Goal: Task Accomplishment & Management: Use online tool/utility

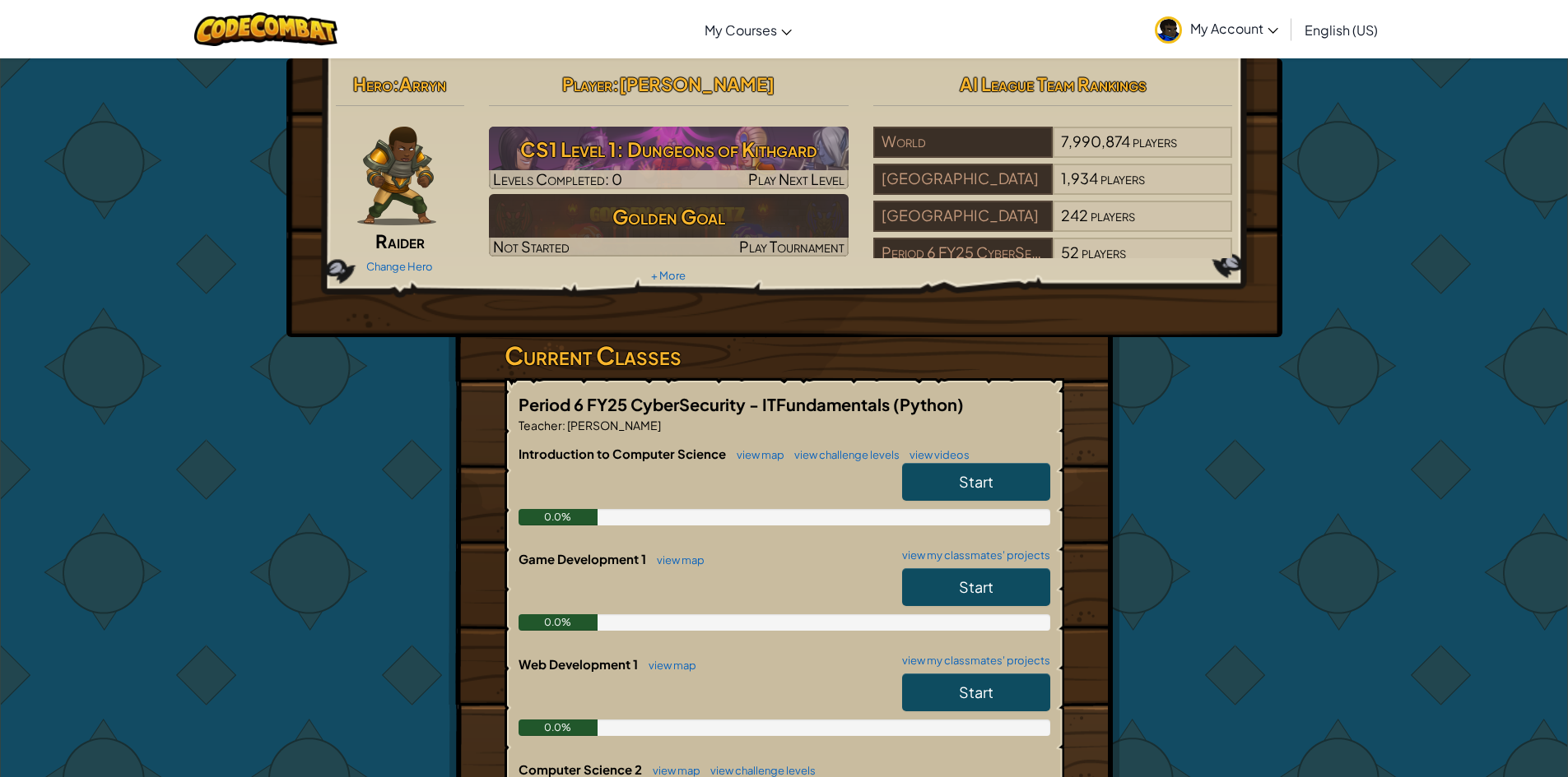
click at [925, 466] on link "Start" at bounding box center [975, 482] width 148 height 38
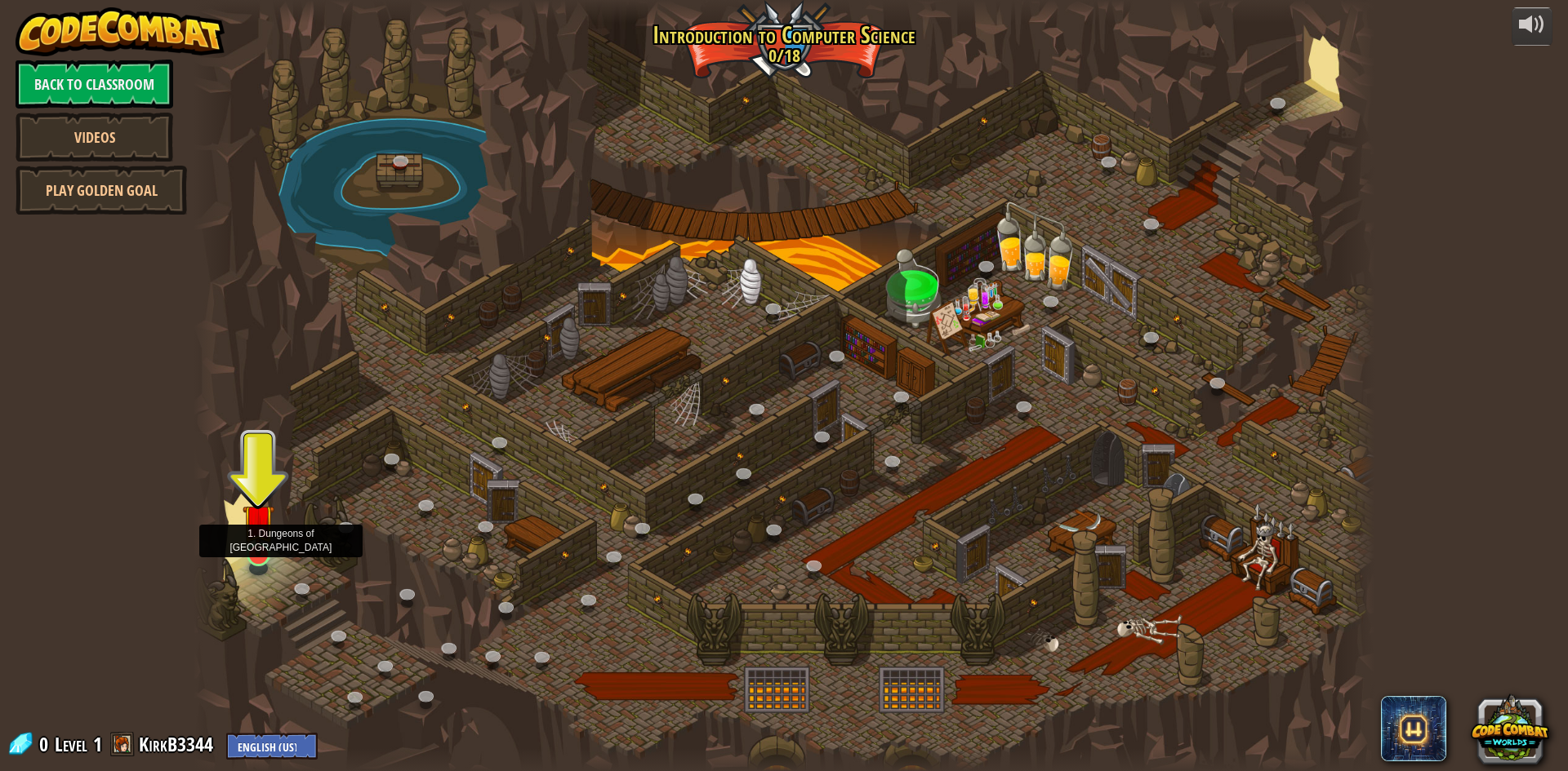
click at [248, 553] on img at bounding box center [259, 520] width 32 height 73
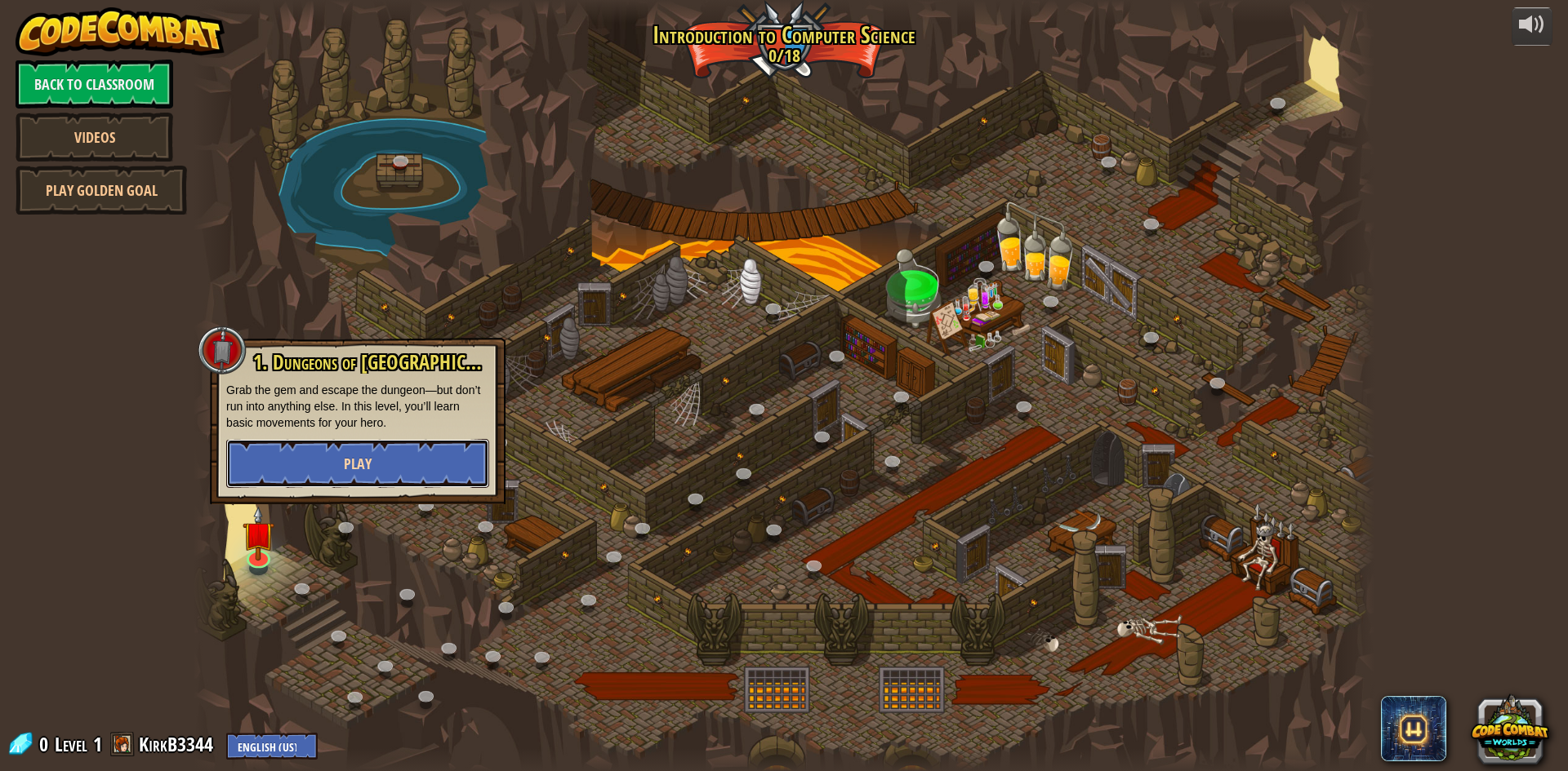
click at [377, 474] on button "Play" at bounding box center [357, 464] width 263 height 49
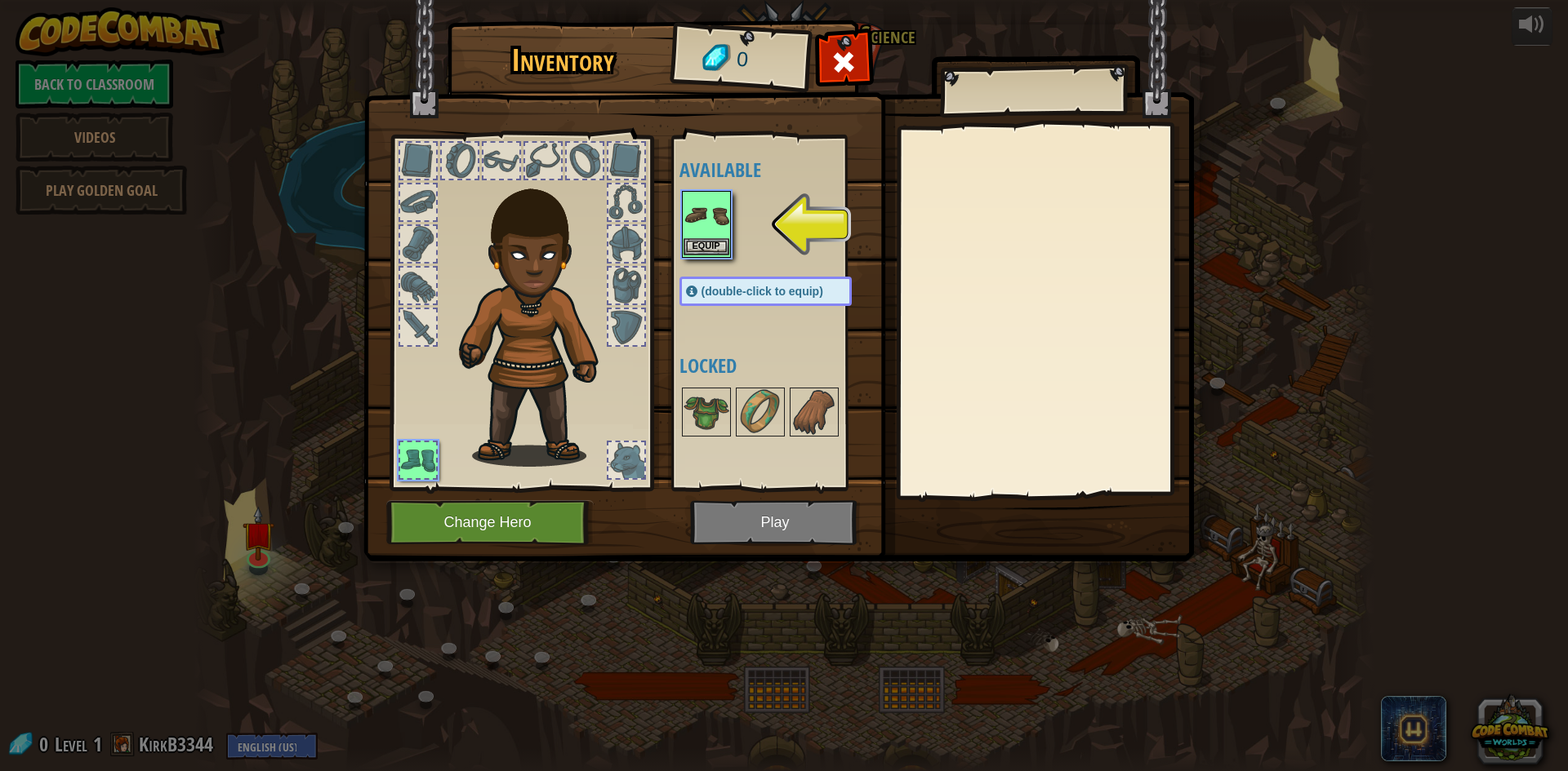
click at [708, 236] on img at bounding box center [707, 215] width 45 height 45
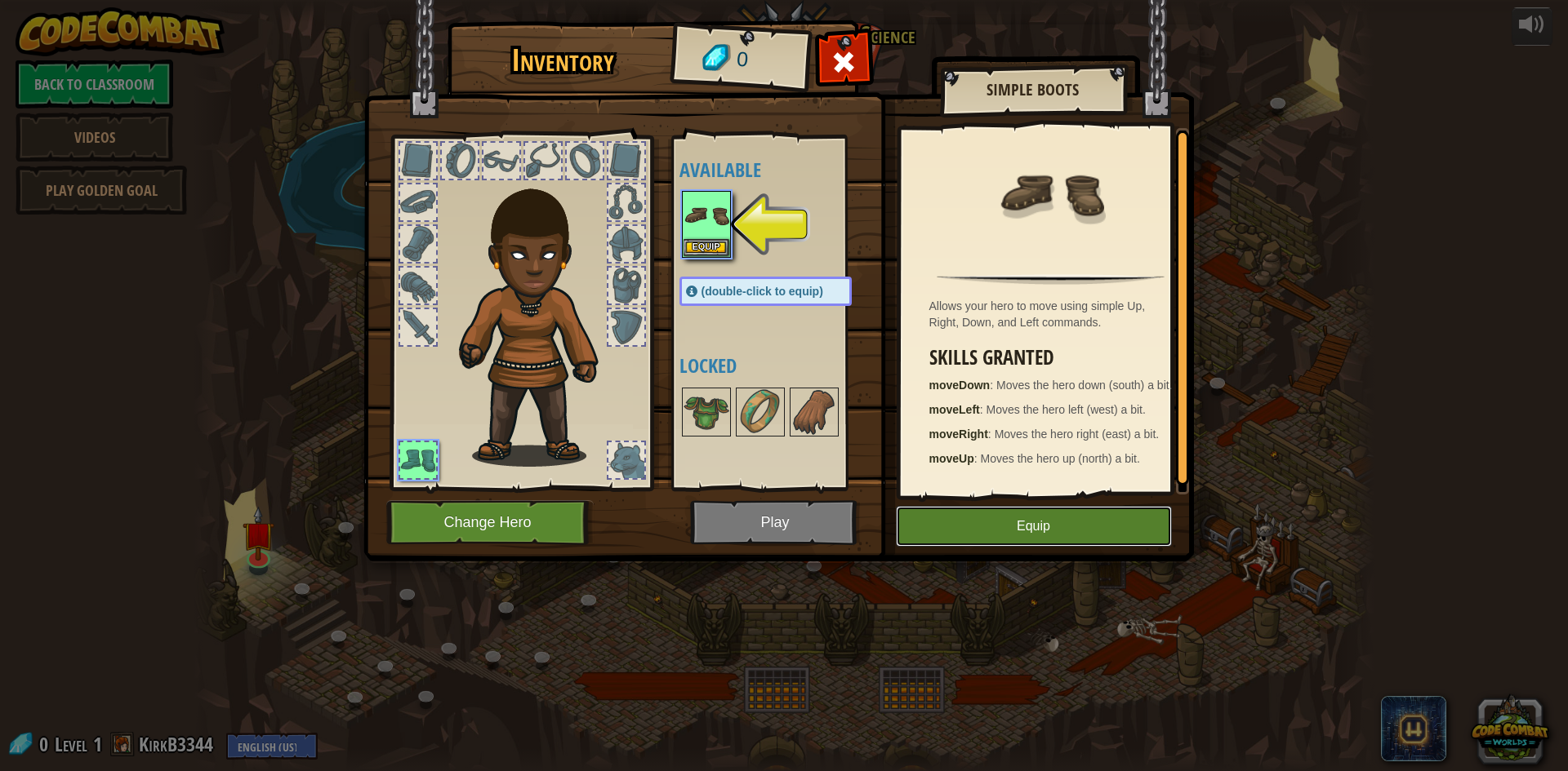
click at [1016, 517] on button "Equip" at bounding box center [1034, 527] width 276 height 41
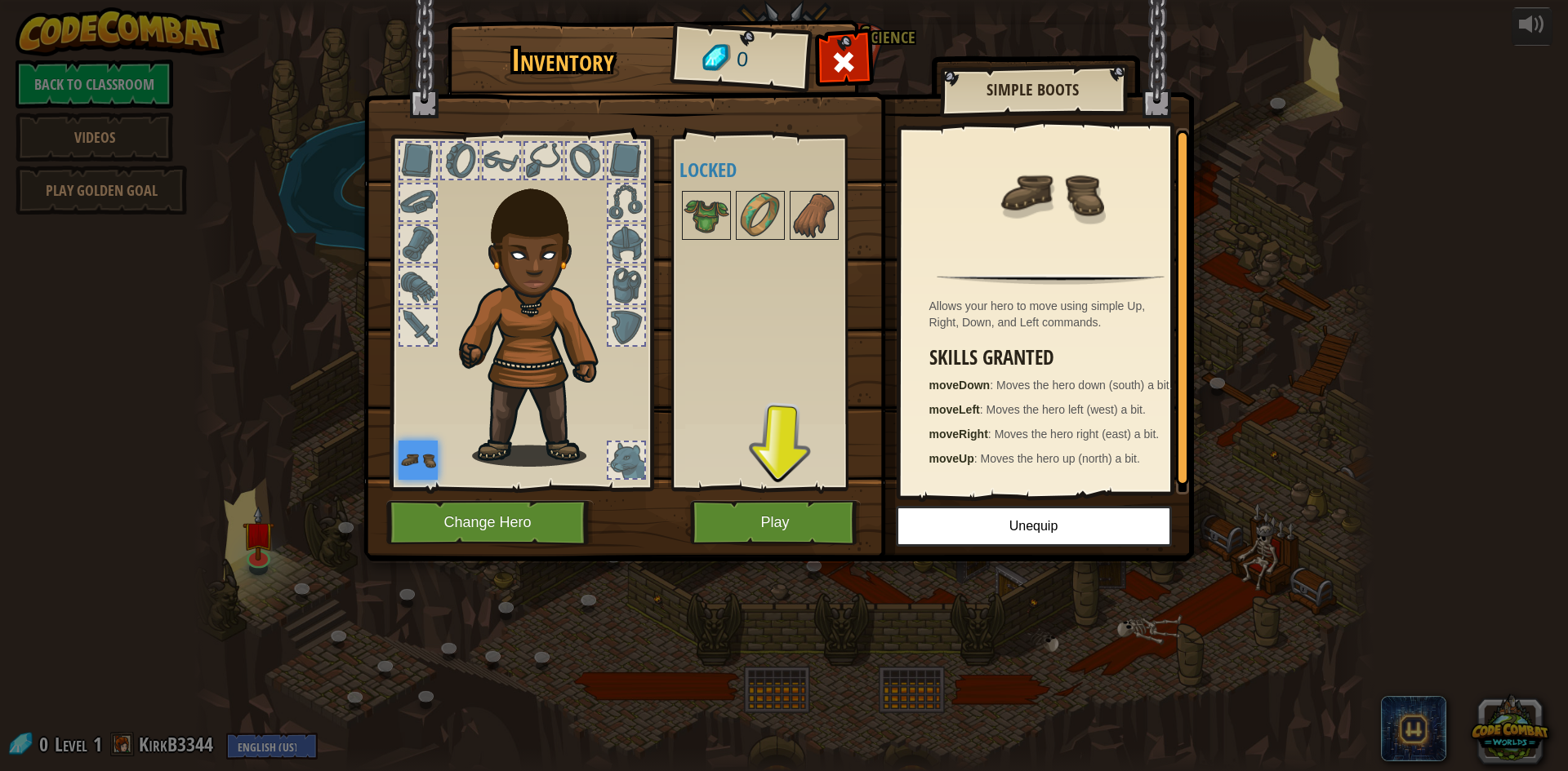
click at [513, 348] on img at bounding box center [539, 317] width 176 height 301
click at [531, 329] on img at bounding box center [539, 317] width 176 height 301
click at [764, 517] on button "Play" at bounding box center [775, 522] width 171 height 45
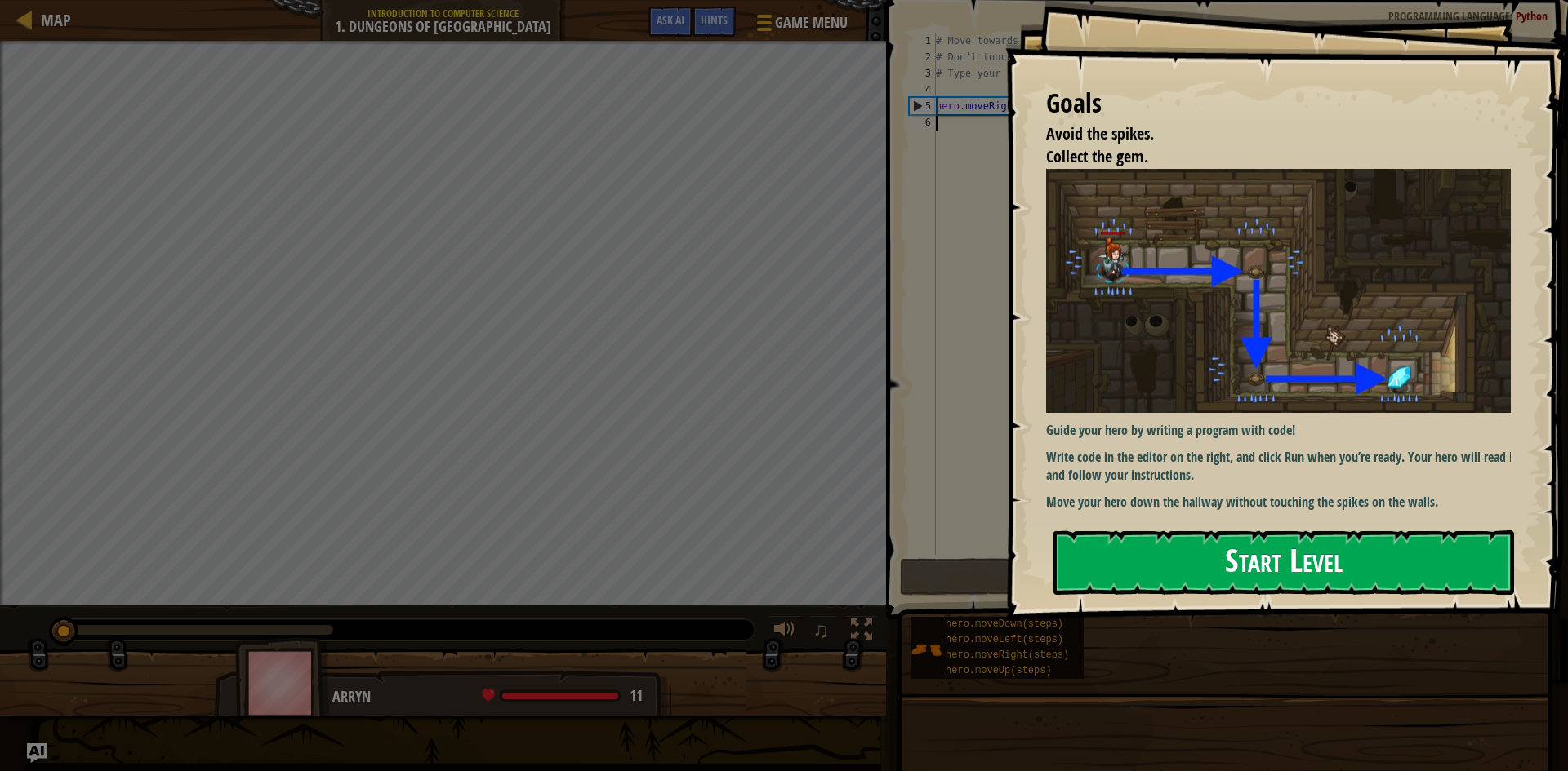
click at [1165, 541] on button "Start Level" at bounding box center [1284, 563] width 460 height 65
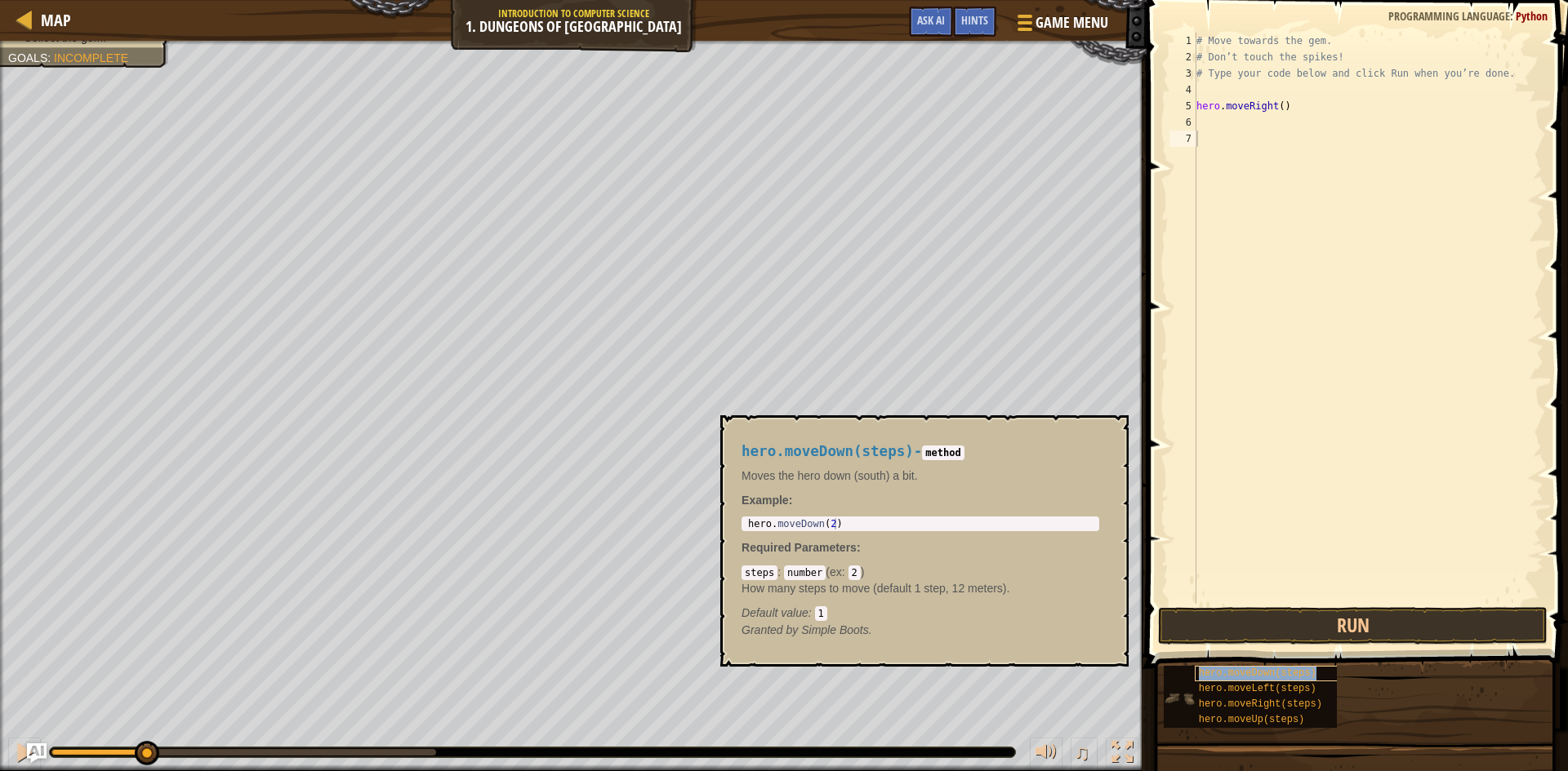
click at [1231, 680] on div "hero.moveDown(steps)" at bounding box center [1273, 674] width 157 height 15
click at [1228, 692] on span "hero.moveLeft(steps)" at bounding box center [1258, 690] width 118 height 12
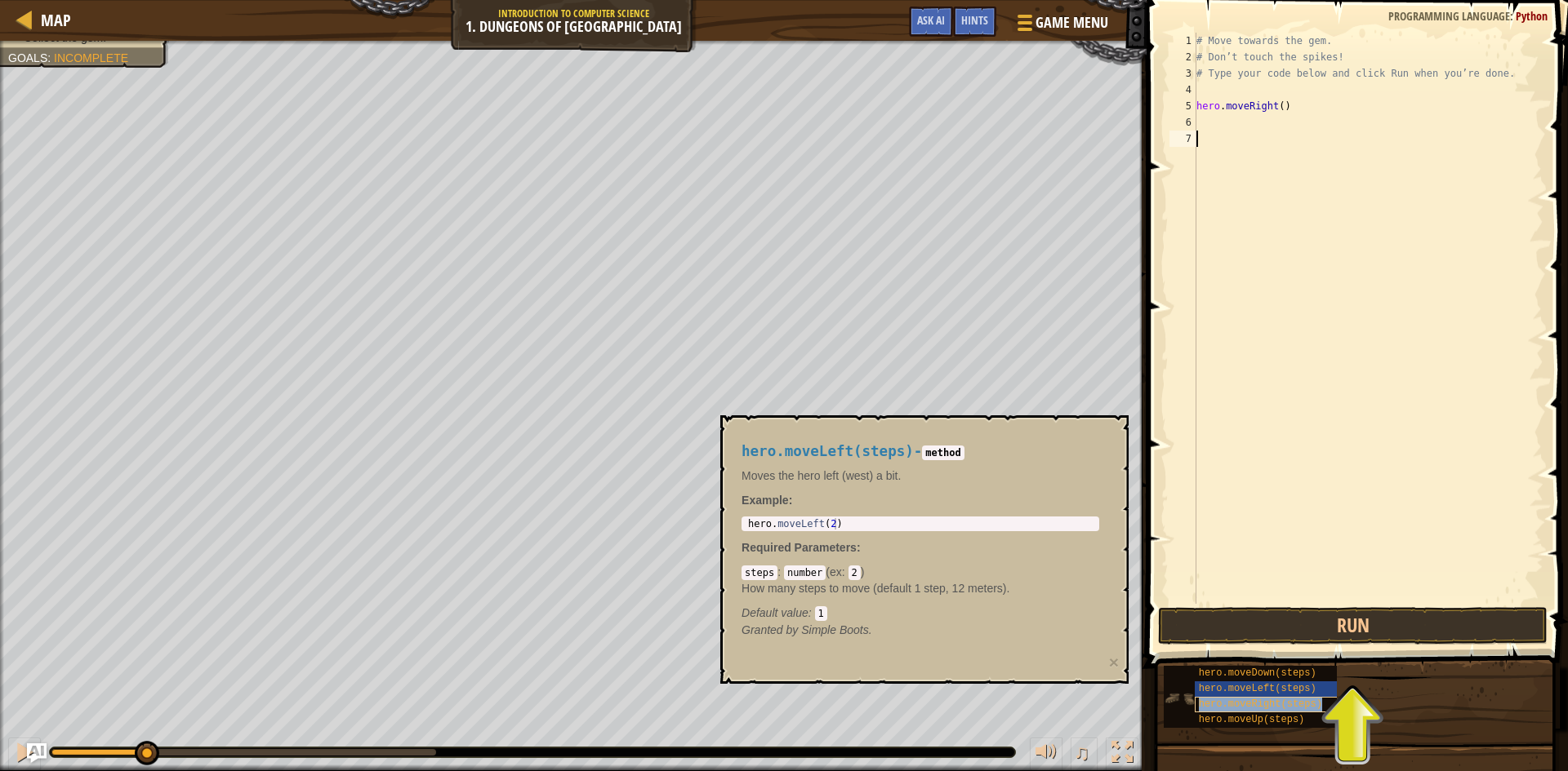
click at [1255, 706] on span "hero.moveRight(steps)" at bounding box center [1260, 705] width 124 height 12
click at [1257, 719] on span "hero.moveUp(steps)" at bounding box center [1252, 720] width 106 height 12
drag, startPoint x: 857, startPoint y: 484, endPoint x: 905, endPoint y: 500, distance: 50.6
click at [858, 484] on p "Moves the hero up (north) a bit." at bounding box center [921, 475] width 358 height 16
click at [1412, 622] on button "Run" at bounding box center [1353, 626] width 390 height 38
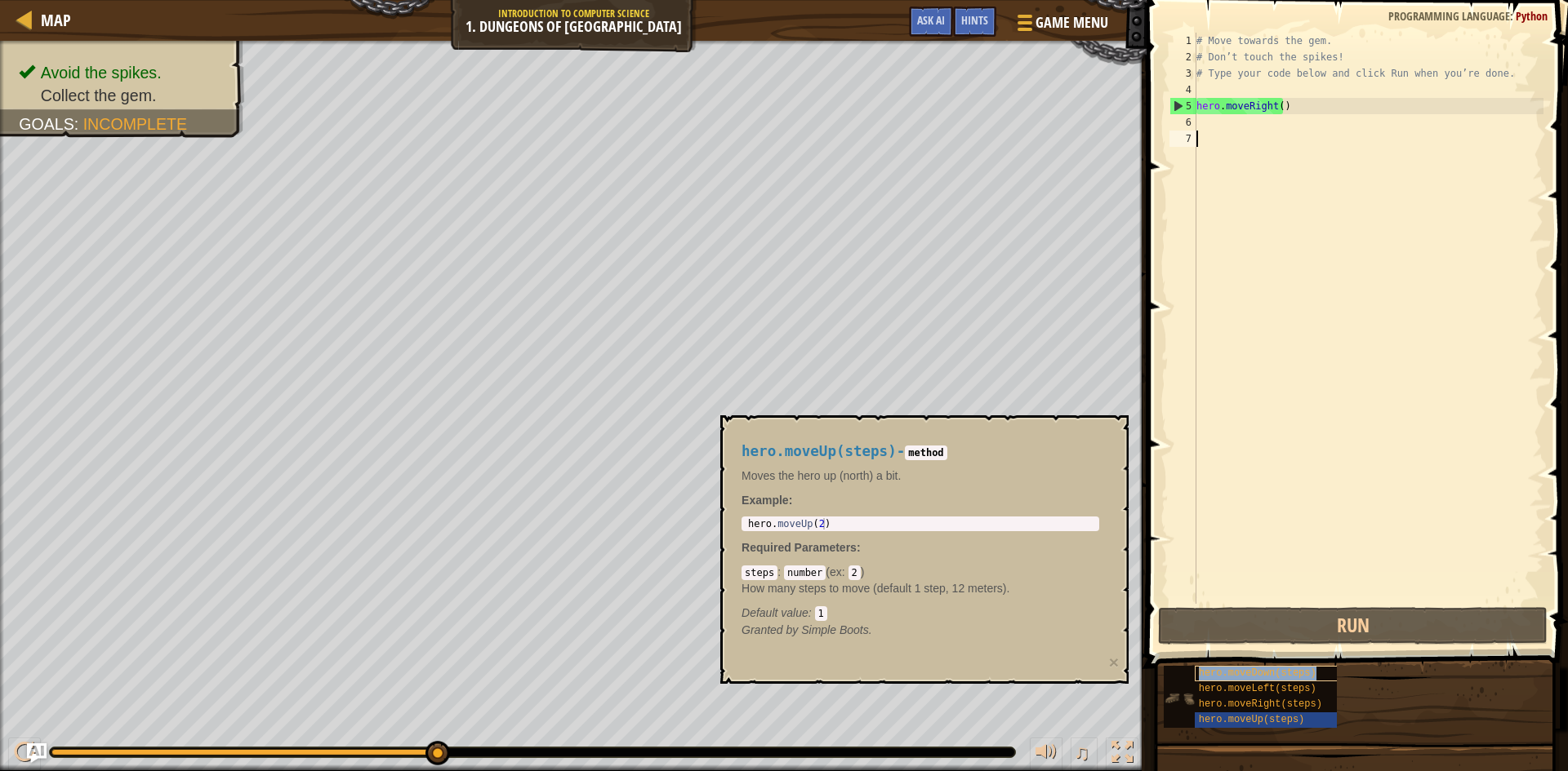
click at [1235, 677] on span "hero.moveDown(steps)" at bounding box center [1258, 674] width 118 height 12
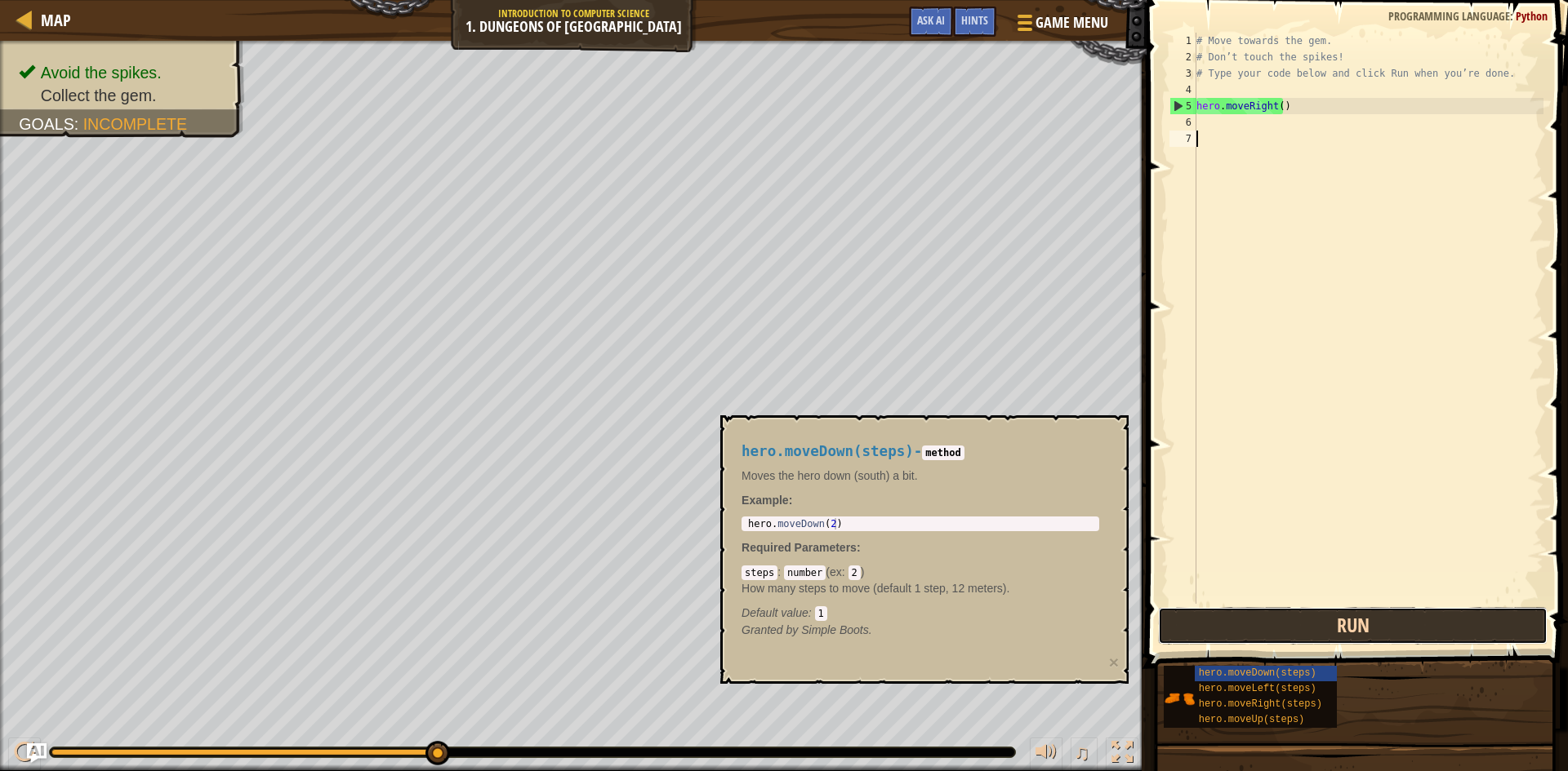
click at [1351, 627] on button "Run" at bounding box center [1353, 626] width 390 height 38
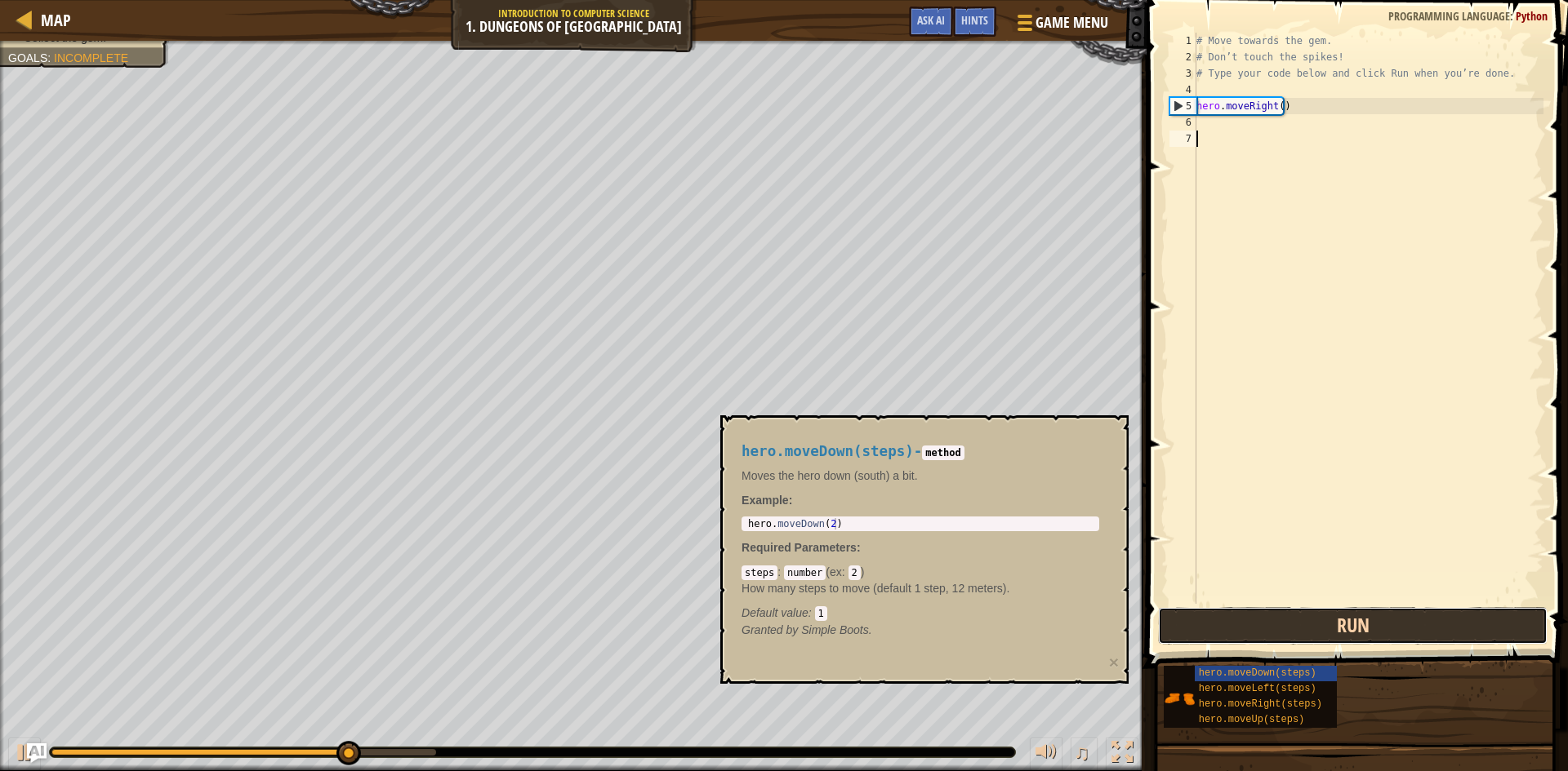
click at [1351, 627] on button "Run" at bounding box center [1353, 626] width 390 height 38
click at [1350, 628] on button "Run" at bounding box center [1353, 626] width 390 height 38
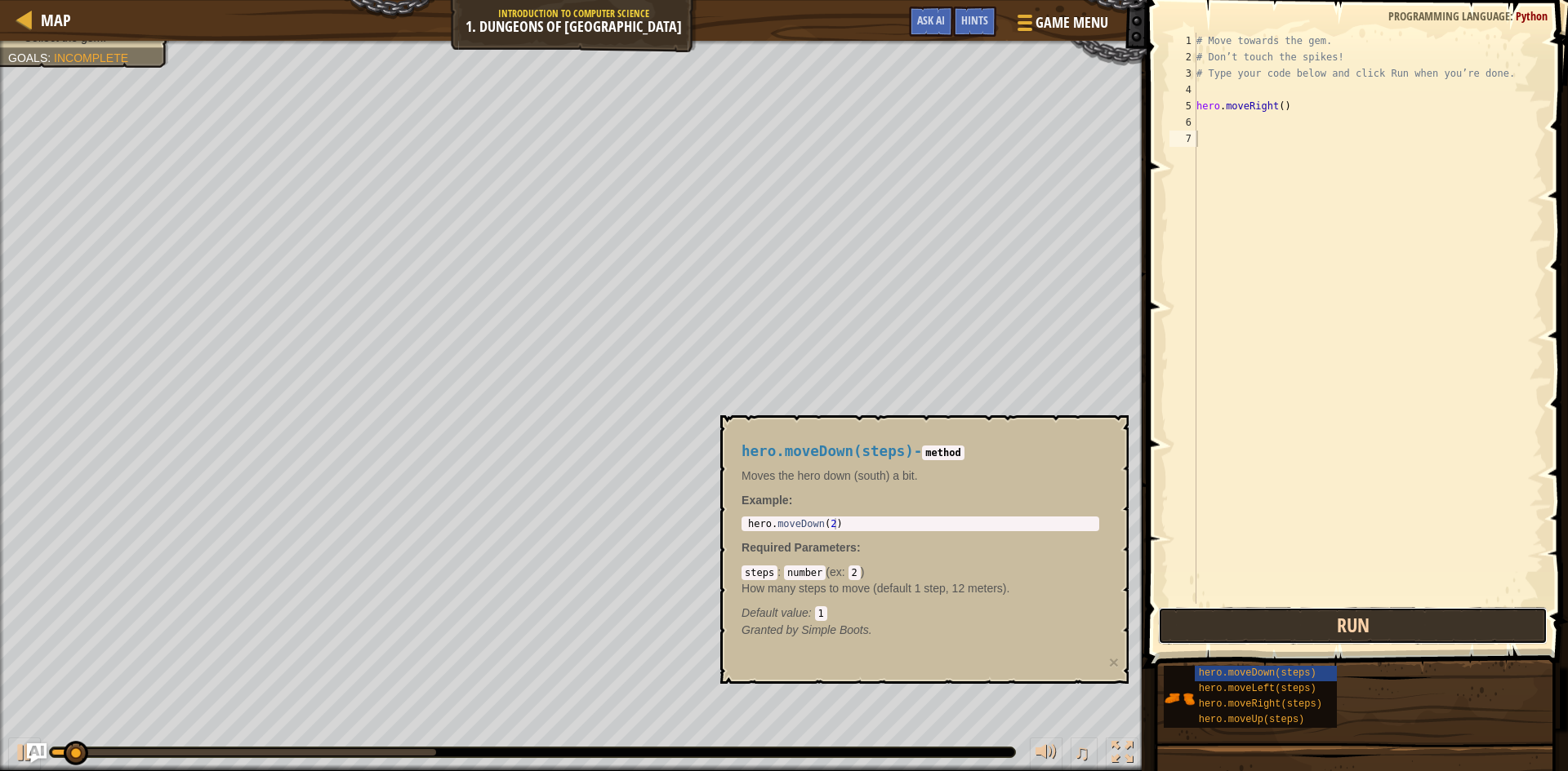
click at [1350, 628] on button "Run" at bounding box center [1353, 626] width 390 height 38
click at [1350, 628] on button "Running" at bounding box center [1353, 626] width 390 height 38
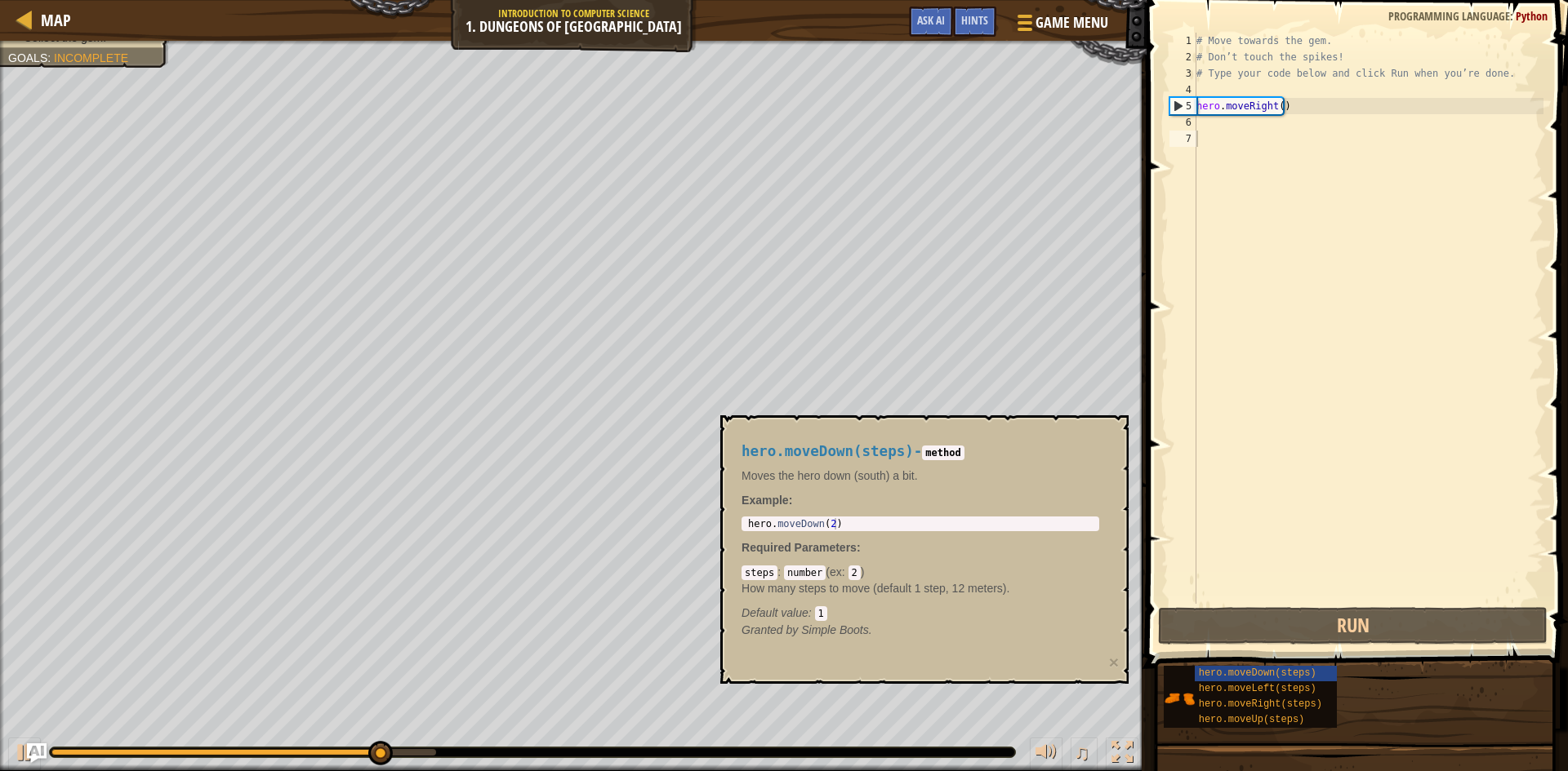
click at [788, 572] on code "number" at bounding box center [805, 573] width 42 height 14
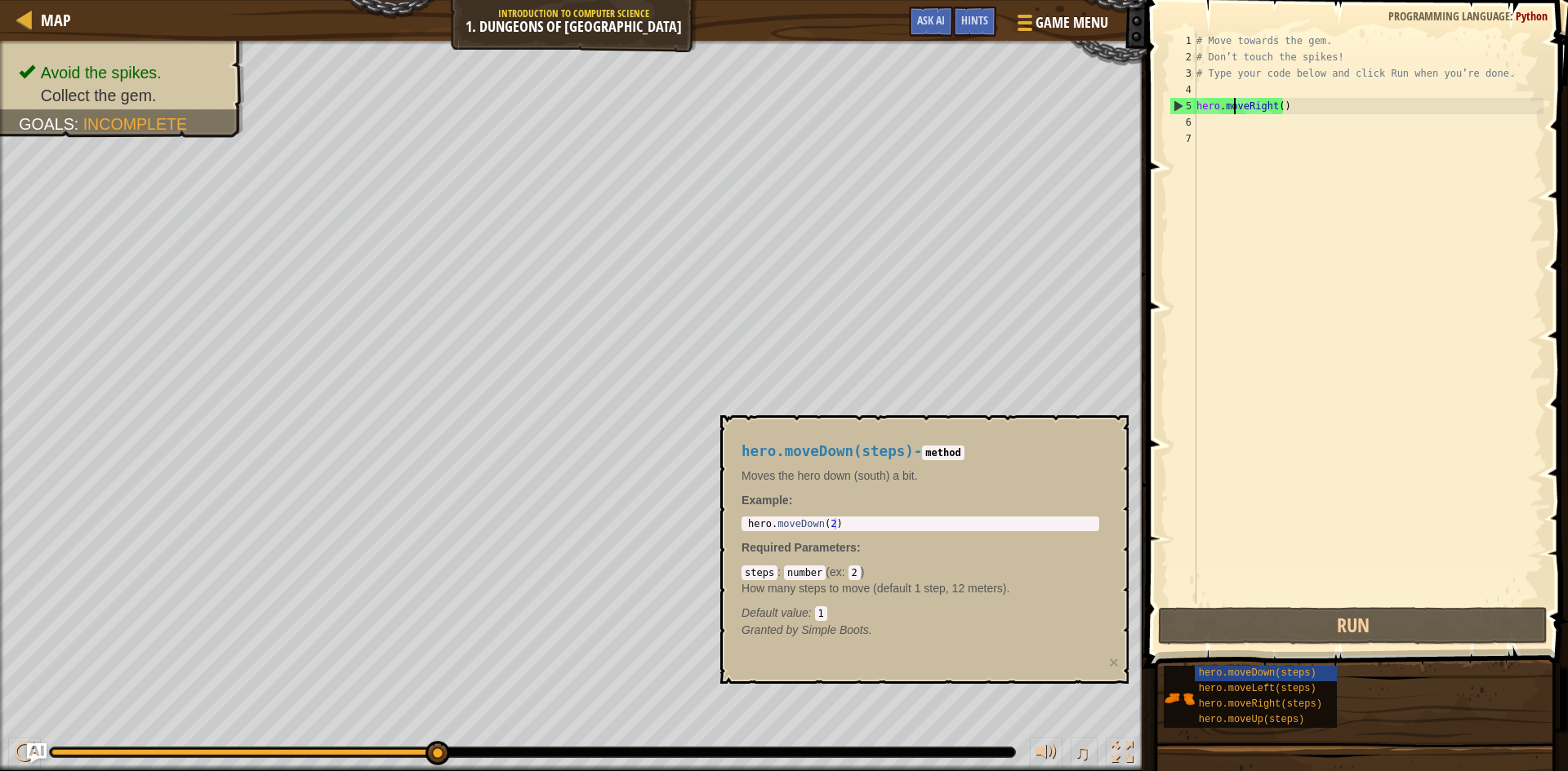
click at [1234, 107] on div "# Move towards the gem. # Don’t touch the spikes! # Type your code below and cl…" at bounding box center [1368, 334] width 350 height 604
click at [1185, 108] on div "5" at bounding box center [1183, 106] width 26 height 16
click at [1177, 105] on div "5" at bounding box center [1183, 106] width 26 height 16
type textarea "hero.moveRight()"
click at [1387, 626] on button "Run" at bounding box center [1353, 626] width 390 height 38
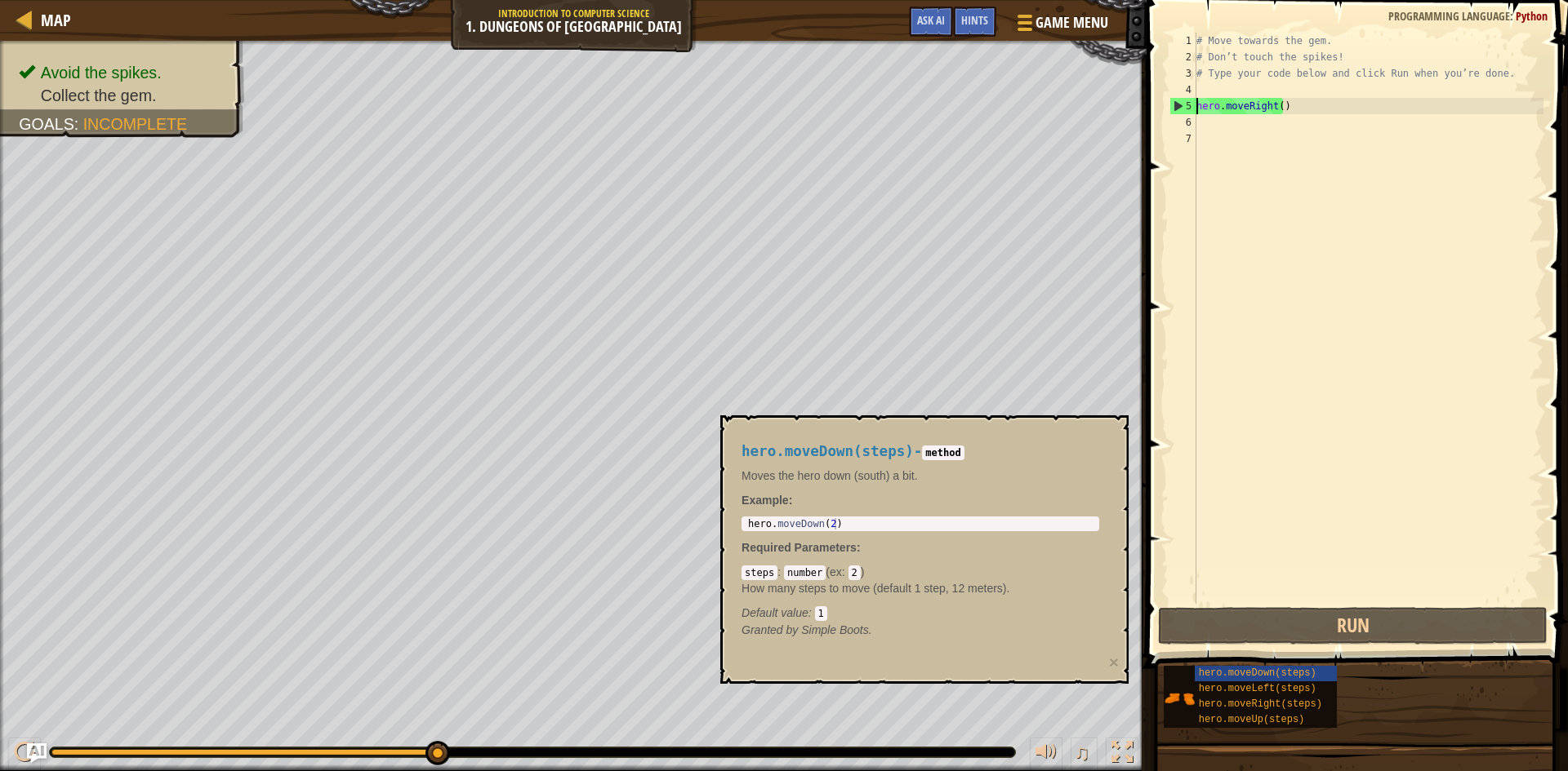
click at [1345, 295] on div "# Move towards the gem. # Don’t touch the spikes! # Type your code below and cl…" at bounding box center [1368, 334] width 350 height 604
click at [1208, 117] on div "# Move towards the gem. # Don’t touch the spikes! # Type your code below and cl…" at bounding box center [1368, 334] width 350 height 604
click at [1223, 687] on span "hero.moveLeft(steps)" at bounding box center [1258, 690] width 118 height 12
click at [1230, 713] on div "hero.moveUp(steps)" at bounding box center [1273, 721] width 157 height 15
click at [1242, 690] on span "hero.moveLeft(steps)" at bounding box center [1258, 690] width 118 height 12
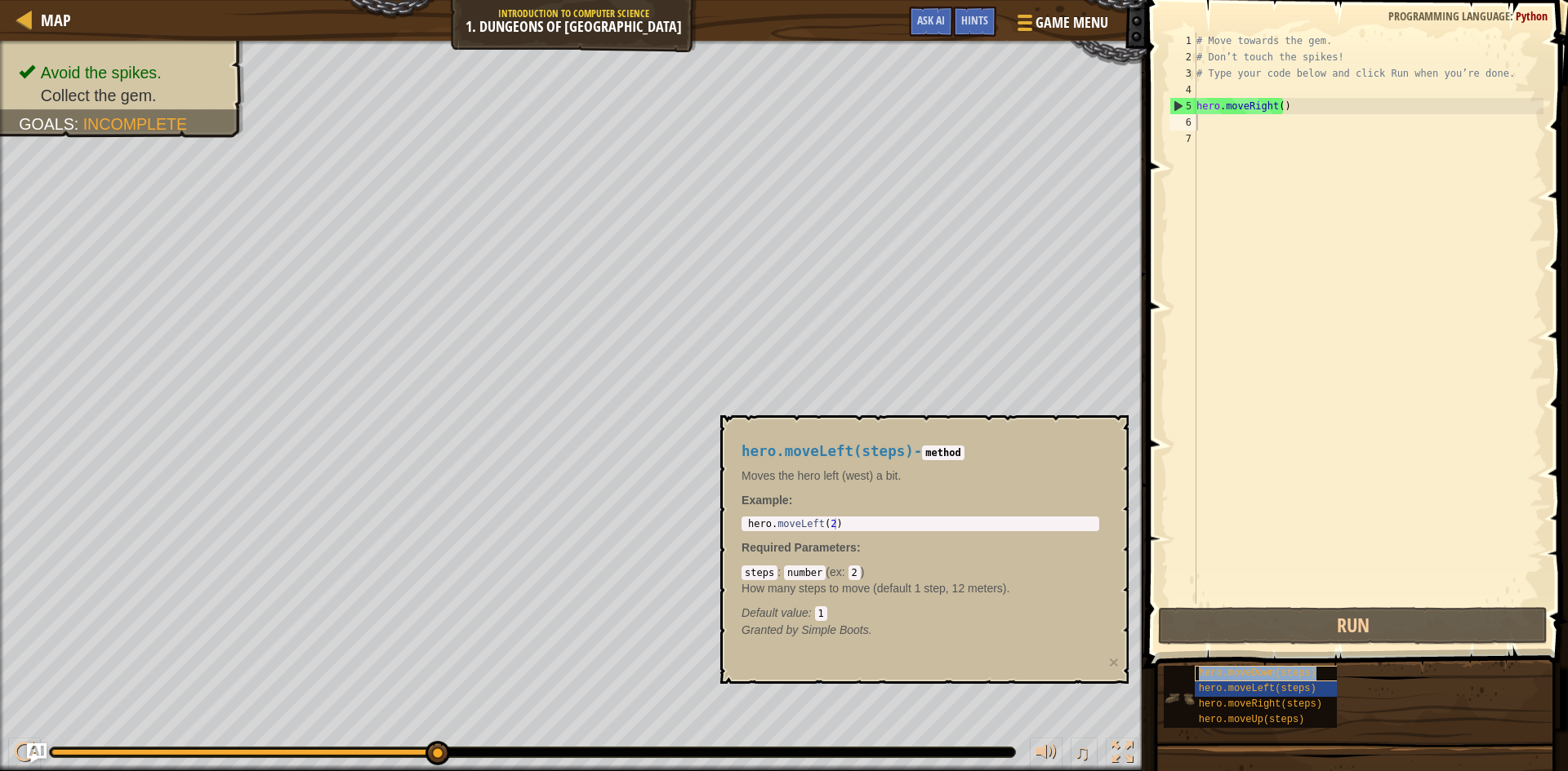
click at [1244, 674] on span "hero.moveDown(steps)" at bounding box center [1258, 674] width 118 height 12
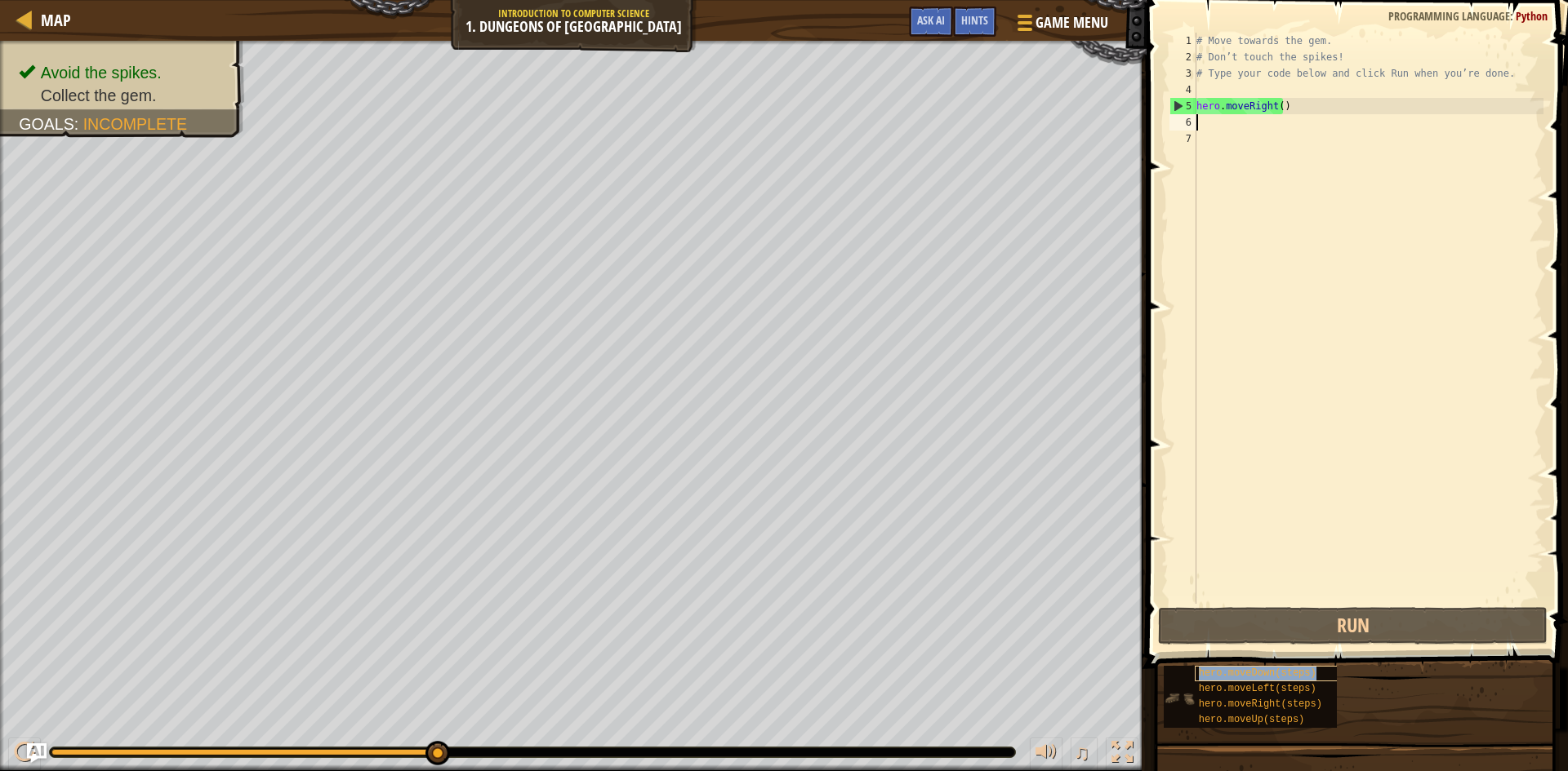
click at [1244, 674] on span "hero.moveDown(steps)" at bounding box center [1258, 674] width 118 height 12
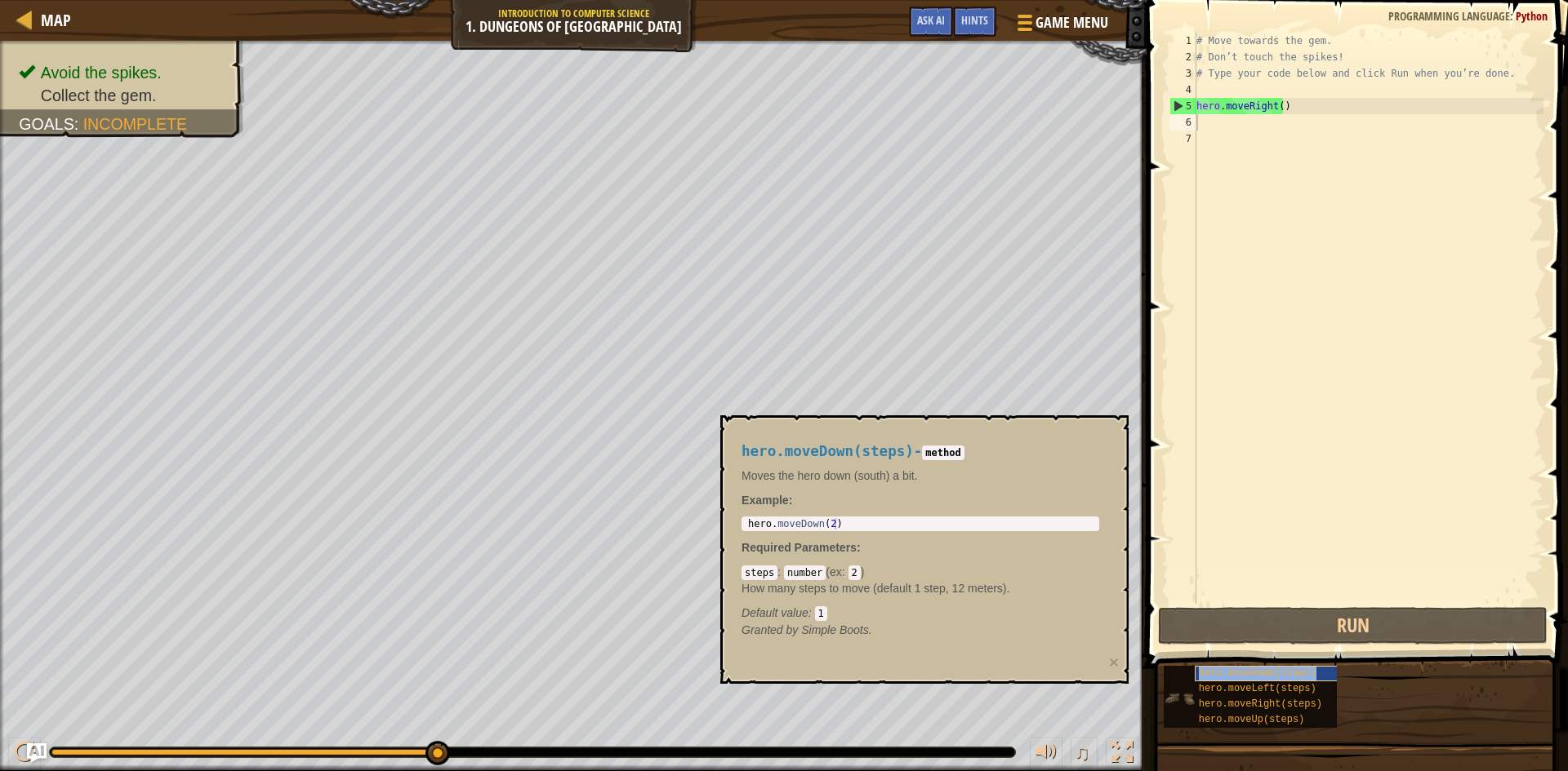
click at [1244, 674] on span "hero.moveDown(steps)" at bounding box center [1258, 674] width 118 height 12
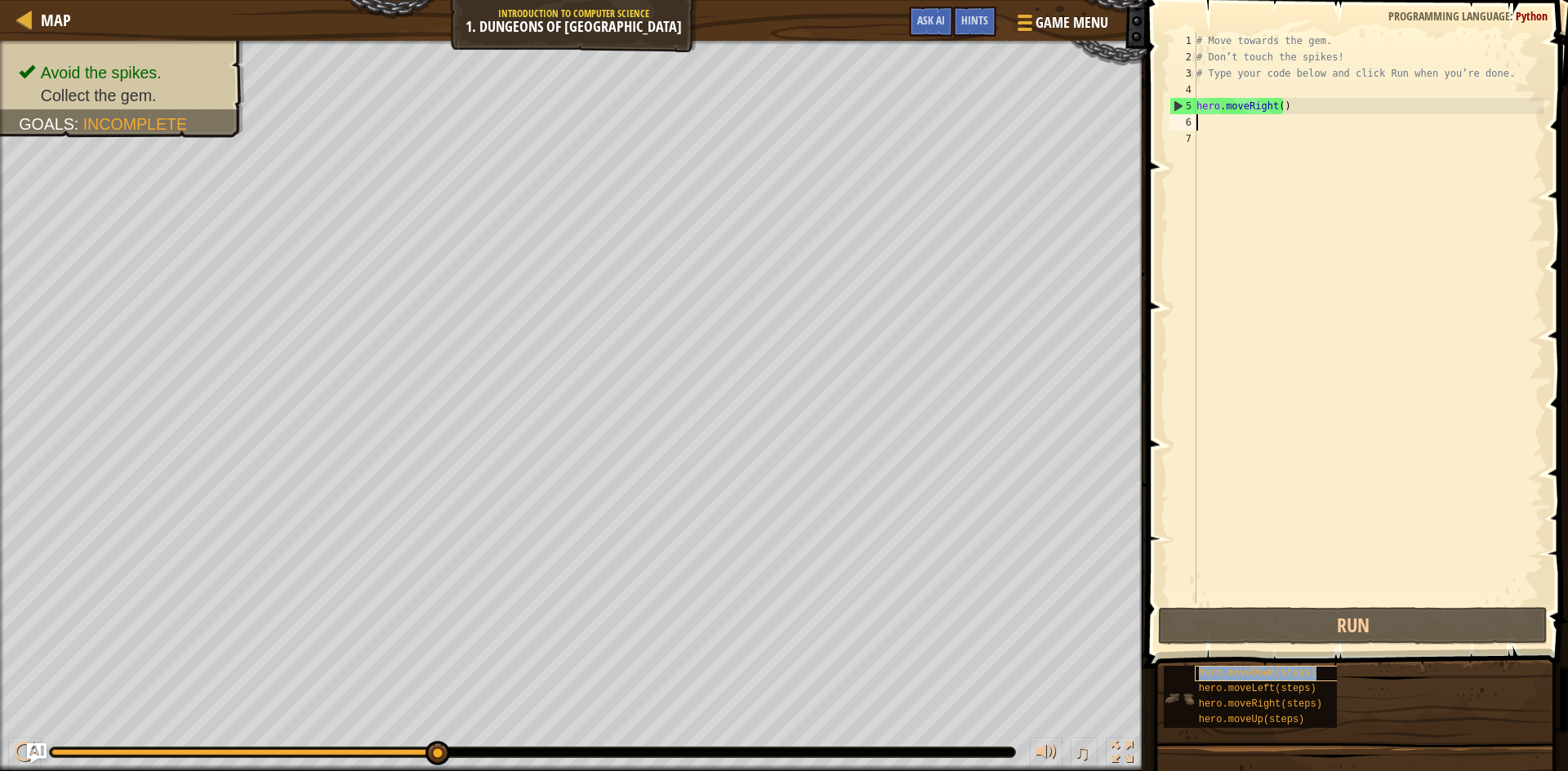
click at [1244, 674] on span "hero.moveDown(steps)" at bounding box center [1258, 674] width 118 height 12
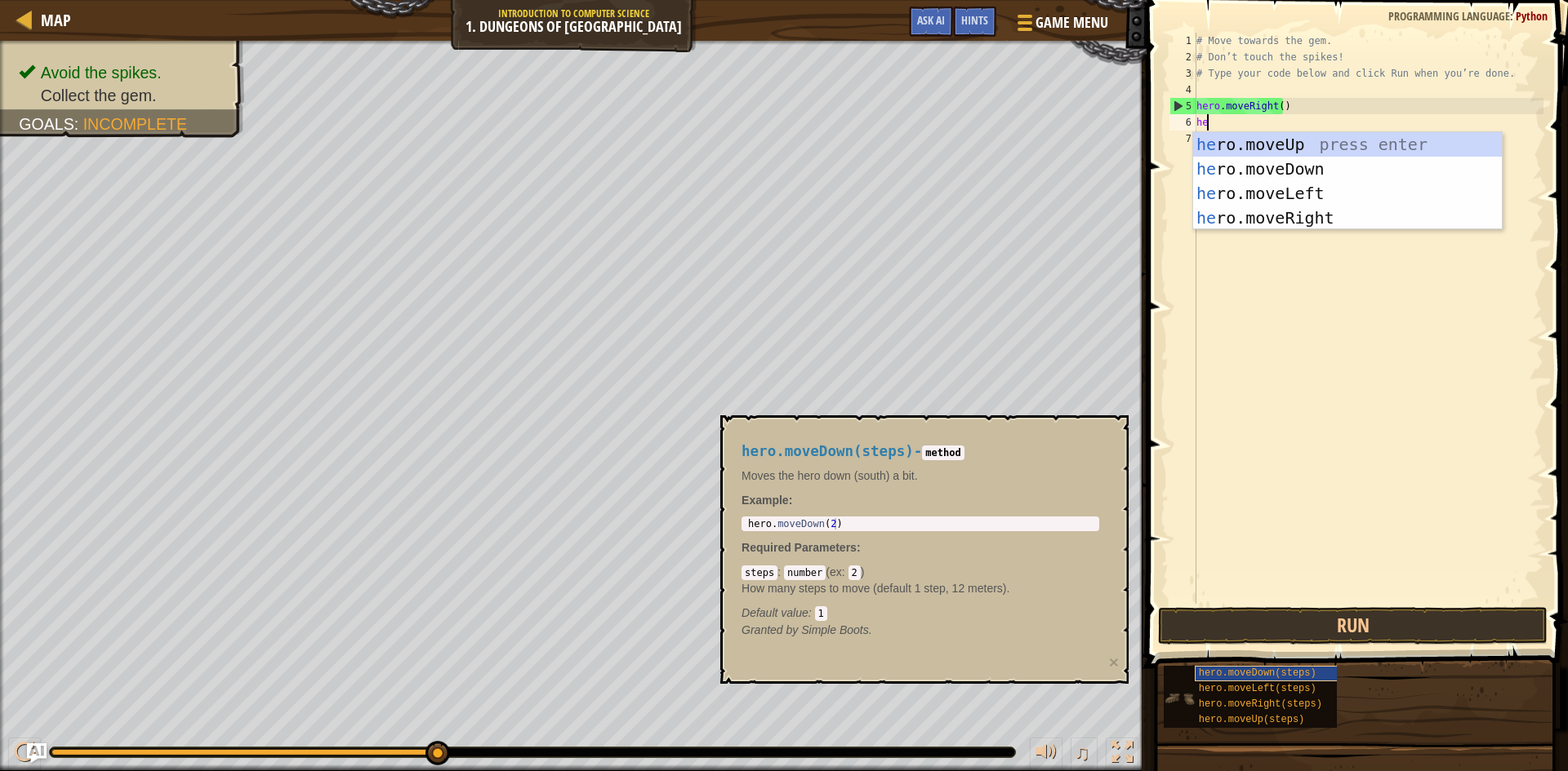
scroll to position [8, 1]
type textarea "hero."
click at [1403, 172] on div "hero. moveUp press enter hero. moveDown press enter hero. moveLeft press enter …" at bounding box center [1347, 205] width 308 height 147
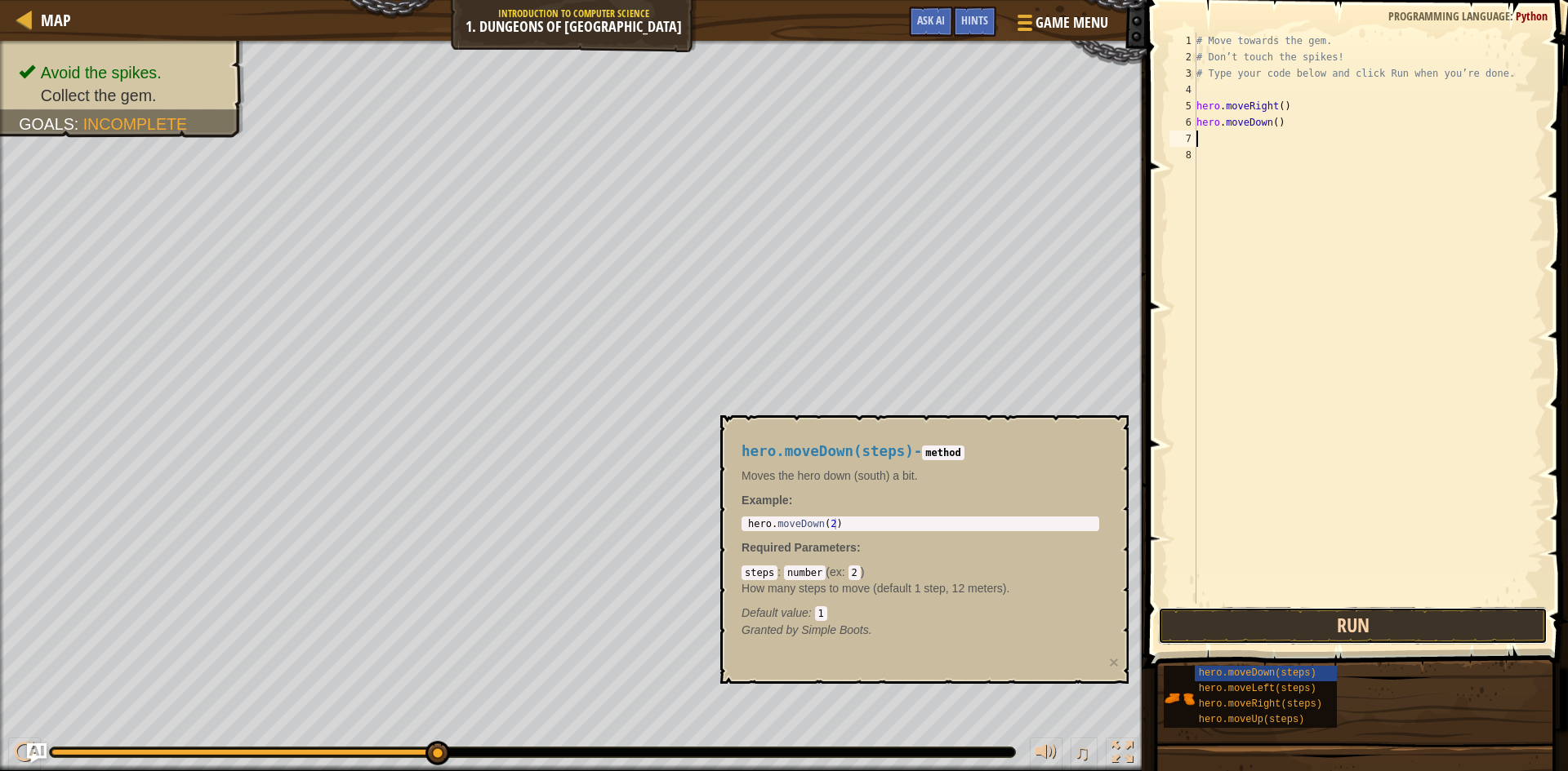
click at [1330, 627] on button "Run" at bounding box center [1353, 626] width 390 height 38
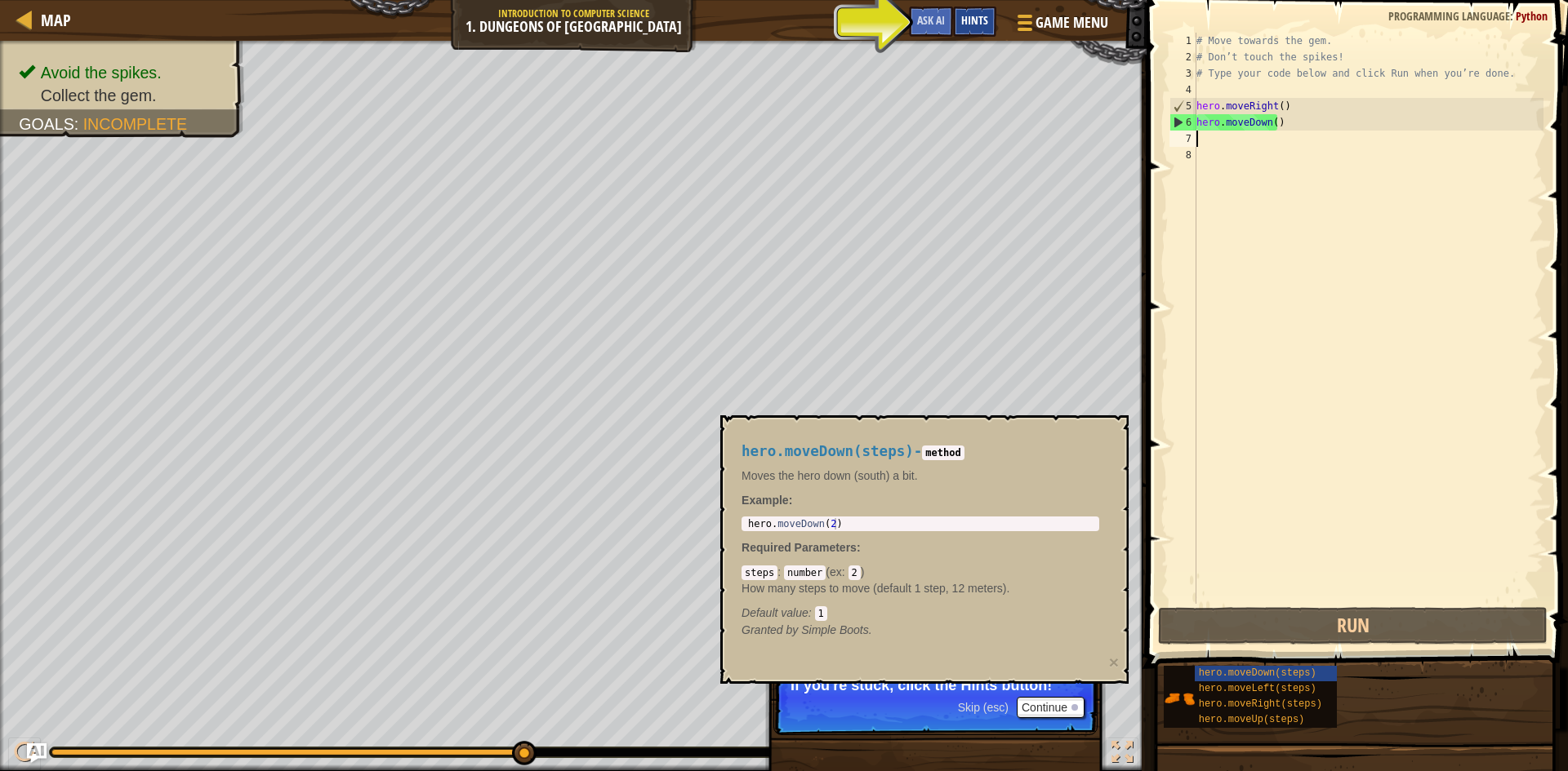
click at [988, 34] on div "Hints" at bounding box center [975, 22] width 44 height 30
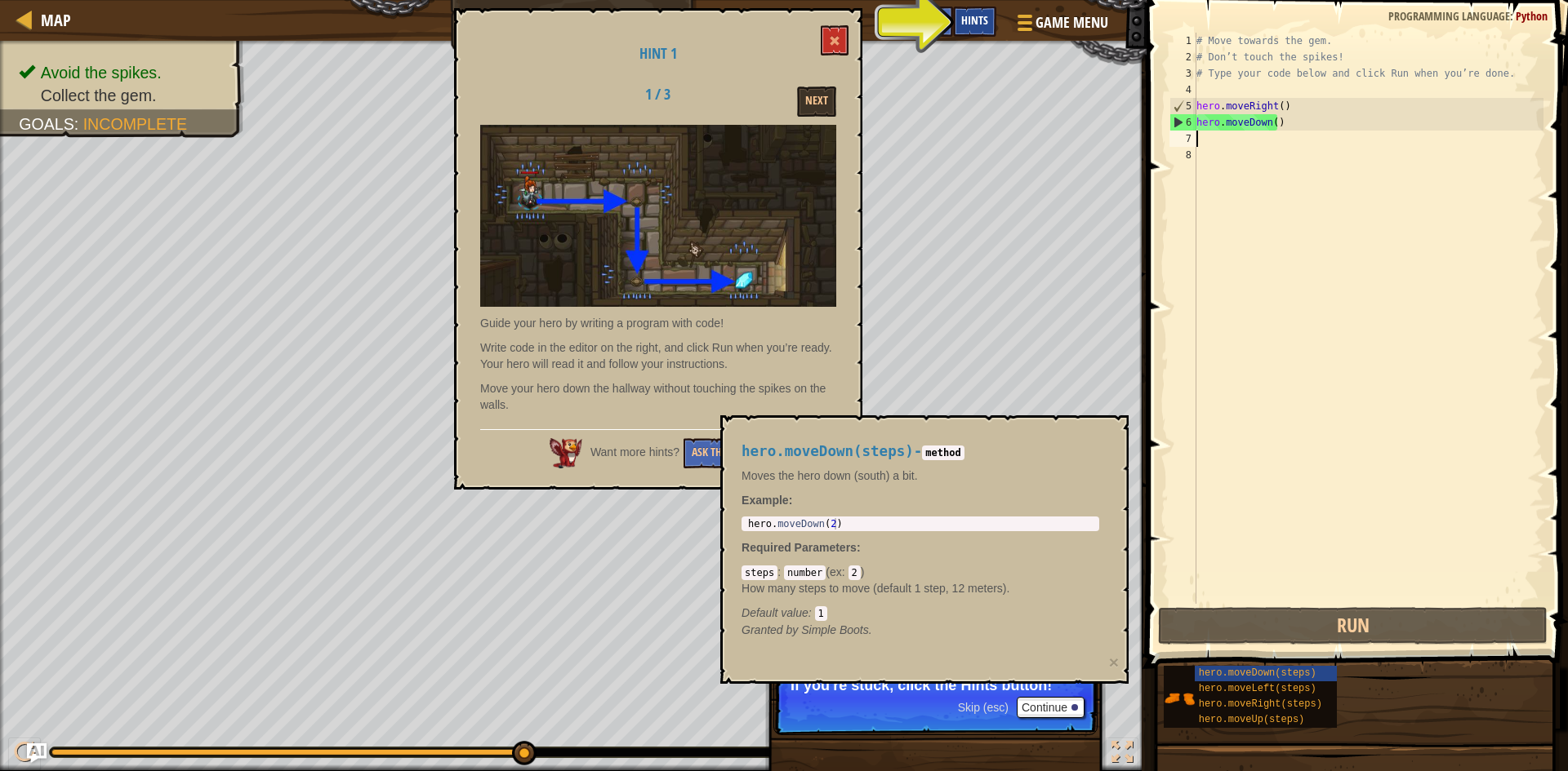
click at [983, 31] on div "Hints" at bounding box center [975, 22] width 44 height 30
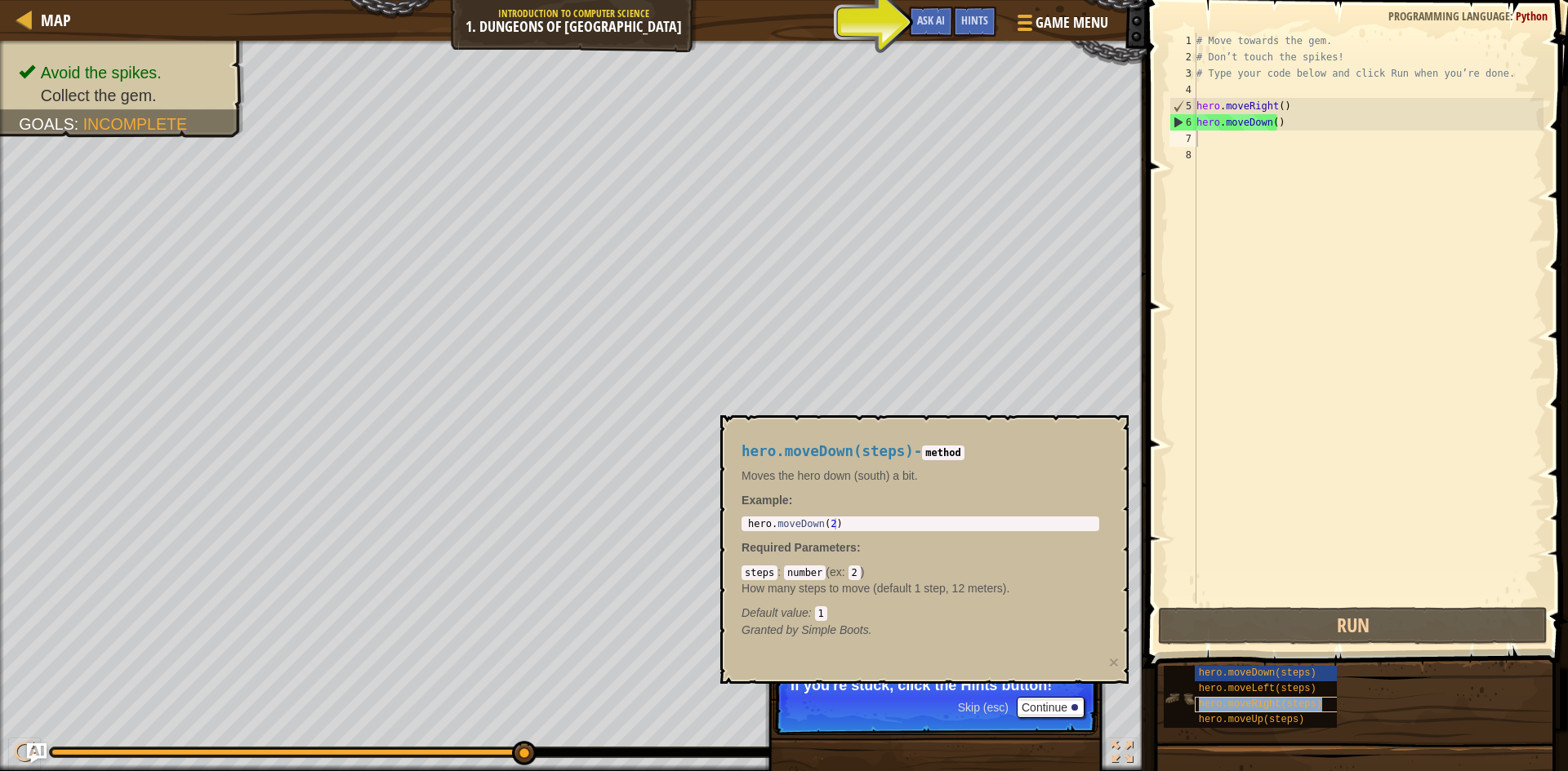
click at [1250, 703] on span "hero.moveRight(steps)" at bounding box center [1260, 705] width 124 height 12
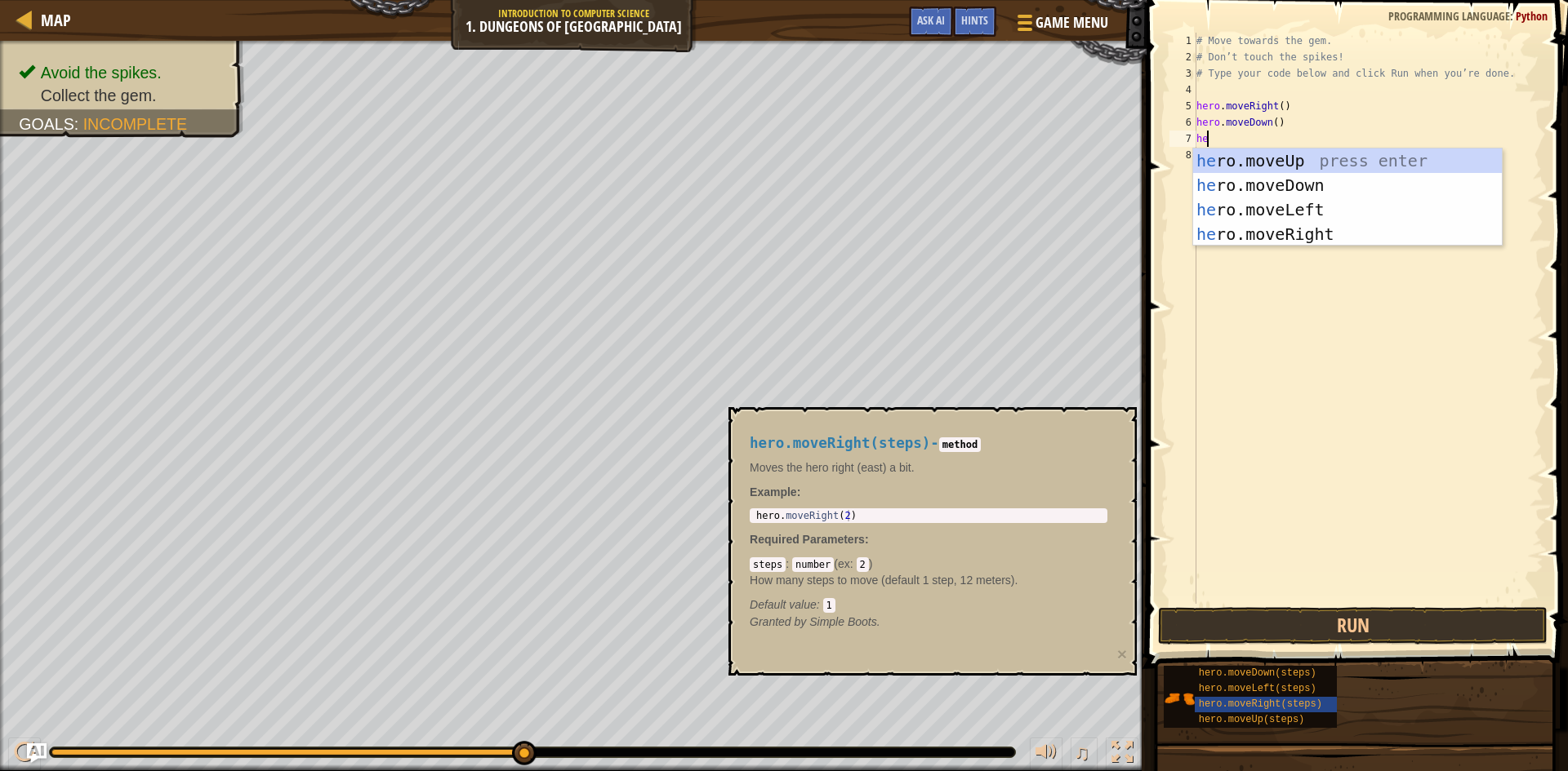
scroll to position [8, 1]
type textarea "hero"
click at [1474, 229] on div "hero .moveUp press enter hero .moveDown press enter hero .moveLeft press enter …" at bounding box center [1347, 222] width 308 height 147
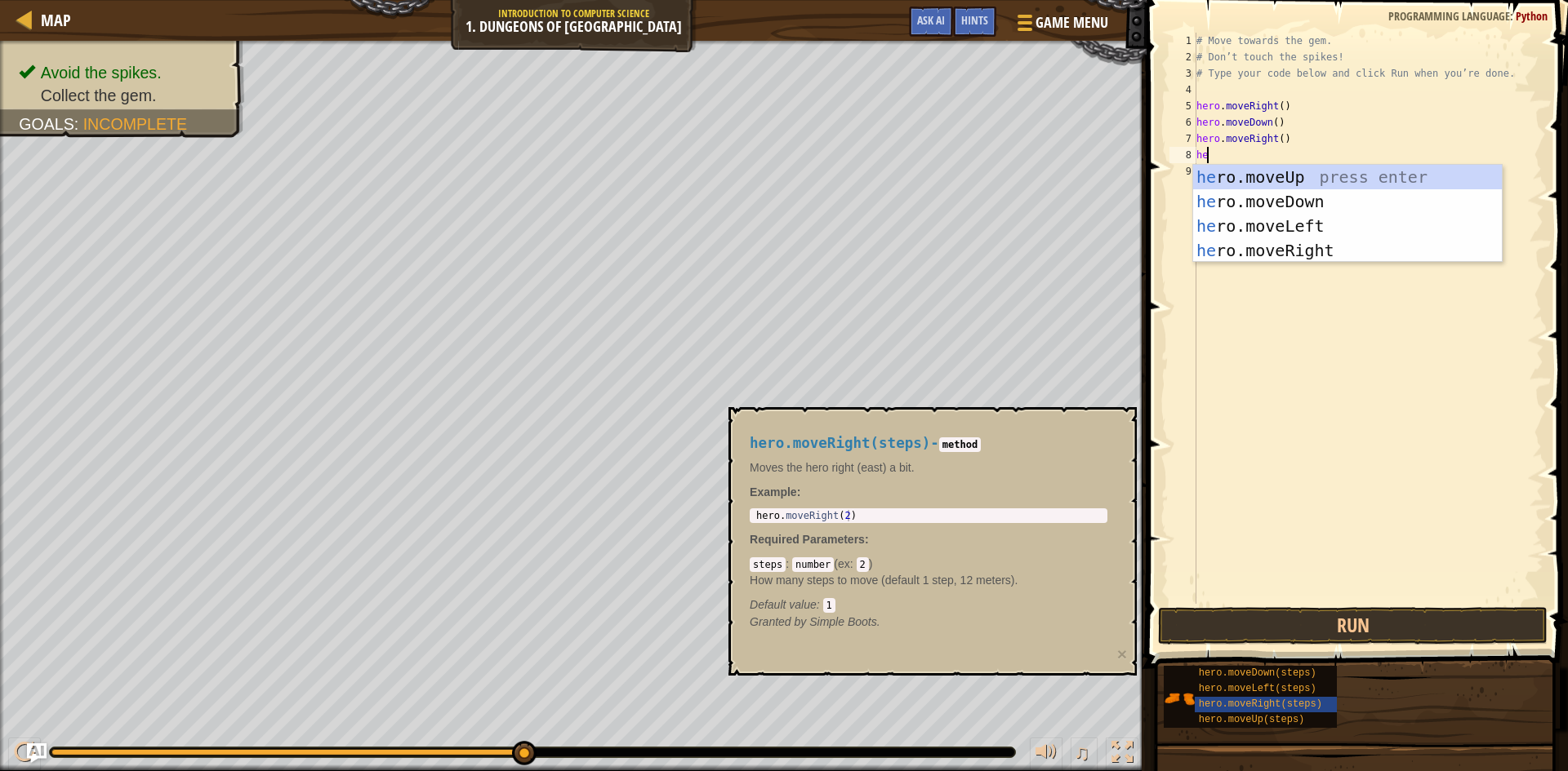
type textarea "h"
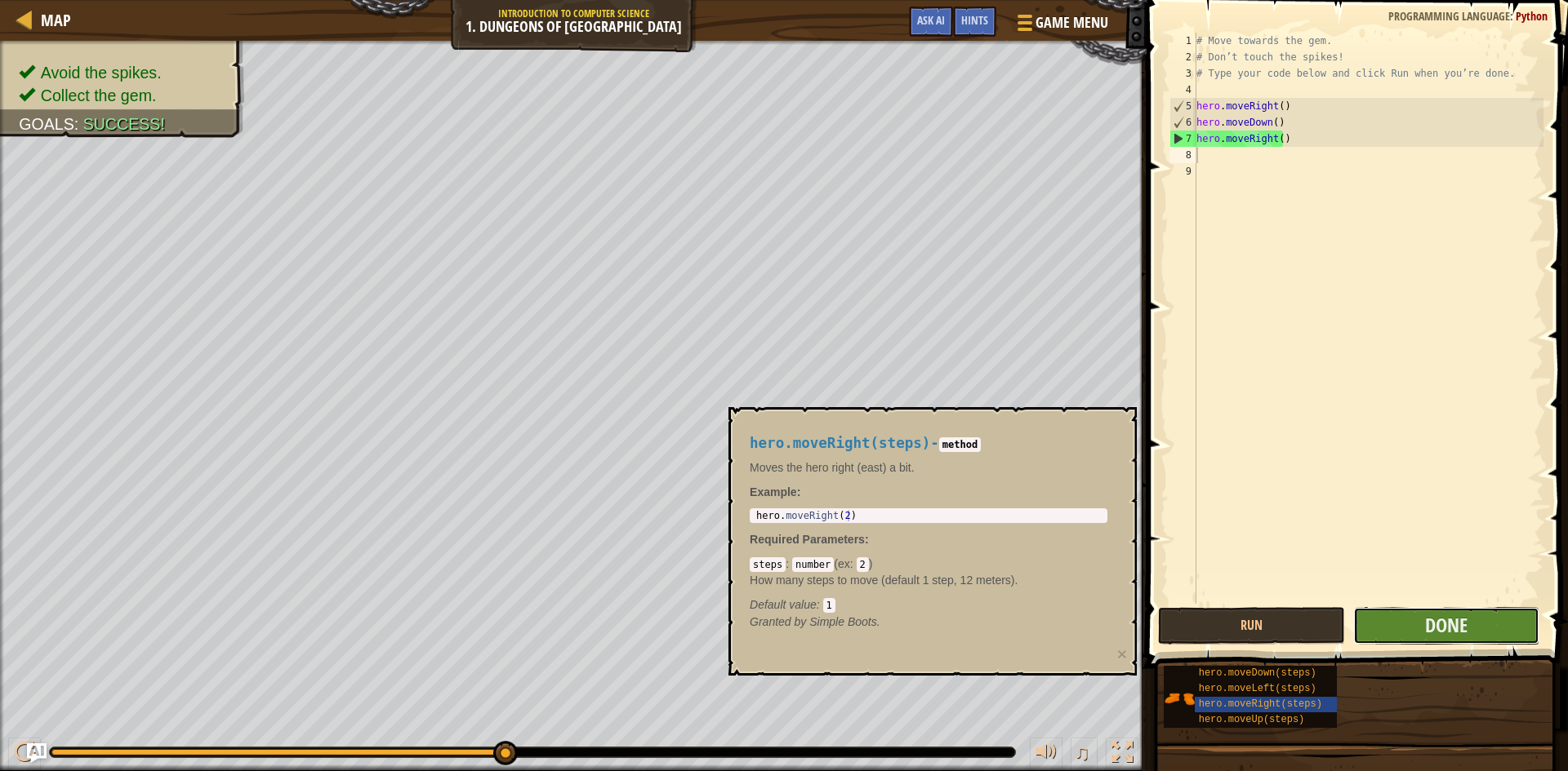
click at [1372, 630] on button "Done" at bounding box center [1447, 626] width 187 height 38
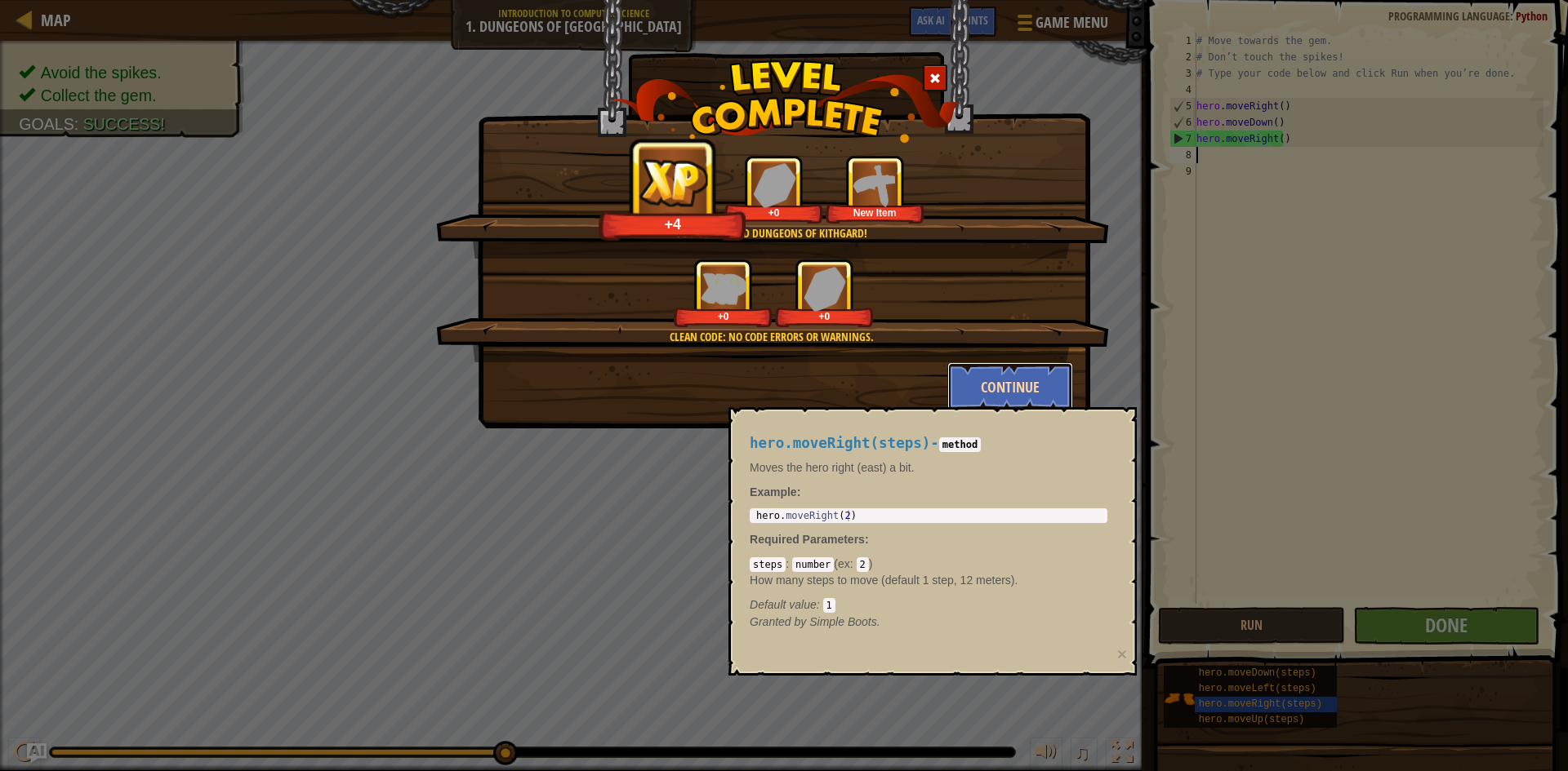
click at [1002, 386] on button "Continue" at bounding box center [1010, 387] width 127 height 49
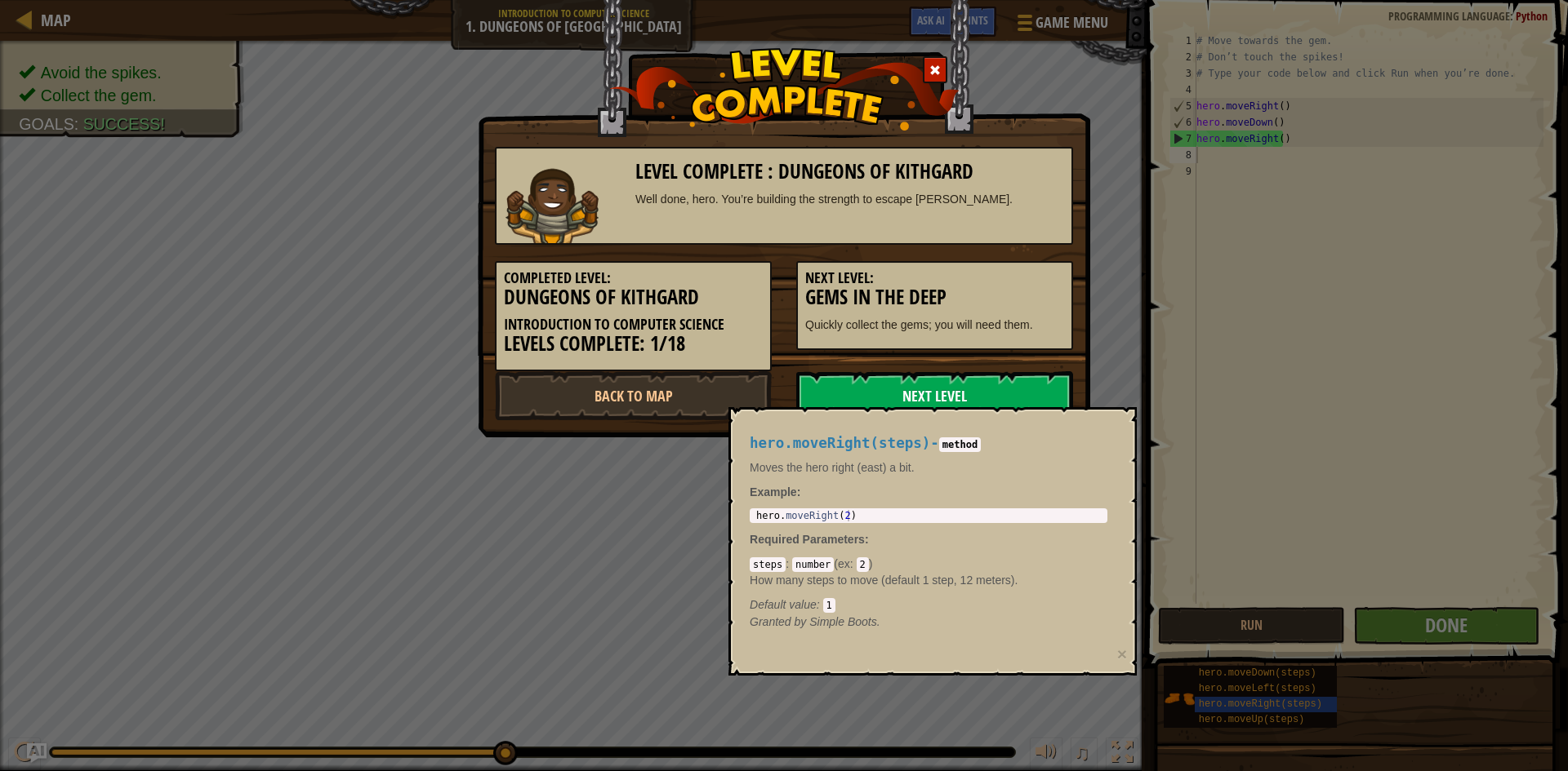
click at [999, 396] on link "Next Level" at bounding box center [934, 396] width 276 height 49
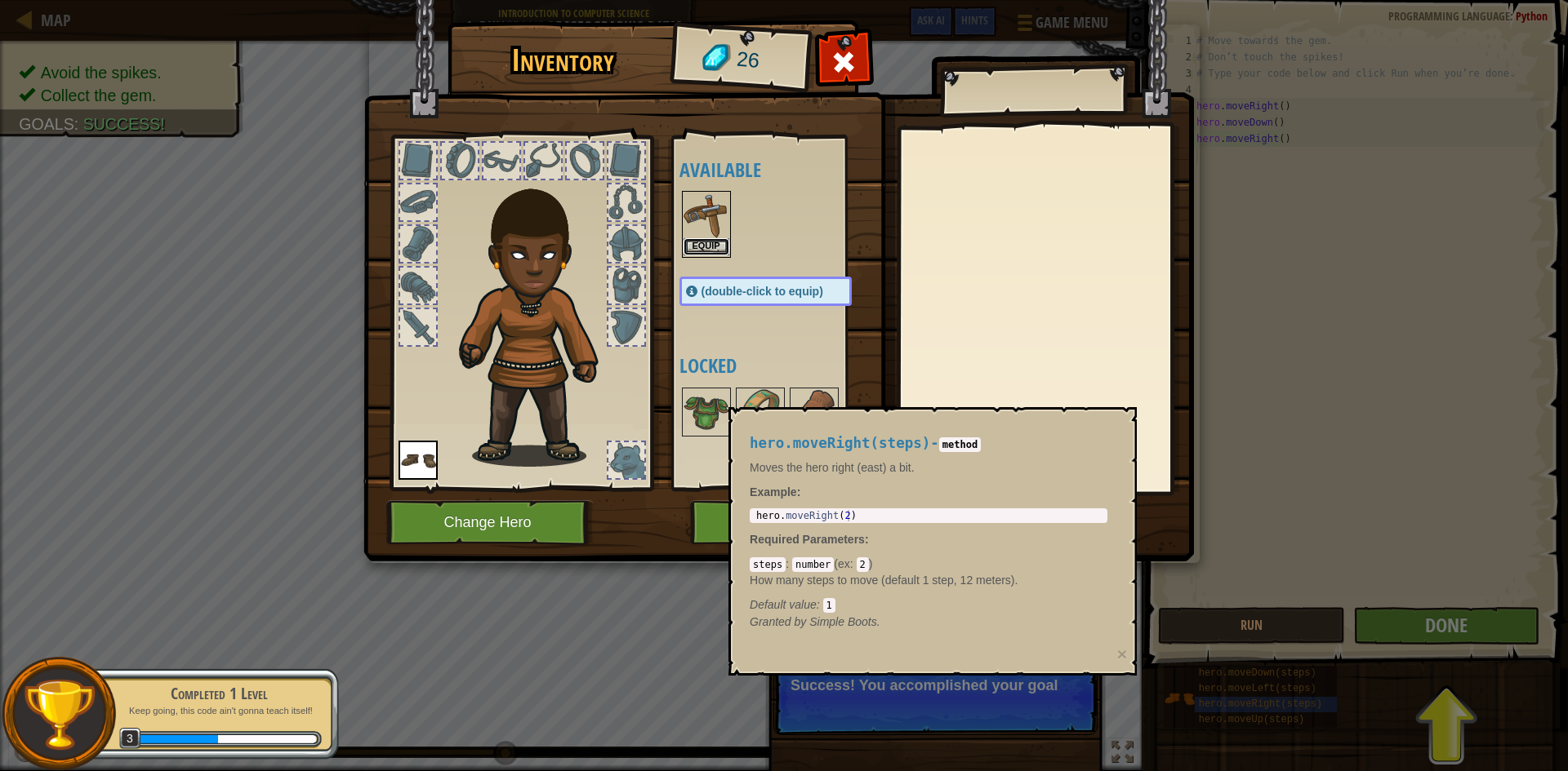
click at [694, 244] on button "Equip" at bounding box center [707, 247] width 45 height 17
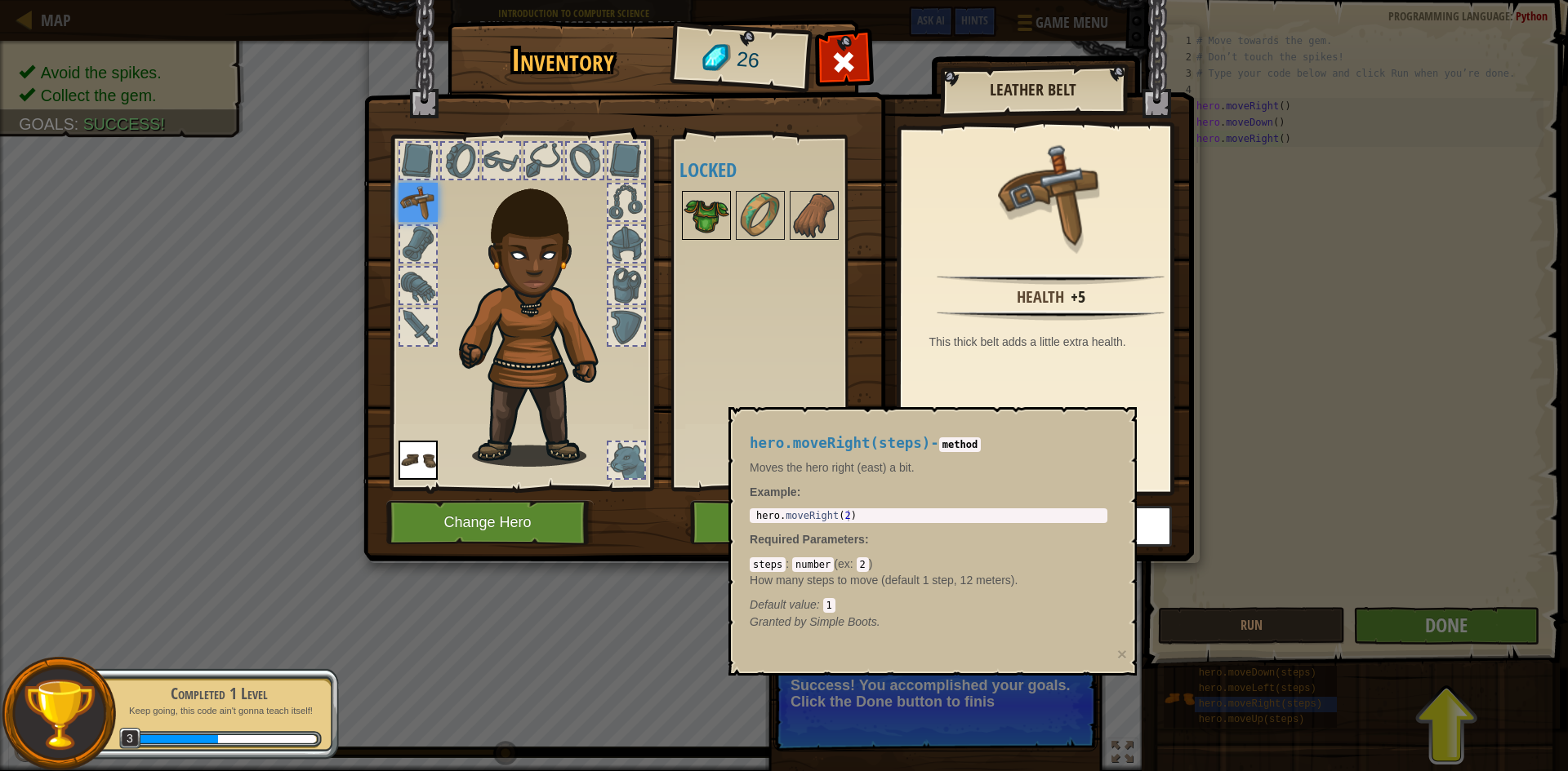
click at [721, 231] on img at bounding box center [707, 215] width 45 height 45
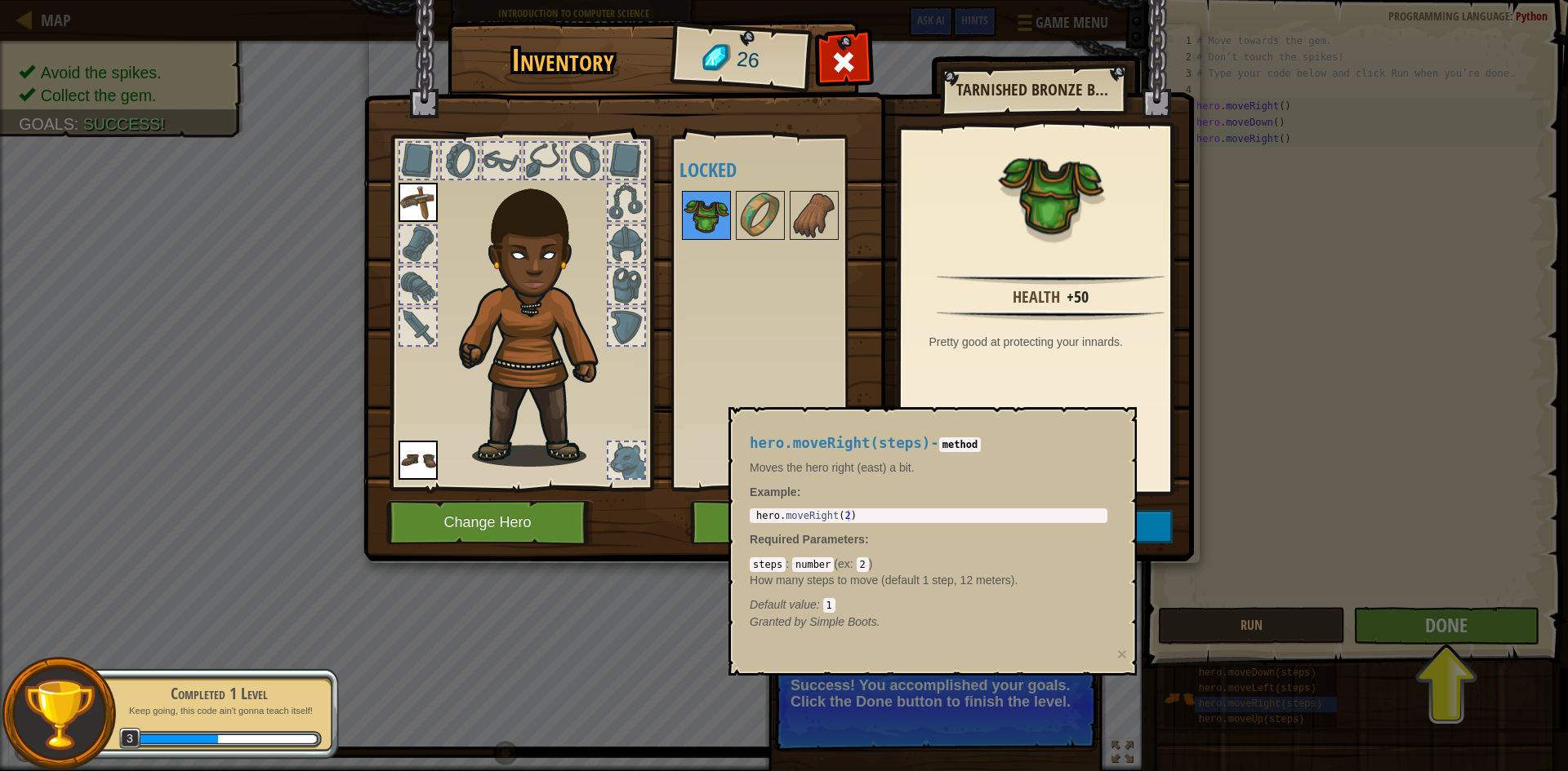
click at [721, 231] on img at bounding box center [707, 215] width 45 height 45
click at [562, 519] on button "Change Hero" at bounding box center [490, 522] width 208 height 45
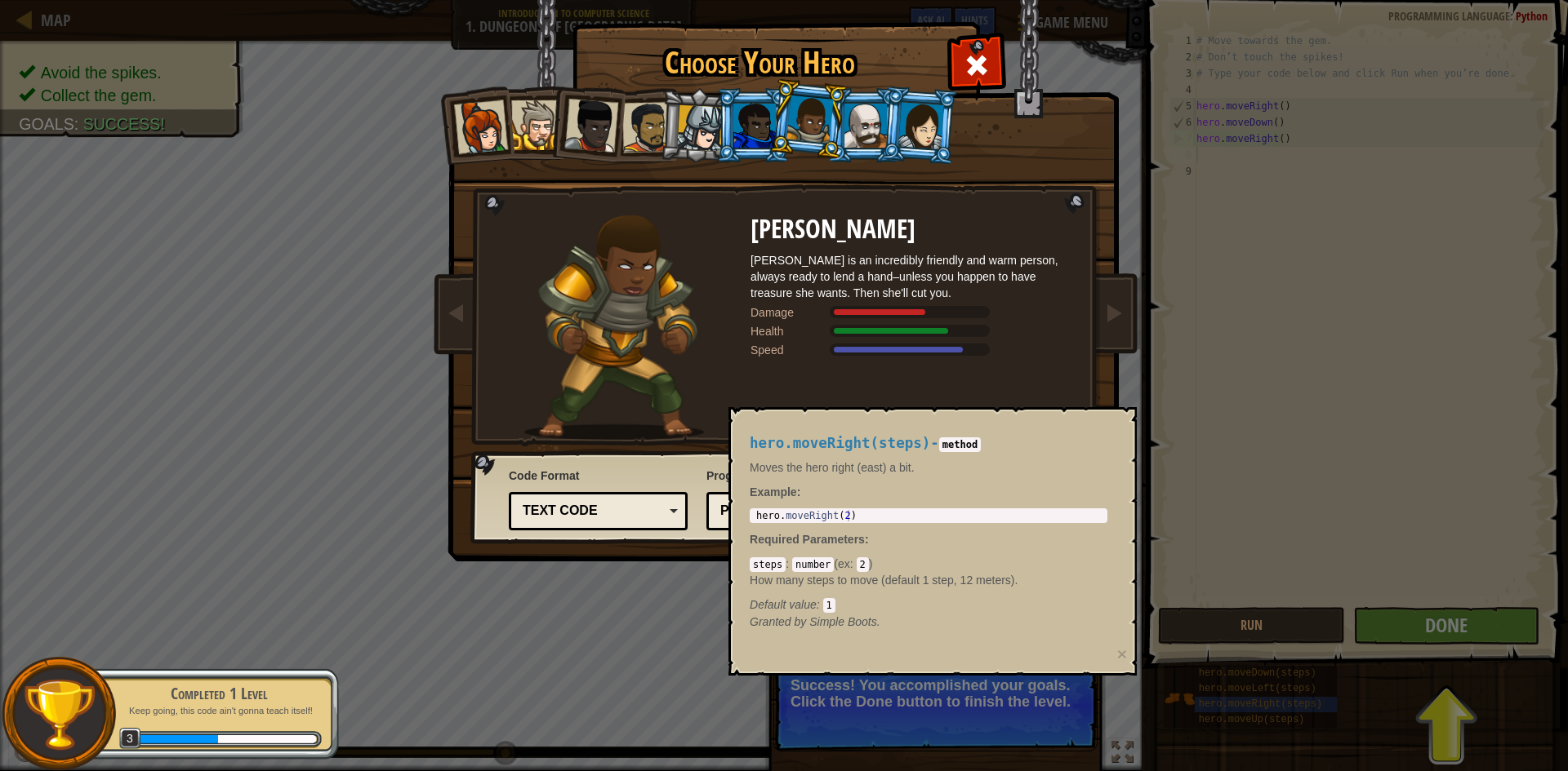
click at [753, 107] on div at bounding box center [755, 125] width 43 height 44
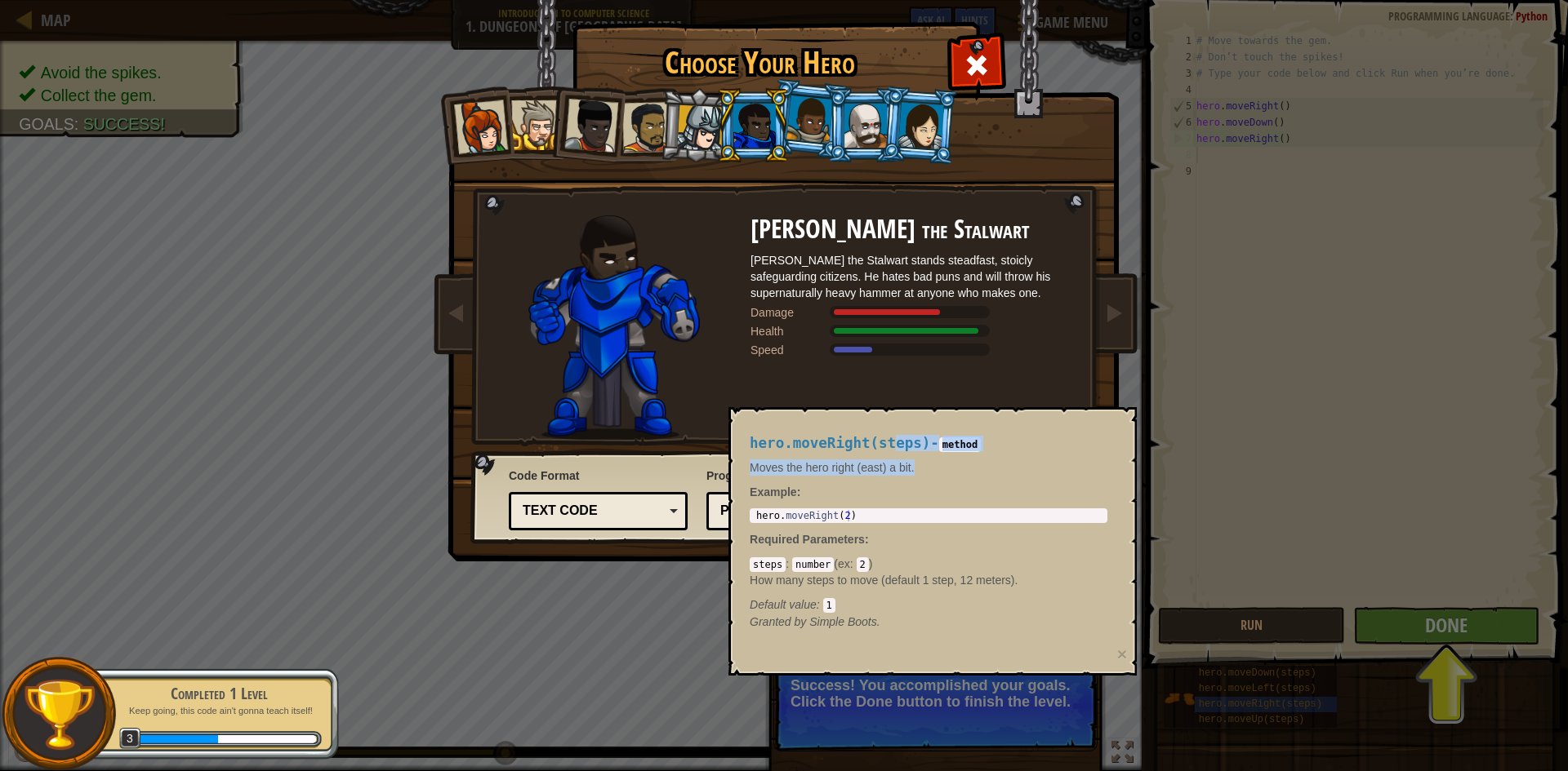
drag, startPoint x: 885, startPoint y: 430, endPoint x: 1027, endPoint y: 465, distance: 146.2
click at [1027, 465] on div "hero.moveRight(steps) - method Moves the hero right (east) a bit. Example : 1 h…" at bounding box center [929, 533] width 381 height 225
click at [1023, 464] on p "Moves the hero right (east) a bit." at bounding box center [929, 467] width 358 height 16
click at [1284, 505] on div "Choose Your Hero 26 Captain [PERSON_NAME] is a no-nonsense leader who isn't afr…" at bounding box center [784, 386] width 1568 height 771
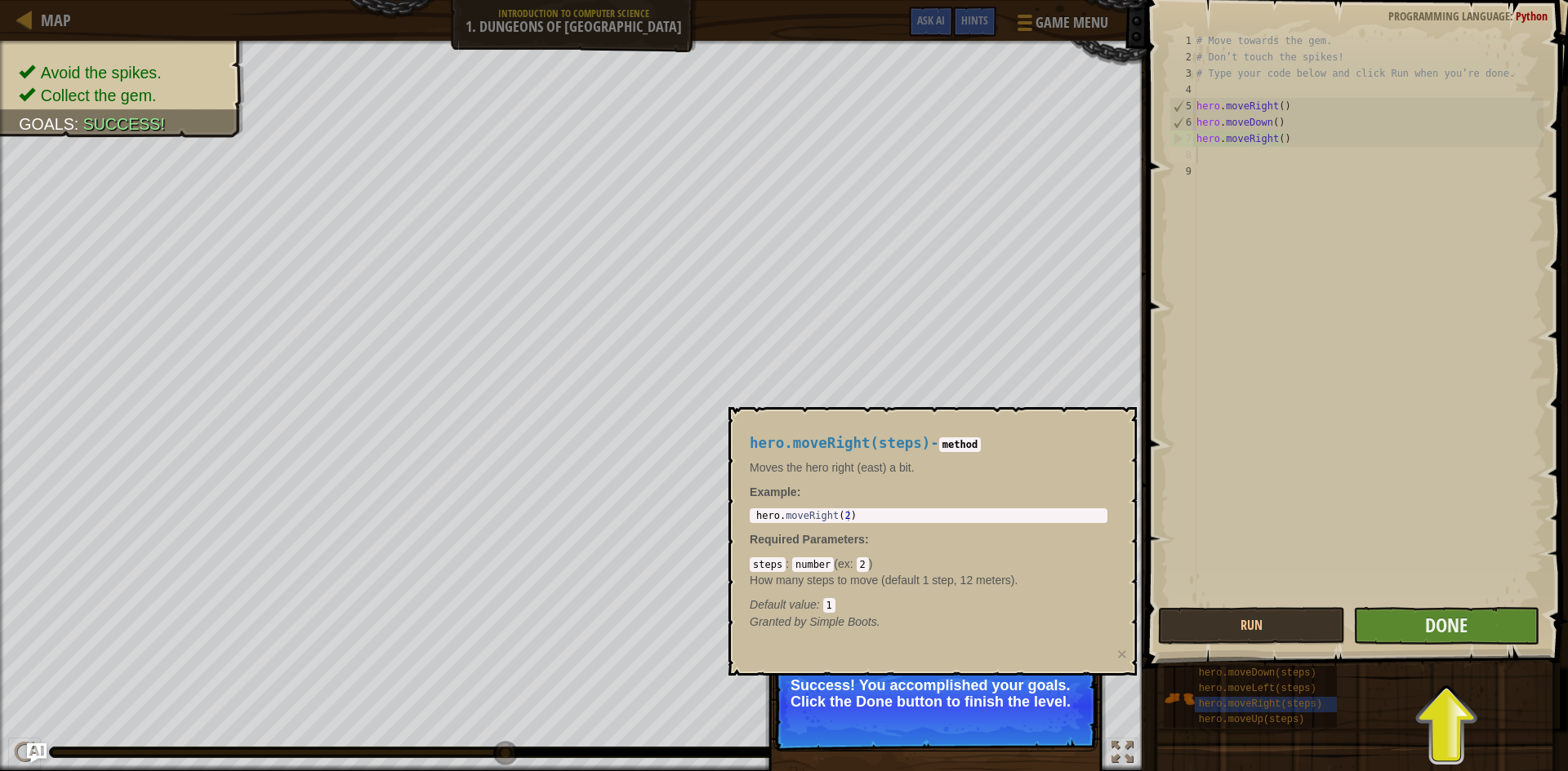
click at [1490, 644] on div "1 2 3 4 5 6 7 8 9 # Move towards the gem. # Don’t touch the spikes! # Type your…" at bounding box center [1355, 366] width 426 height 716
click at [1451, 624] on span "Done" at bounding box center [1446, 625] width 43 height 26
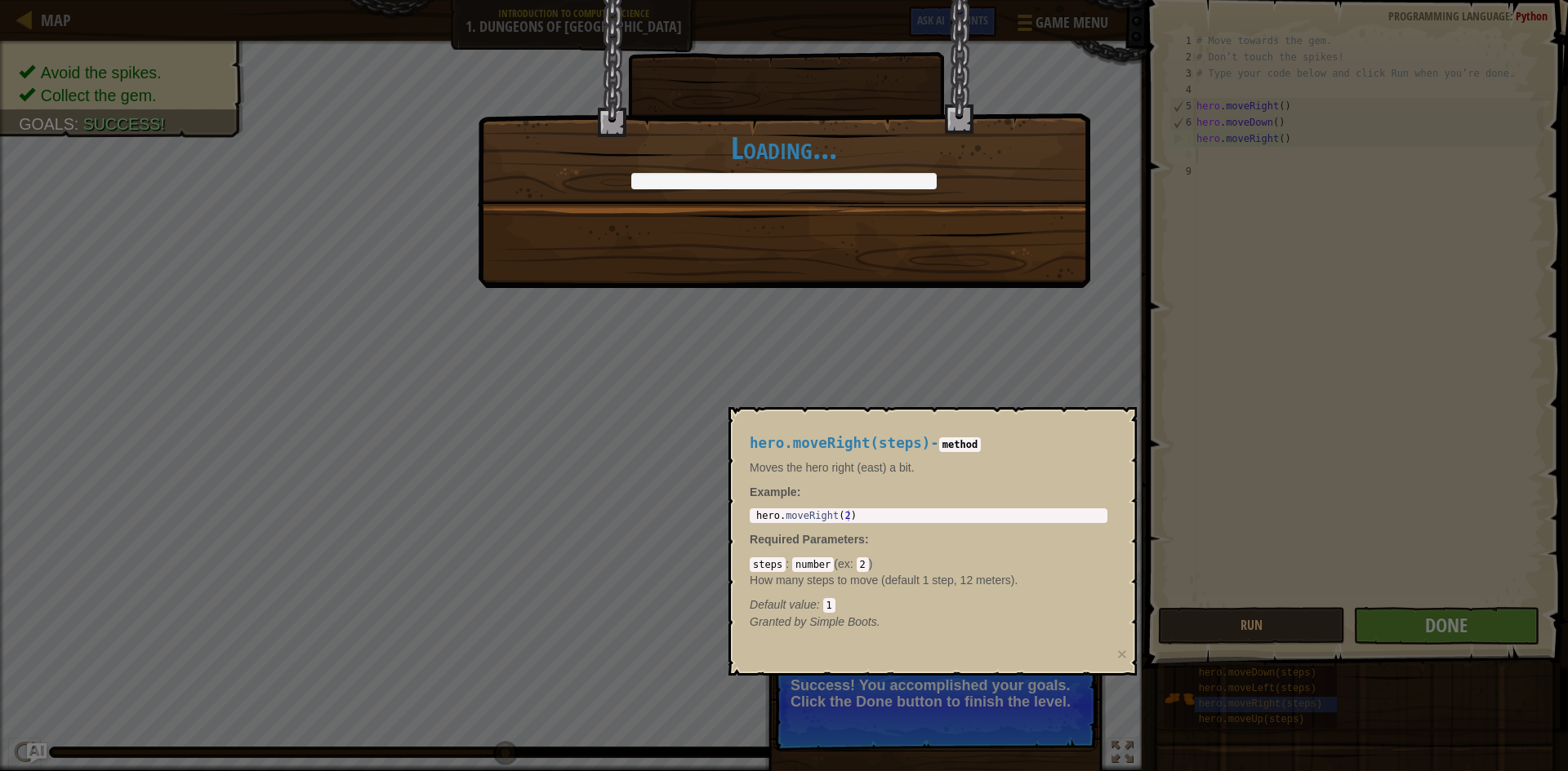
click at [949, 718] on div "You completed Dungeons of Kithgard! +0 +0 New Item Clean code: no code errors o…" at bounding box center [784, 386] width 1568 height 771
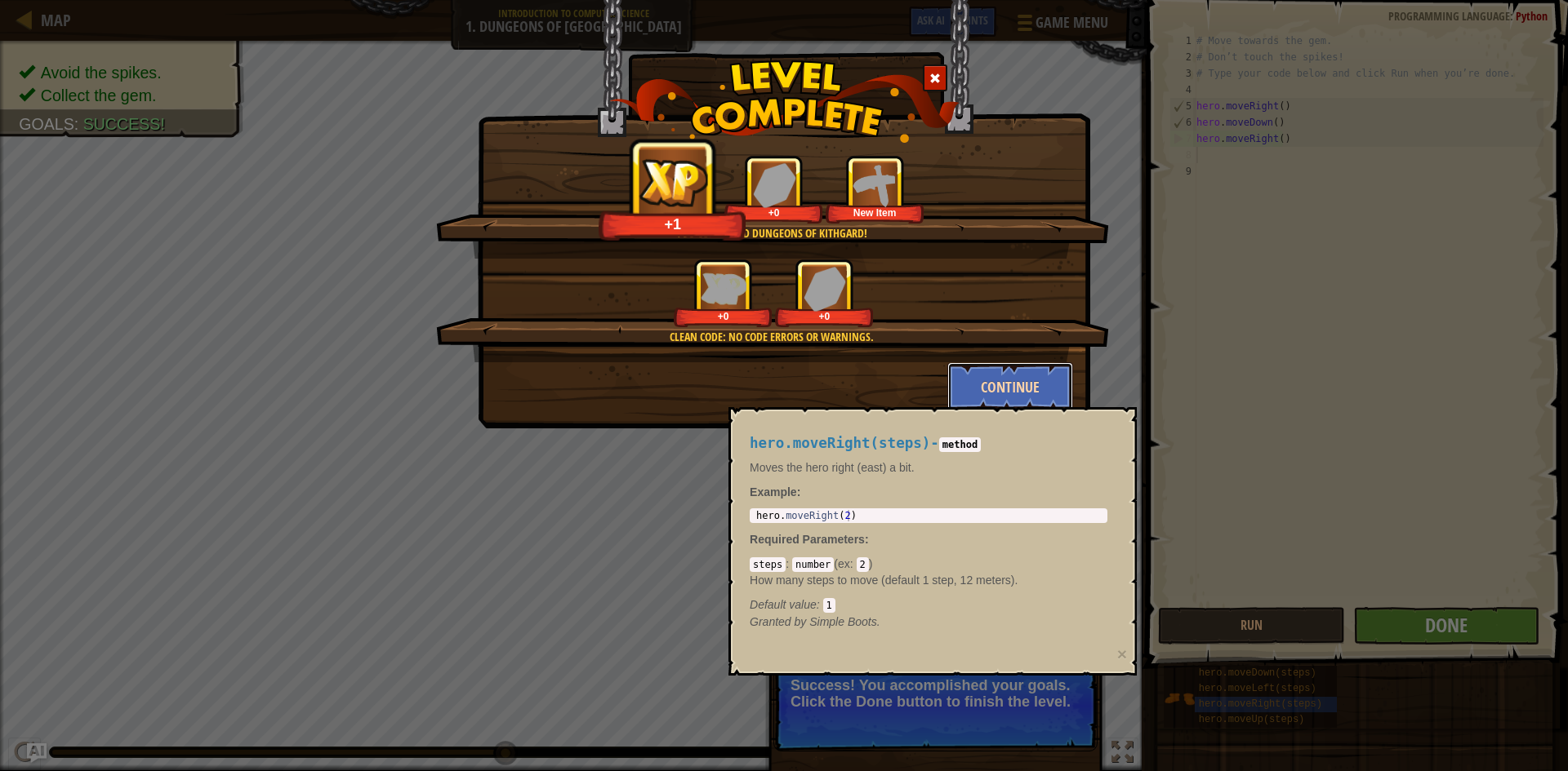
click at [1005, 393] on button "Continue" at bounding box center [1010, 387] width 127 height 49
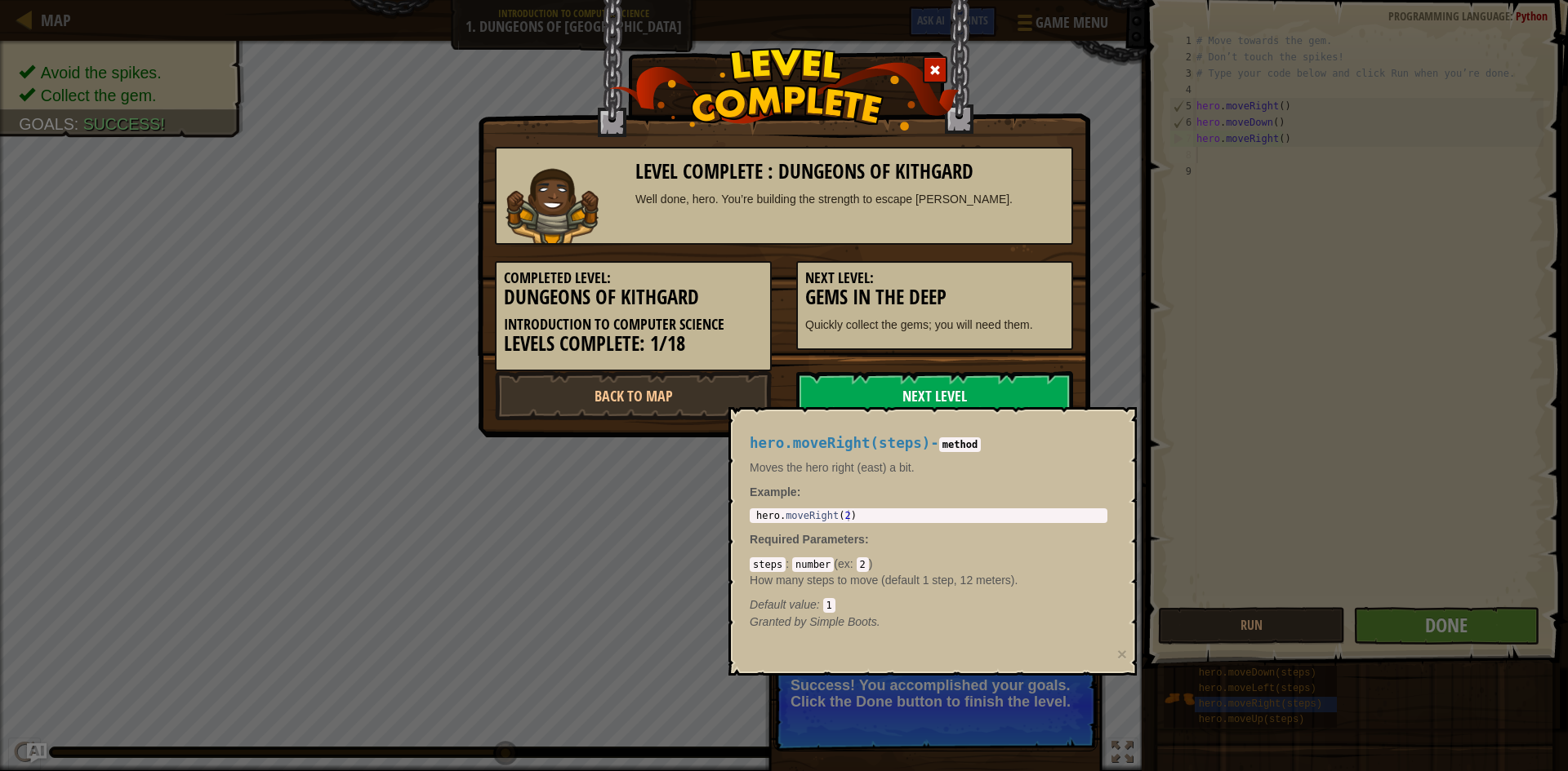
click at [1005, 391] on link "Next Level" at bounding box center [934, 396] width 276 height 49
click at [1005, 2] on body "Map Introduction to Computer Science 1. Dungeons of Kithgard Game Menu Done Hin…" at bounding box center [784, 1] width 1568 height 2
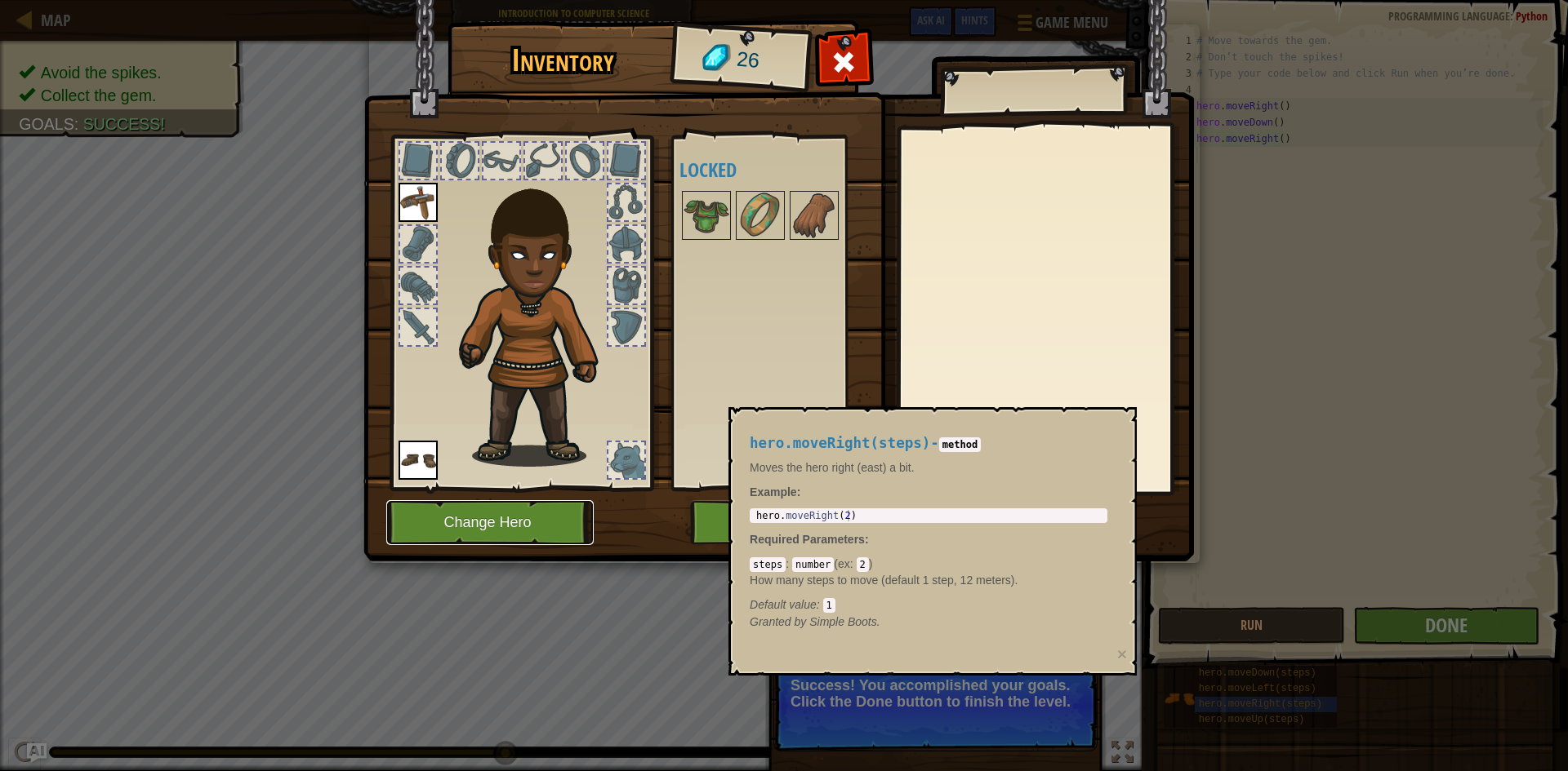
click at [491, 524] on button "Change Hero" at bounding box center [490, 522] width 208 height 45
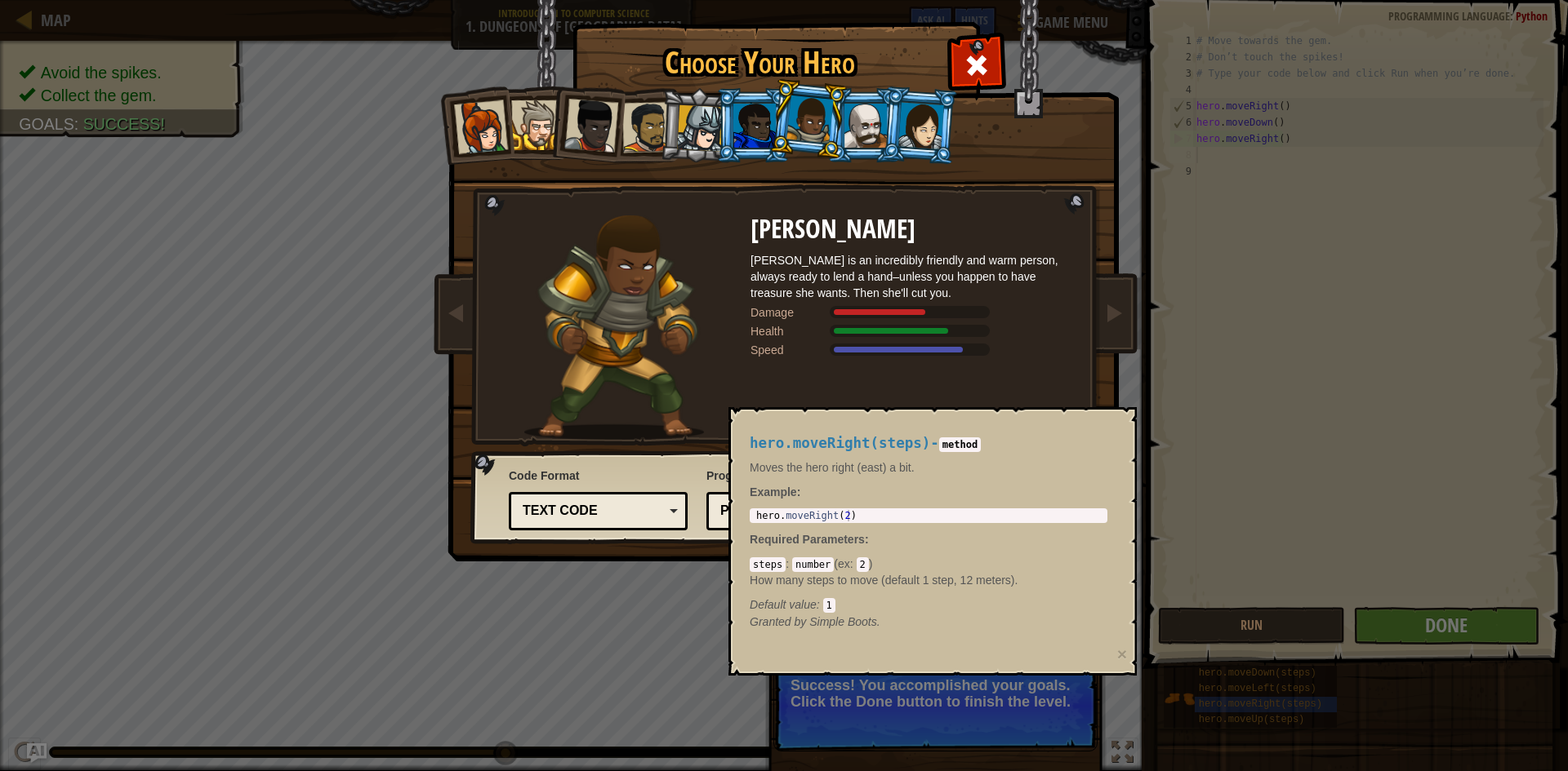
click at [771, 130] on li at bounding box center [808, 118] width 81 height 81
click at [893, 493] on p "Example :" at bounding box center [929, 491] width 358 height 16
click at [738, 140] on div at bounding box center [755, 125] width 43 height 44
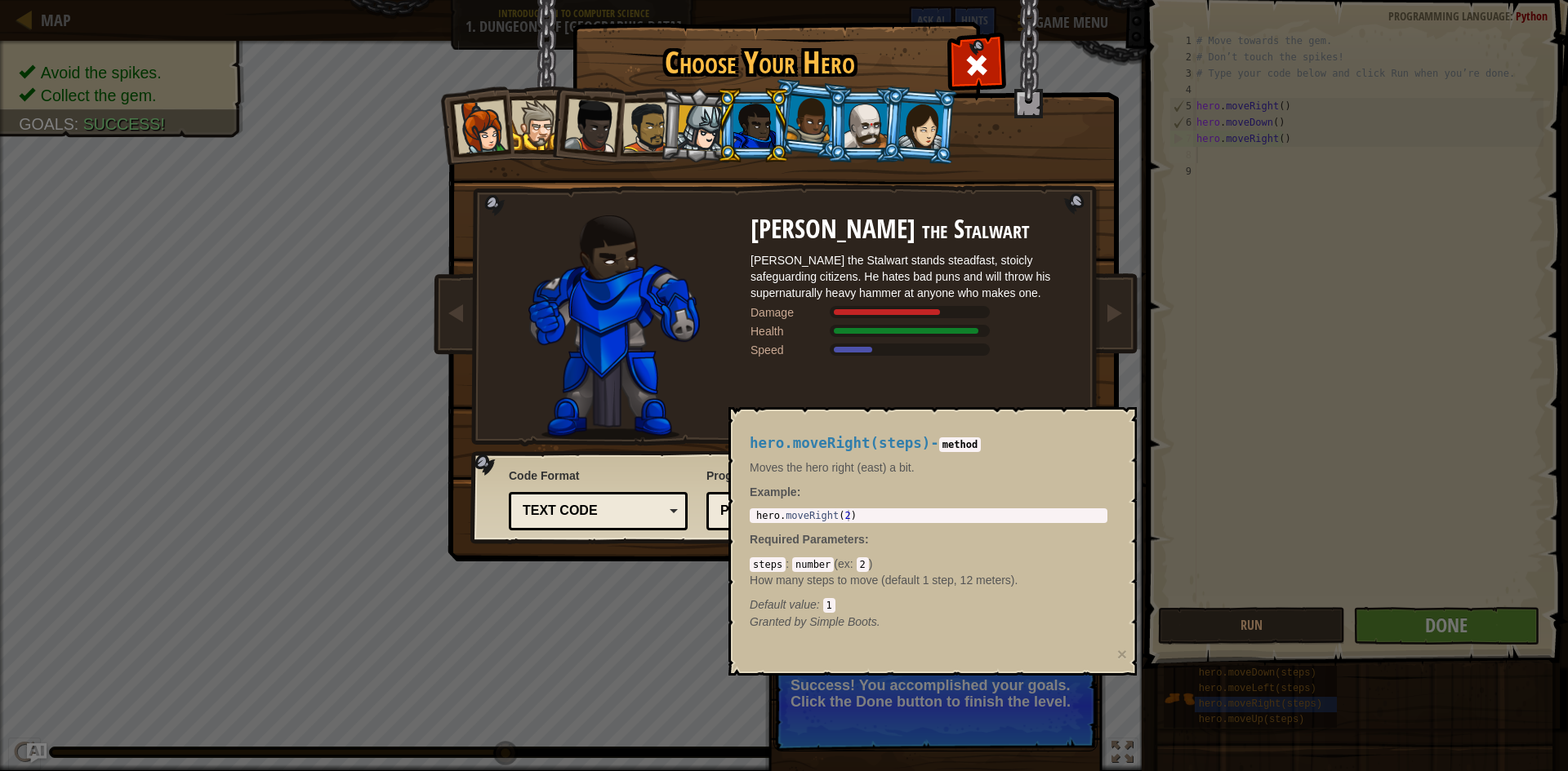
click at [817, 128] on div at bounding box center [809, 119] width 46 height 48
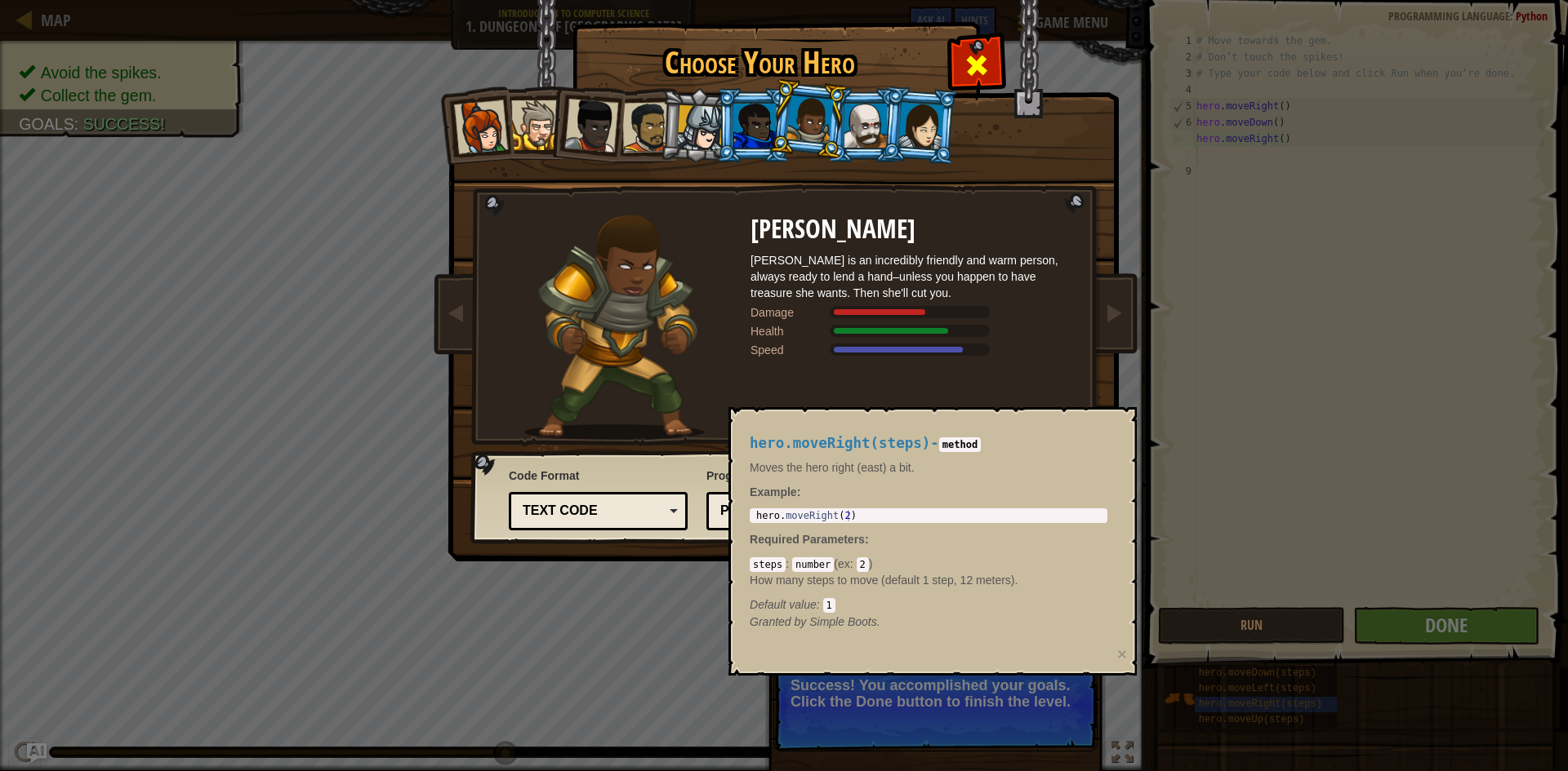
click at [953, 50] on div at bounding box center [976, 63] width 51 height 51
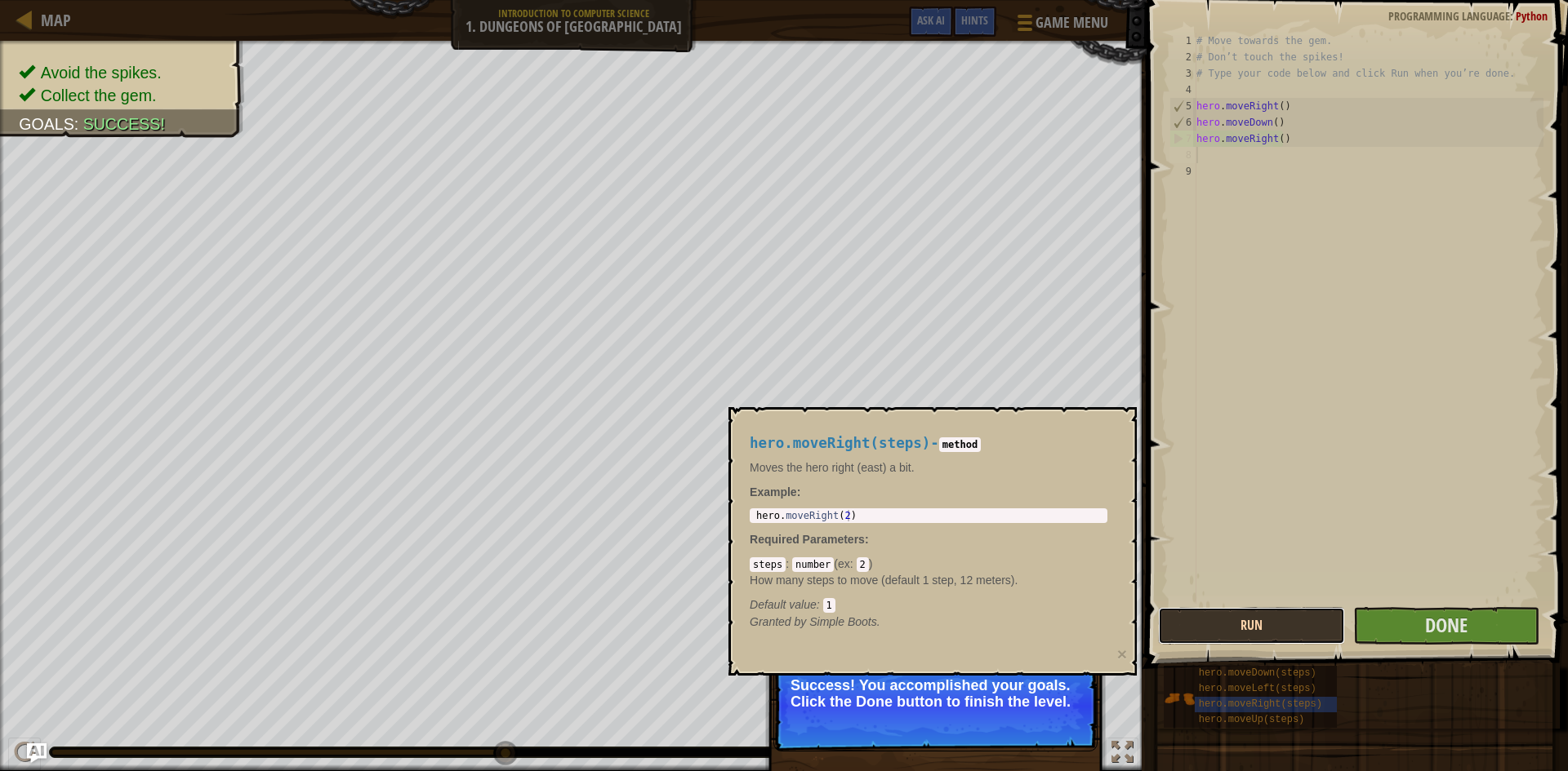
click at [1296, 633] on button "Run" at bounding box center [1251, 626] width 187 height 38
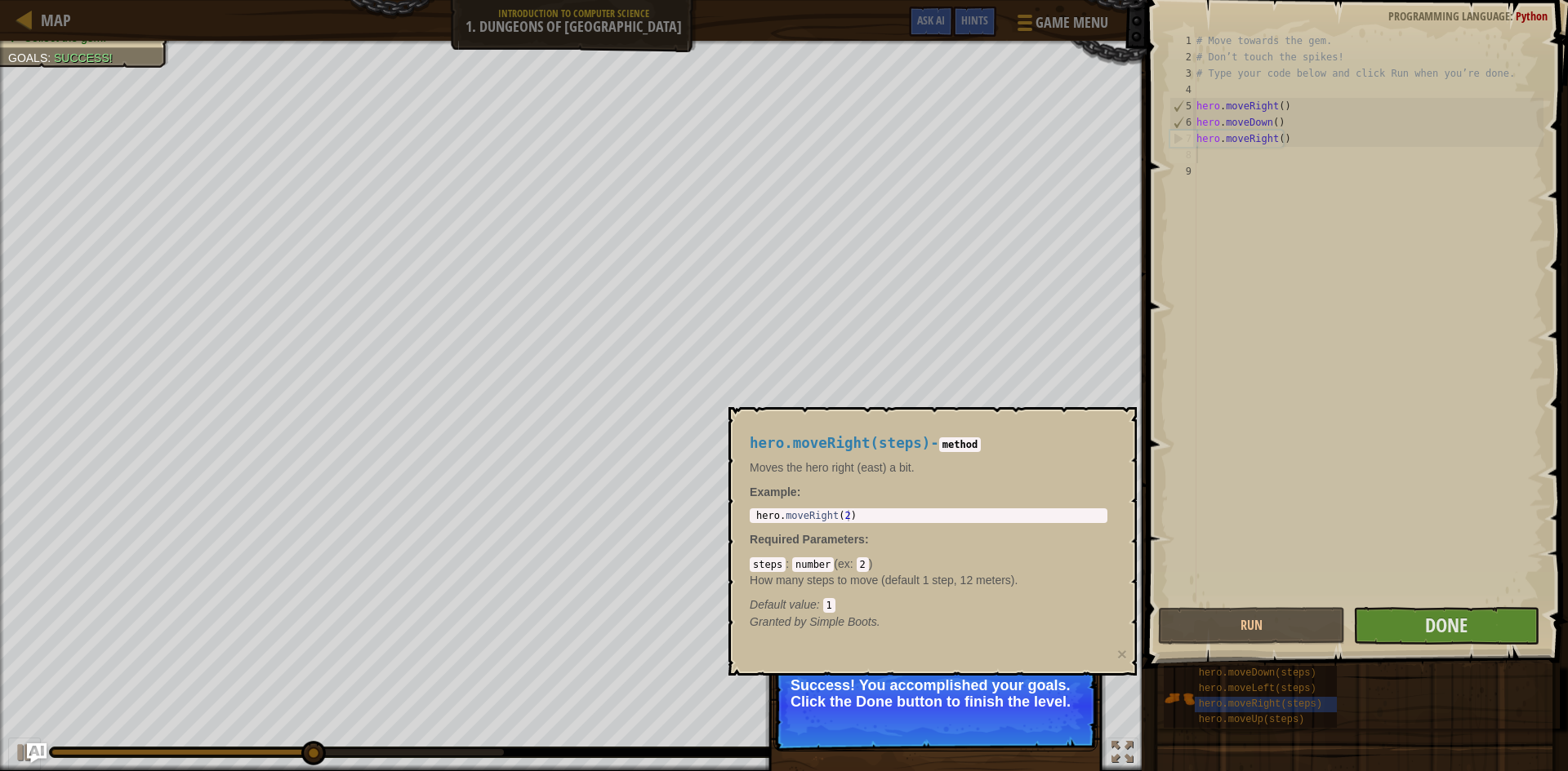
click at [1049, 702] on p "Success! You accomplished your goals. Click the Done button to finish the level." at bounding box center [935, 694] width 290 height 33
click at [908, 717] on p "Success! You accomplished your goals. Click the Done button to finish the level." at bounding box center [935, 705] width 324 height 92
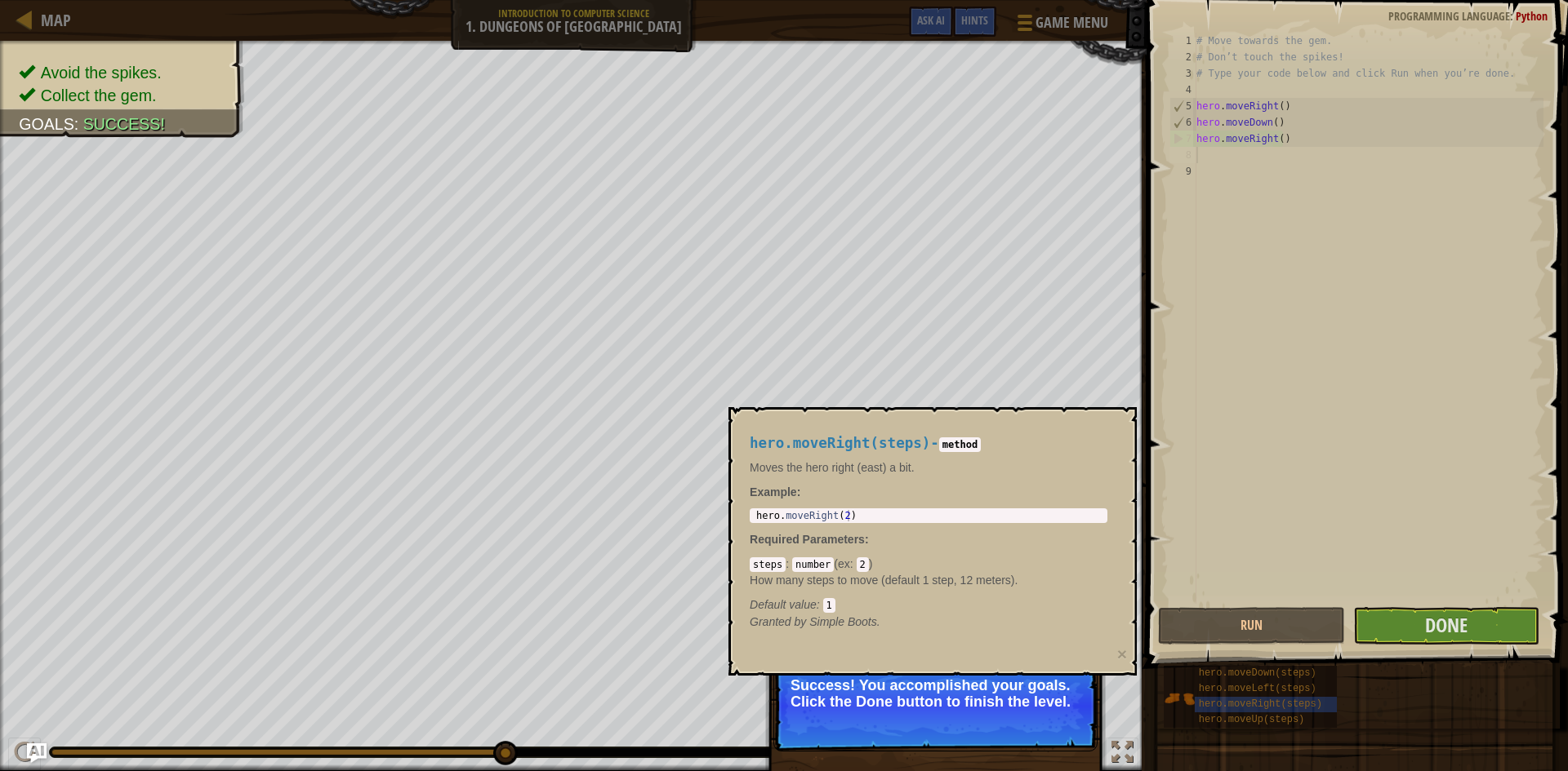
click at [908, 717] on p "Success! You accomplished your goals. Click the Done button to finish the level." at bounding box center [935, 705] width 324 height 92
click at [990, 636] on div "hero.moveRight(steps) - method Moves the hero right (east) a bit. Example : 1 h…" at bounding box center [929, 533] width 381 height 225
click at [1058, 611] on div "hero.moveRight(steps) - method Moves the hero right (east) a bit. Example : 1 h…" at bounding box center [929, 533] width 381 height 225
click at [1123, 653] on button "×" at bounding box center [1123, 654] width 10 height 17
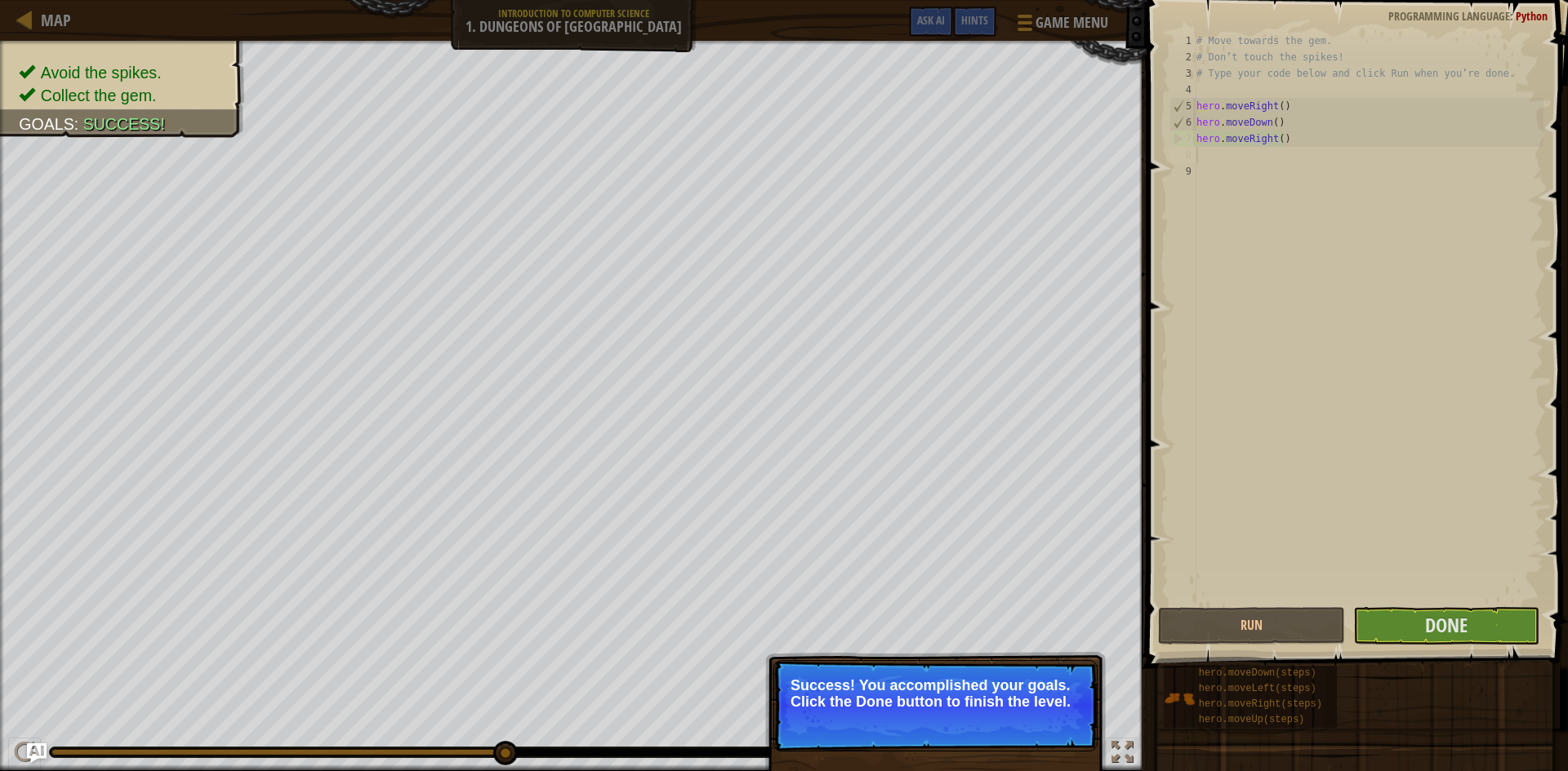
click at [992, 682] on p "Success! You accomplished your goals. Click the Done button to finish the level." at bounding box center [935, 694] width 290 height 33
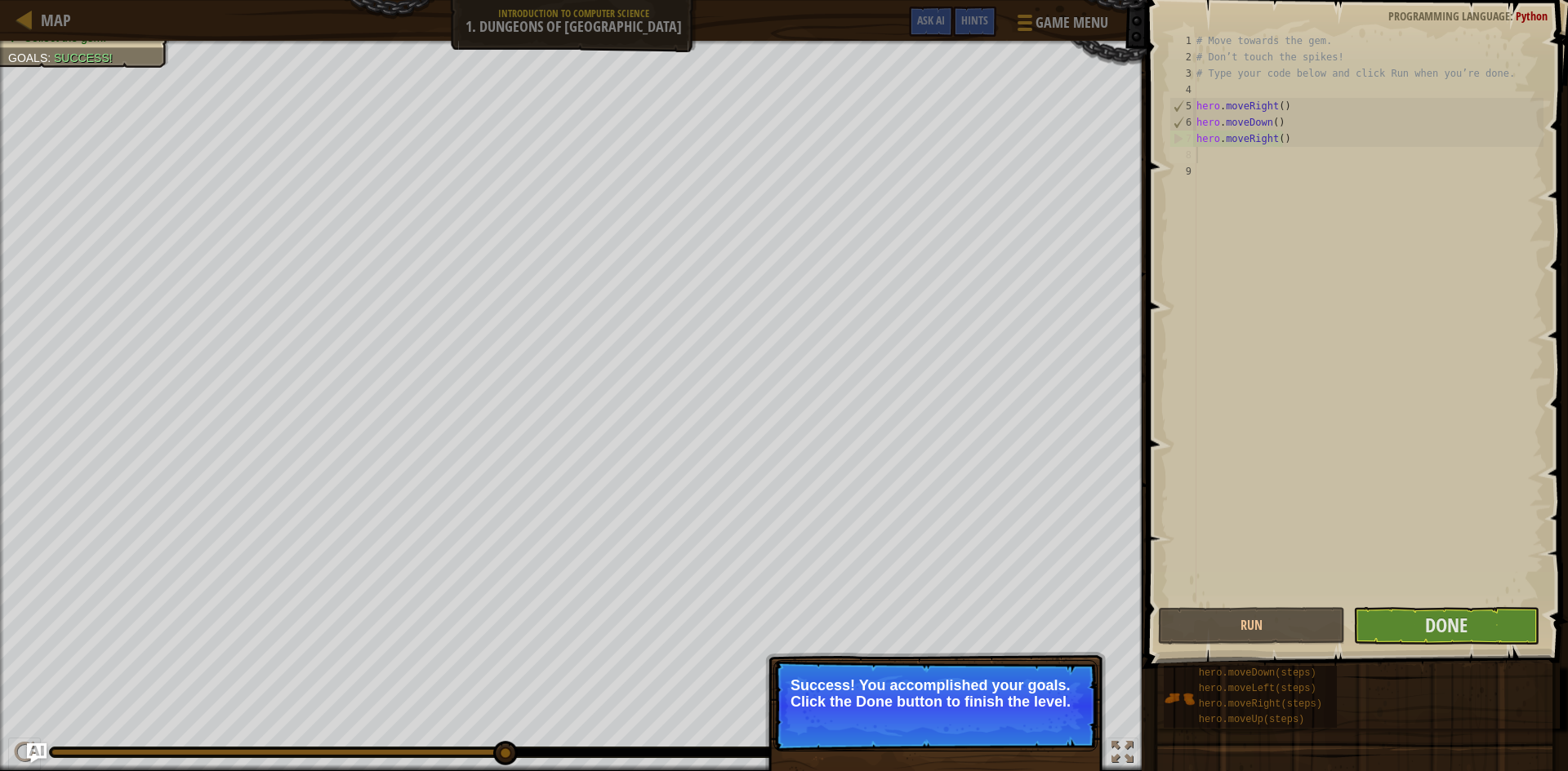
click at [852, 742] on p "Success! You accomplished your goals. Click the Done button to finish the level." at bounding box center [935, 705] width 324 height 92
click at [1418, 627] on button "Done" at bounding box center [1447, 626] width 187 height 38
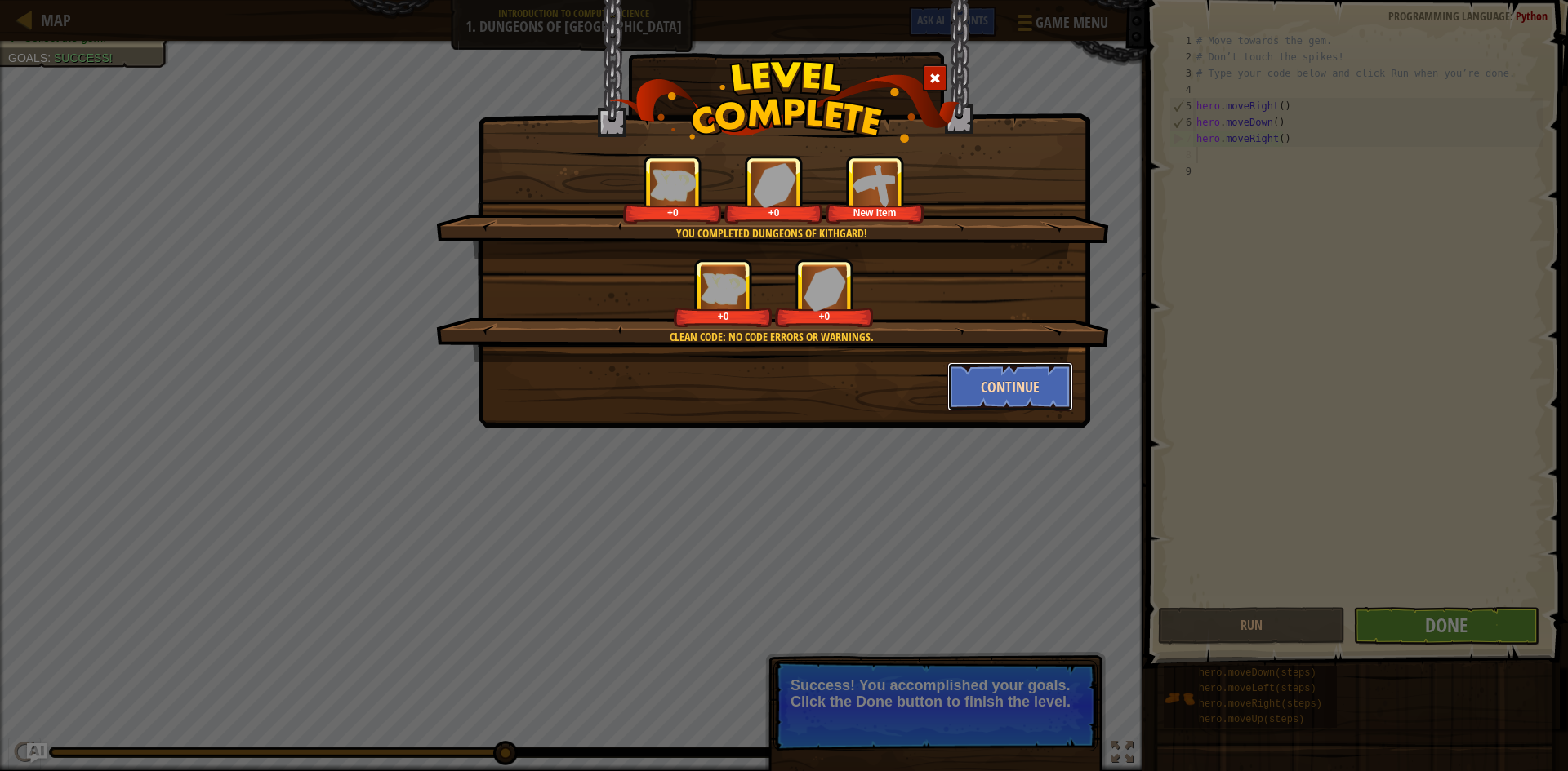
click at [989, 386] on button "Continue" at bounding box center [1010, 387] width 127 height 49
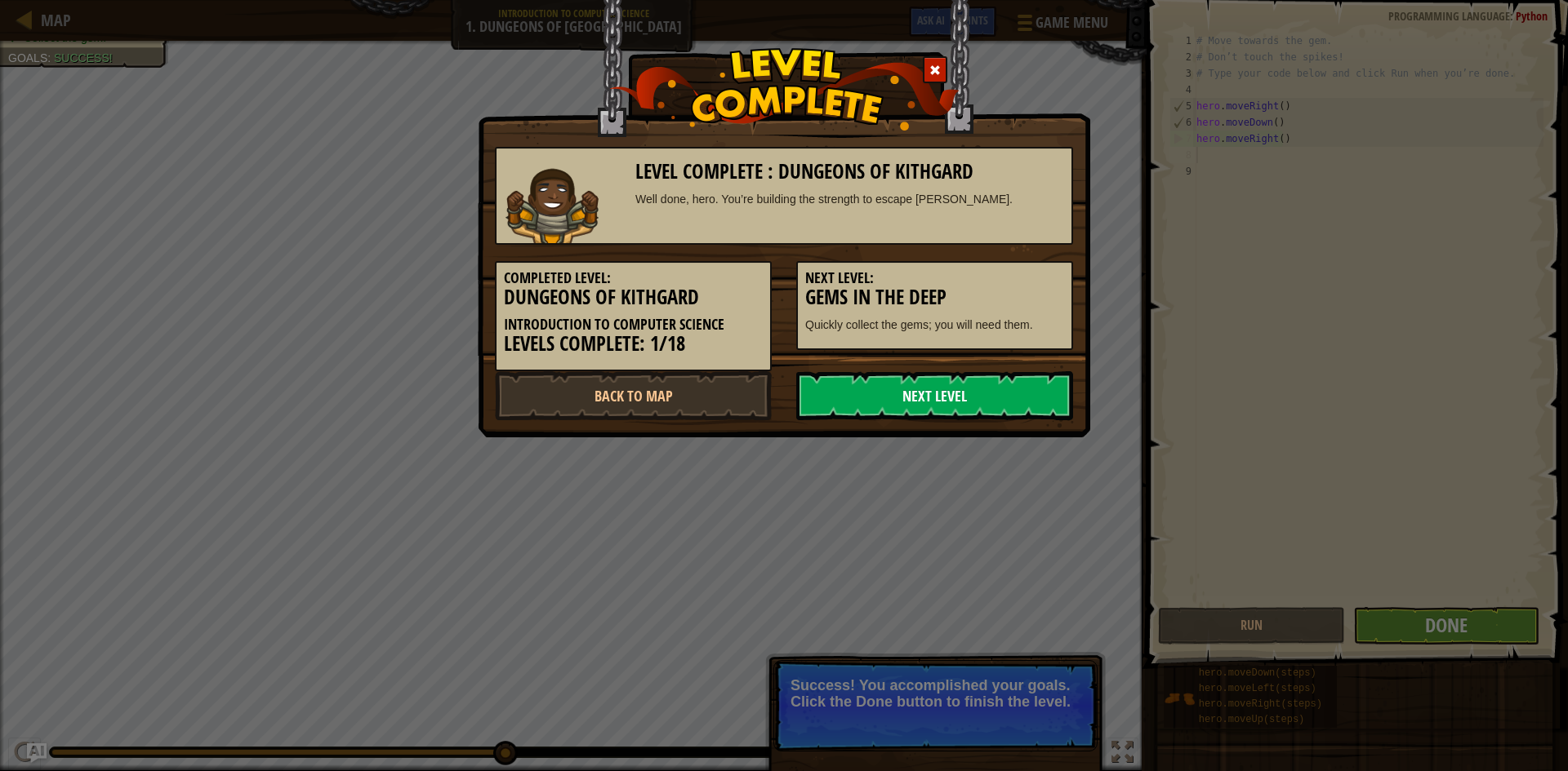
click at [813, 394] on link "Next Level" at bounding box center [934, 396] width 276 height 49
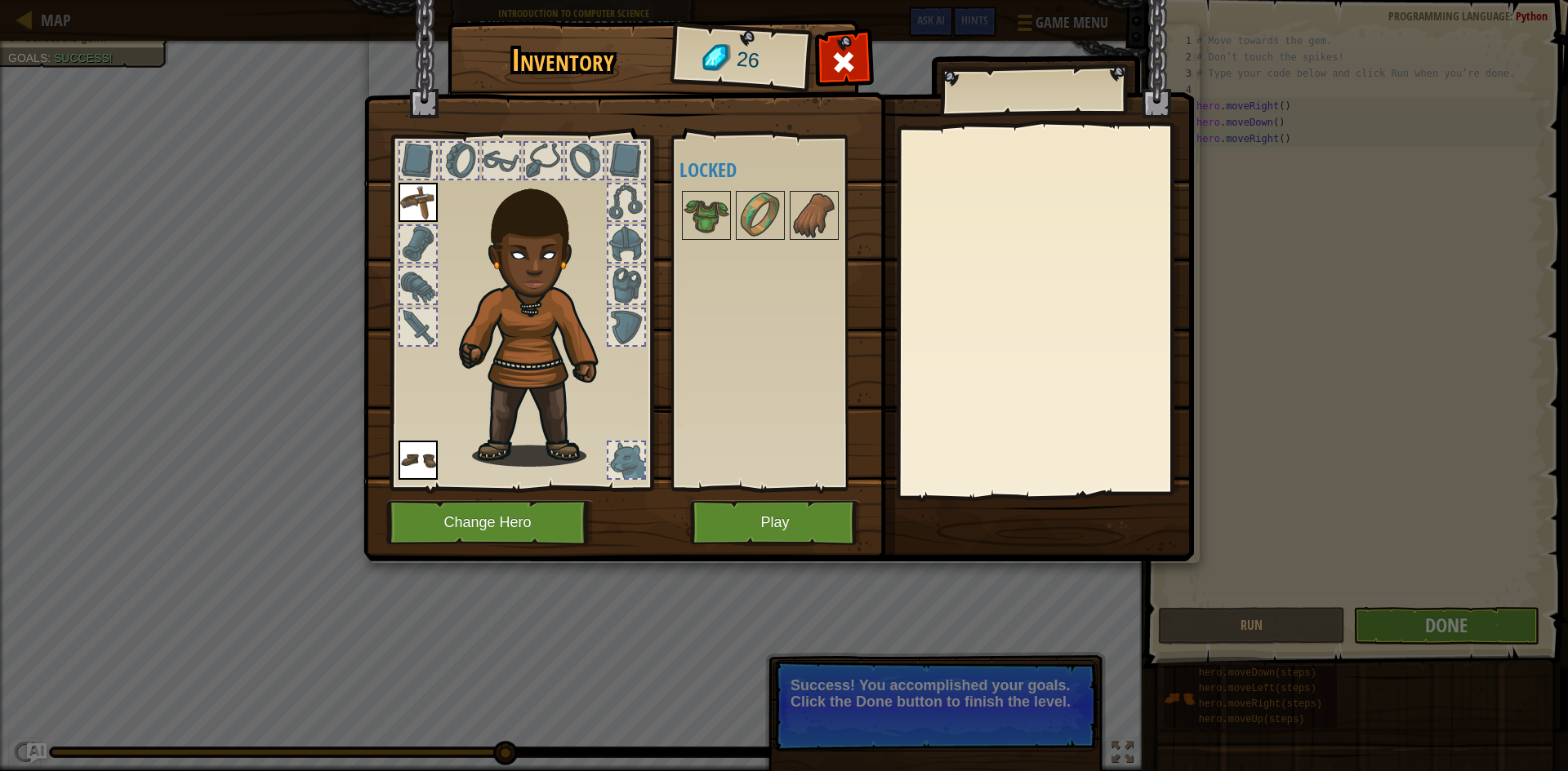
click at [548, 325] on img at bounding box center [539, 317] width 176 height 301
click at [545, 522] on button "Change Hero" at bounding box center [490, 522] width 208 height 45
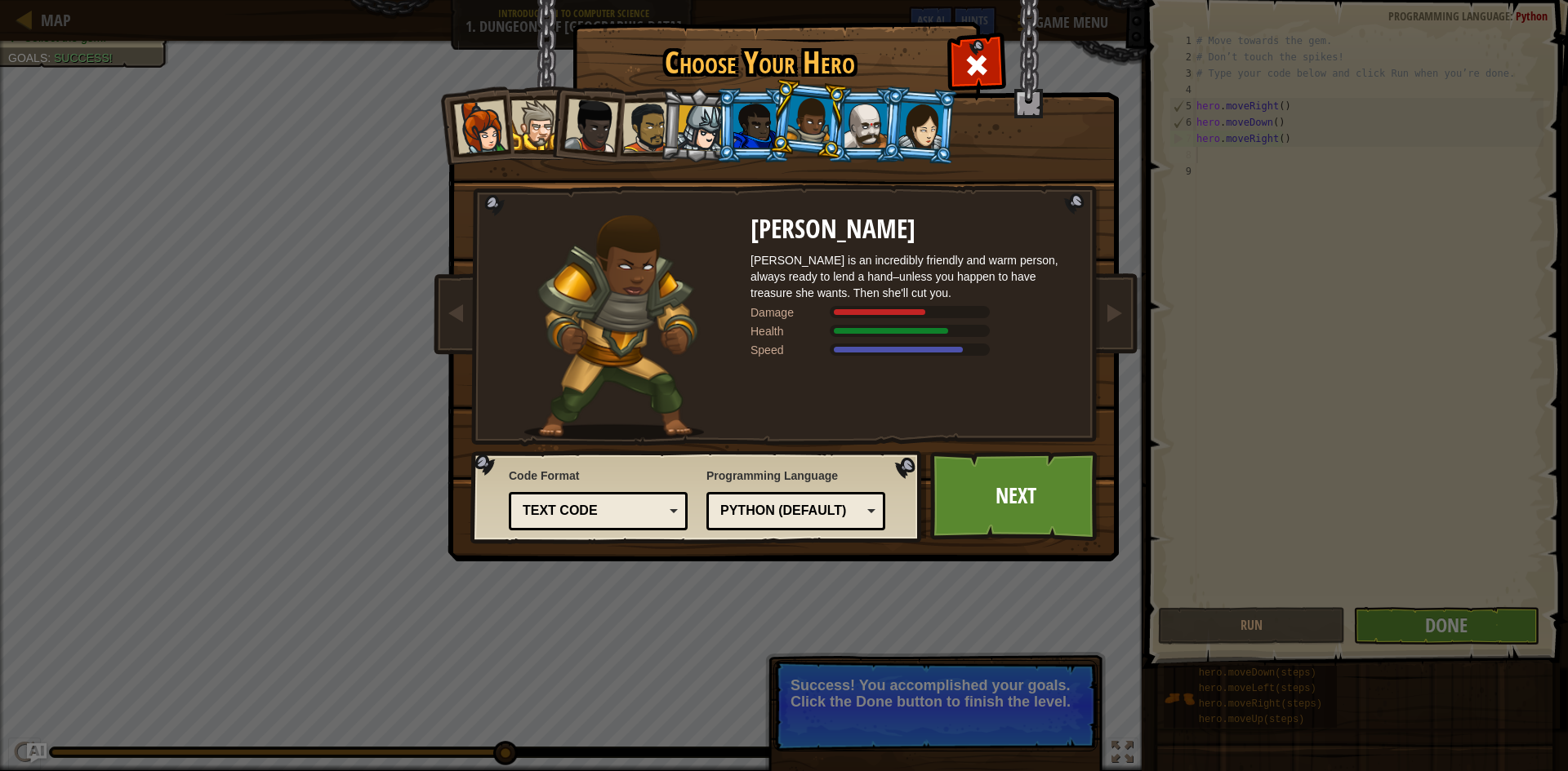
click at [742, 138] on div at bounding box center [755, 125] width 43 height 44
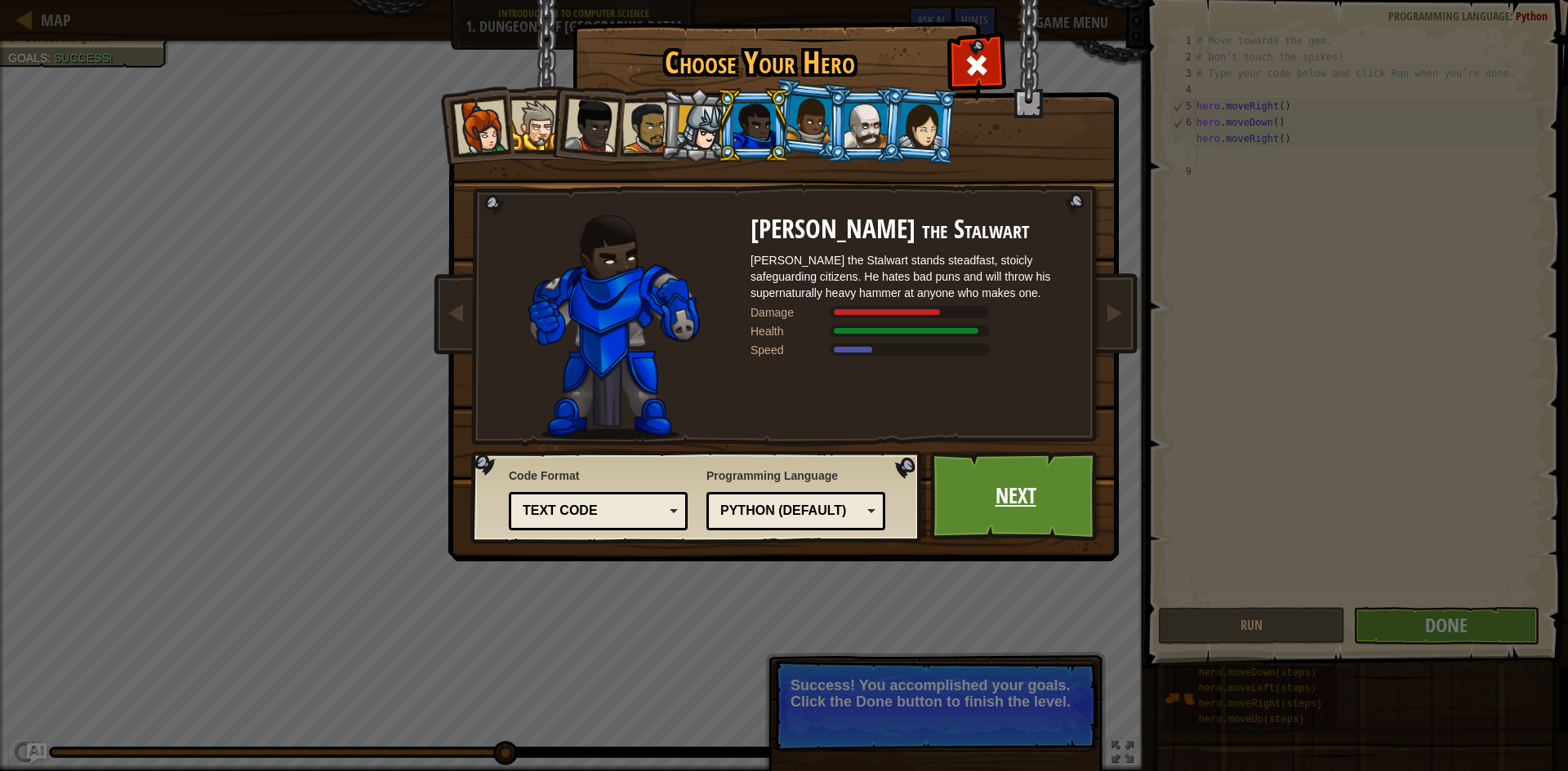
click at [990, 507] on link "Next" at bounding box center [1015, 496] width 171 height 90
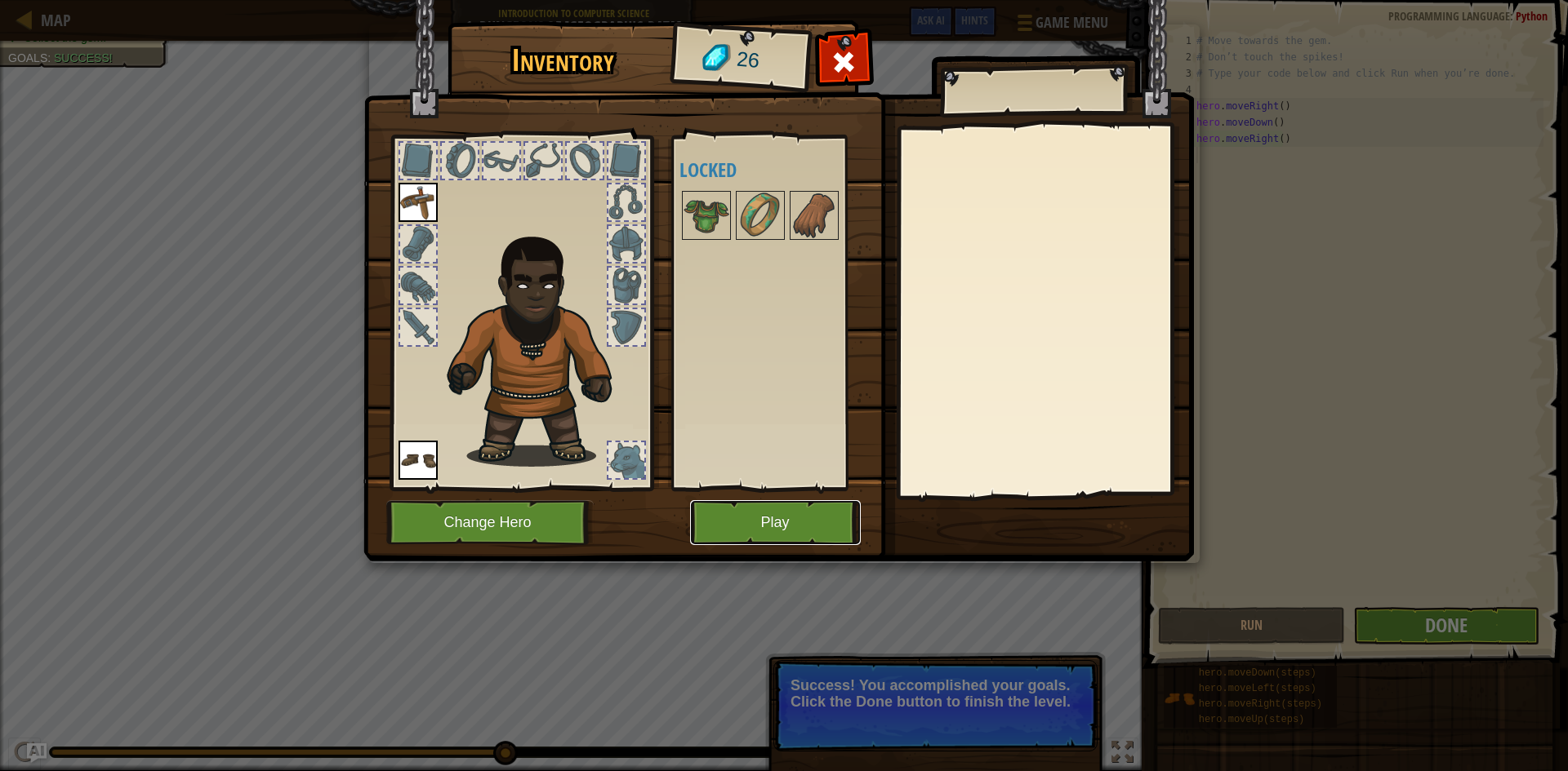
click at [803, 515] on button "Play" at bounding box center [775, 522] width 171 height 45
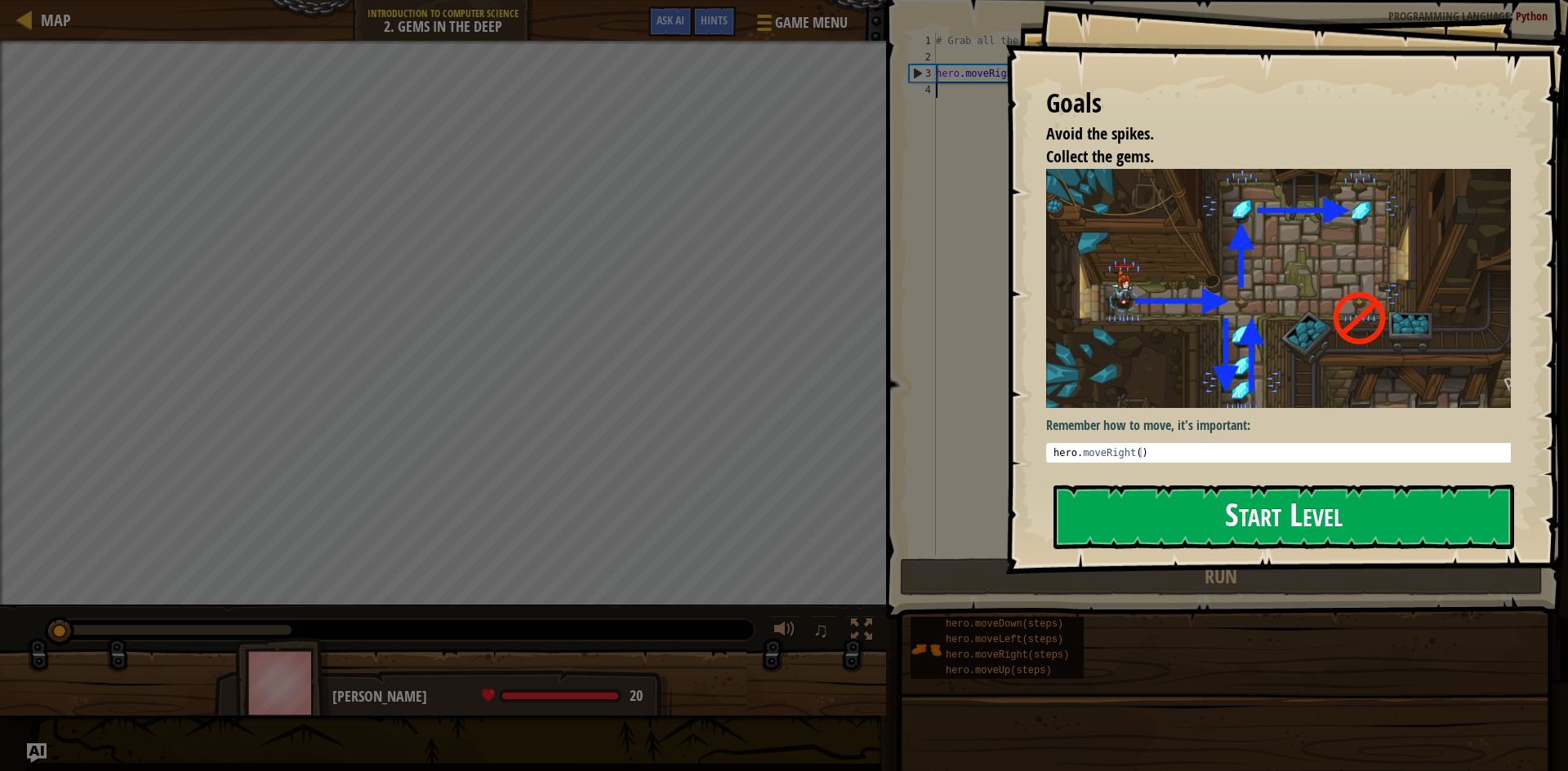
click at [1191, 515] on button "Start Level" at bounding box center [1284, 517] width 460 height 65
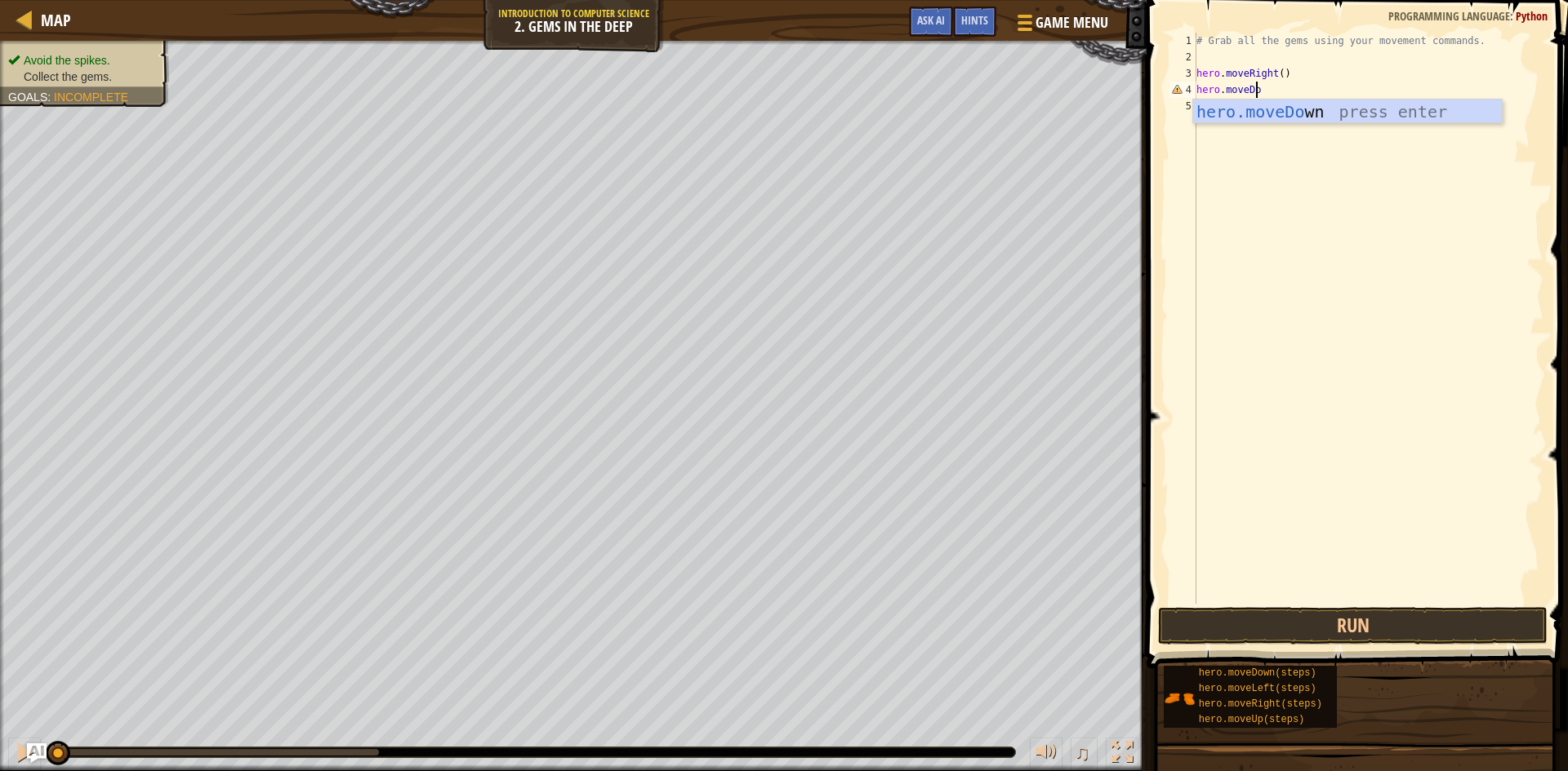
scroll to position [8, 5]
type textarea "hero.moveDown"
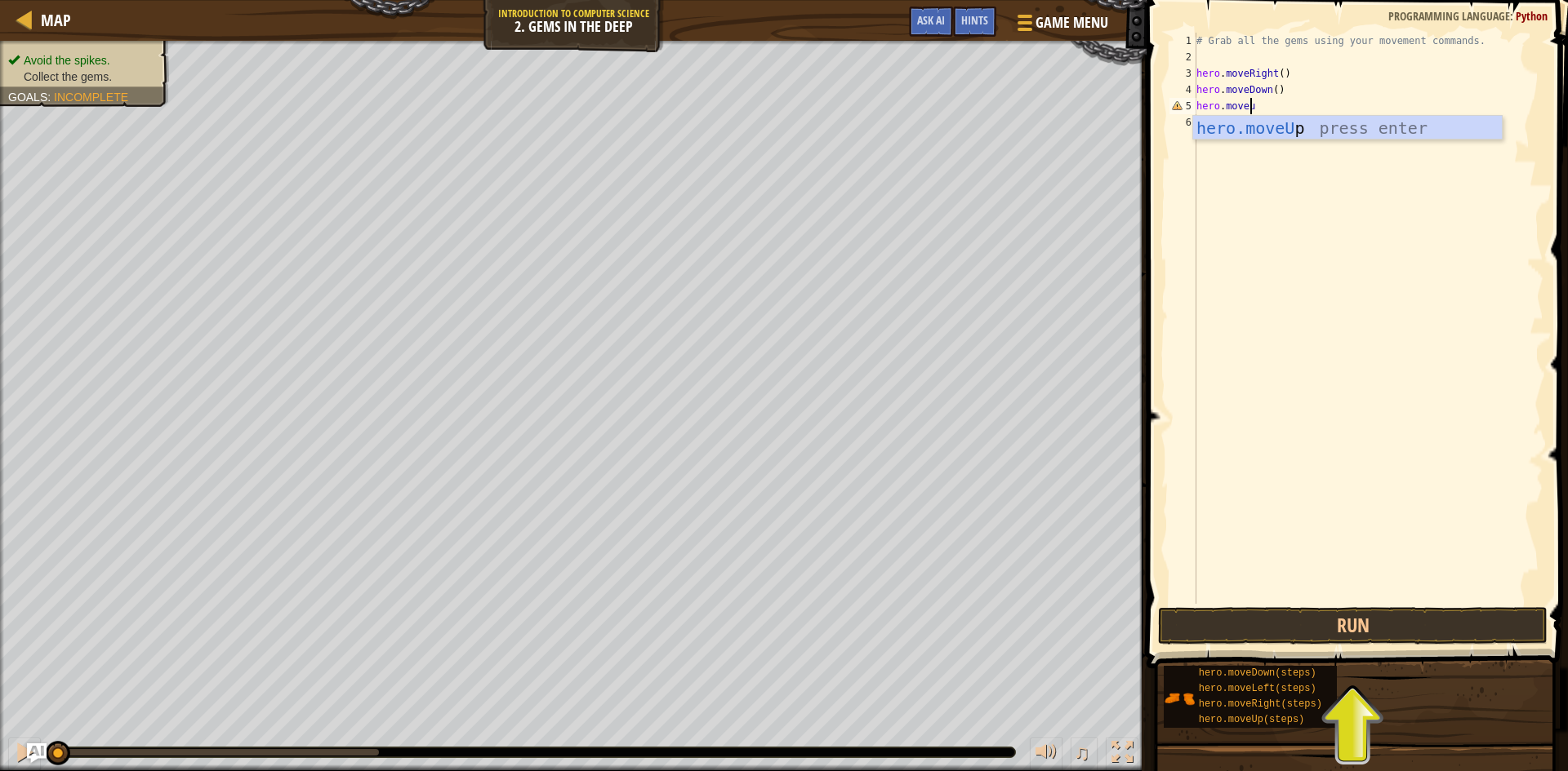
scroll to position [8, 4]
type textarea "hero.moveup"
click at [1220, 618] on button "Run" at bounding box center [1353, 626] width 390 height 38
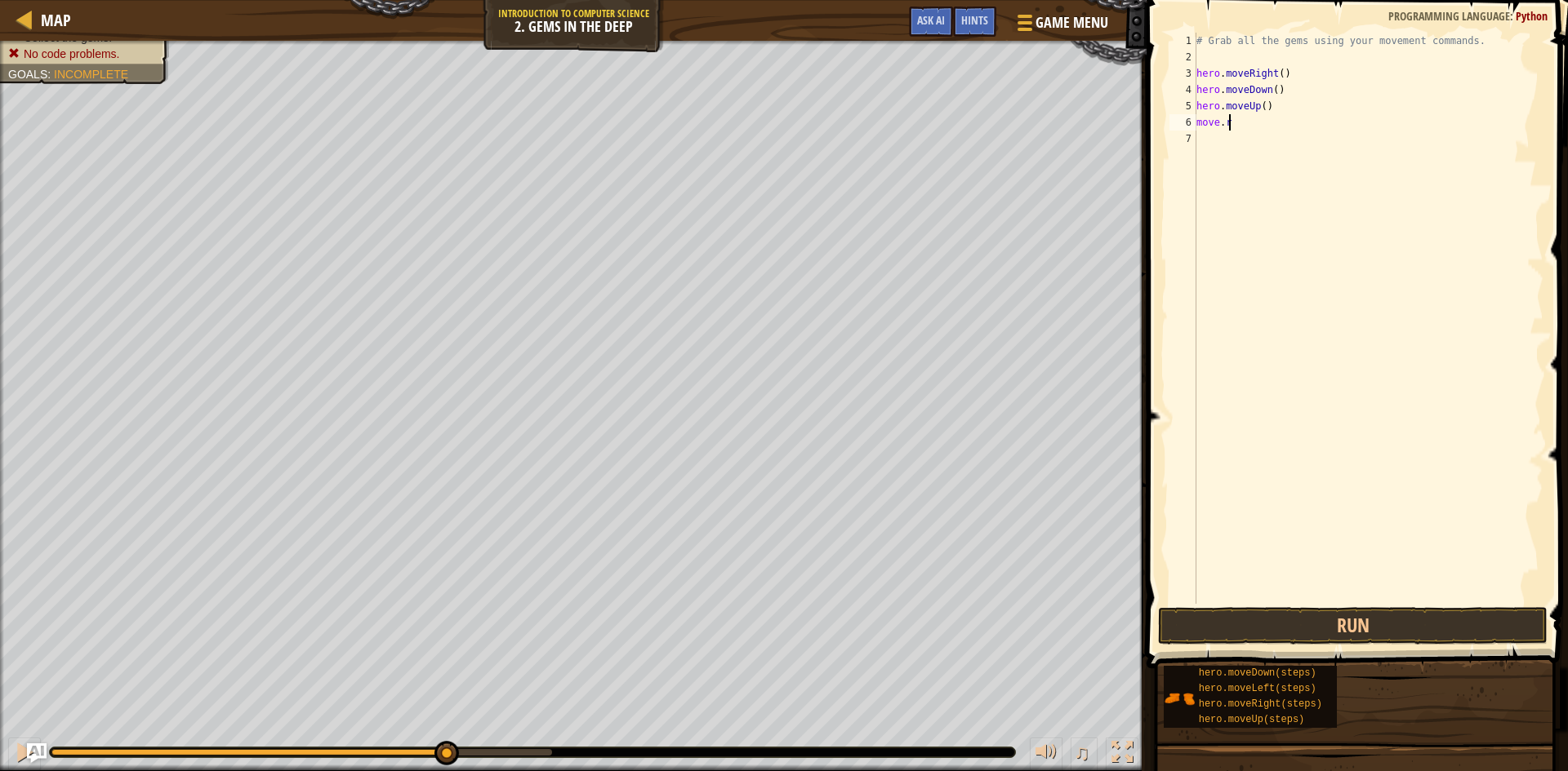
scroll to position [8, 2]
type textarea "move.up"
click at [1229, 626] on button "Run" at bounding box center [1353, 626] width 390 height 38
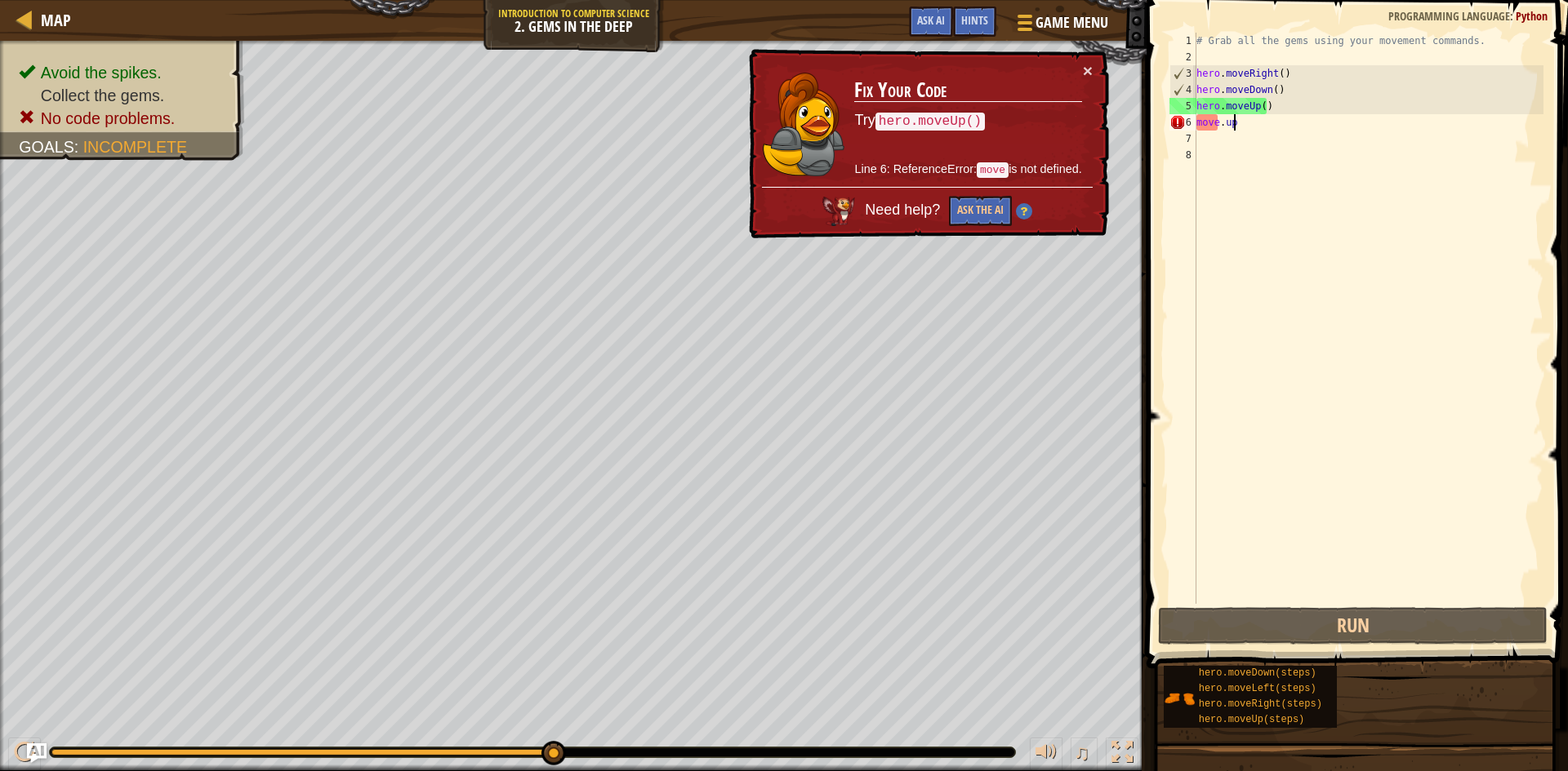
click at [1237, 125] on div "# Grab all the gems using your movement commands. hero . moveRight ( ) hero . m…" at bounding box center [1368, 334] width 350 height 604
click at [1197, 123] on div "# Grab all the gems using your movement commands. hero . moveRight ( ) hero . m…" at bounding box center [1368, 334] width 350 height 604
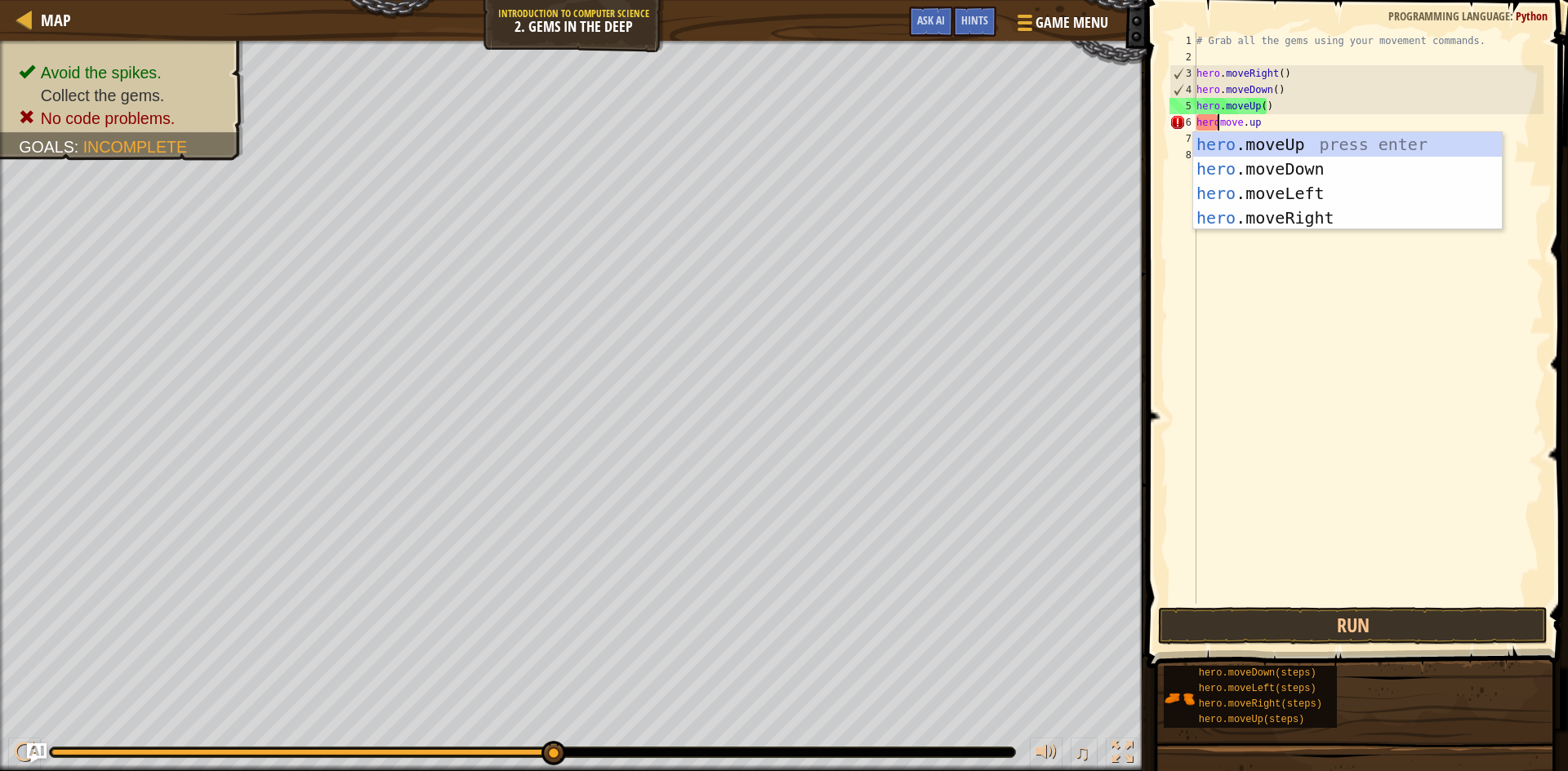
scroll to position [8, 3]
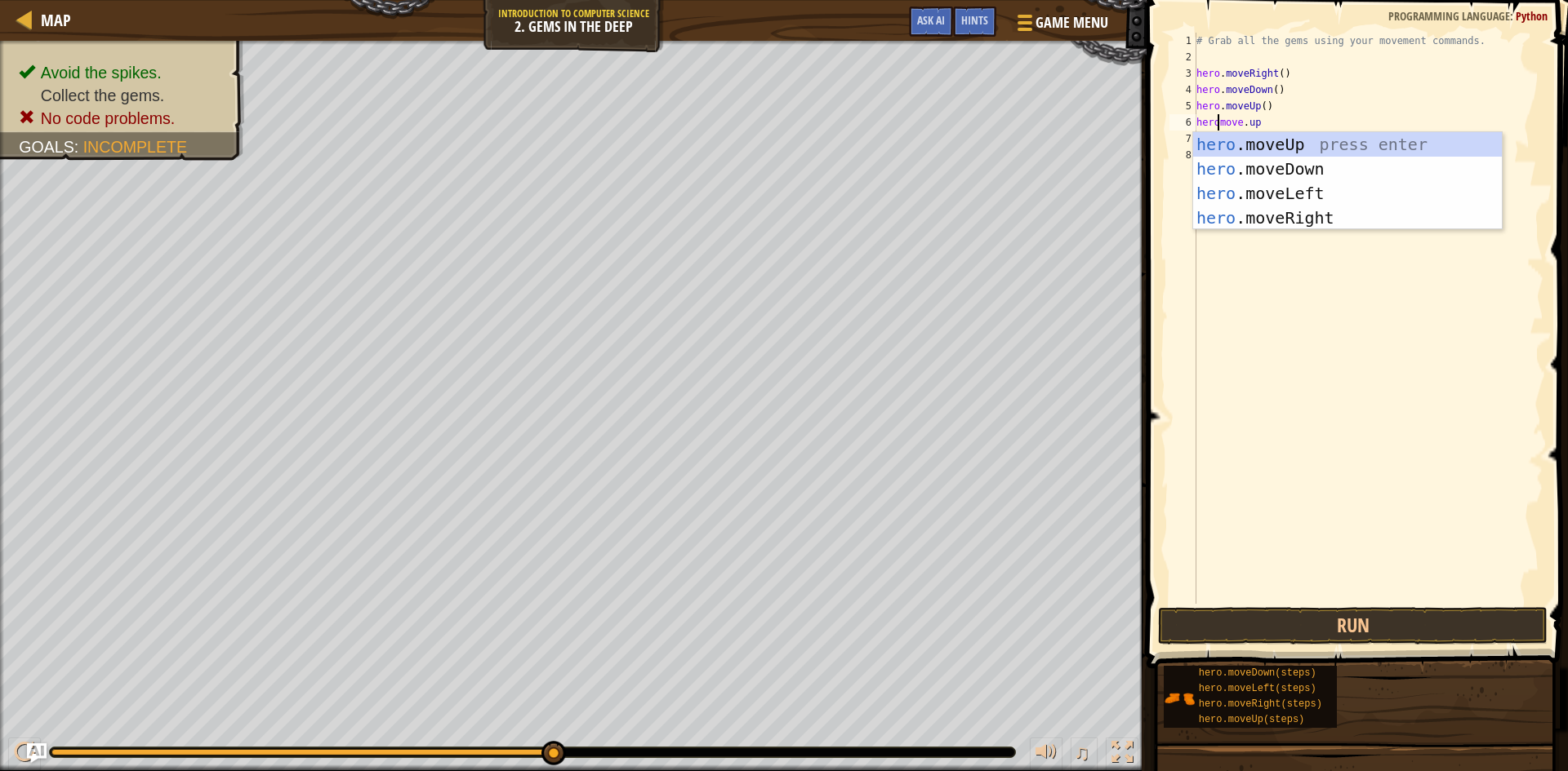
click at [1203, 142] on div "hero .moveUp press enter hero .moveDown press enter hero .moveLeft press enter …" at bounding box center [1347, 205] width 308 height 147
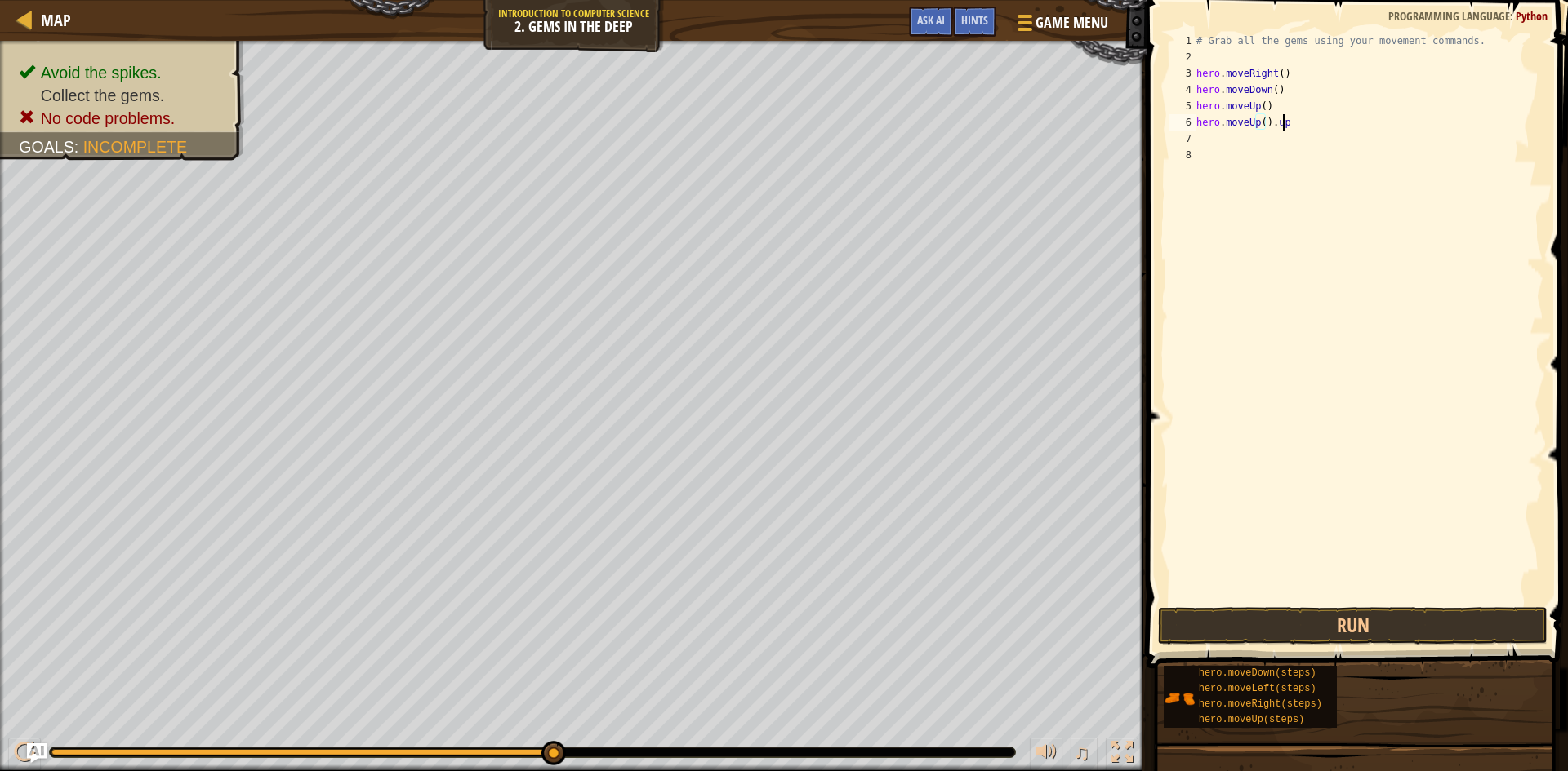
click at [1287, 124] on div "# Grab all the gems using your movement commands. hero . moveRight ( ) hero . m…" at bounding box center [1368, 334] width 350 height 604
type textarea "hero.moveUp()"
click at [1439, 632] on button "Run" at bounding box center [1353, 626] width 390 height 38
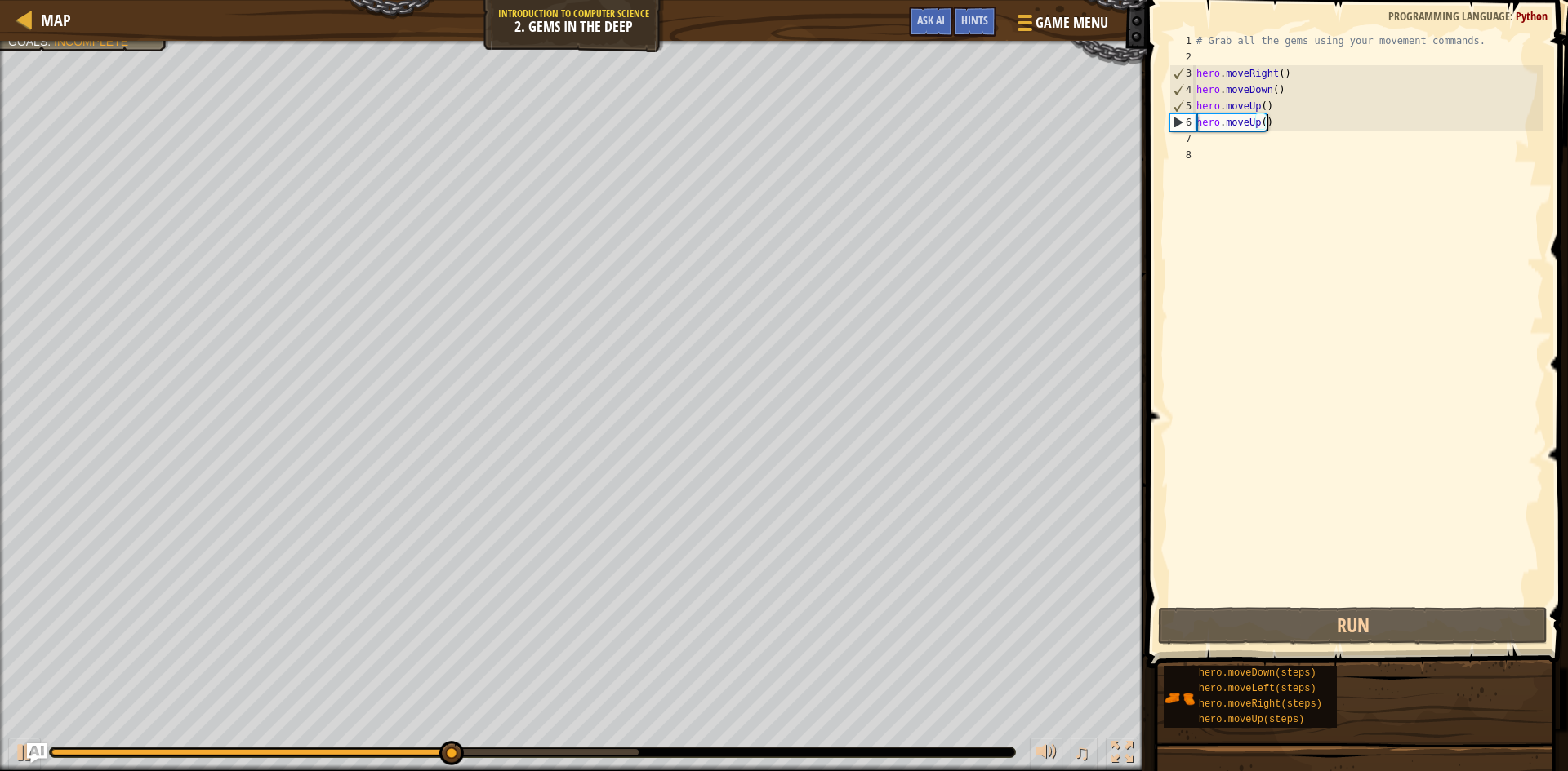
click at [1206, 135] on div "# Grab all the gems using your movement commands. hero . moveRight ( ) hero . m…" at bounding box center [1368, 334] width 350 height 604
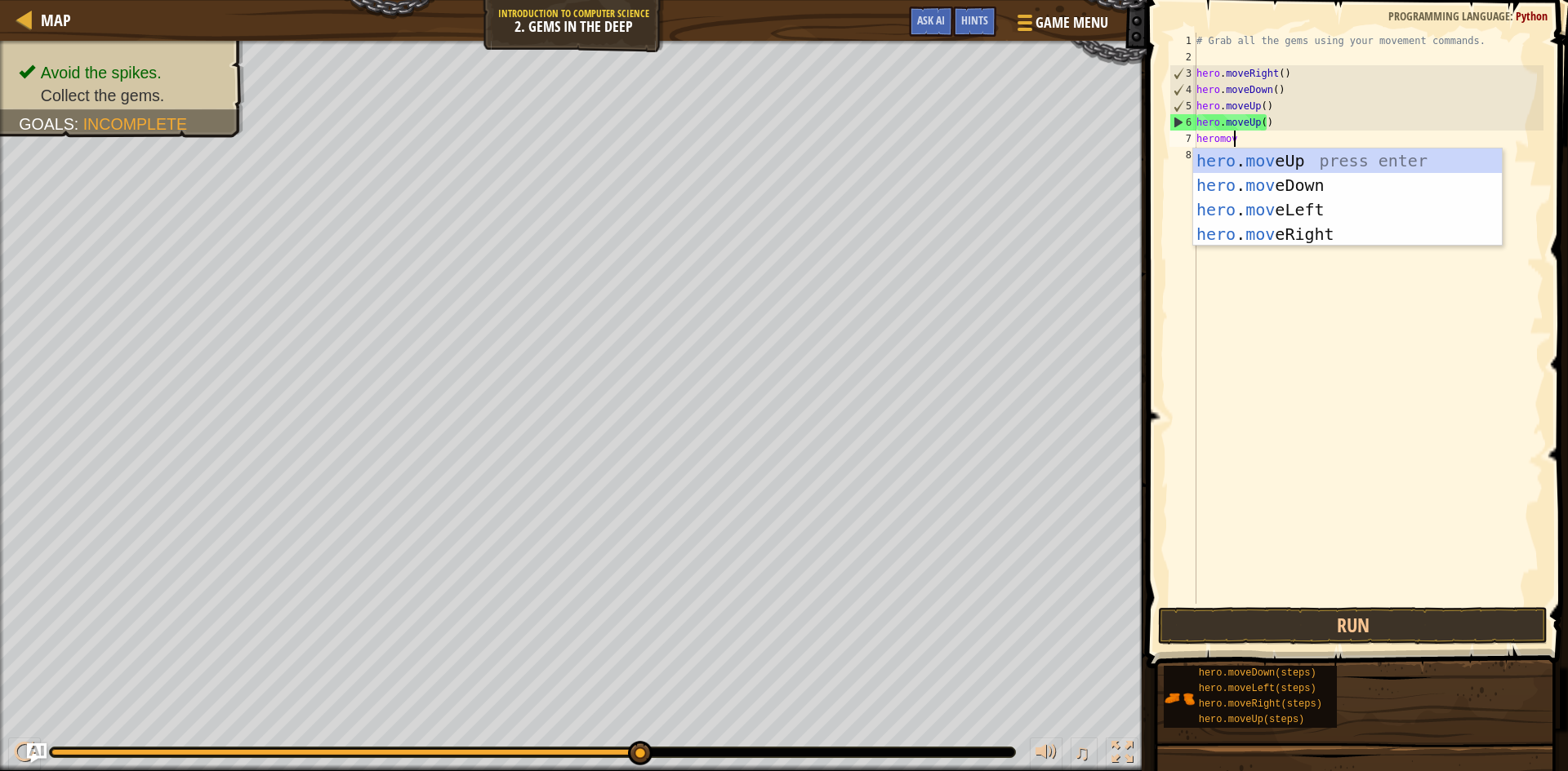
type textarea "heromove"
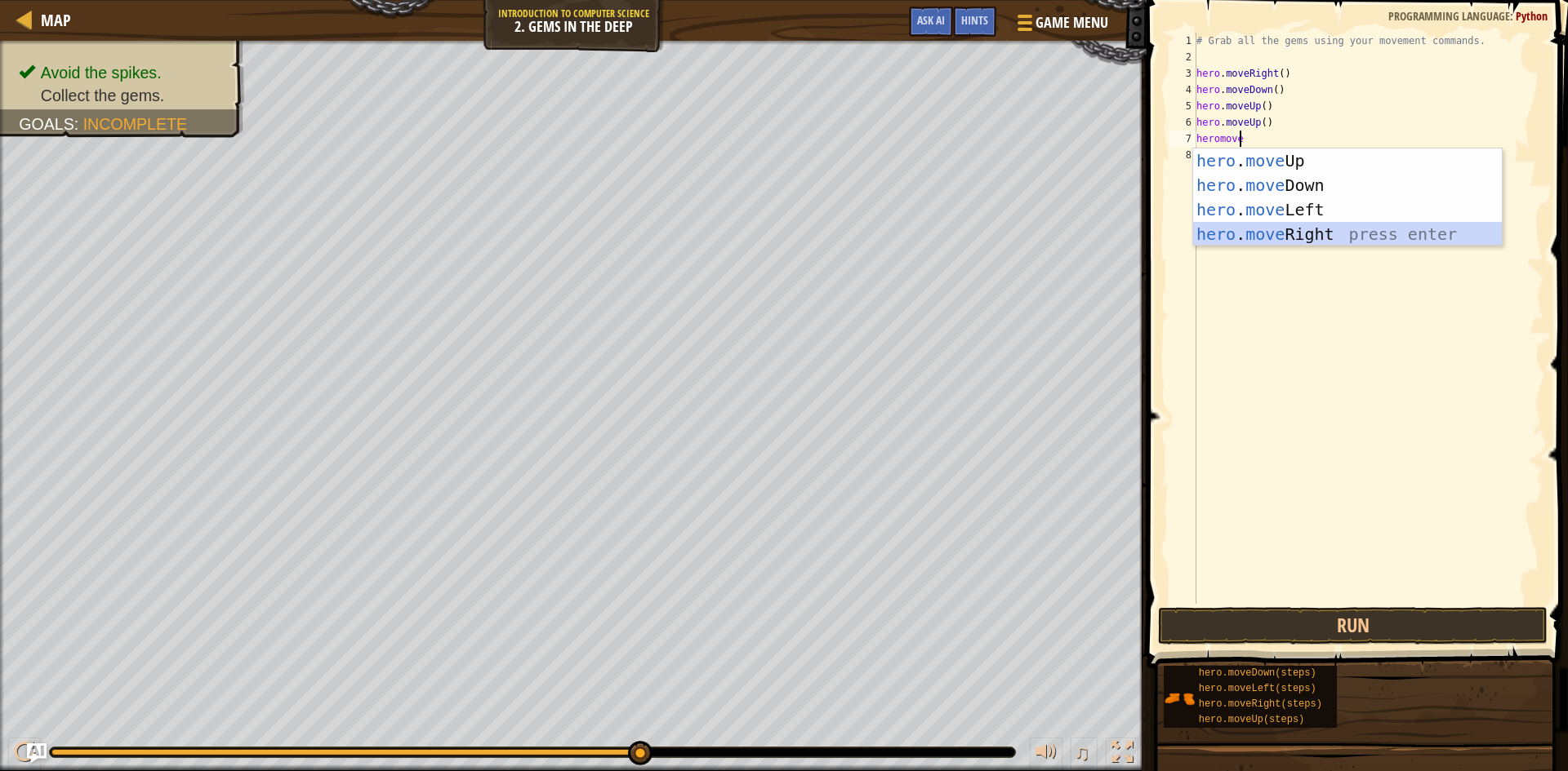
click at [1296, 223] on div "hero . move Up press enter hero . move Down press enter hero . move Left press …" at bounding box center [1347, 222] width 308 height 147
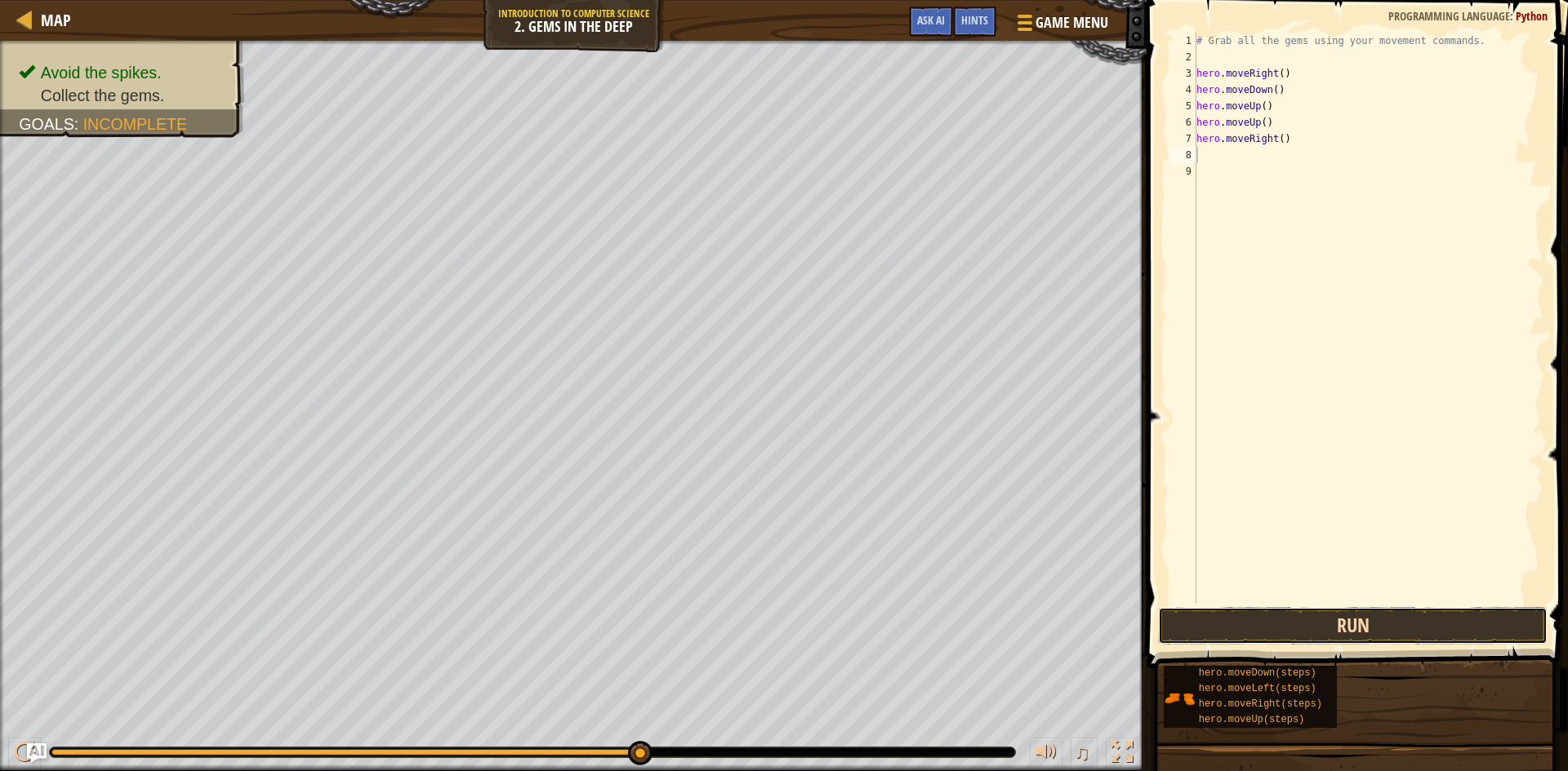
click at [1296, 624] on button "Run" at bounding box center [1353, 626] width 390 height 38
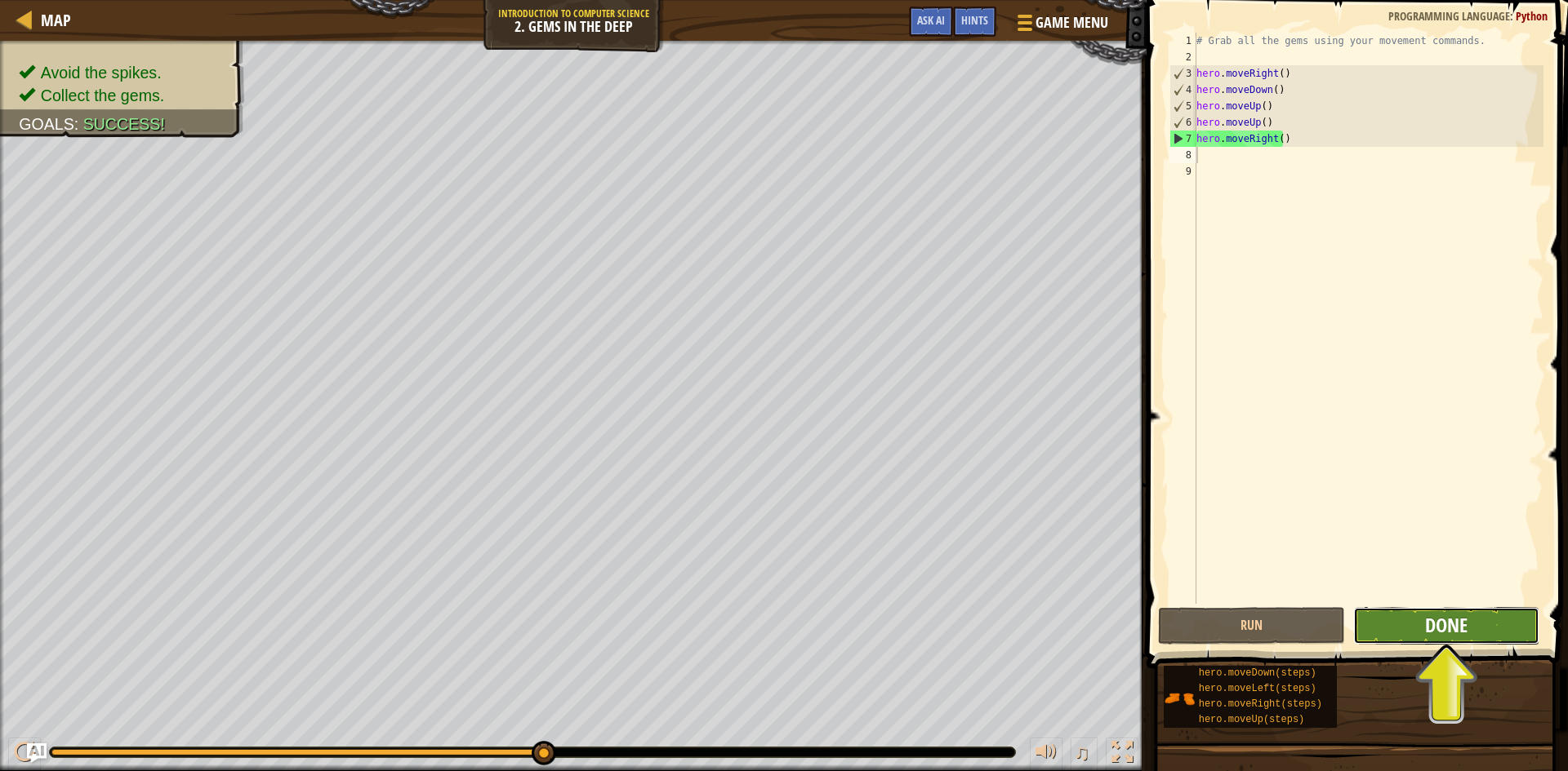
click at [1434, 623] on span "Done" at bounding box center [1446, 625] width 43 height 26
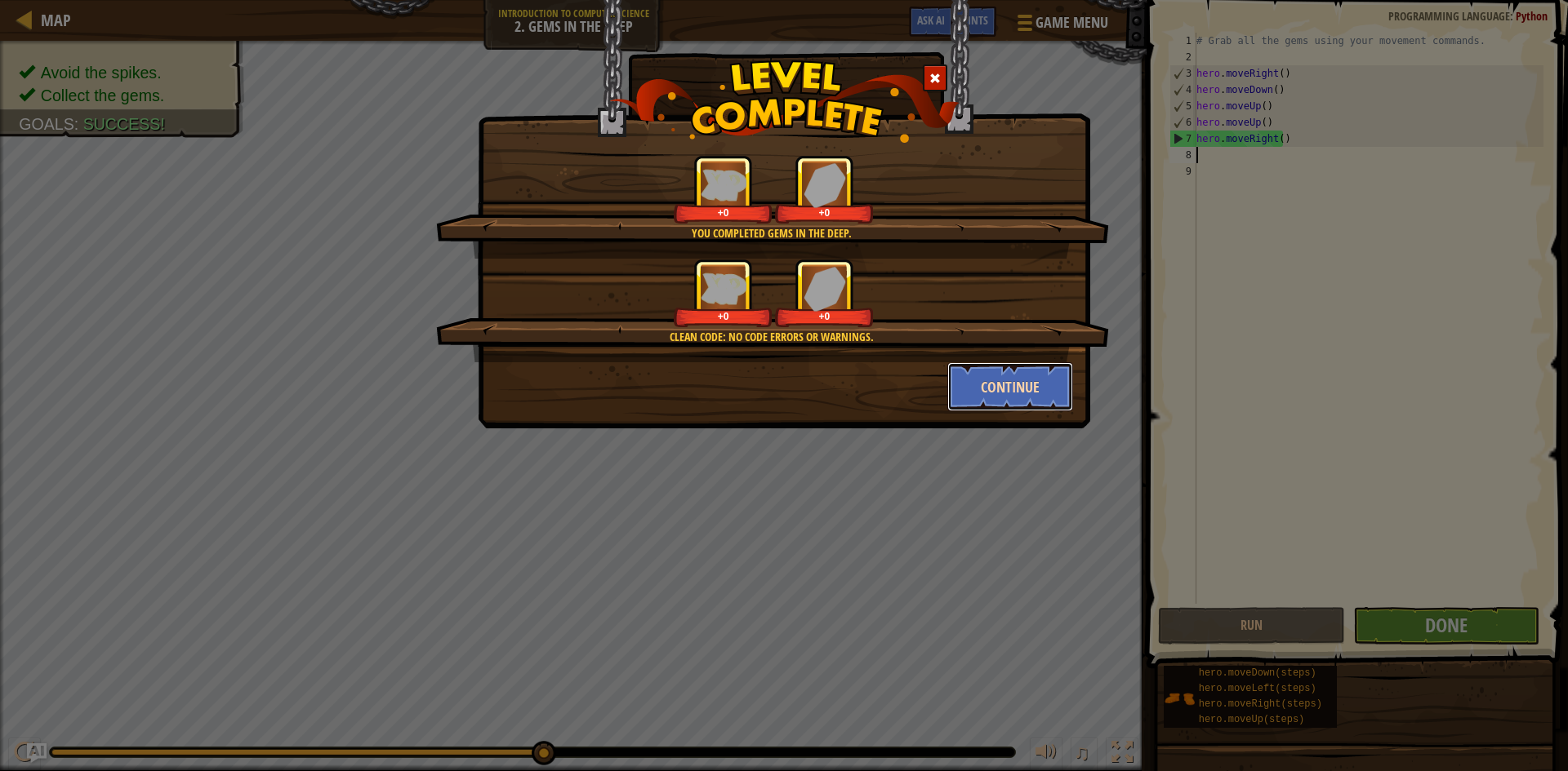
click at [1029, 398] on button "Continue" at bounding box center [1010, 387] width 127 height 49
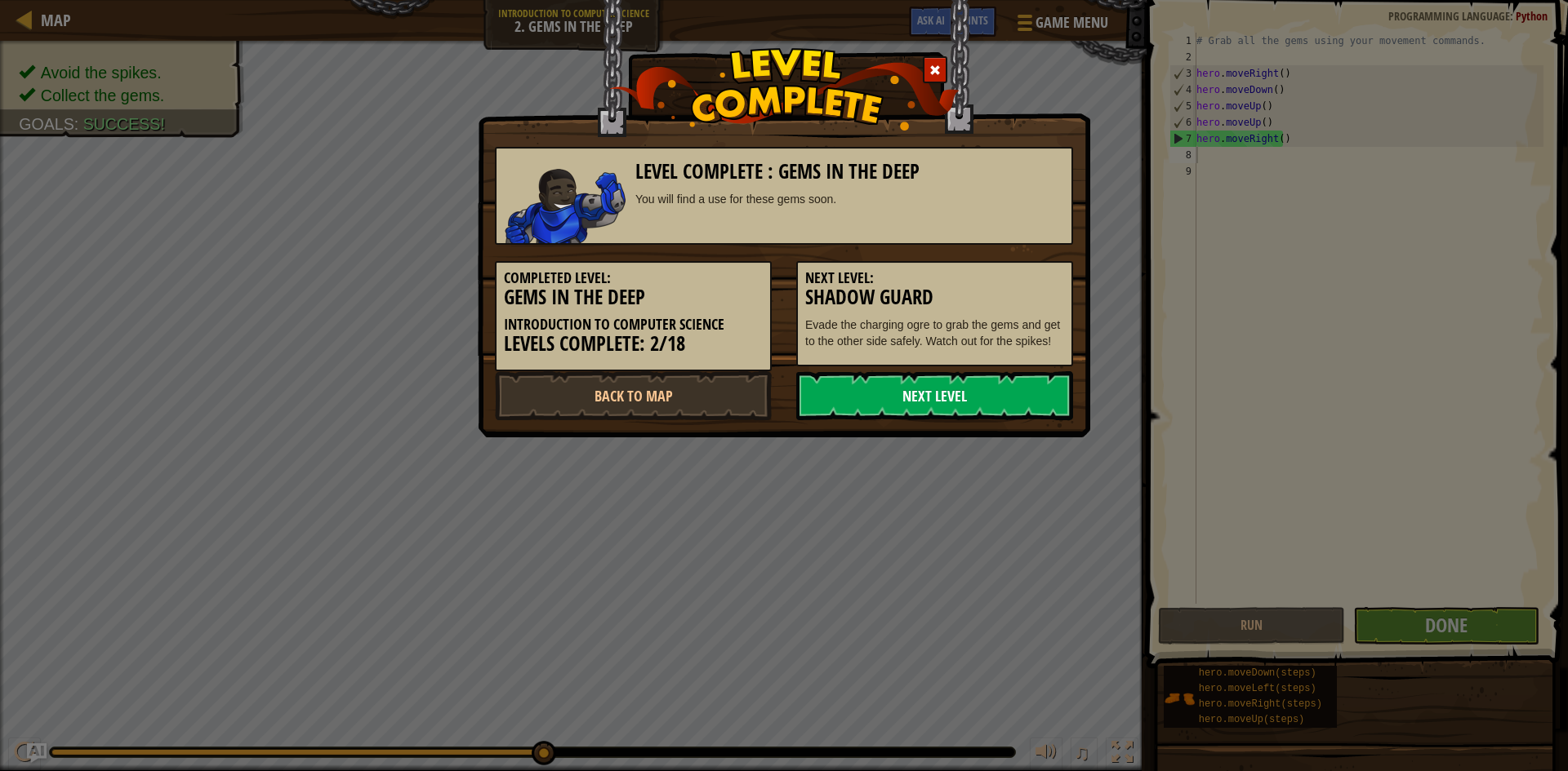
click at [1027, 396] on link "Next Level" at bounding box center [934, 396] width 276 height 49
click at [1027, 397] on link "Next Level" at bounding box center [934, 396] width 276 height 49
click at [889, 396] on link "Next Level" at bounding box center [934, 396] width 276 height 49
click at [881, 396] on link "Next Level" at bounding box center [934, 396] width 276 height 49
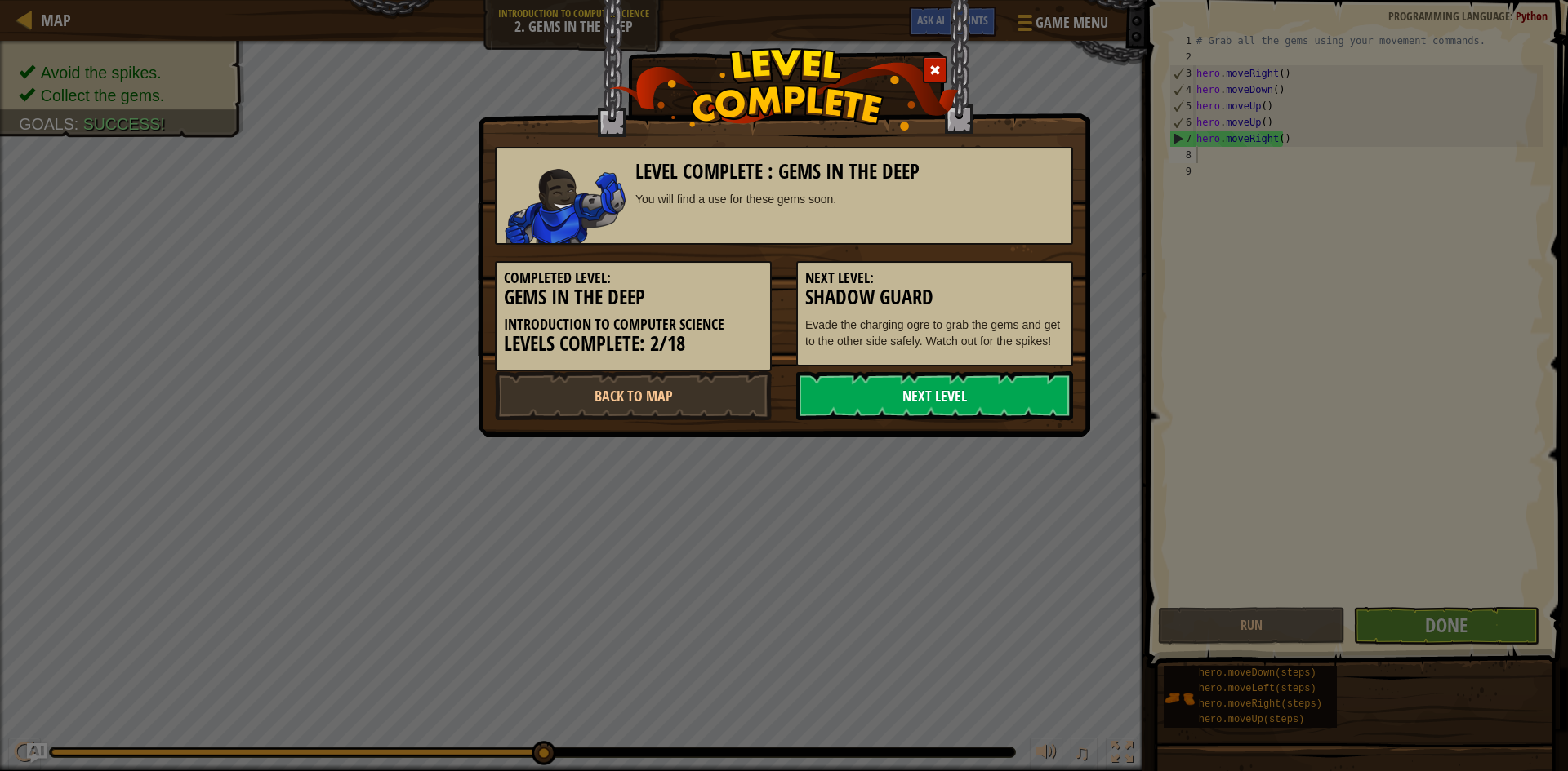
click at [881, 396] on link "Next Level" at bounding box center [934, 396] width 276 height 49
click at [881, 395] on link "Next Level" at bounding box center [934, 396] width 276 height 49
click at [890, 395] on link "Next Level" at bounding box center [934, 396] width 276 height 49
click at [1086, 437] on div "Level Complete : Gems in the Deep You will find a use for these gems soon. Comp…" at bounding box center [784, 218] width 613 height 438
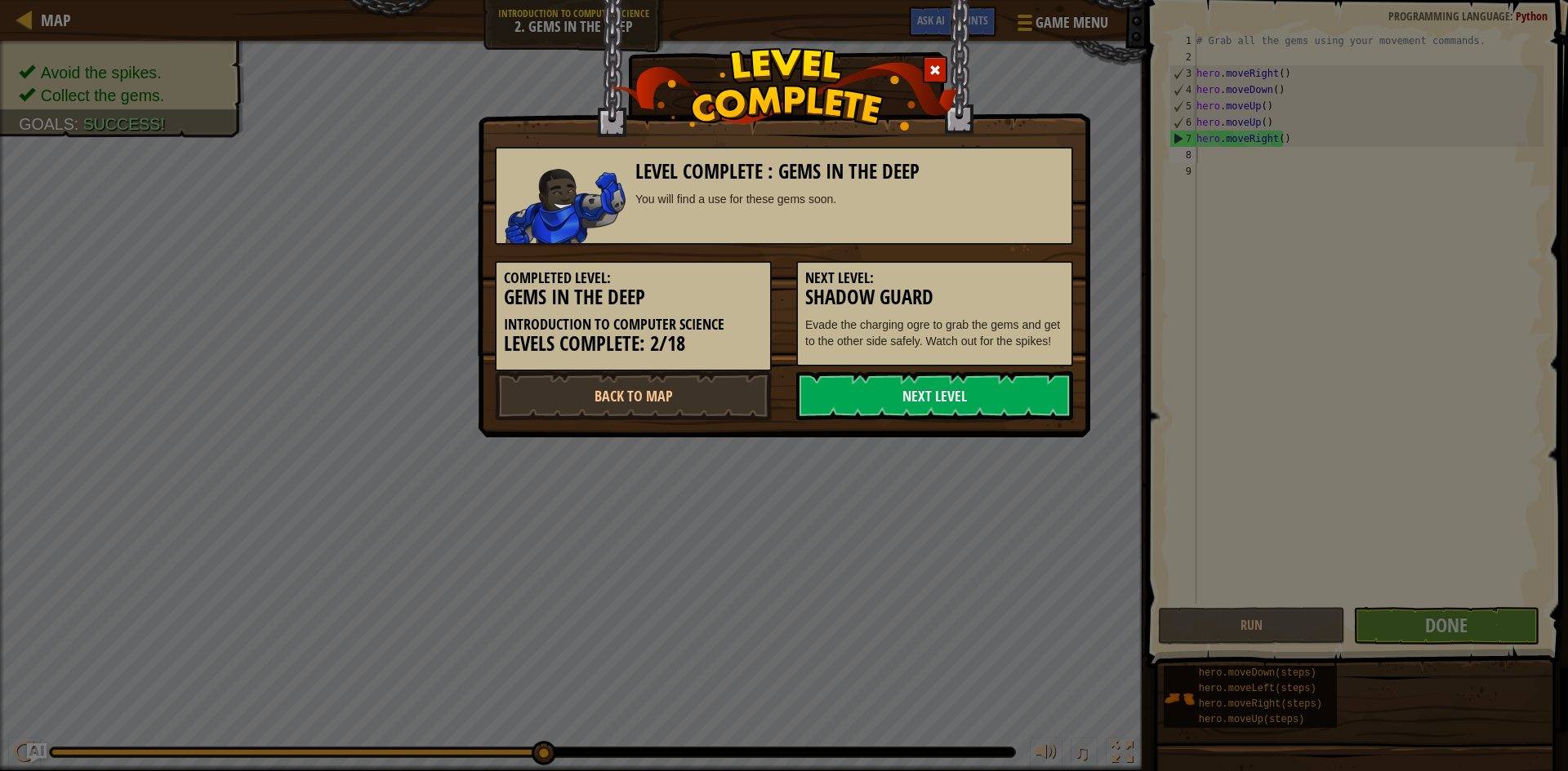
drag, startPoint x: 1345, startPoint y: 501, endPoint x: 1205, endPoint y: 535, distance: 144.1
click at [1344, 503] on div "Level Complete : Gems in the Deep You will find a use for these gems soon. Comp…" at bounding box center [784, 386] width 1568 height 771
click at [651, 405] on link "Back to Map" at bounding box center [633, 396] width 276 height 49
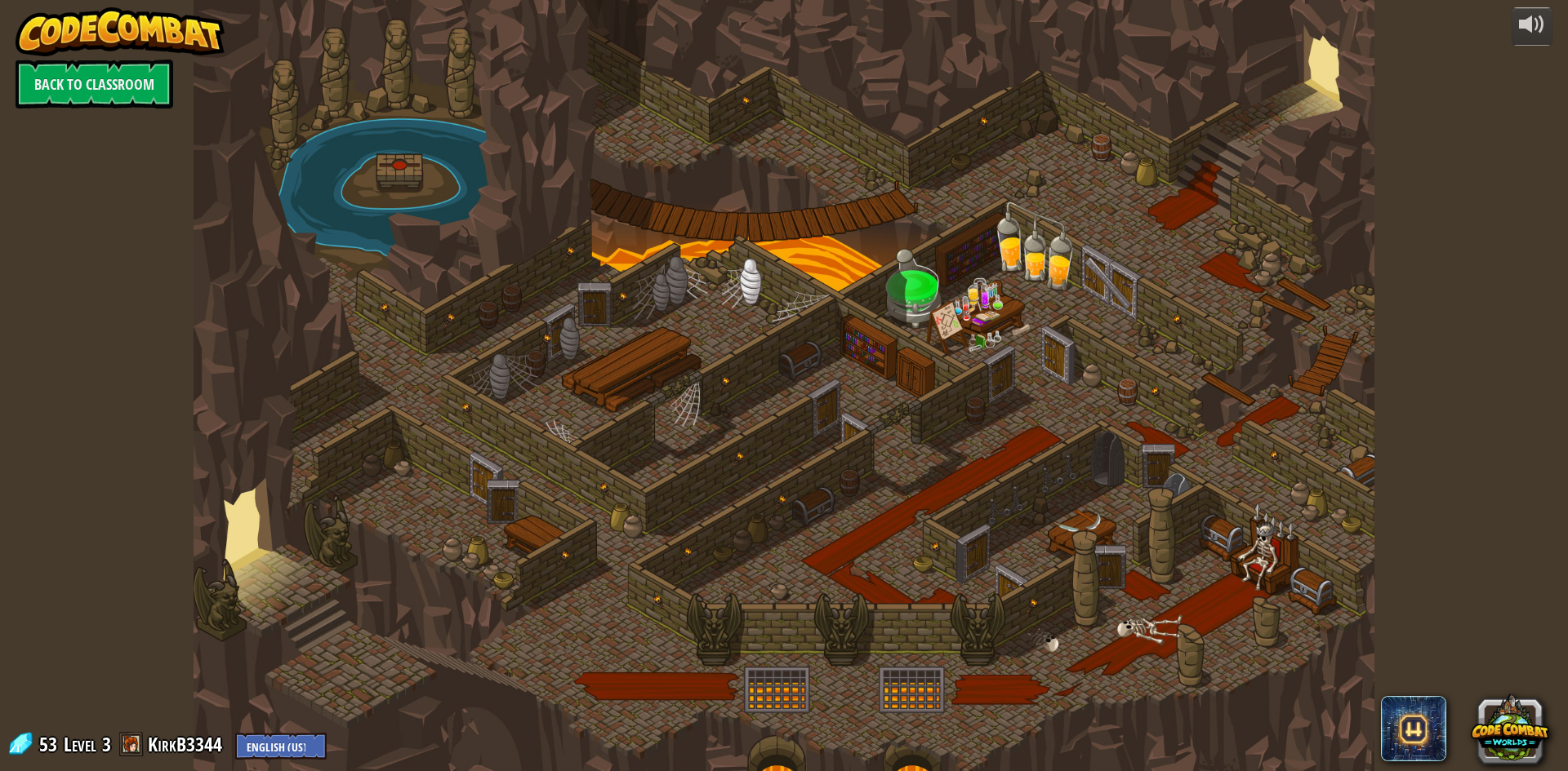
click at [808, 603] on div at bounding box center [783, 386] width 1181 height 771
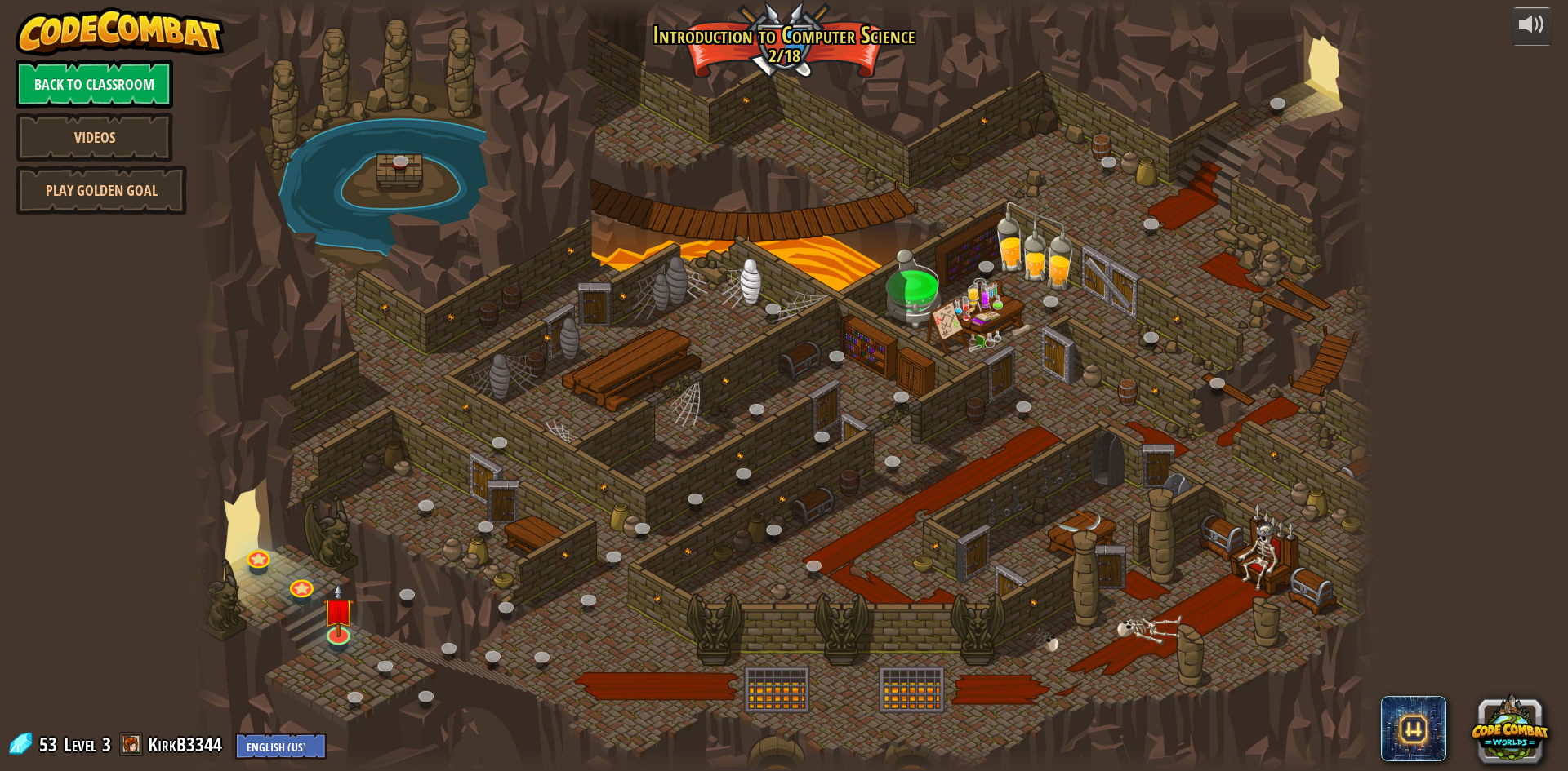
click at [200, 559] on div at bounding box center [211, 386] width 35 height 771
click at [344, 626] on img at bounding box center [339, 597] width 32 height 73
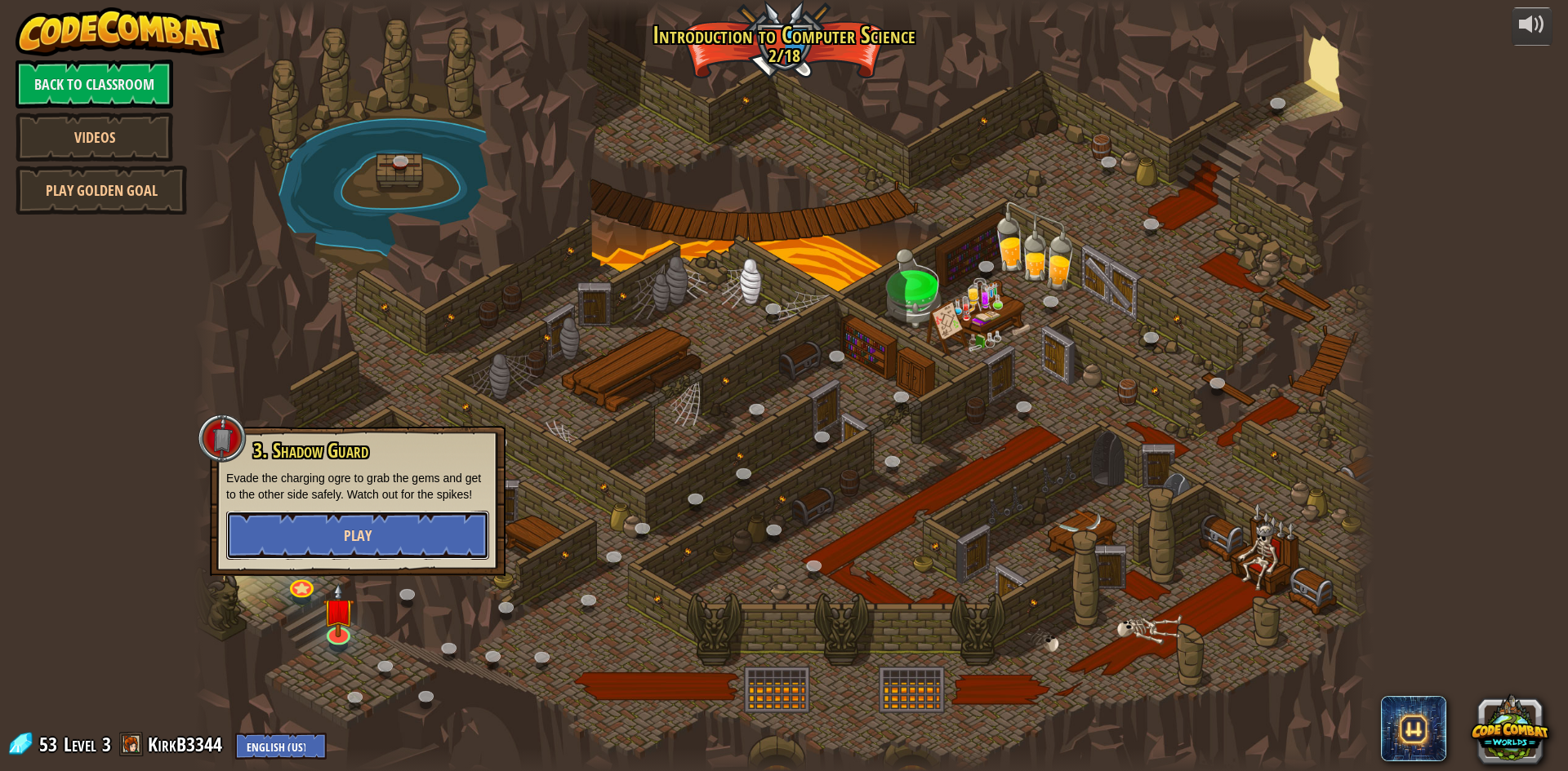
click at [406, 552] on button "Play" at bounding box center [357, 535] width 263 height 49
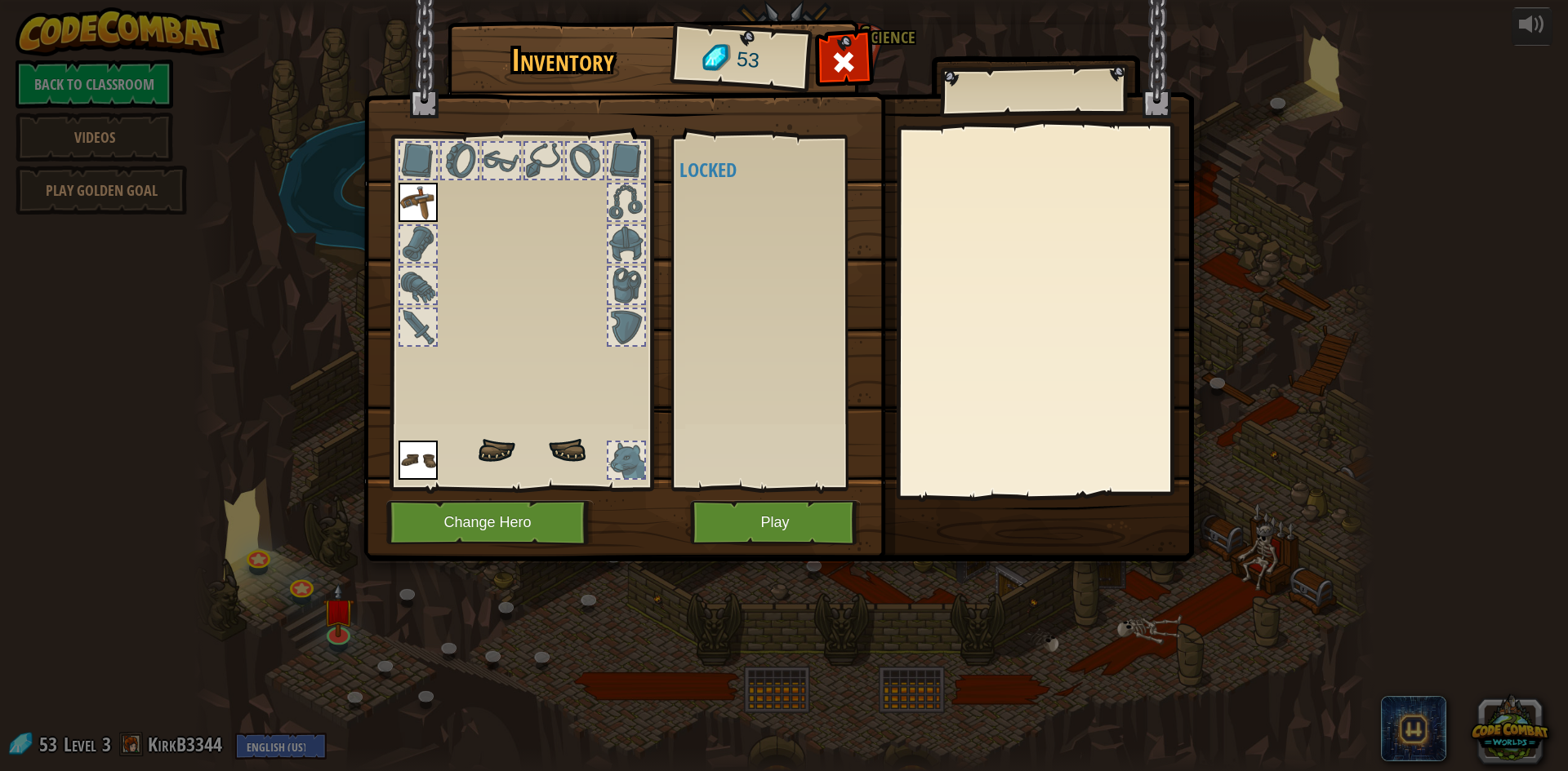
click at [415, 281] on div at bounding box center [418, 286] width 36 height 36
click at [415, 281] on div at bounding box center [418, 286] width 36 height 36
click at [429, 509] on button "Change Hero" at bounding box center [490, 522] width 208 height 45
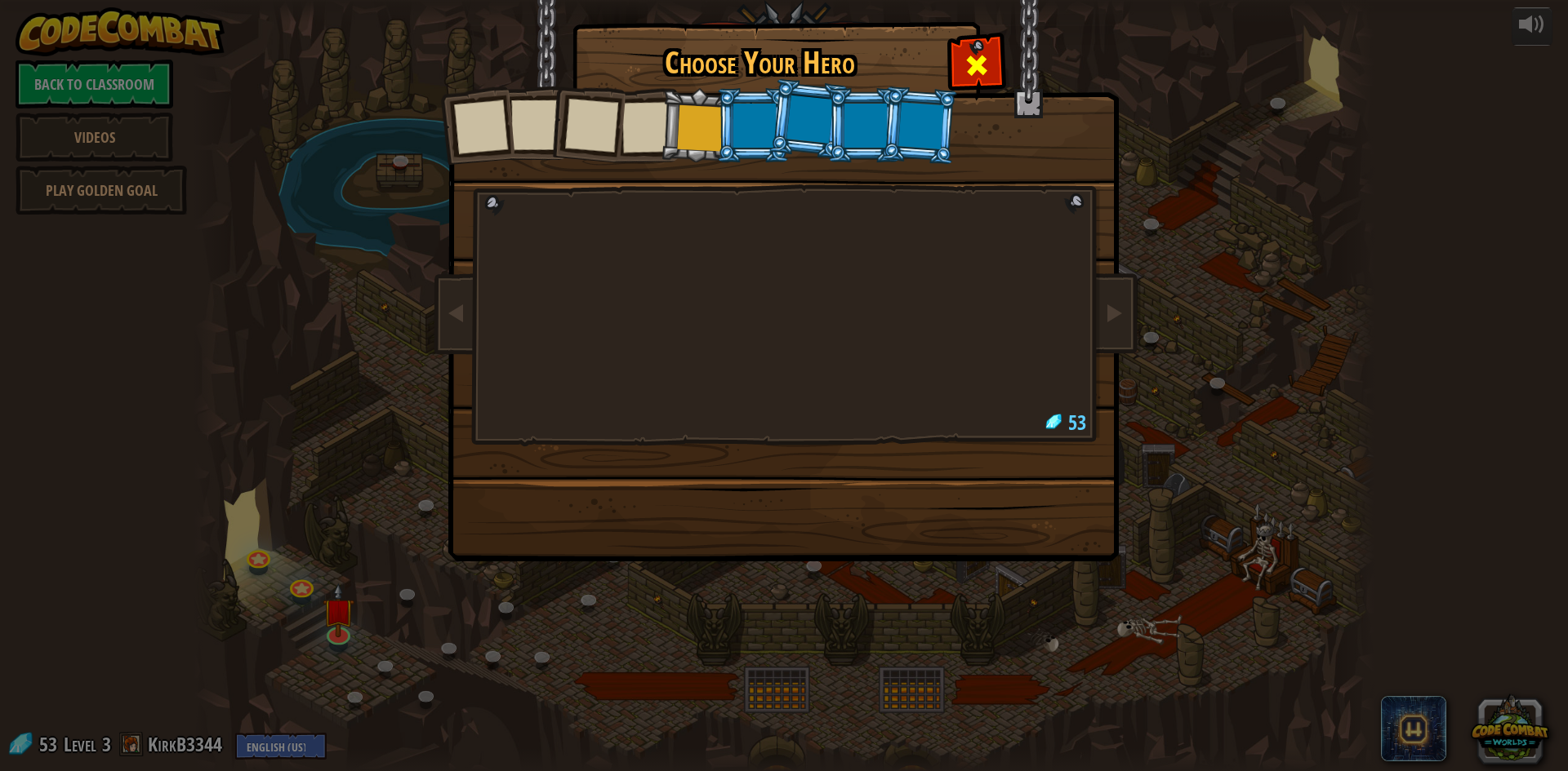
click at [960, 61] on div at bounding box center [976, 63] width 51 height 51
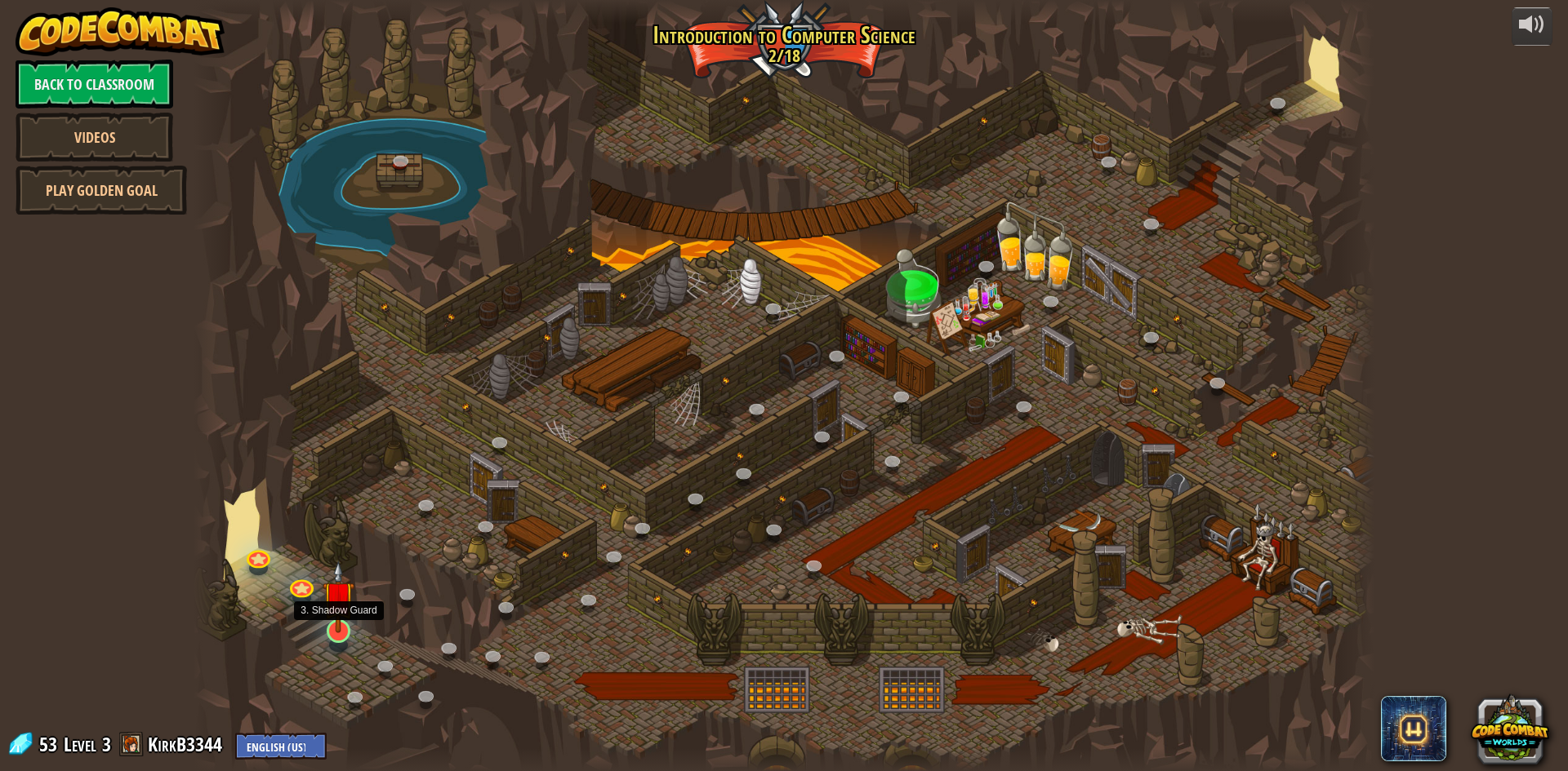
click at [340, 632] on img at bounding box center [339, 597] width 32 height 73
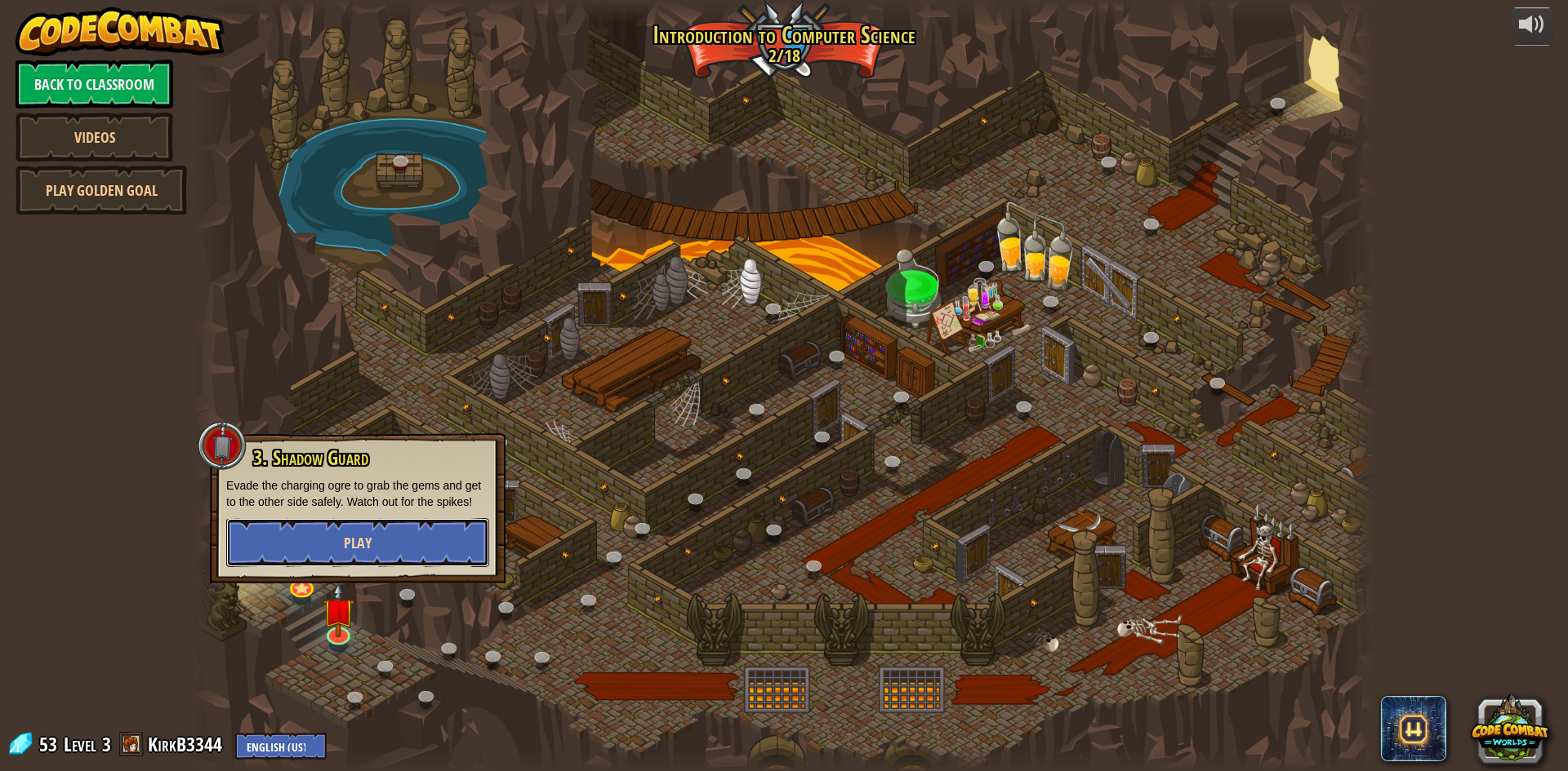
click at [360, 550] on span "Play" at bounding box center [357, 543] width 28 height 20
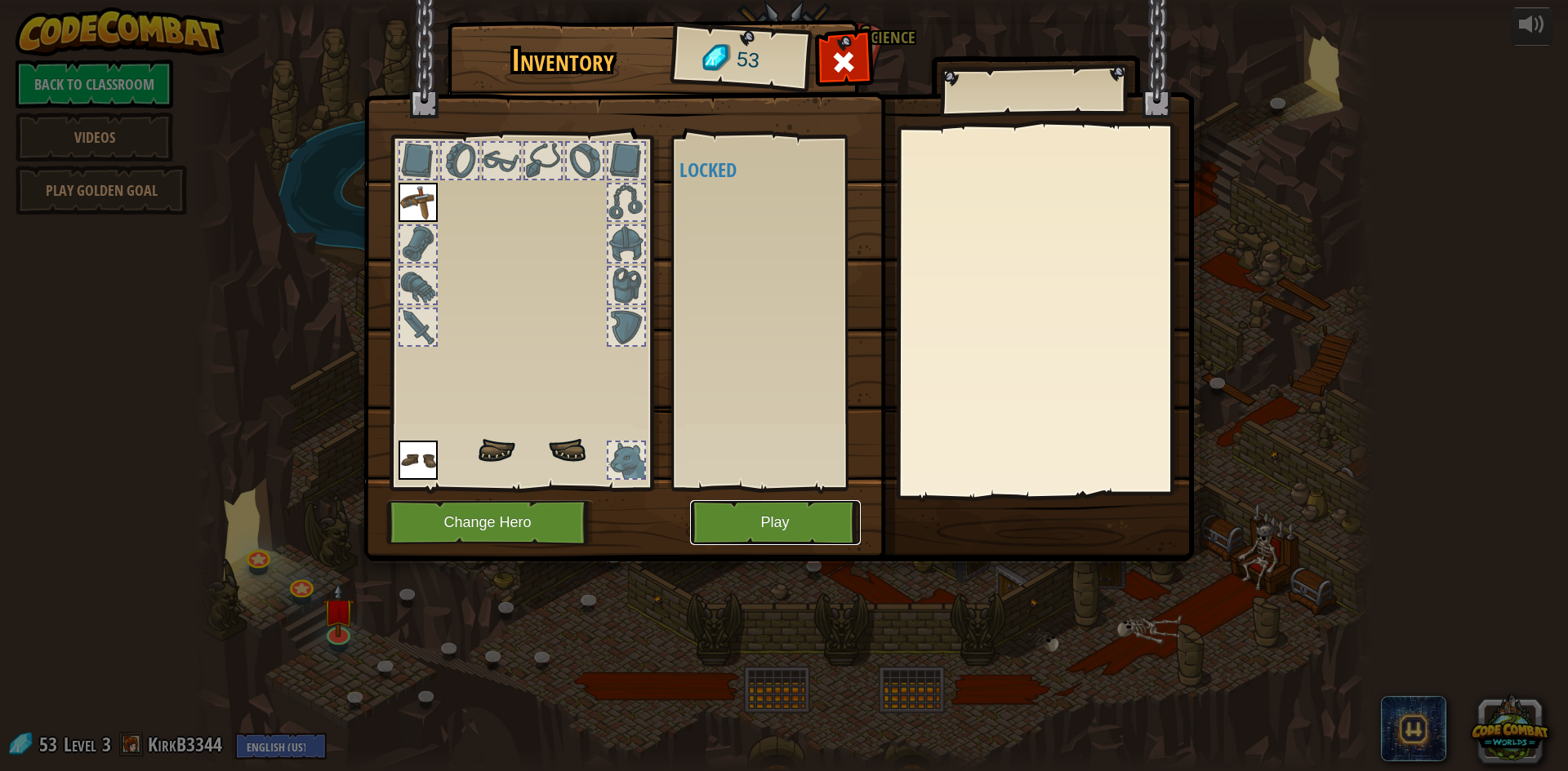
click at [734, 519] on button "Play" at bounding box center [775, 522] width 171 height 45
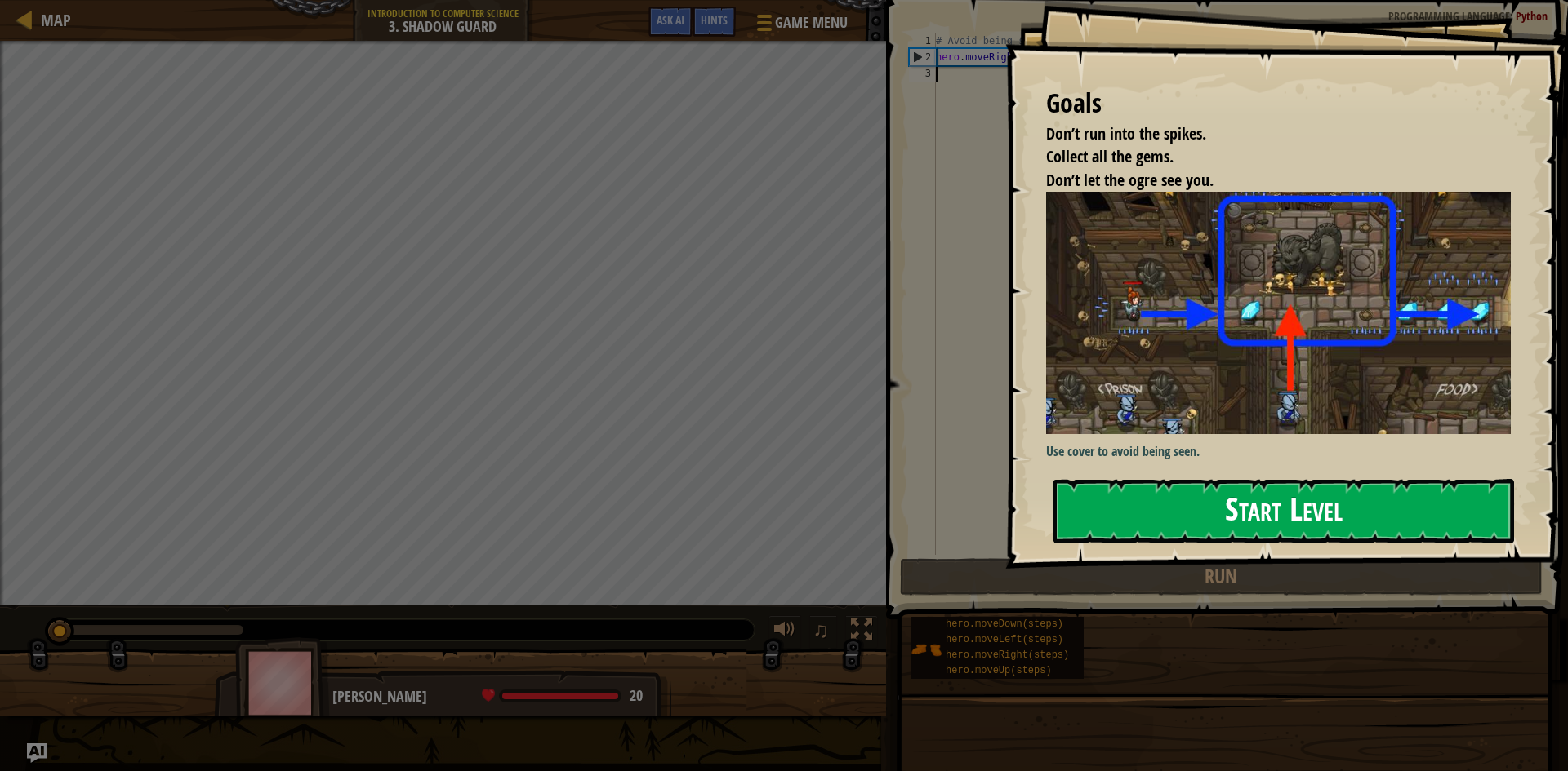
click at [1278, 516] on button "Start Level" at bounding box center [1284, 511] width 460 height 65
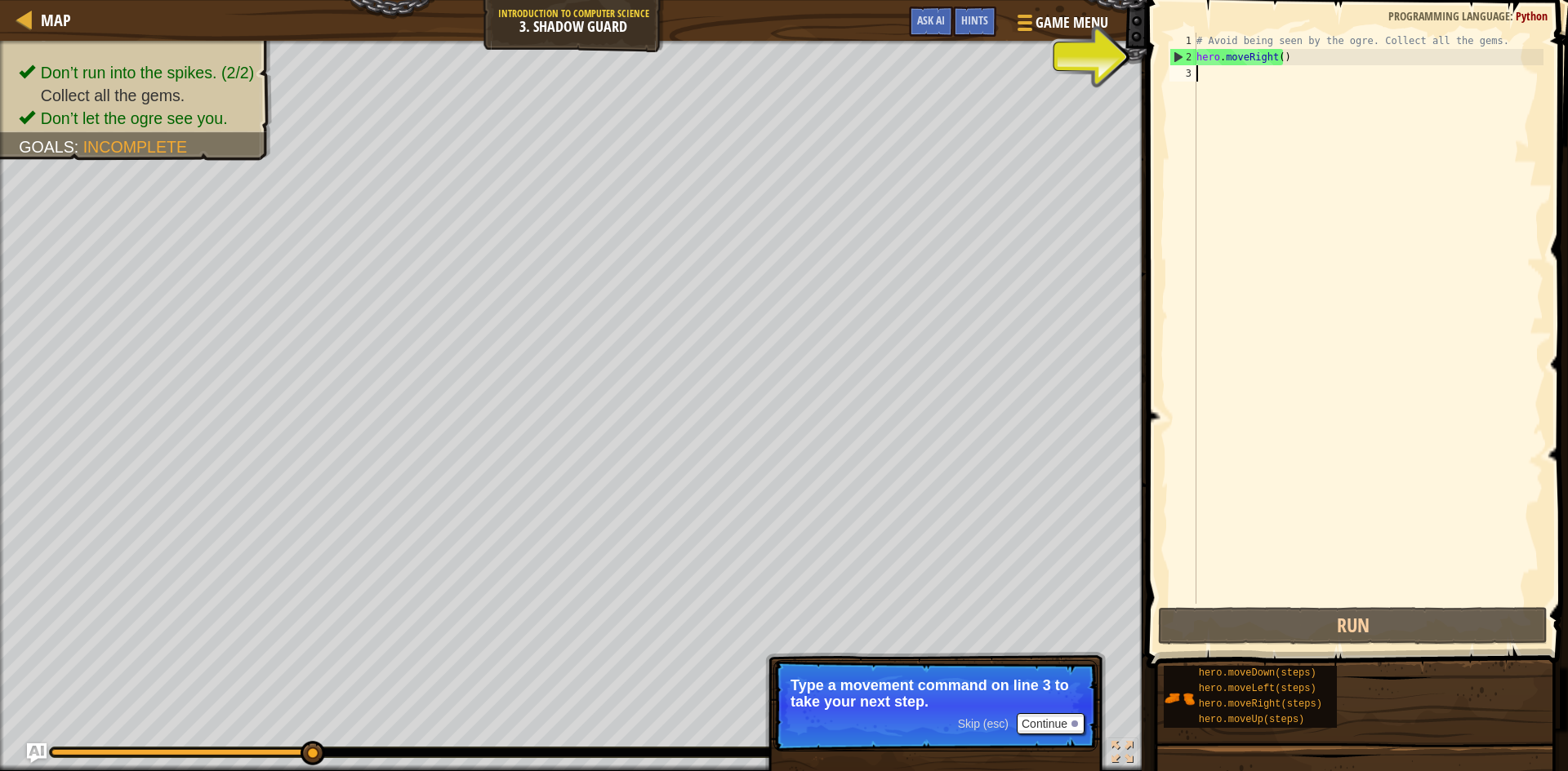
click at [1202, 73] on div "# Avoid being seen by the ogre. Collect all the gems. hero . moveRight ( )" at bounding box center [1368, 334] width 350 height 604
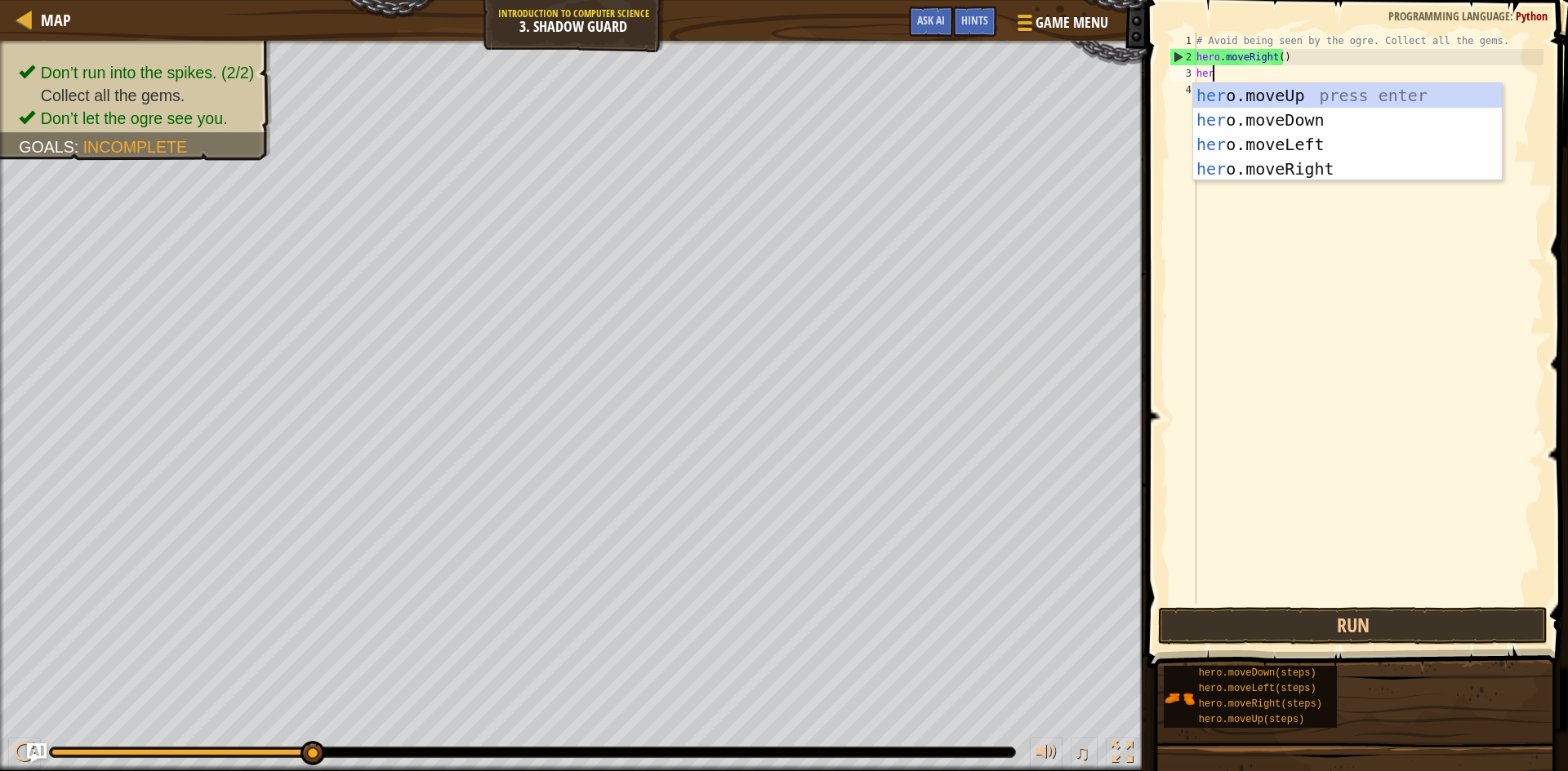
scroll to position [8, 1]
type textarea "hero"
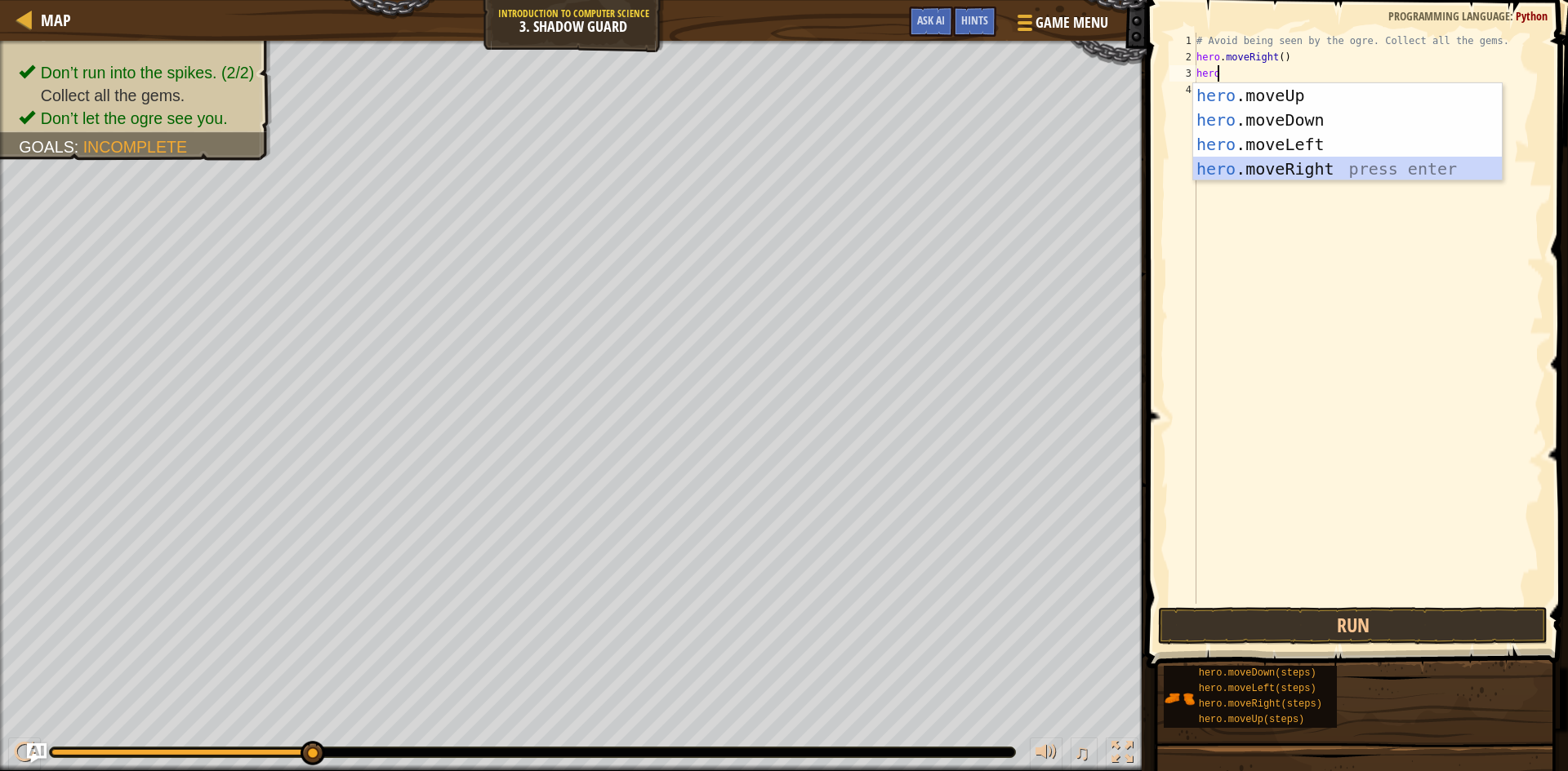
click at [1306, 167] on div "hero .moveUp press enter hero .moveDown press enter hero .moveLeft press enter …" at bounding box center [1347, 156] width 308 height 147
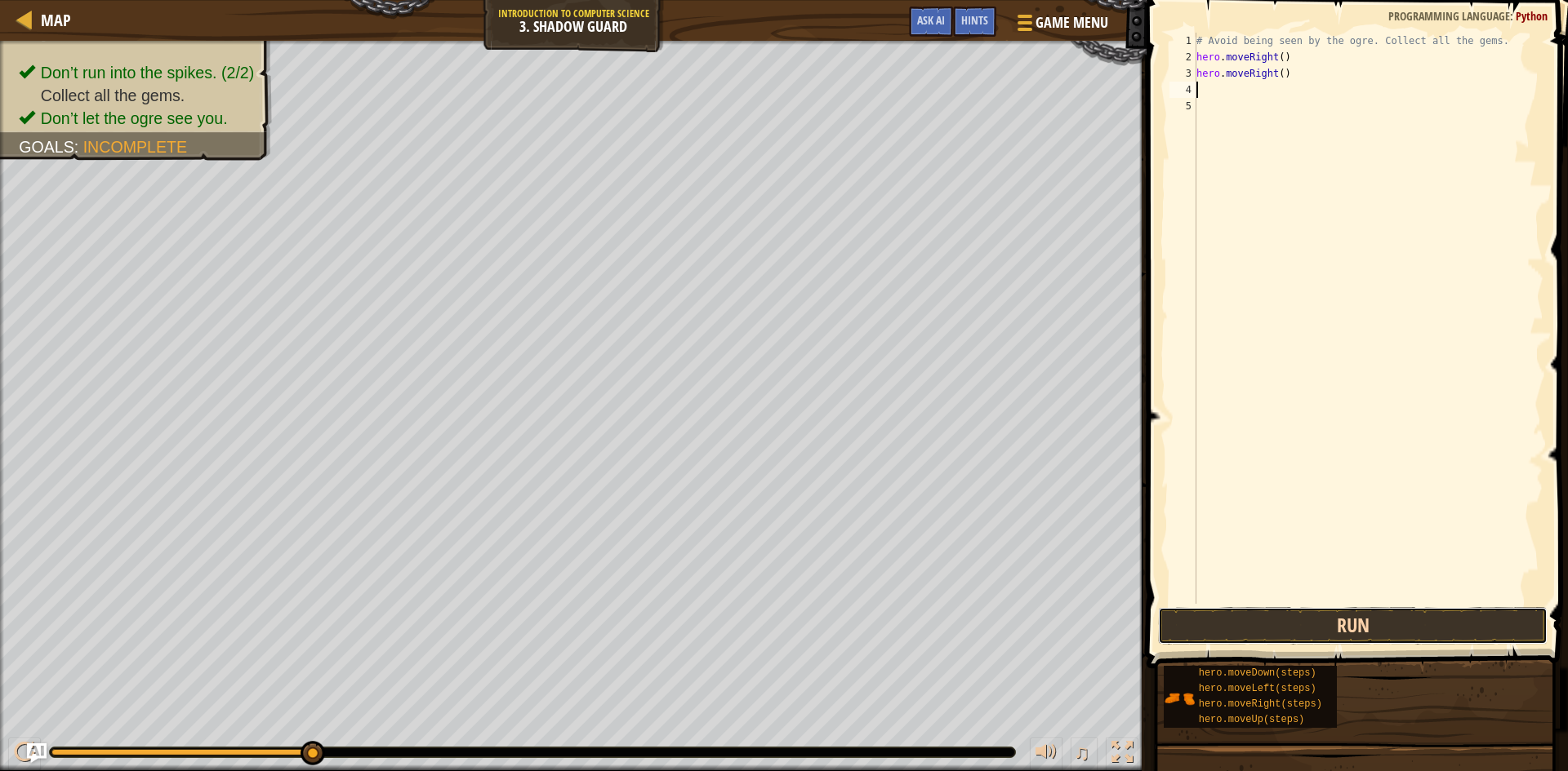
click at [1363, 632] on button "Run" at bounding box center [1353, 626] width 390 height 38
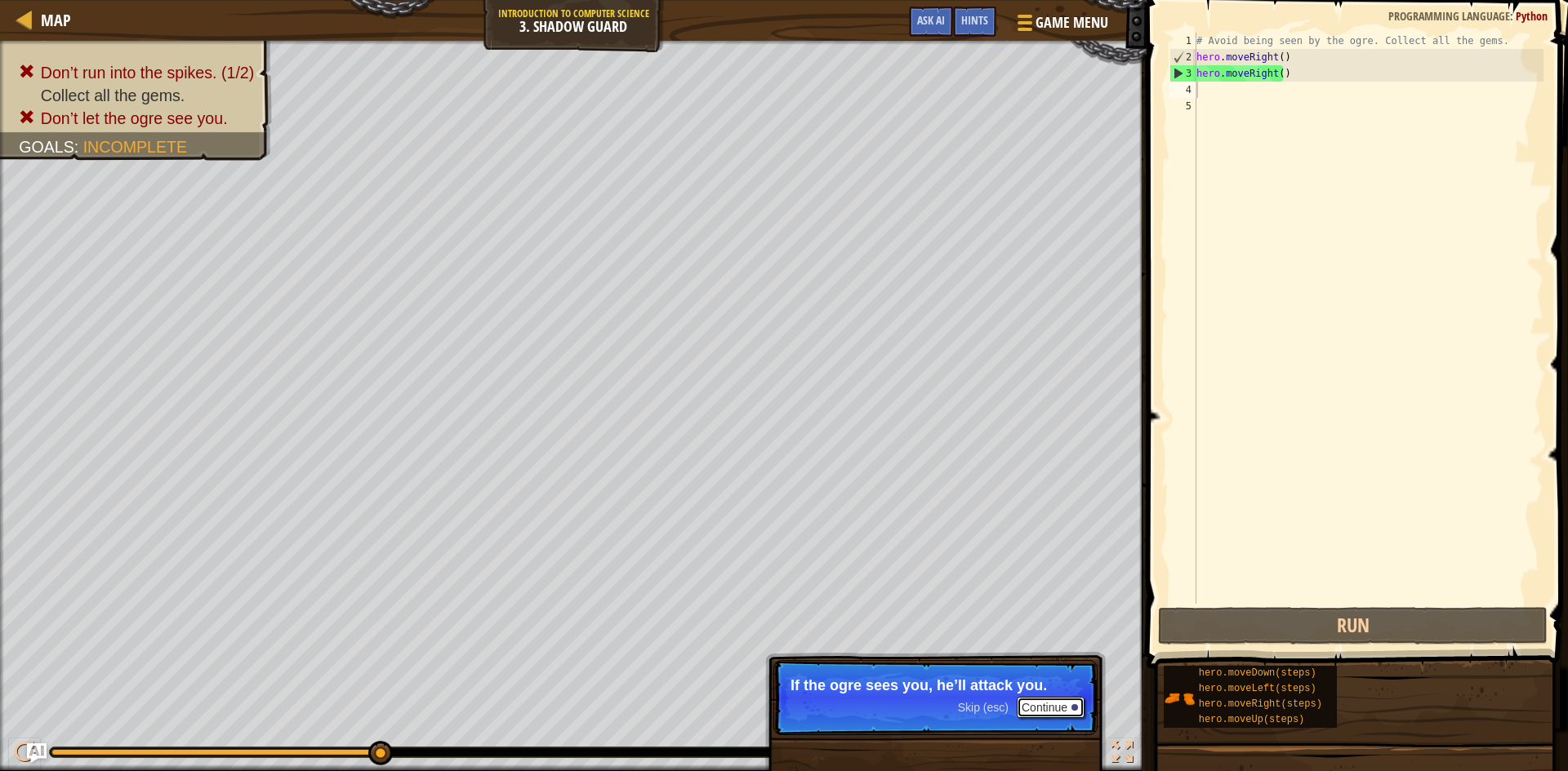
click at [1029, 705] on button "Continue" at bounding box center [1050, 707] width 68 height 21
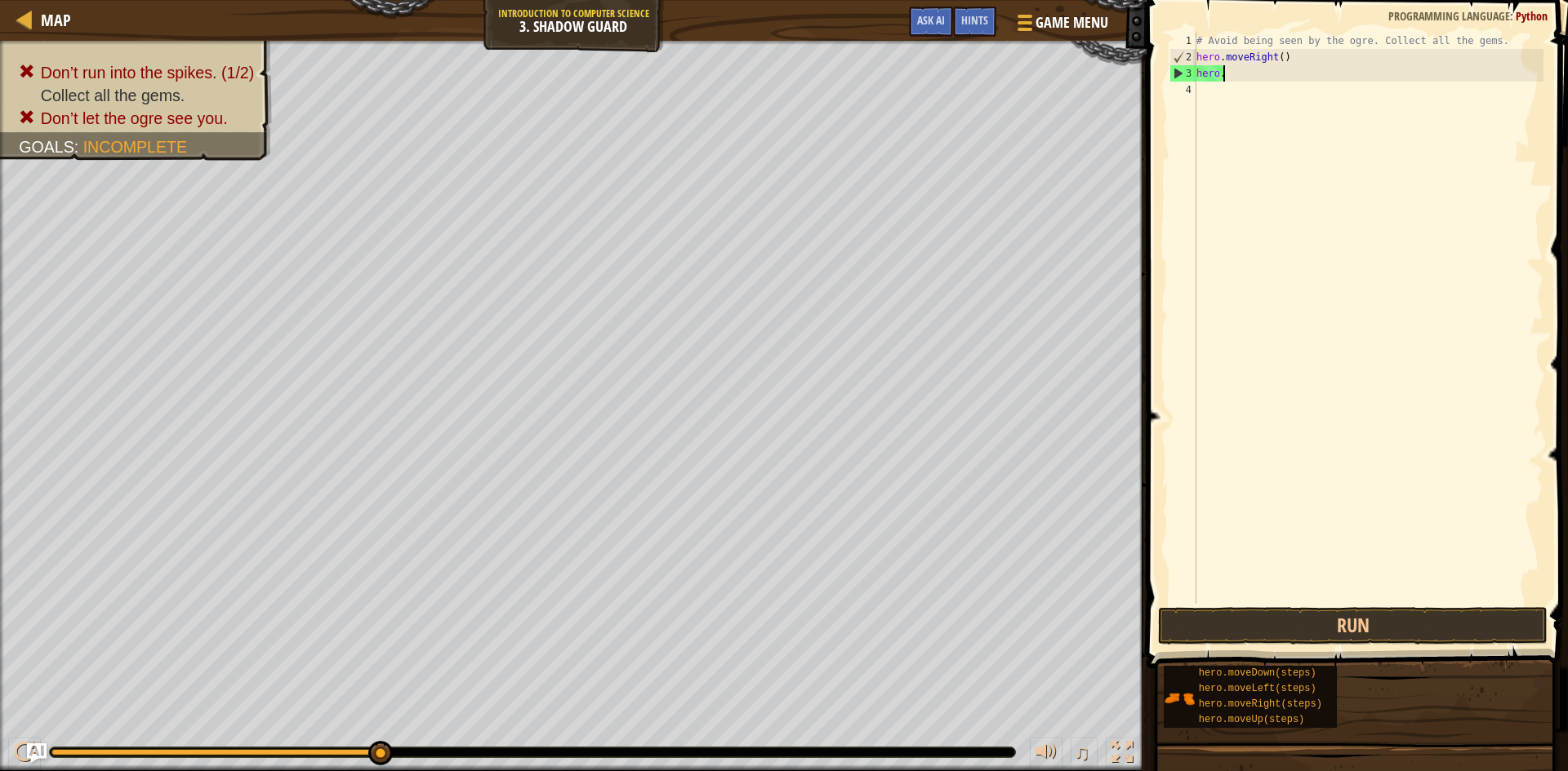
type textarea "hero"
click at [1247, 105] on div "# Avoid being seen by the ogre. Collect all the gems. hero . moveRight ( ) hero" at bounding box center [1368, 334] width 350 height 604
click at [1221, 71] on div "# Avoid being seen by the ogre. Collect all the gems. hero . moveRight ( ) hero" at bounding box center [1368, 334] width 350 height 604
type textarea "hero."
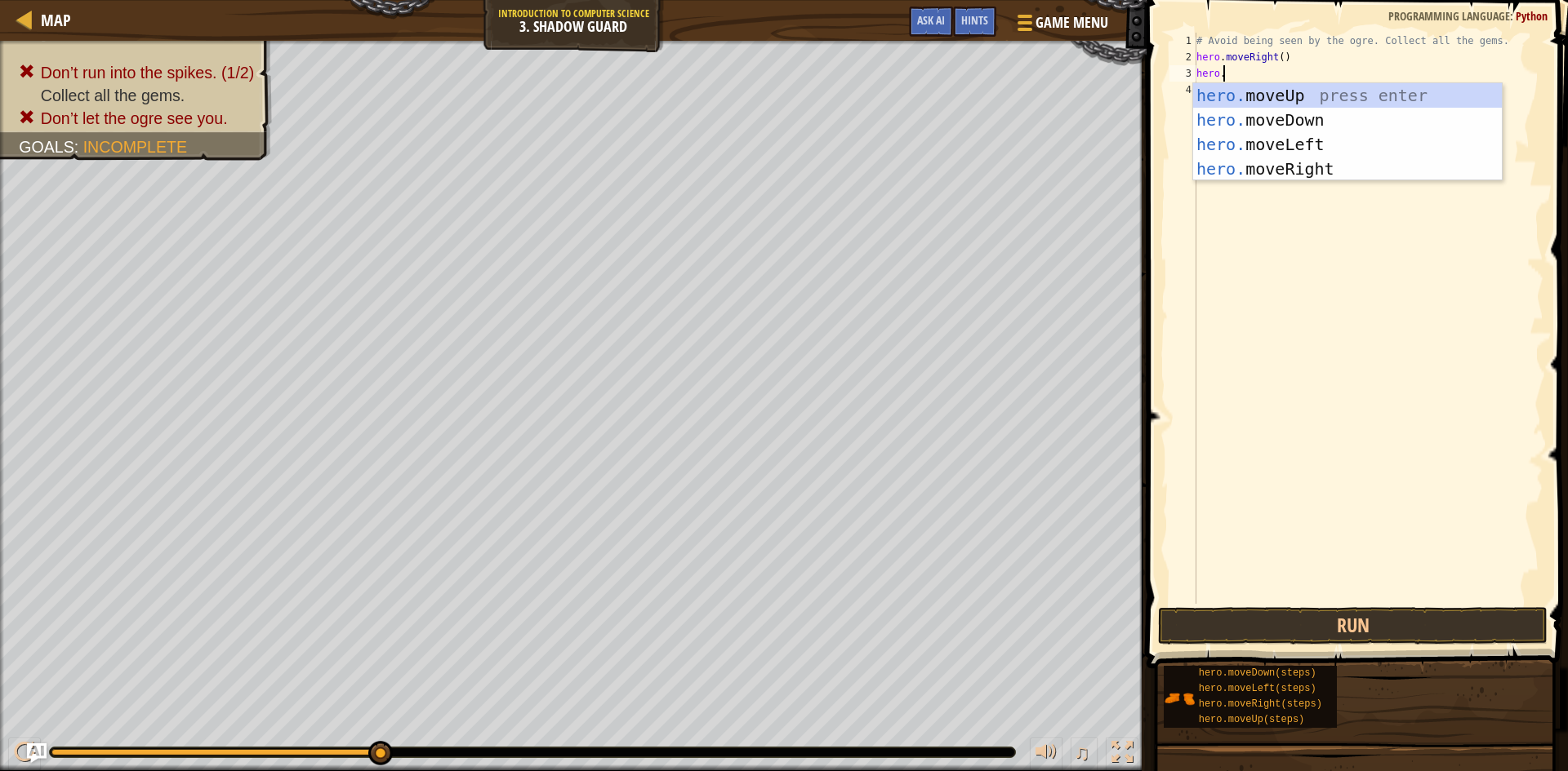
scroll to position [8, 2]
click at [1291, 96] on div "hero. moveUp press enter hero. moveDown press enter hero. moveLeft press enter …" at bounding box center [1347, 156] width 308 height 147
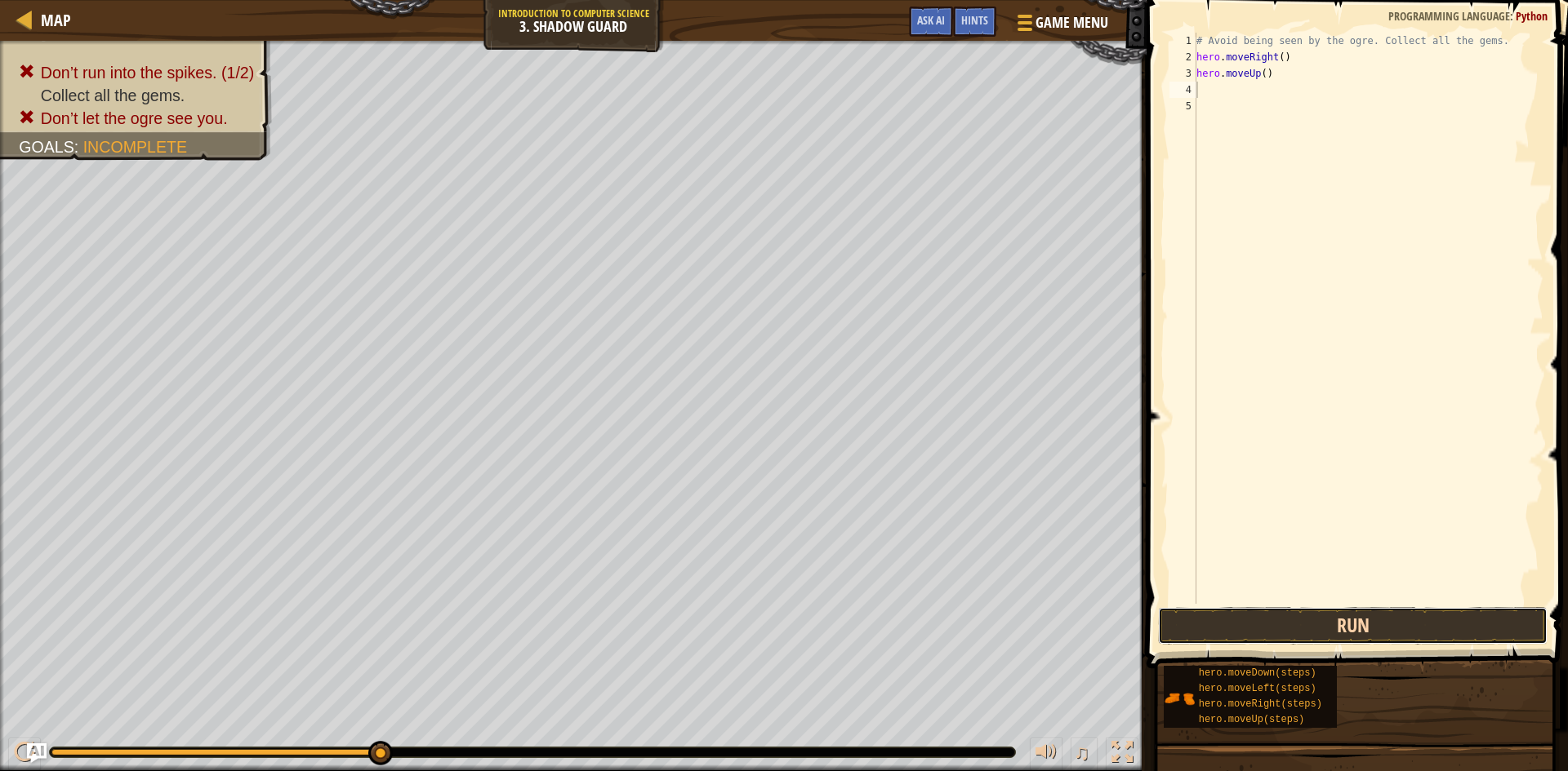
click at [1315, 627] on button "Run" at bounding box center [1353, 626] width 390 height 38
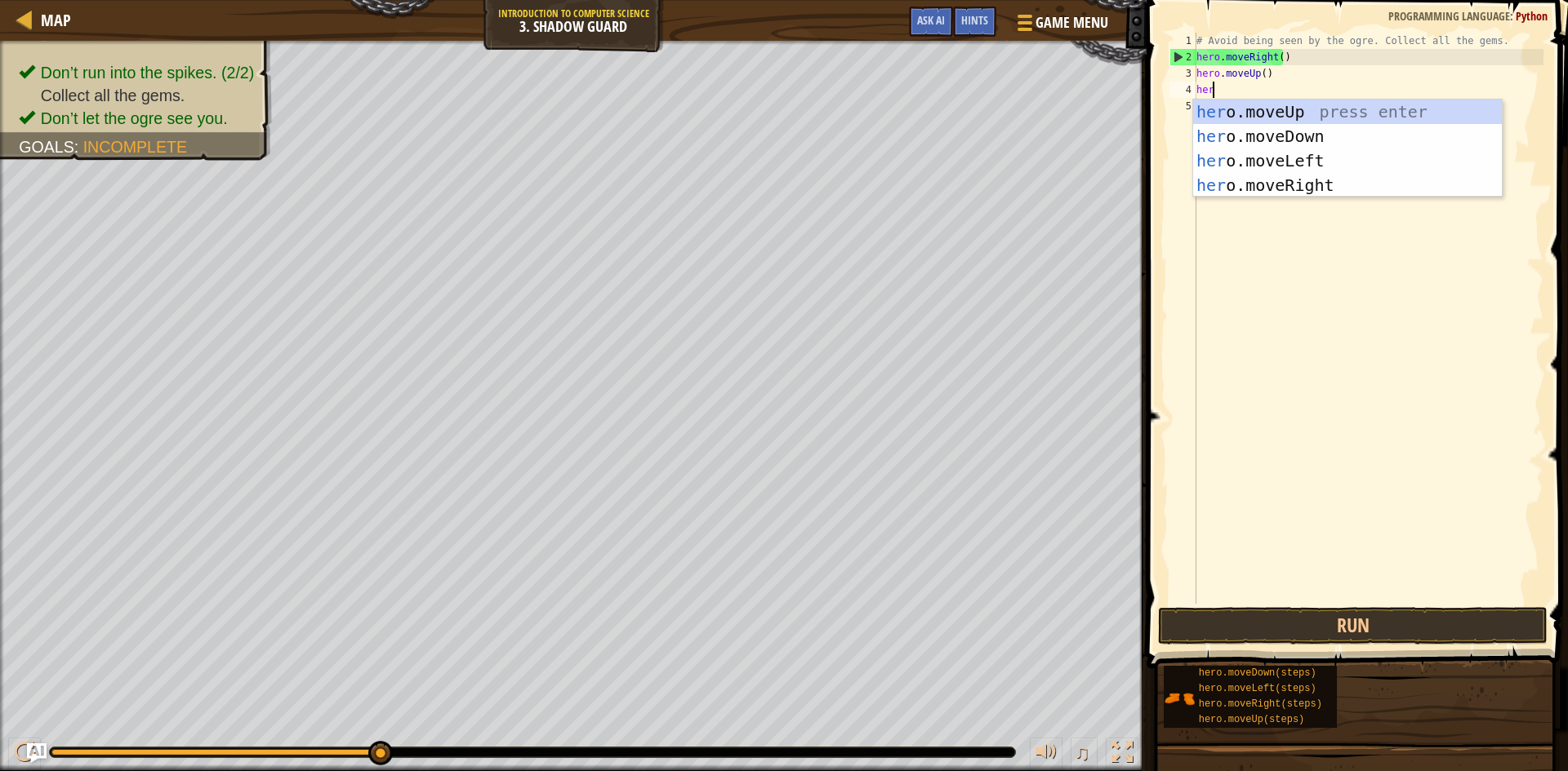
scroll to position [8, 1]
type textarea "hero"
click at [1324, 176] on div "hero .moveUp press enter hero .moveDown press enter hero .moveLeft press enter …" at bounding box center [1347, 173] width 308 height 147
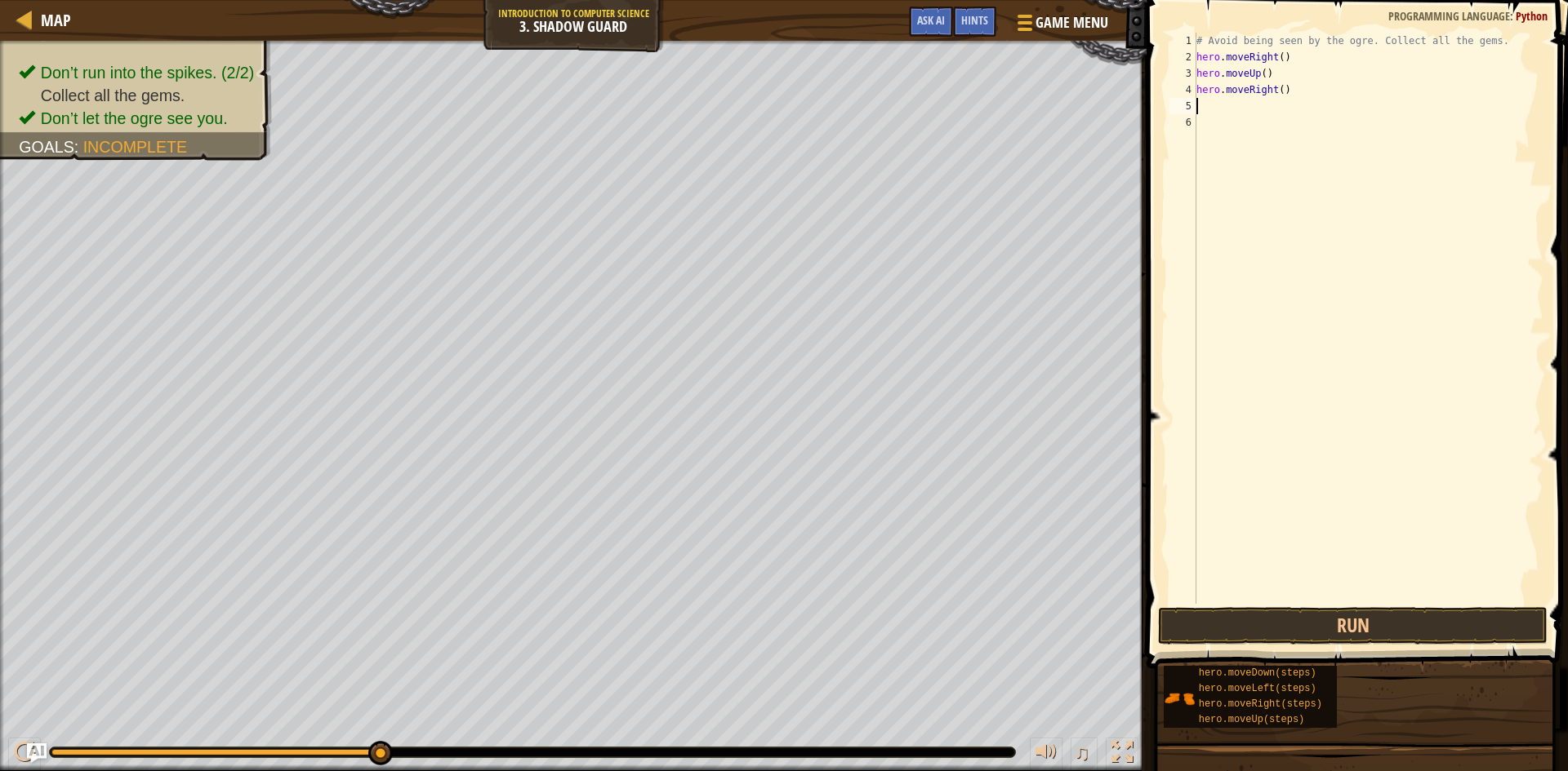
scroll to position [8, 0]
click at [1381, 620] on button "Run" at bounding box center [1353, 626] width 390 height 38
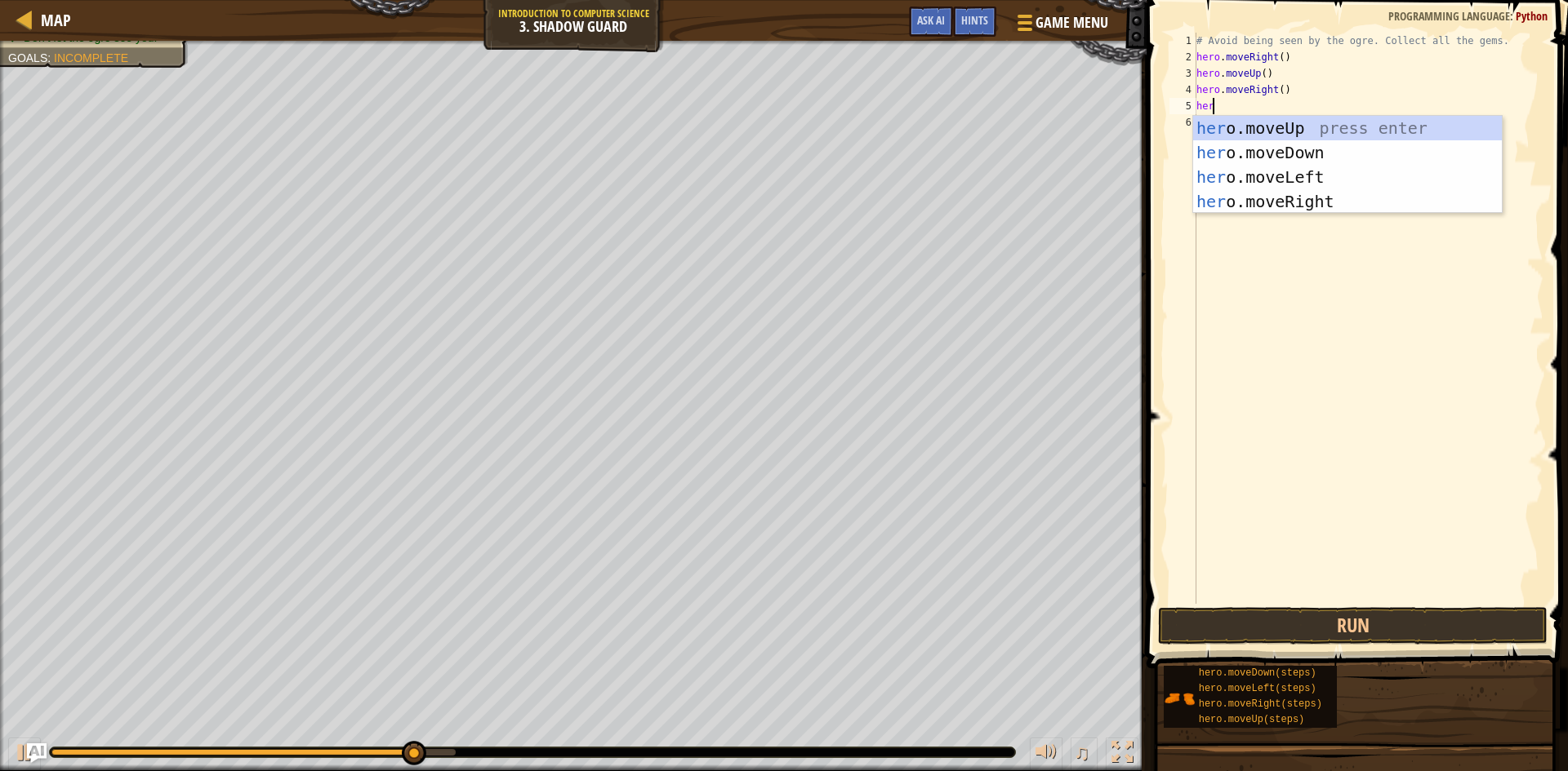
scroll to position [8, 1]
type textarea "hero"
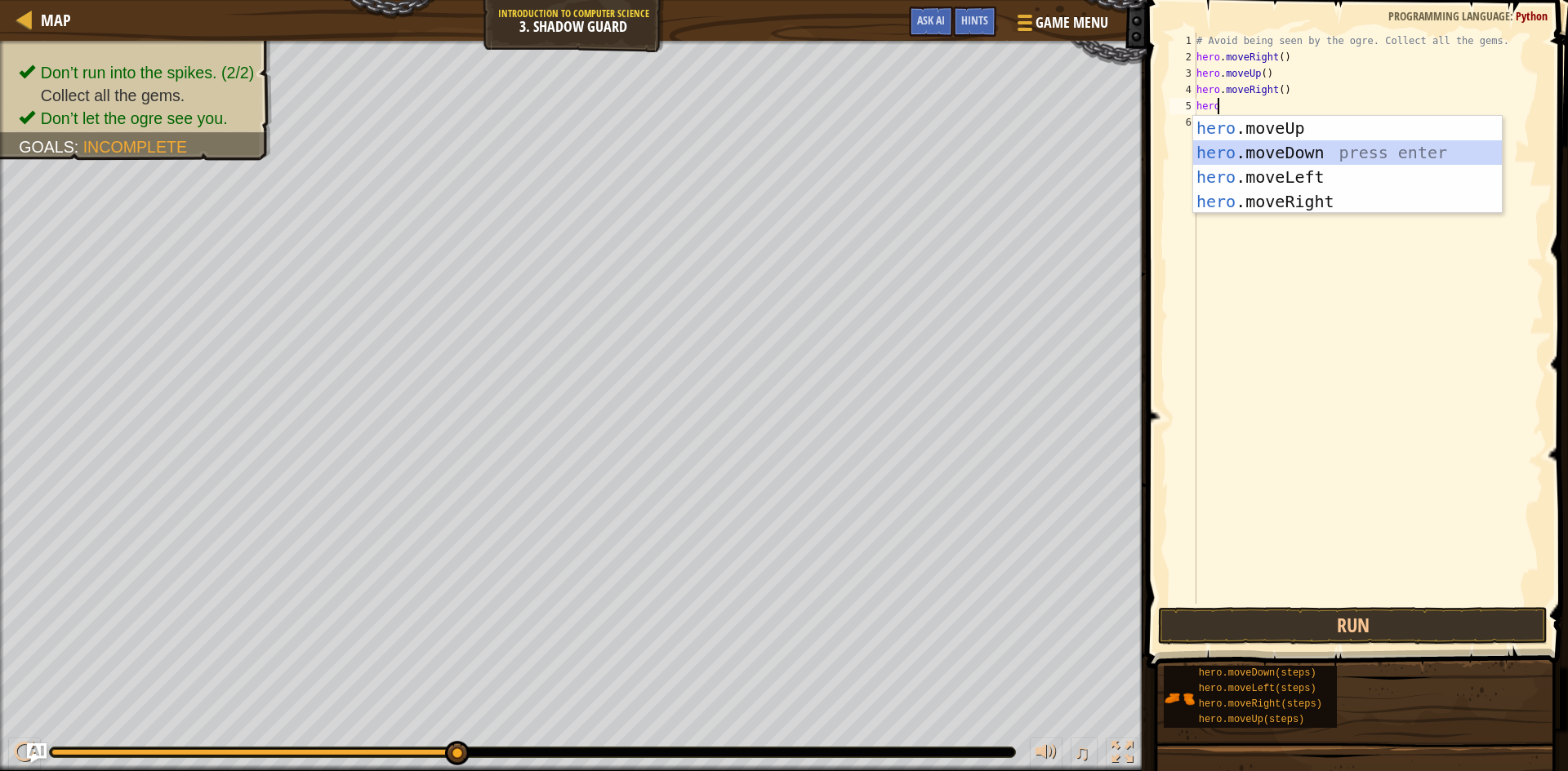
click at [1279, 148] on div "hero .moveUp press enter hero .moveDown press enter hero .moveLeft press enter …" at bounding box center [1347, 189] width 308 height 147
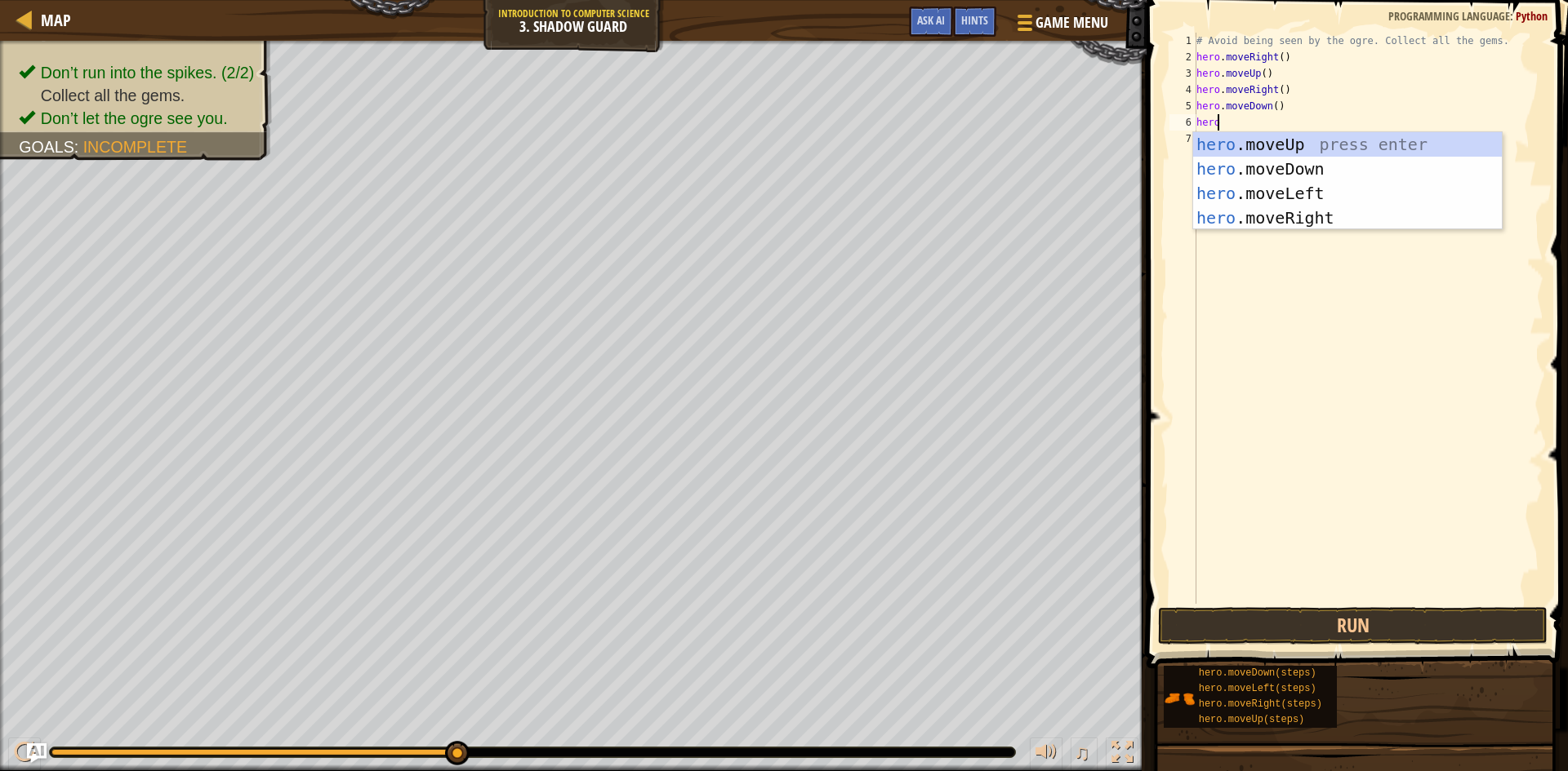
type textarea "heror"
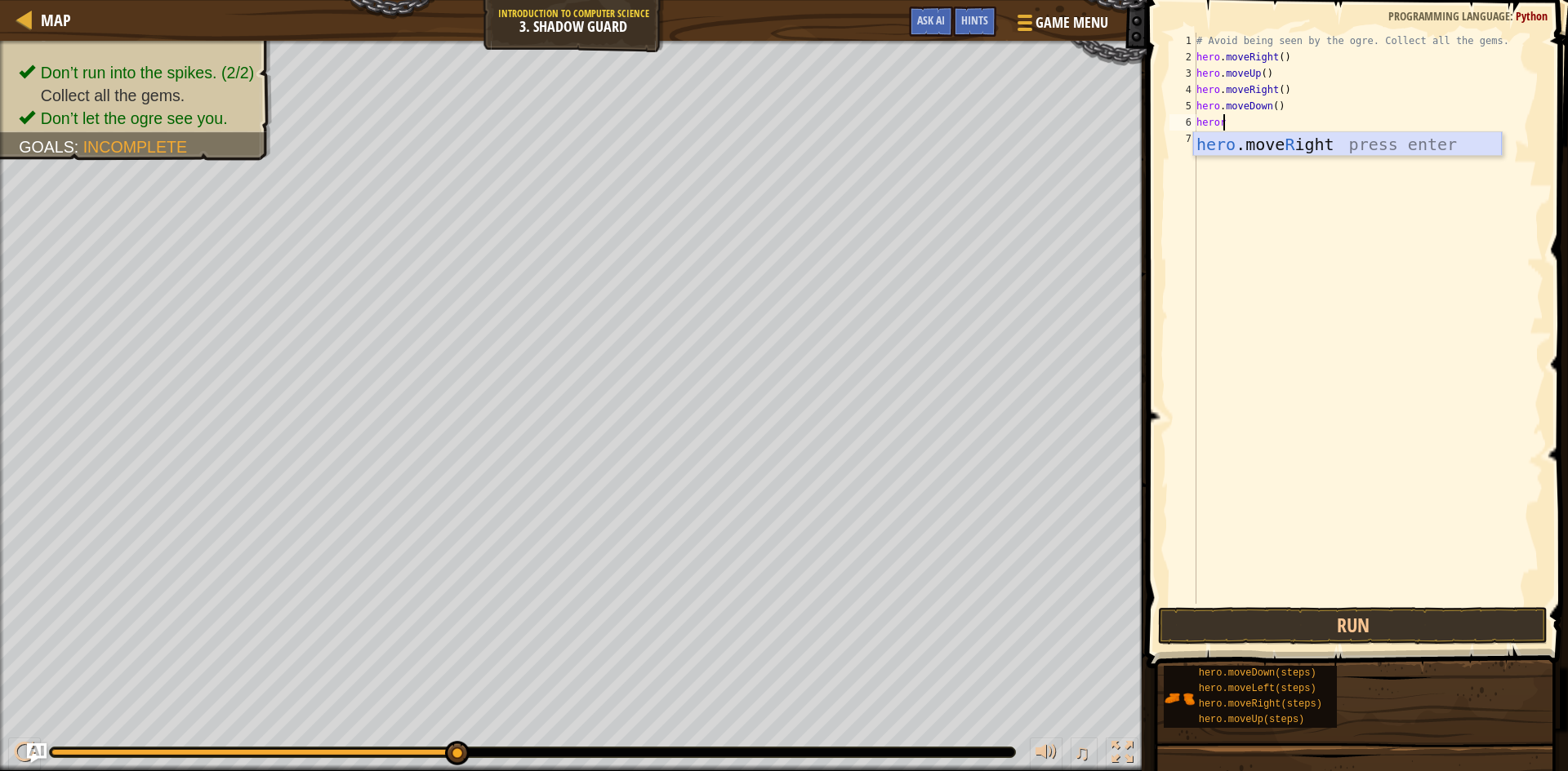
click at [1244, 139] on div "hero .move R ight press enter" at bounding box center [1347, 168] width 308 height 73
click at [1379, 616] on button "Run" at bounding box center [1353, 626] width 390 height 38
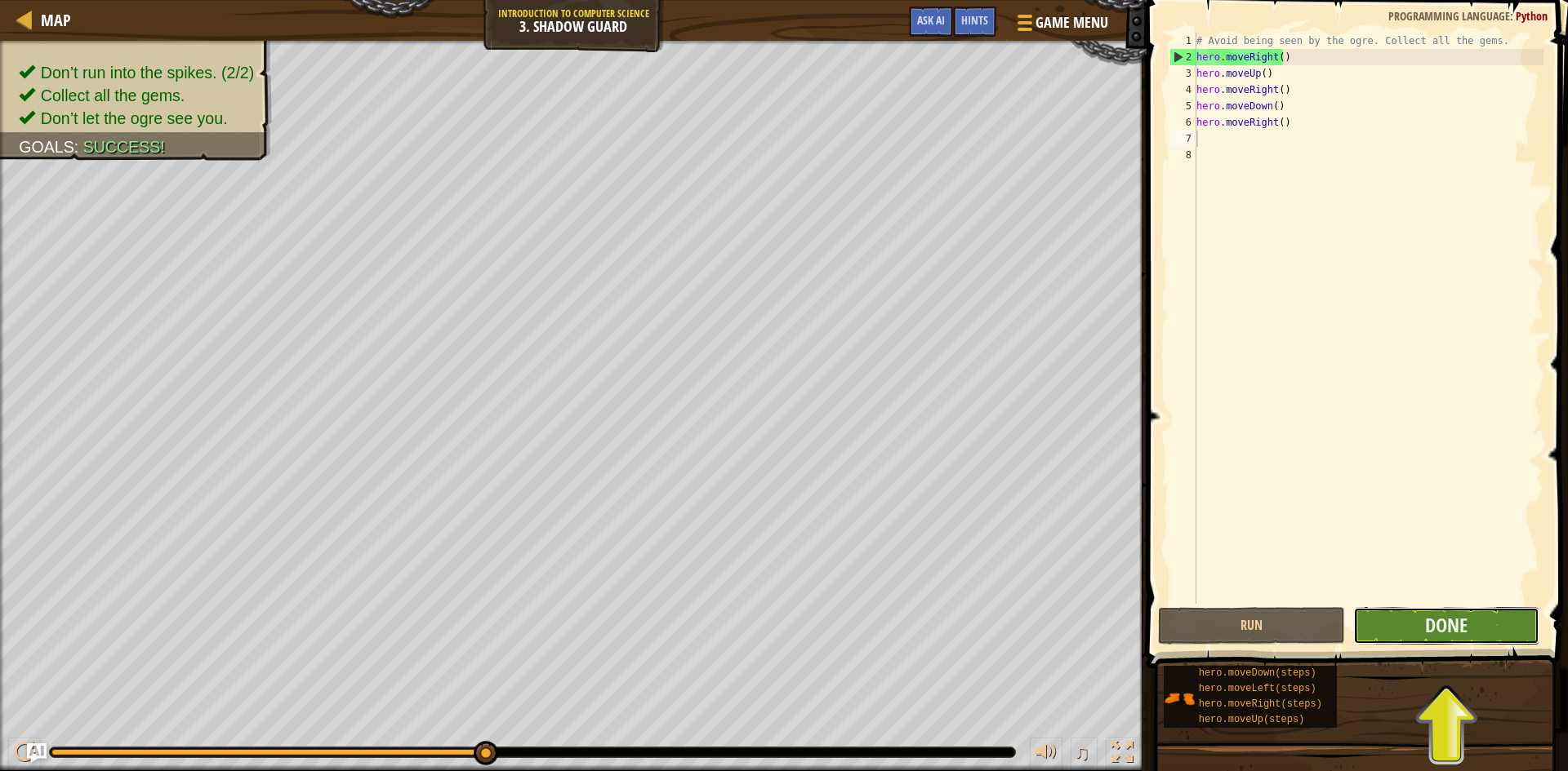
click at [1507, 622] on button "Done" at bounding box center [1447, 626] width 187 height 38
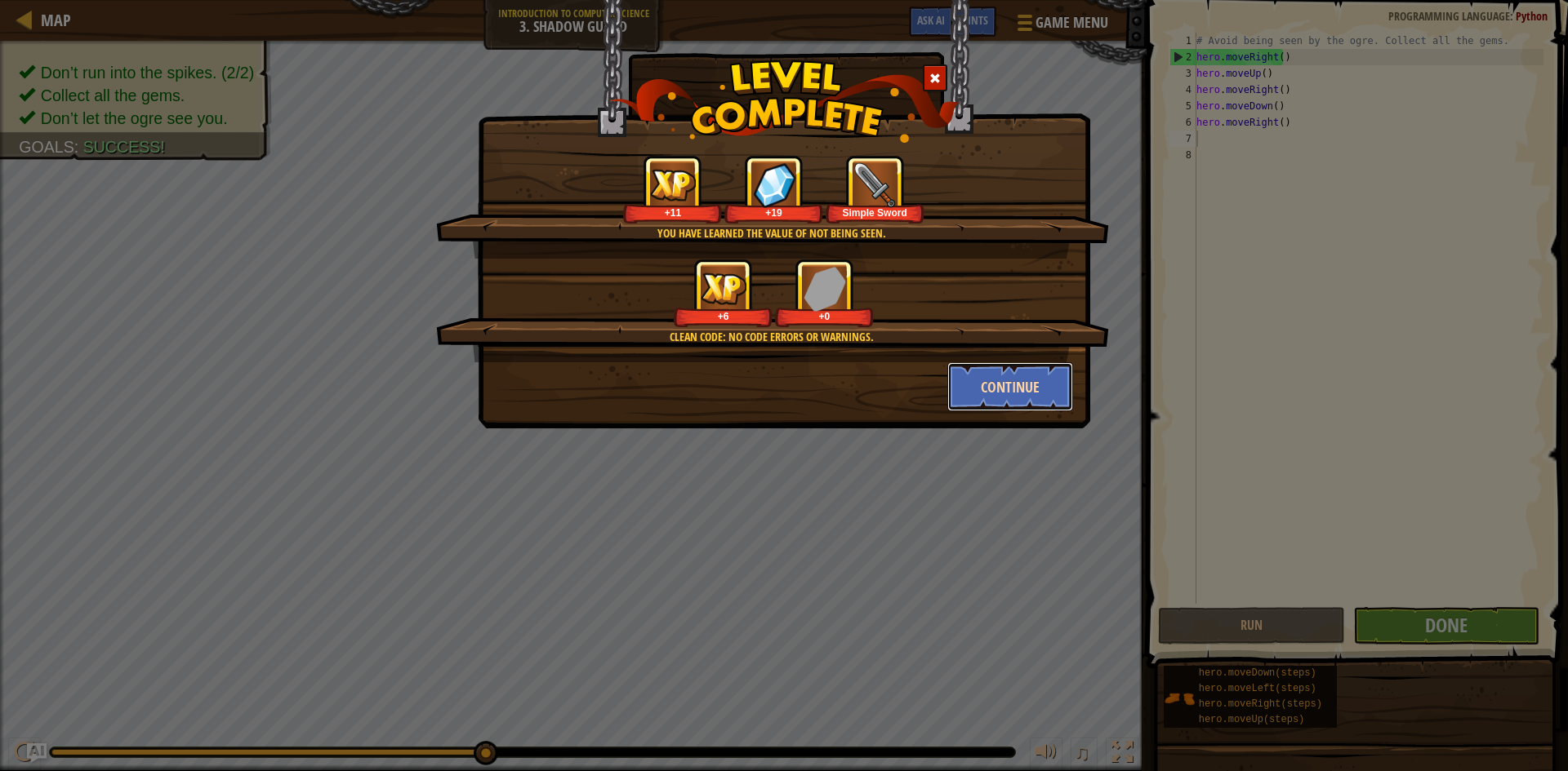
click at [1024, 376] on button "Continue" at bounding box center [1010, 387] width 127 height 49
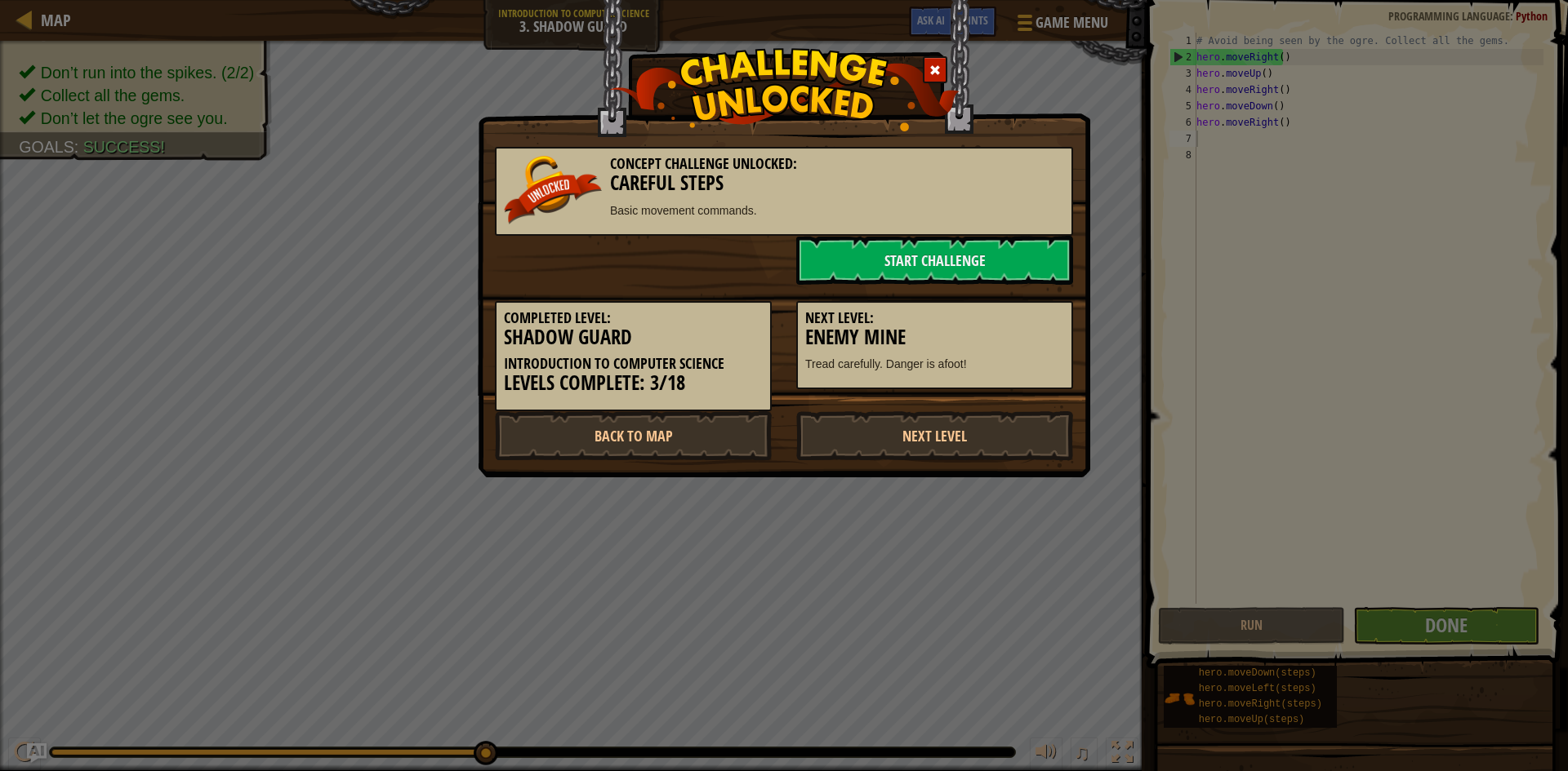
click at [1023, 376] on div "Next Level: Enemy Mine Tread carefully. Danger is afoot!" at bounding box center [934, 346] width 276 height 89
click at [966, 258] on link "Start Challenge" at bounding box center [934, 260] width 276 height 49
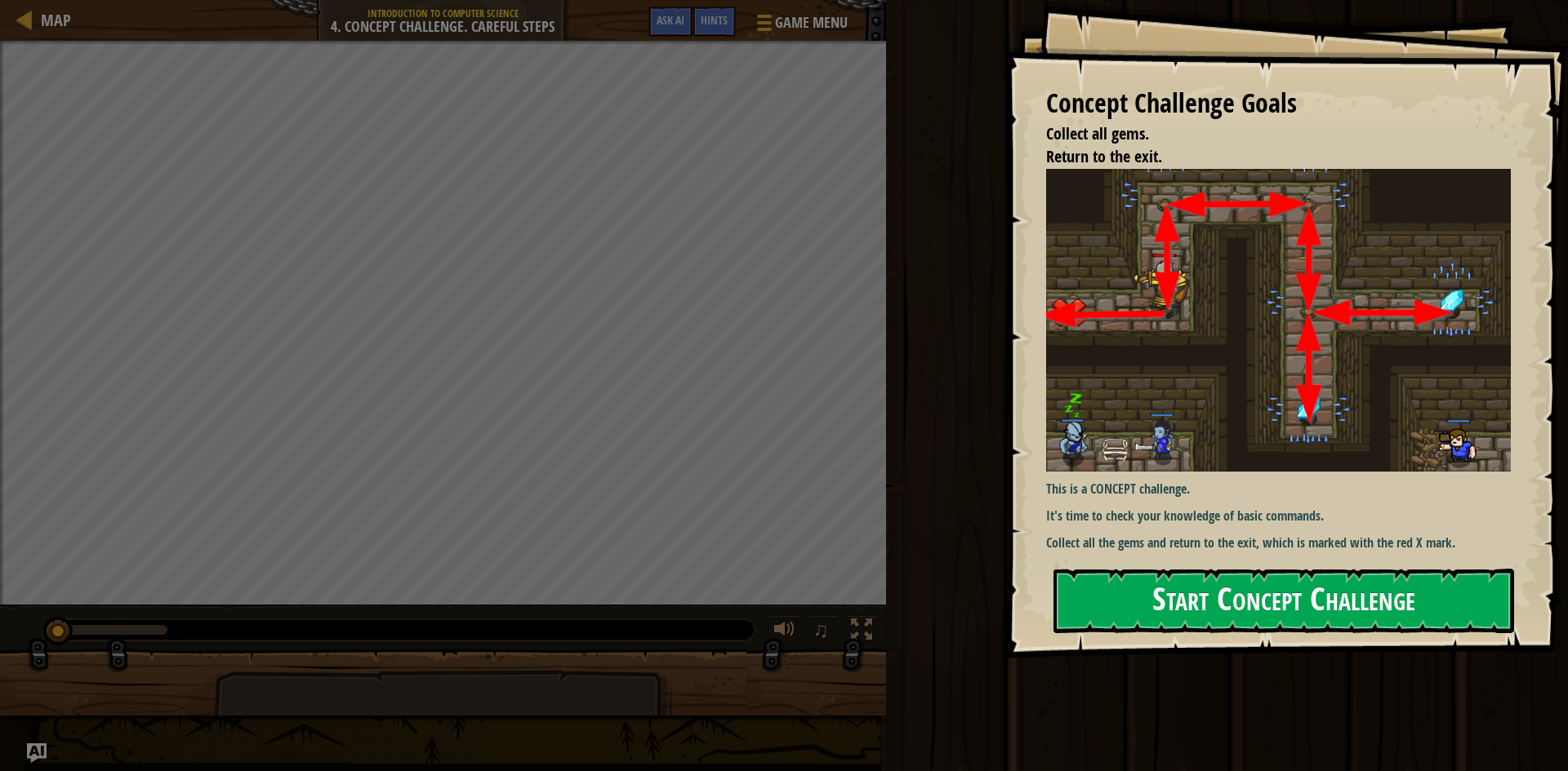
click at [1274, 605] on button "Start Concept Challenge" at bounding box center [1284, 601] width 460 height 65
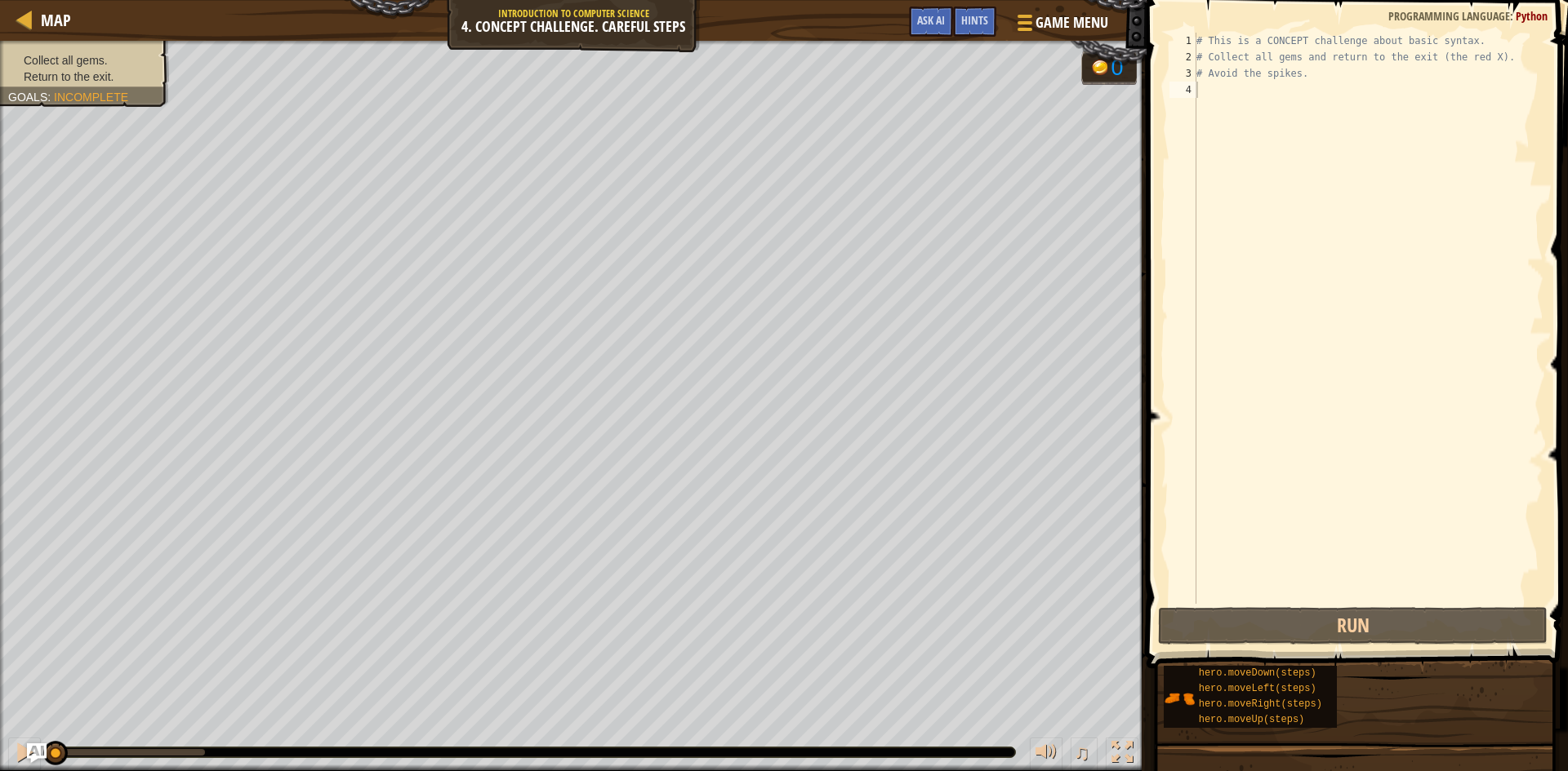
click at [1217, 96] on div "# This is a CONCEPT challenge about basic syntax. # Collect all gems and return…" at bounding box center [1368, 334] width 350 height 604
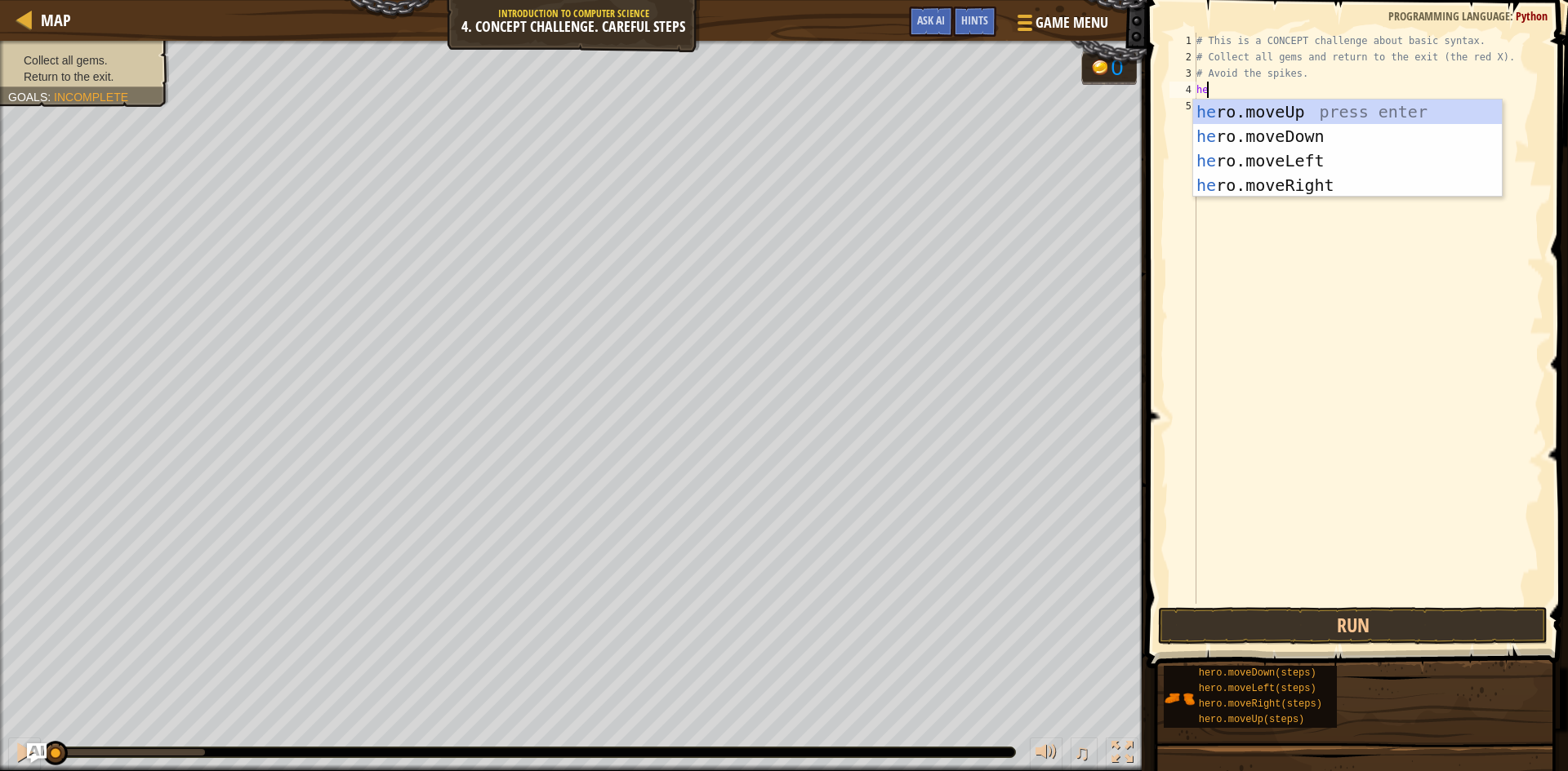
type textarea "her"
click at [1223, 108] on div "her o.moveUp press enter her o.moveDown press enter her o.moveLeft press enter …" at bounding box center [1347, 173] width 308 height 147
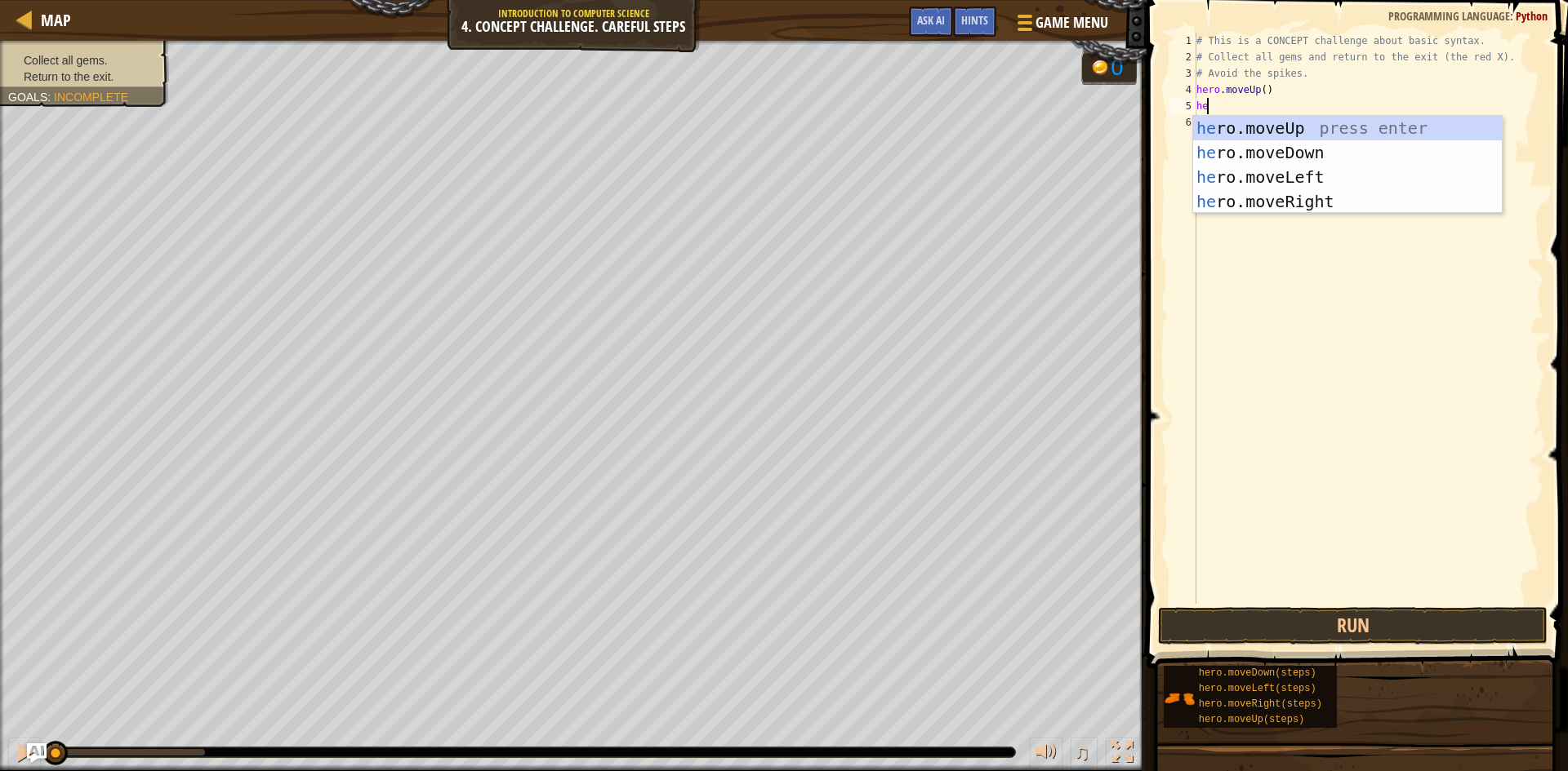
type textarea "her"
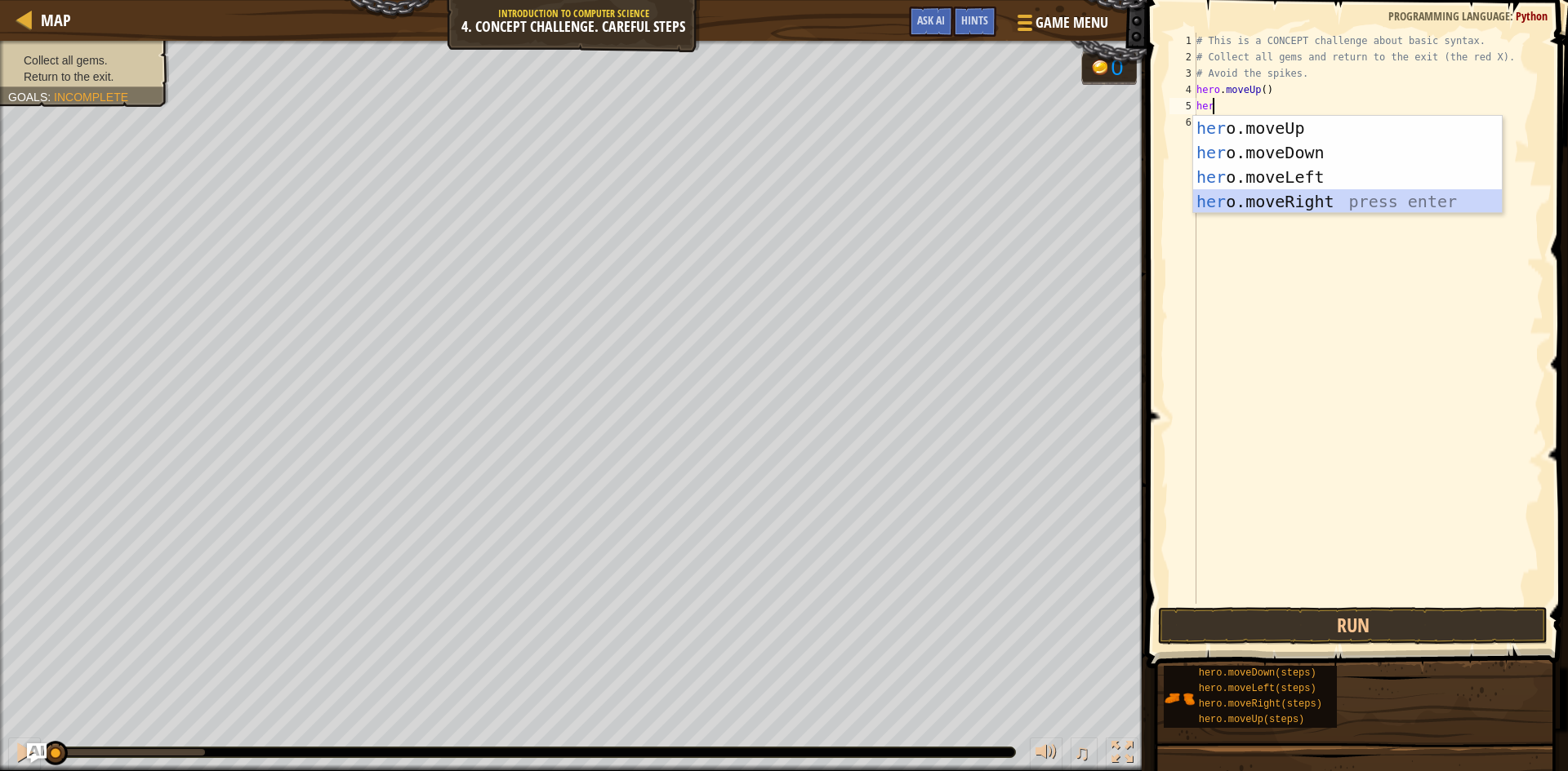
click at [1261, 196] on div "her o.moveUp press enter her o.moveDown press enter her o.moveLeft press enter …" at bounding box center [1347, 189] width 308 height 147
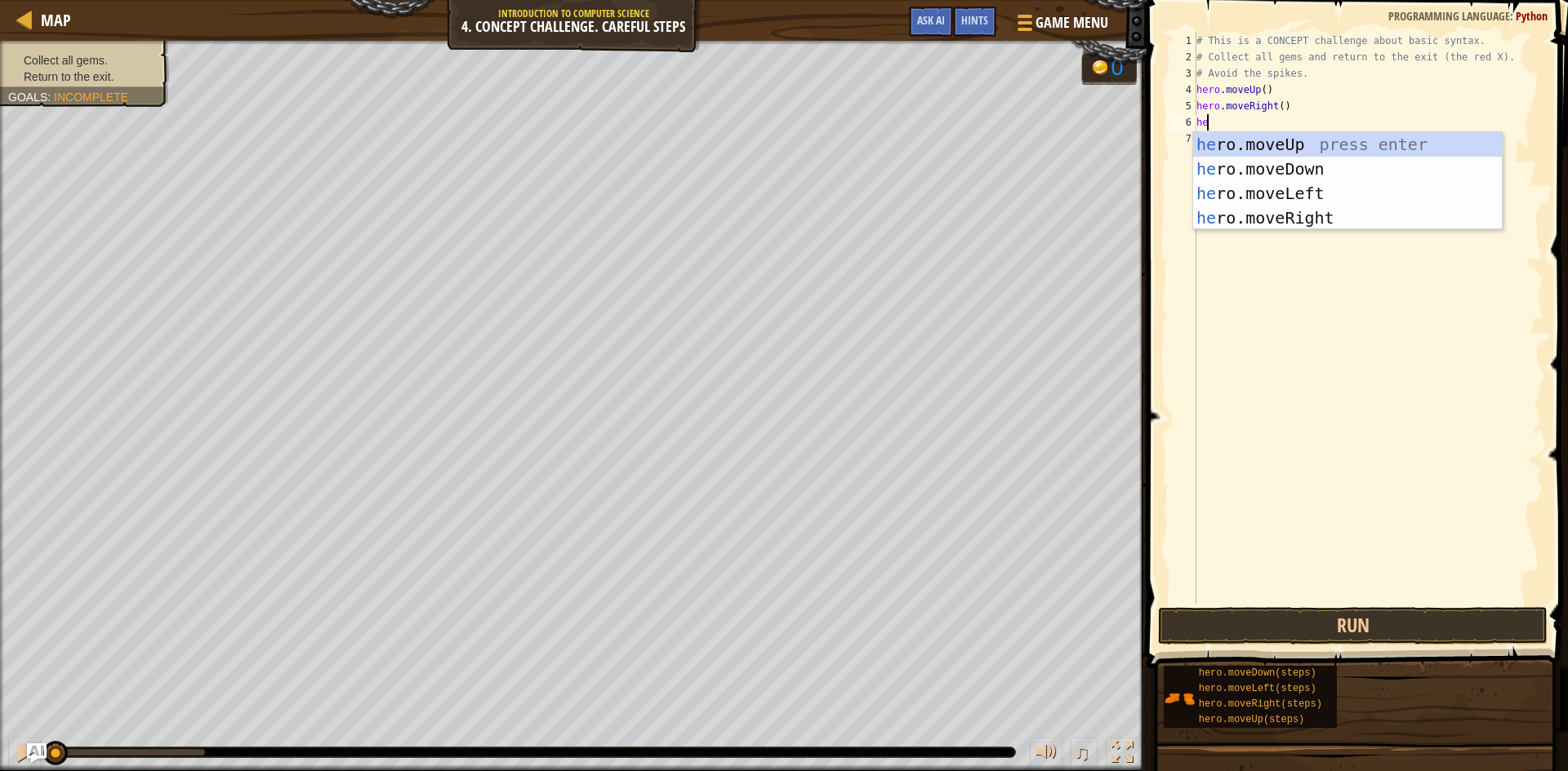
type textarea "her"
click at [1332, 177] on div "her o.moveUp press enter her o.moveDown press enter her o.moveLeft press enter …" at bounding box center [1347, 205] width 308 height 147
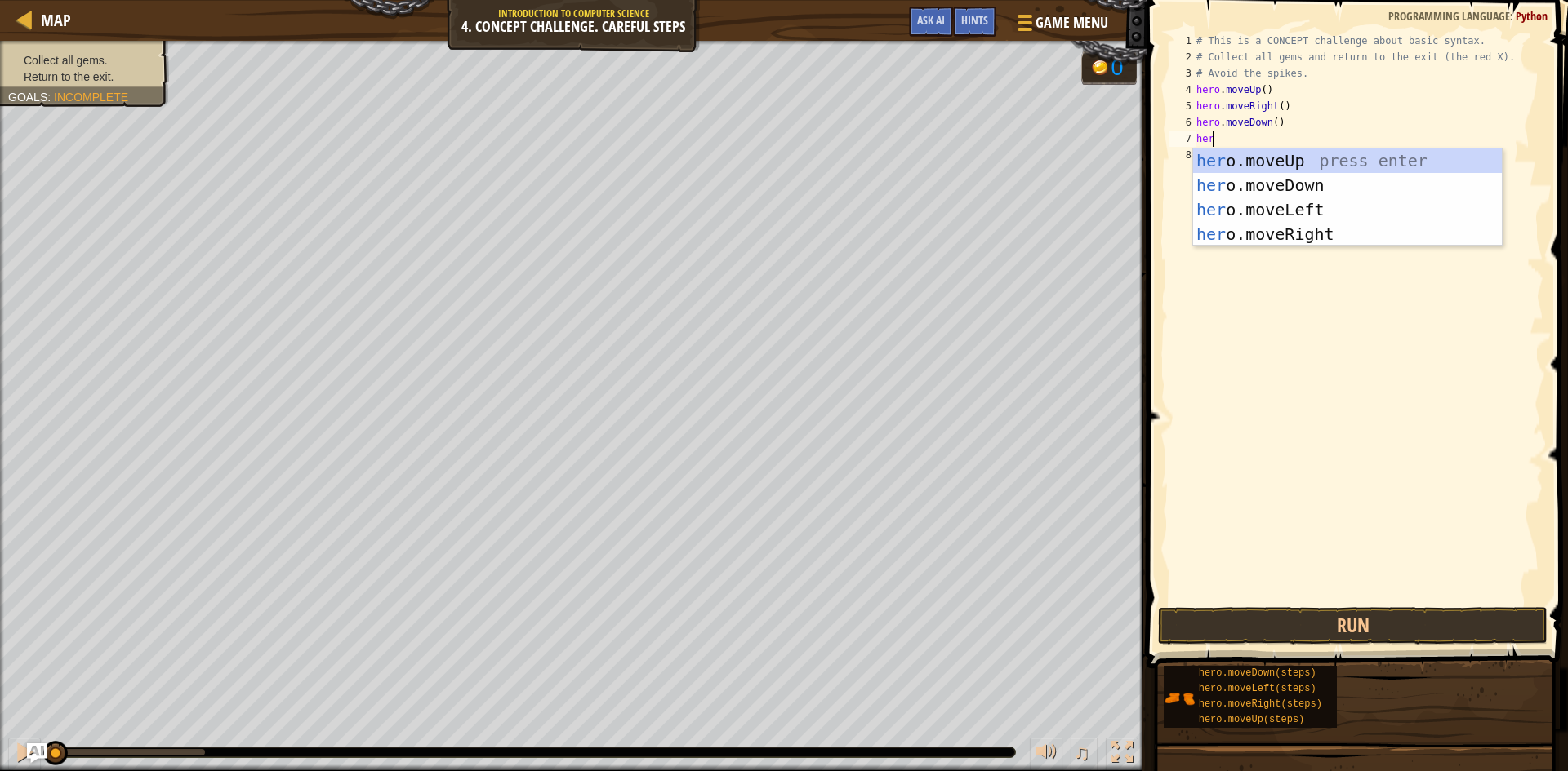
type textarea "her"
click at [1286, 189] on div "her o.moveUp press enter her o.moveDown press enter her o.moveLeft press enter …" at bounding box center [1347, 222] width 308 height 147
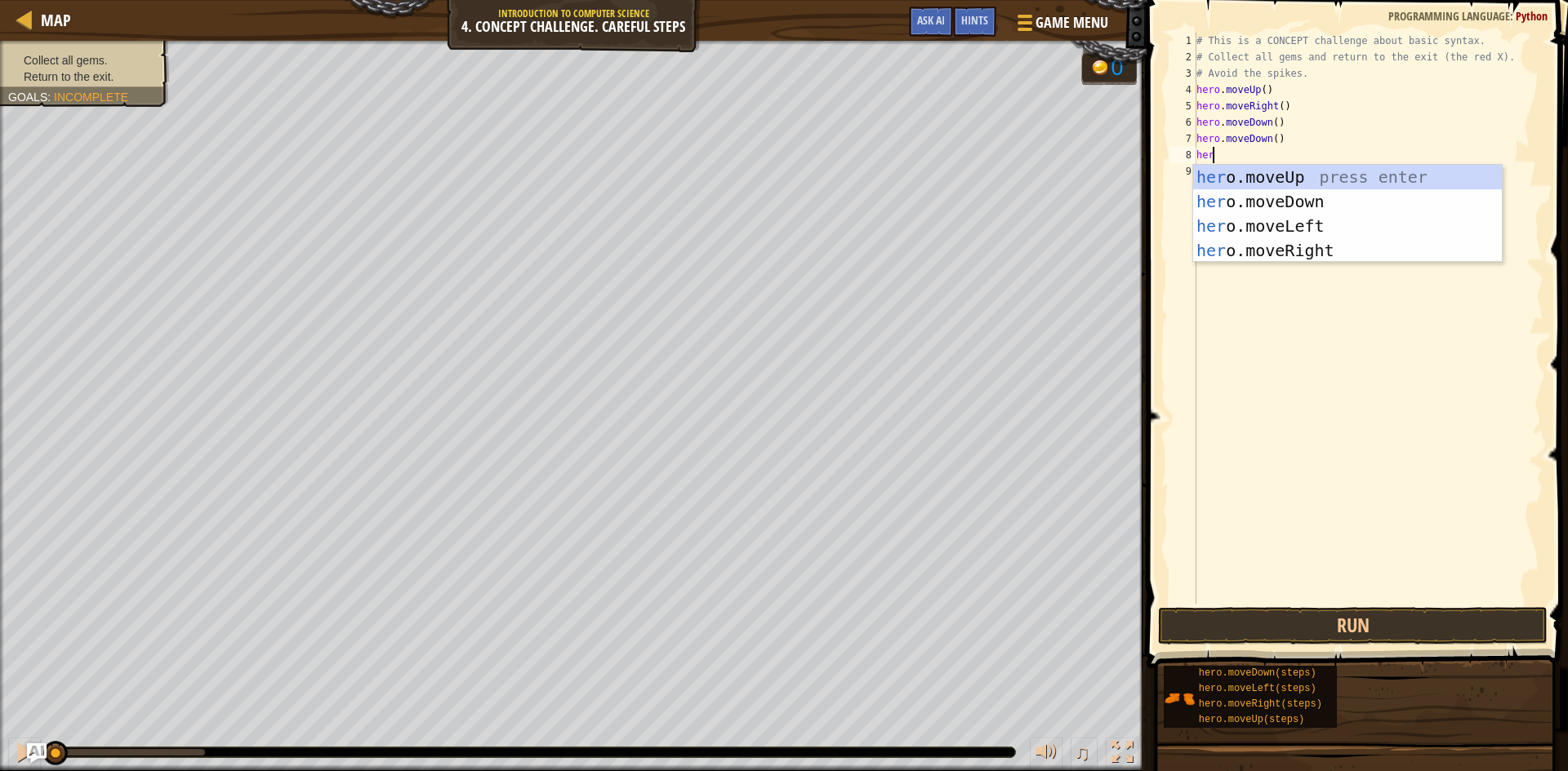
type textarea "hero"
click at [1282, 175] on div "hero .moveUp press enter hero .moveDown press enter hero .moveLeft press enter …" at bounding box center [1347, 238] width 308 height 147
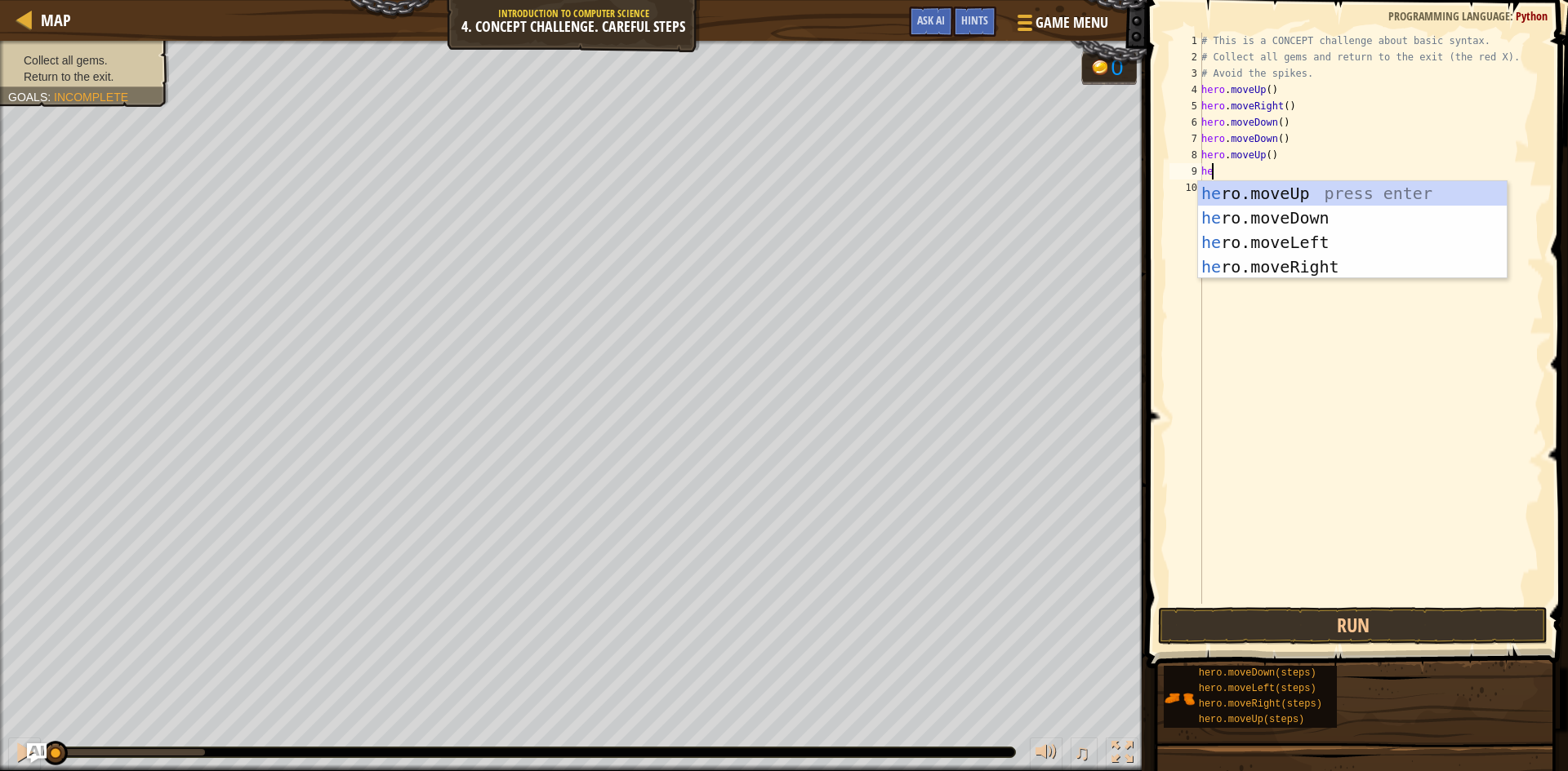
type textarea "her"
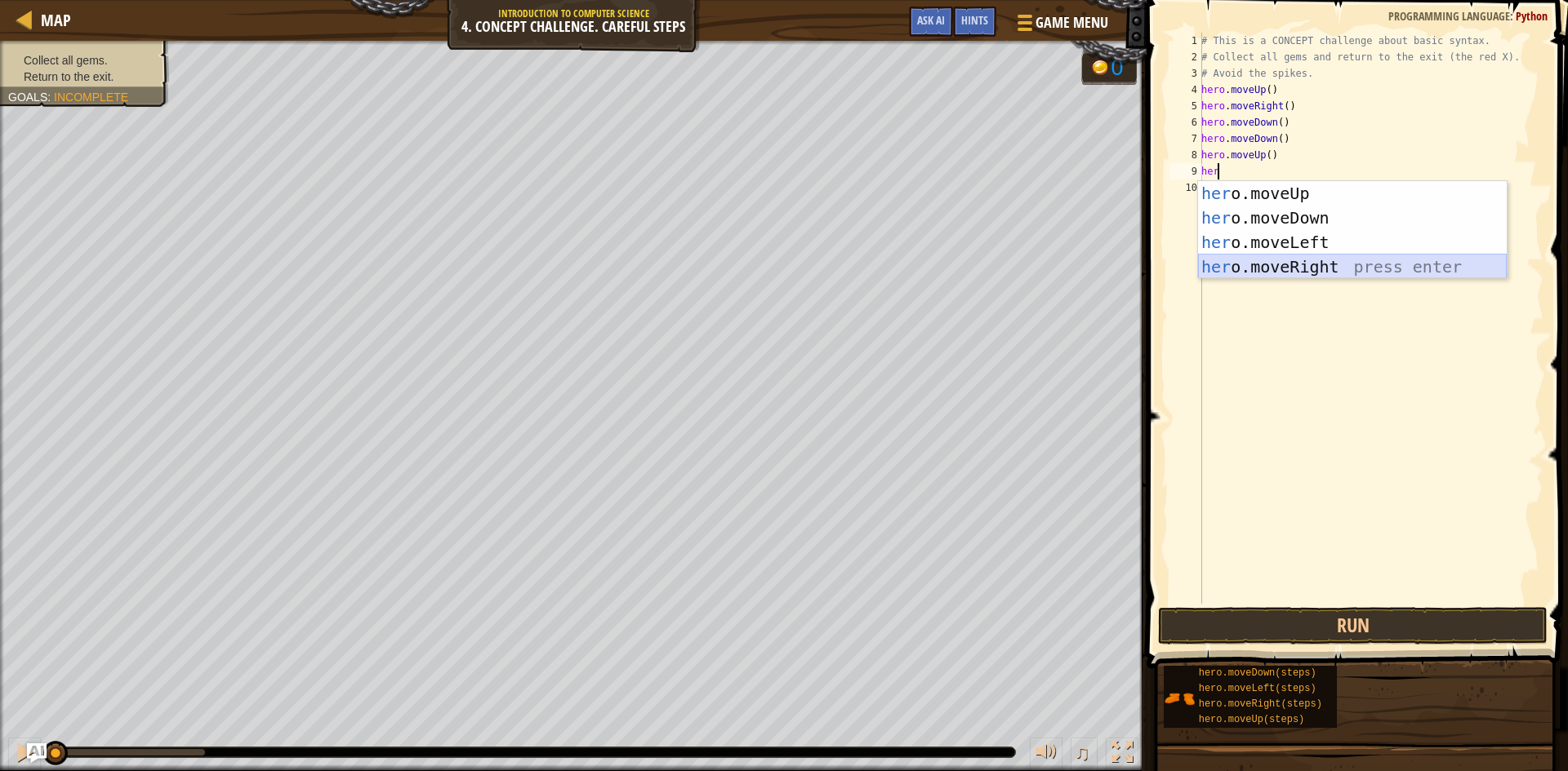
click at [1299, 271] on div "her o.moveUp press enter her o.moveDown press enter her o.moveLeft press enter …" at bounding box center [1352, 254] width 308 height 147
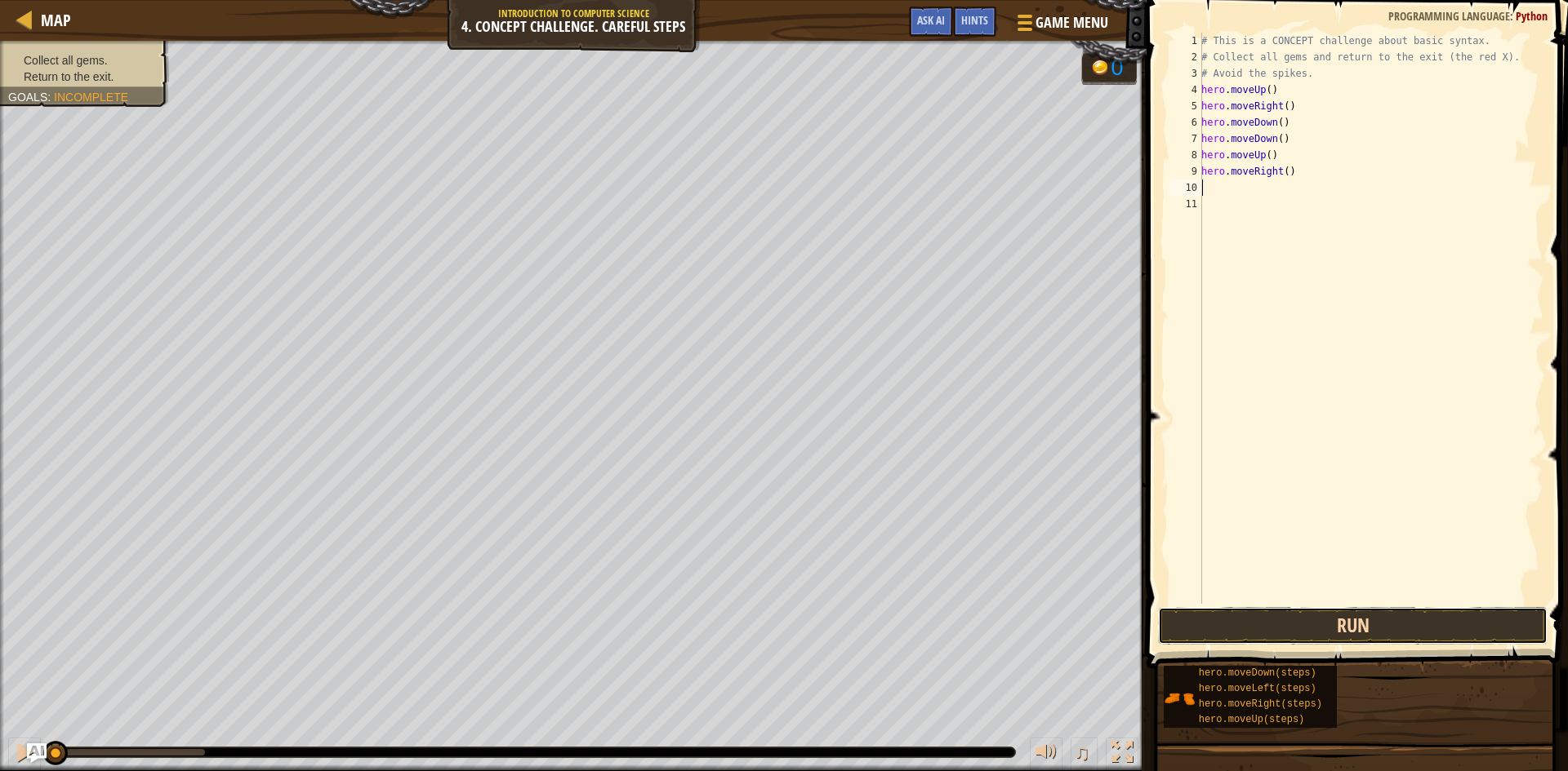
click at [1354, 627] on button "Run" at bounding box center [1353, 626] width 390 height 38
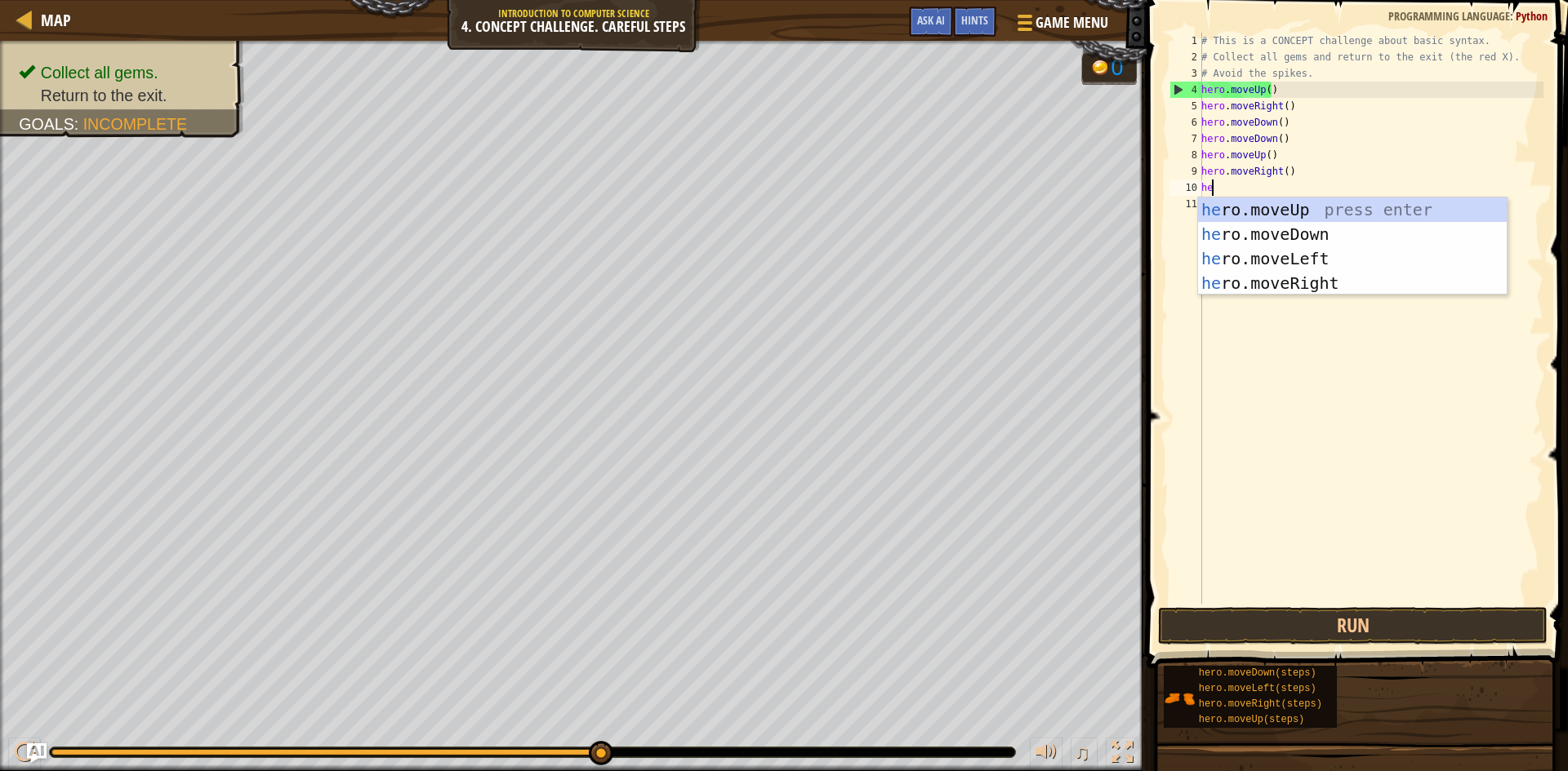
type textarea "her"
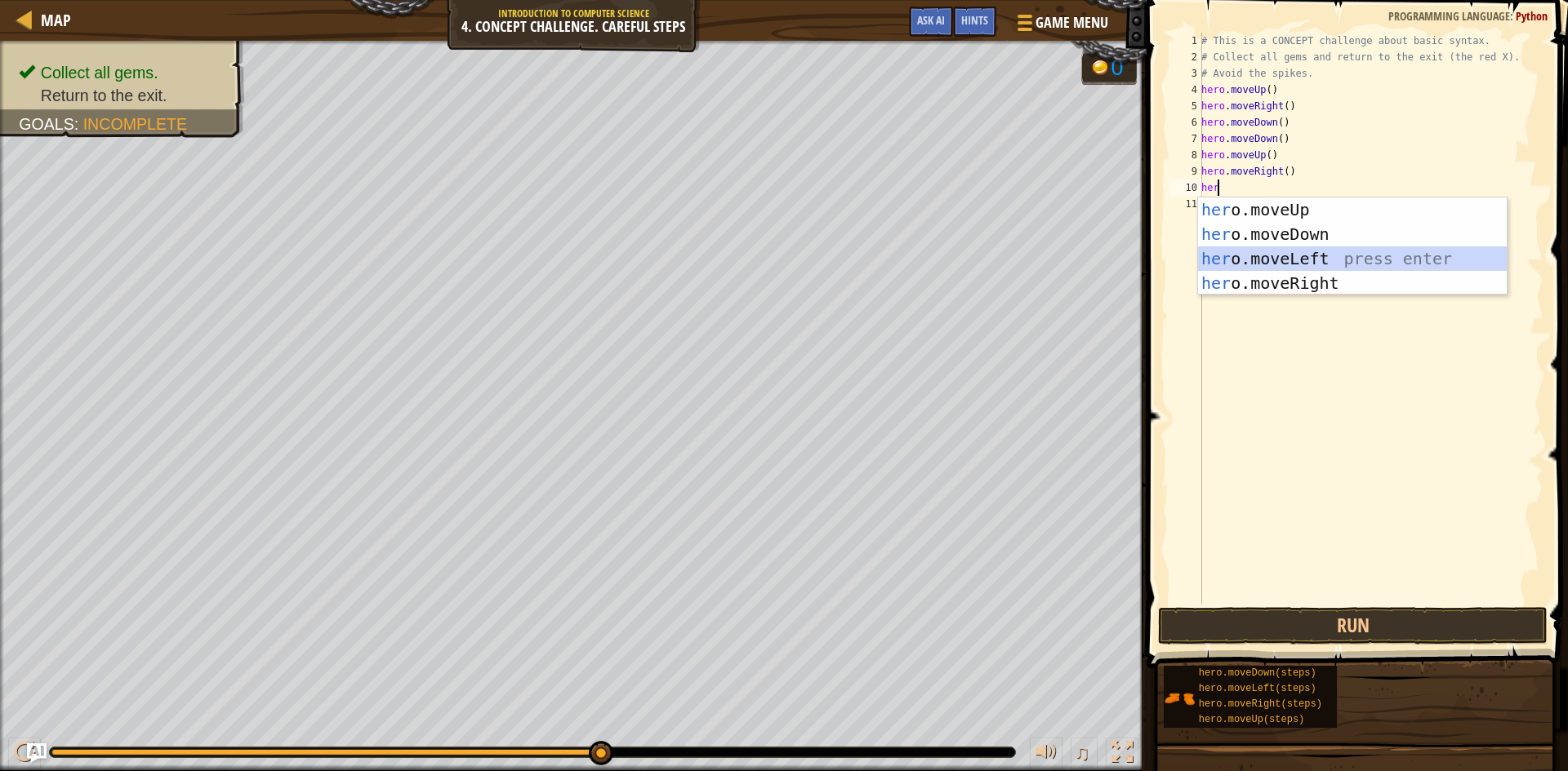
click at [1288, 252] on div "her o.moveUp press enter her o.moveDown press enter her o.moveLeft press enter …" at bounding box center [1352, 270] width 308 height 147
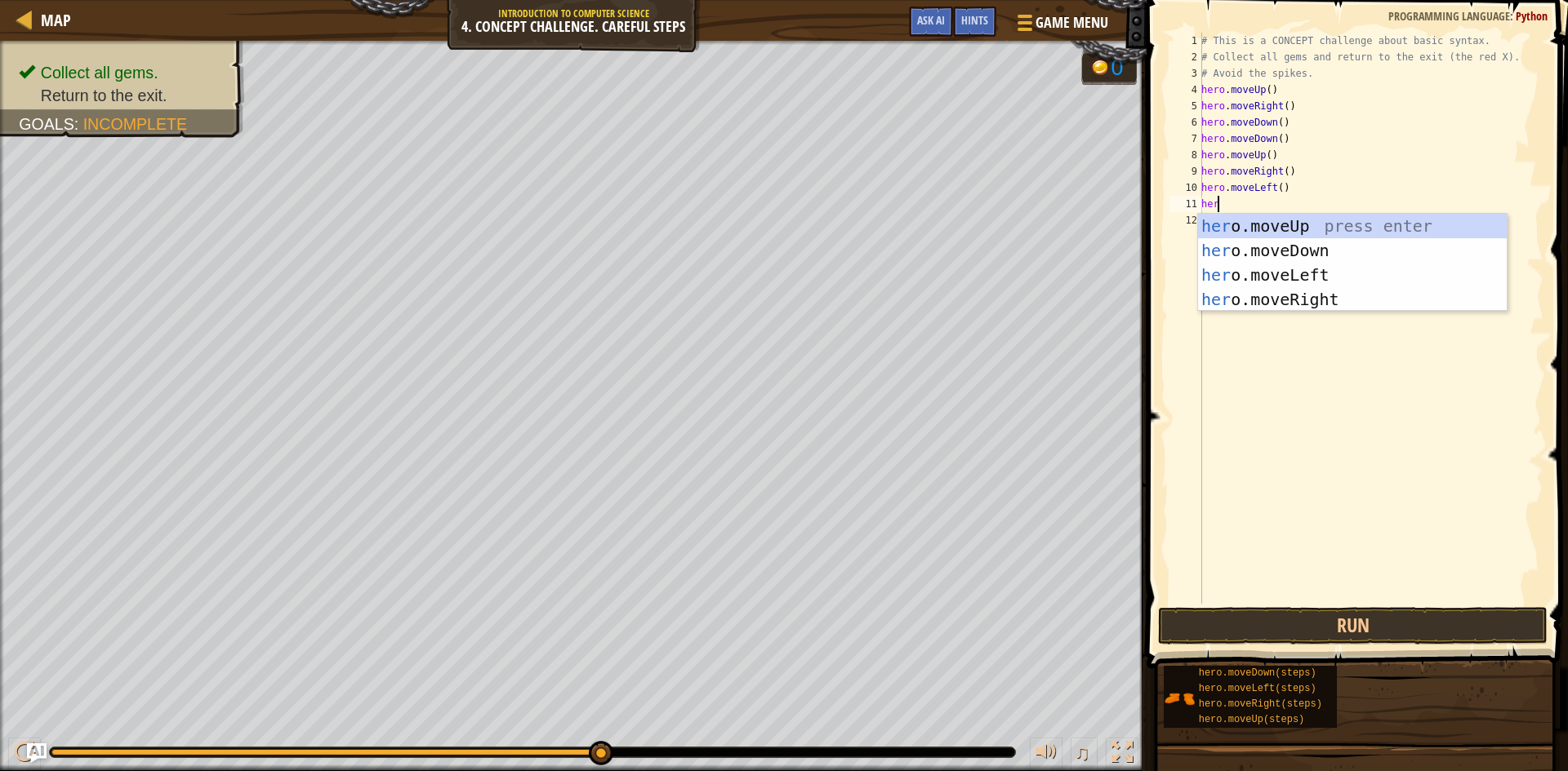
type textarea "hero"
click at [1238, 220] on div "hero .moveUp press enter hero .moveDown press enter hero .moveLeft press enter …" at bounding box center [1352, 287] width 308 height 147
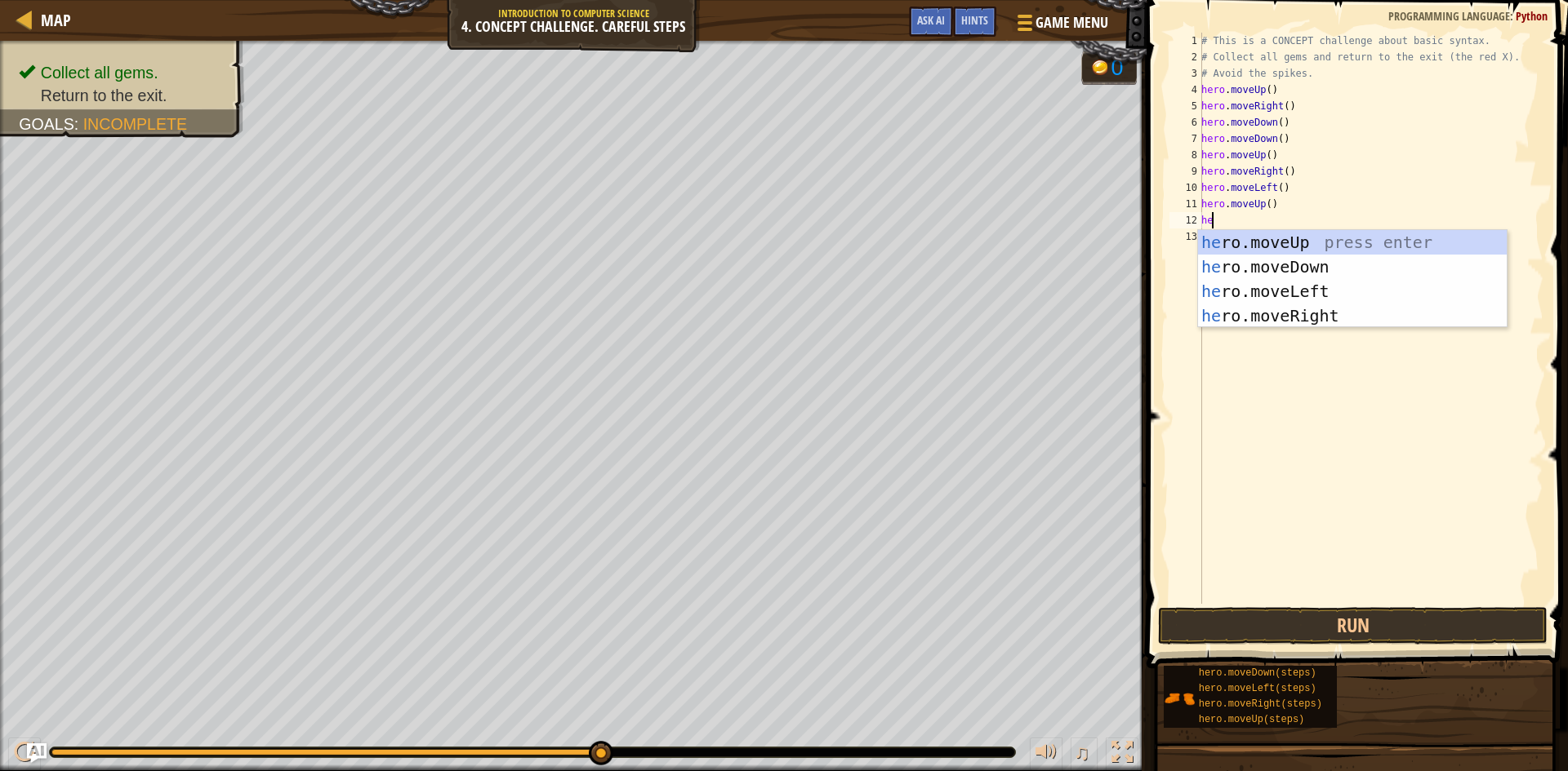
type textarea "her"
click at [1233, 286] on div "her o.moveUp press enter her o.moveDown press enter her o.moveLeft press enter …" at bounding box center [1352, 303] width 308 height 147
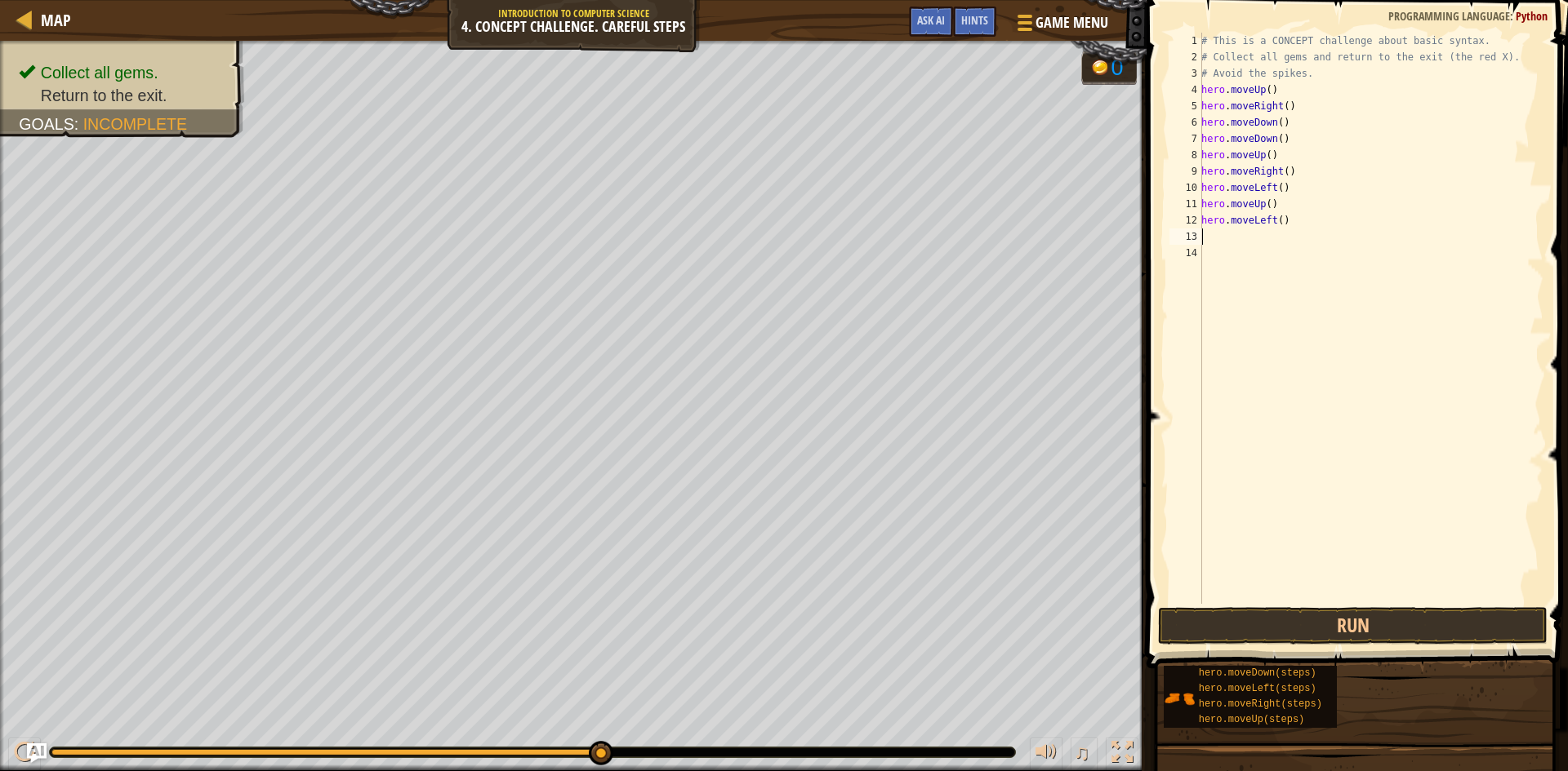
scroll to position [8, 0]
click at [1212, 239] on div "# This is a CONCEPT challenge about basic syntax. # Collect all gems and return…" at bounding box center [1371, 334] width 345 height 604
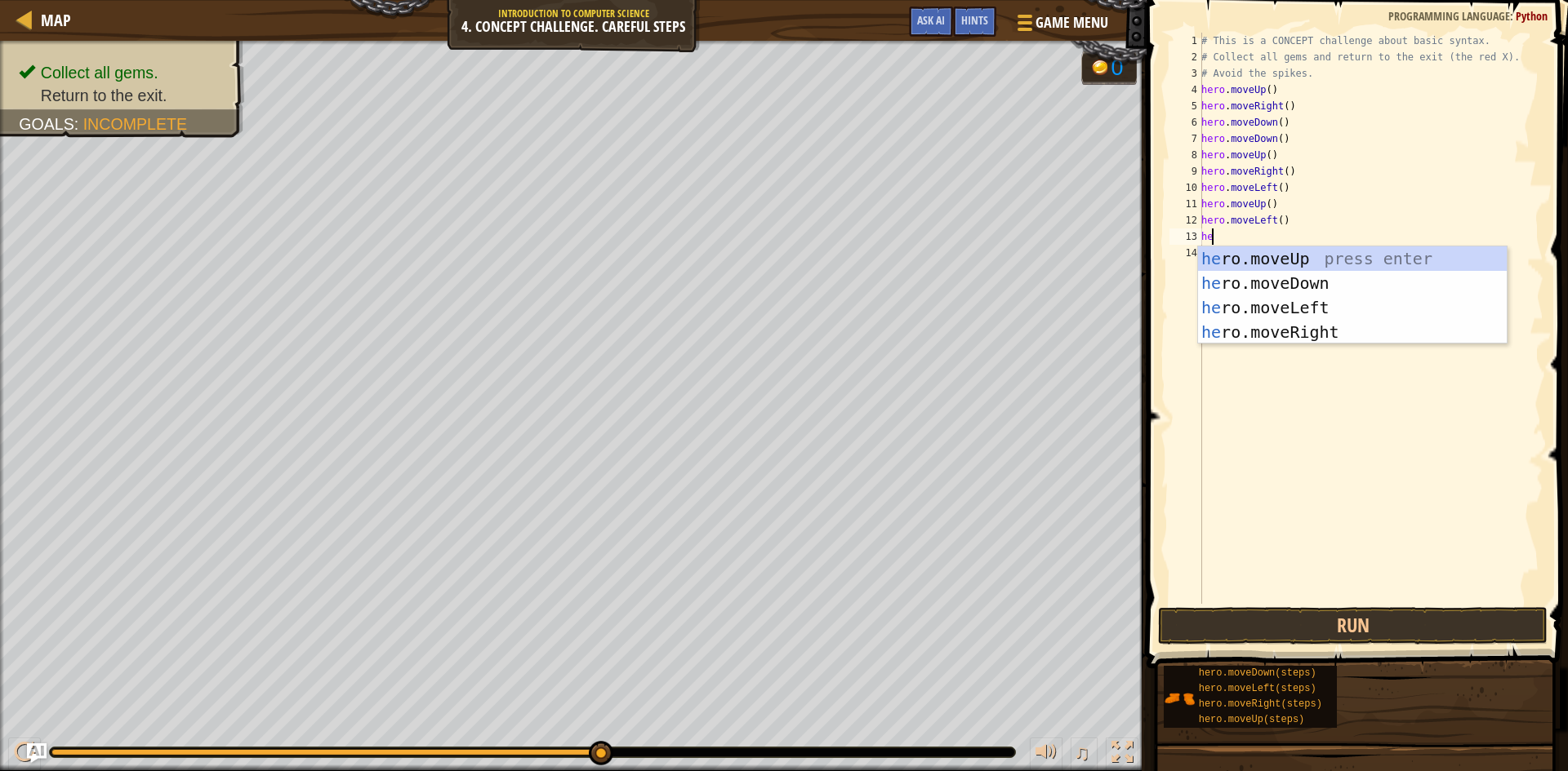
type textarea "her"
click at [1229, 277] on div "her o.moveUp press enter her o.moveDown press enter her o.moveLeft press enter …" at bounding box center [1352, 320] width 308 height 147
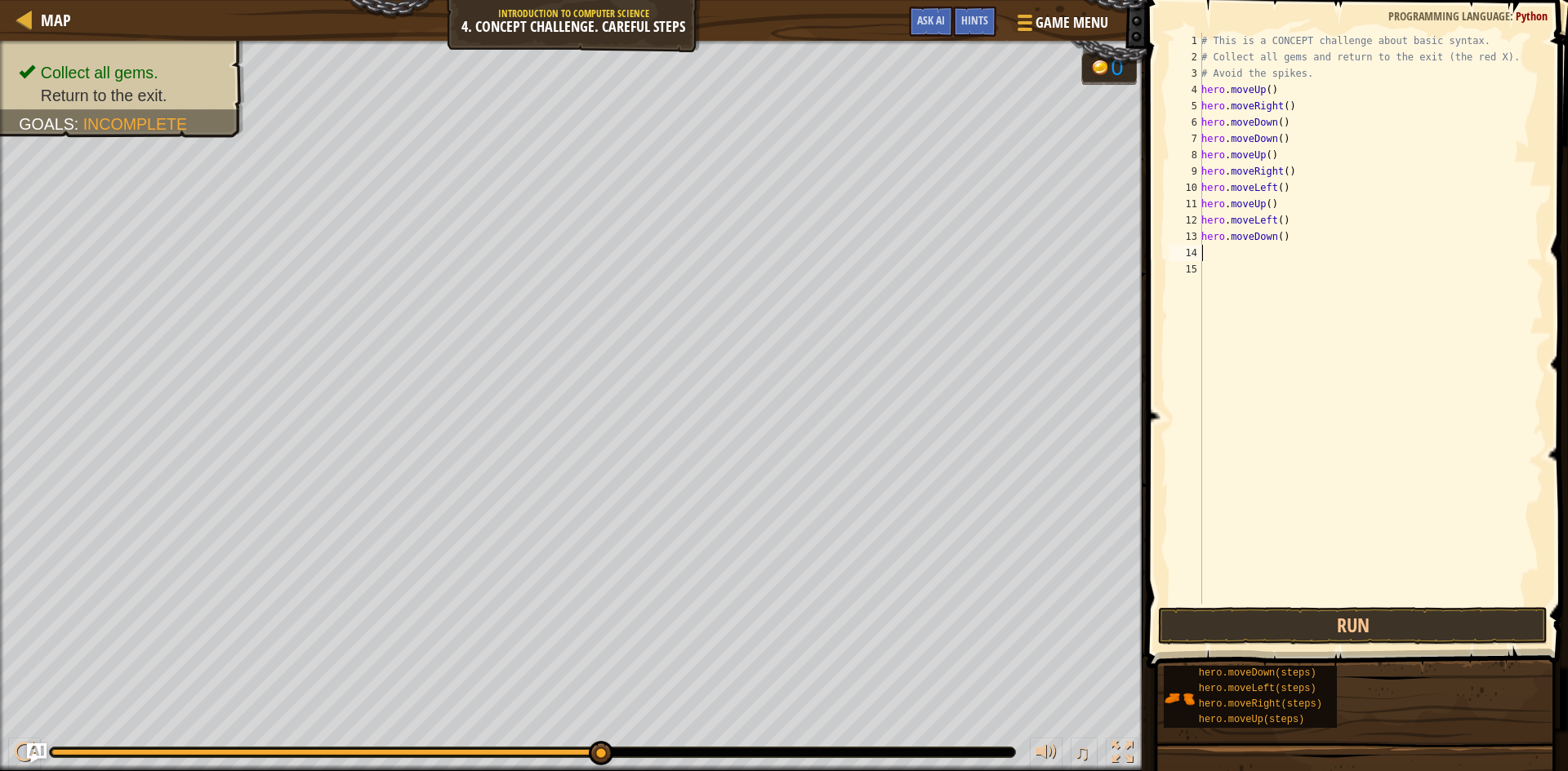
scroll to position [8, 0]
click at [1352, 616] on button "Run" at bounding box center [1353, 626] width 390 height 38
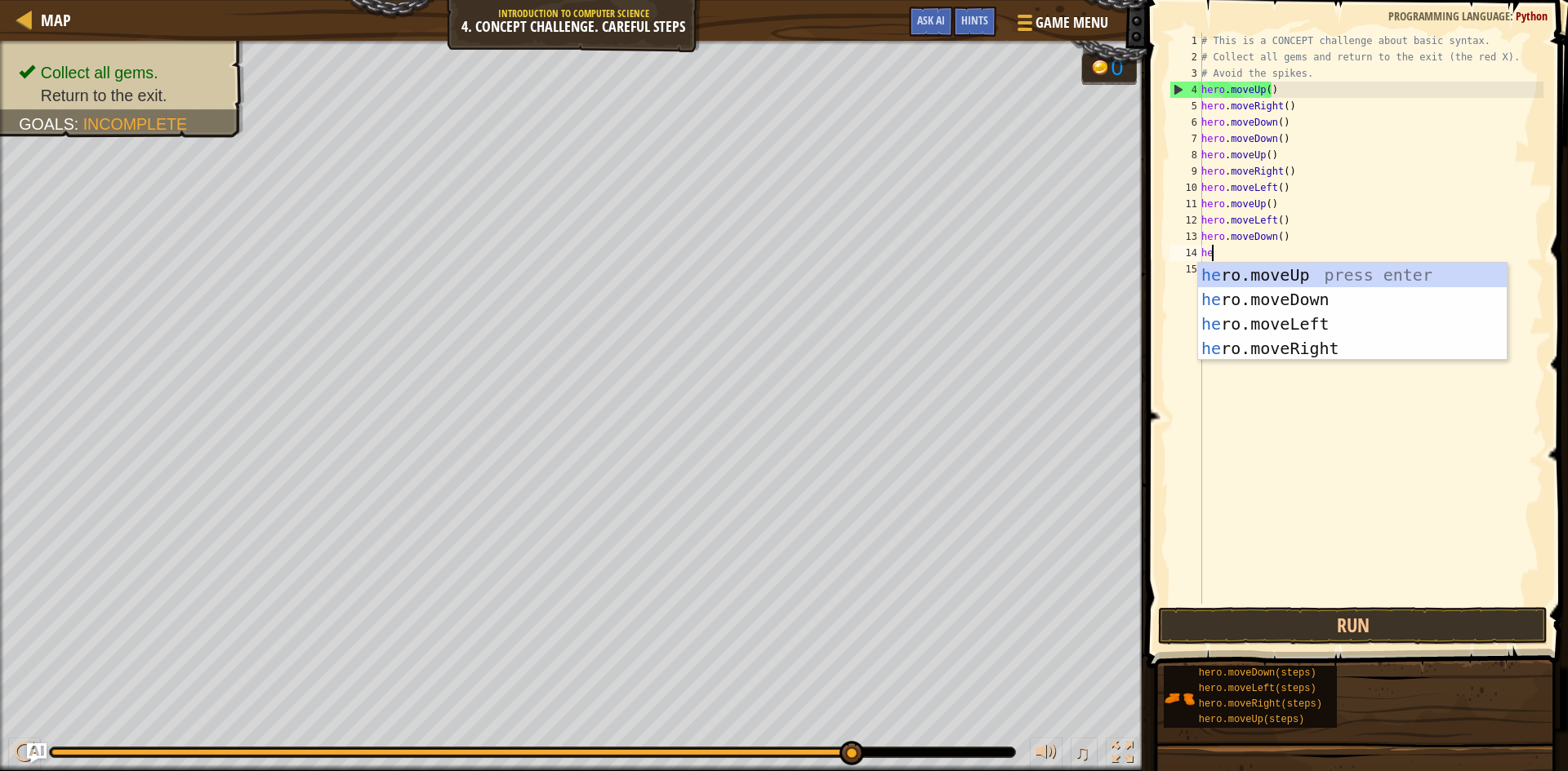
type textarea "her"
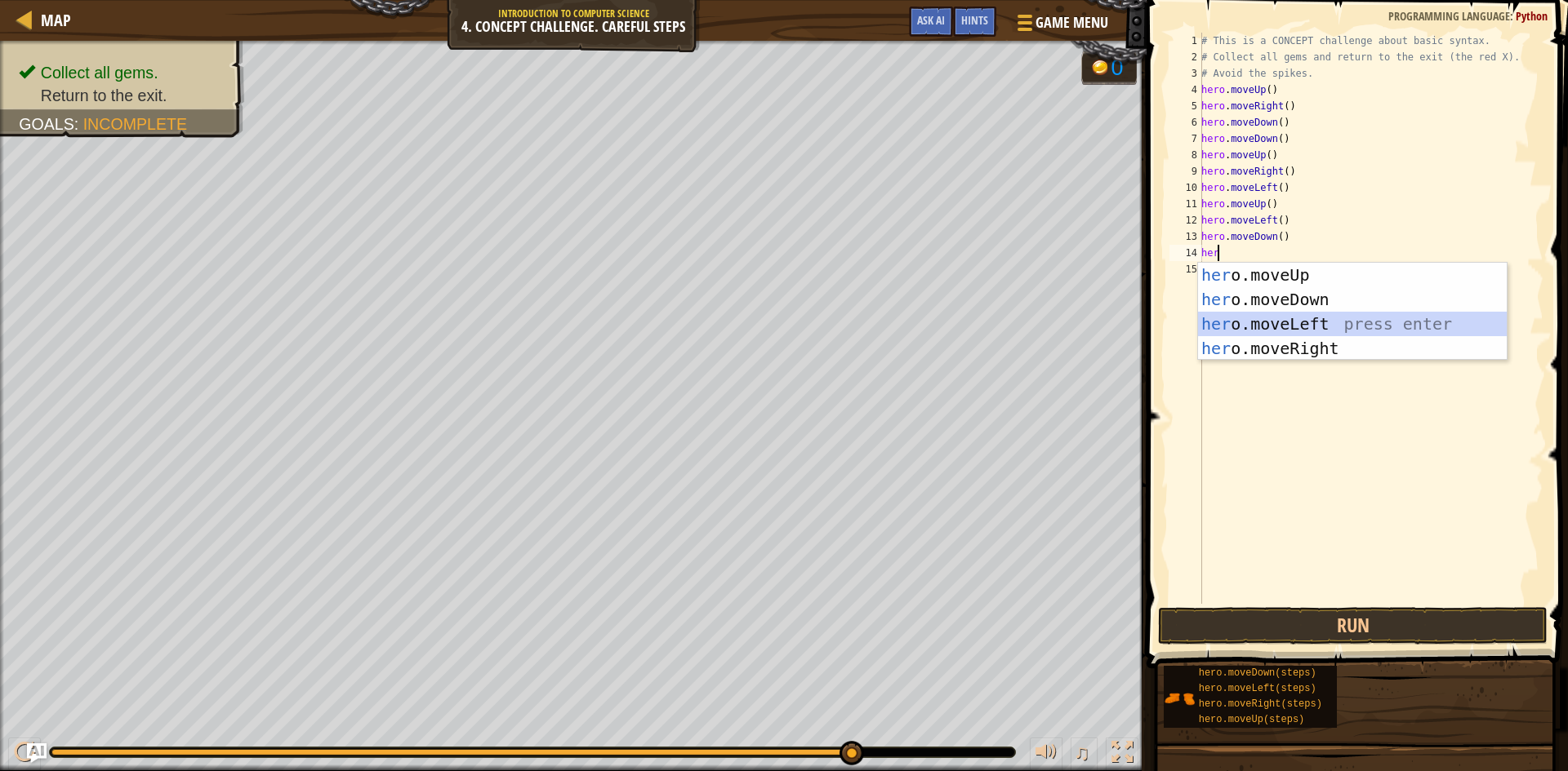
click at [1279, 316] on div "her o.moveUp press enter her o.moveDown press enter her o.moveLeft press enter …" at bounding box center [1352, 336] width 308 height 147
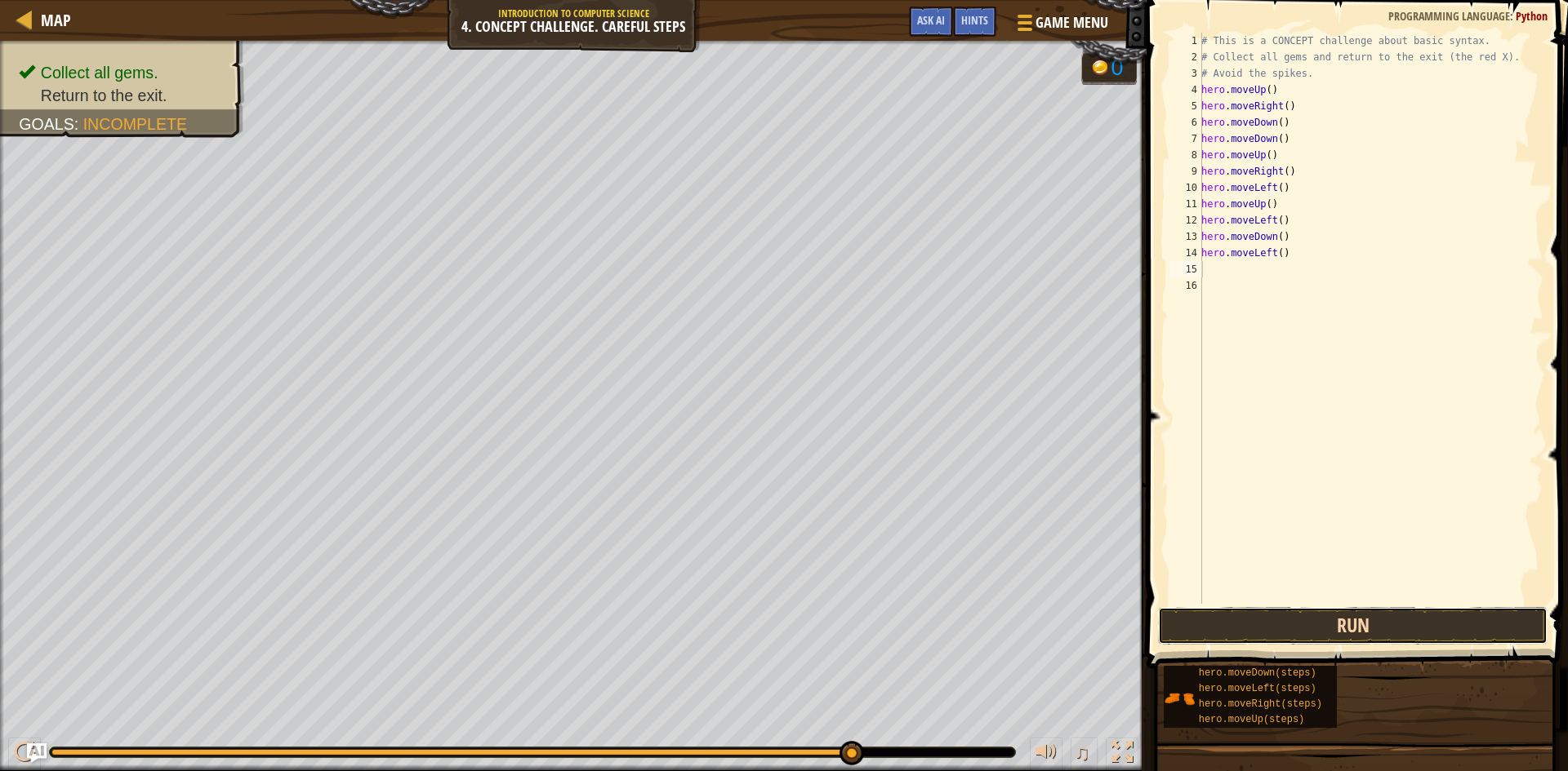
click at [1321, 632] on button "Run" at bounding box center [1353, 626] width 390 height 38
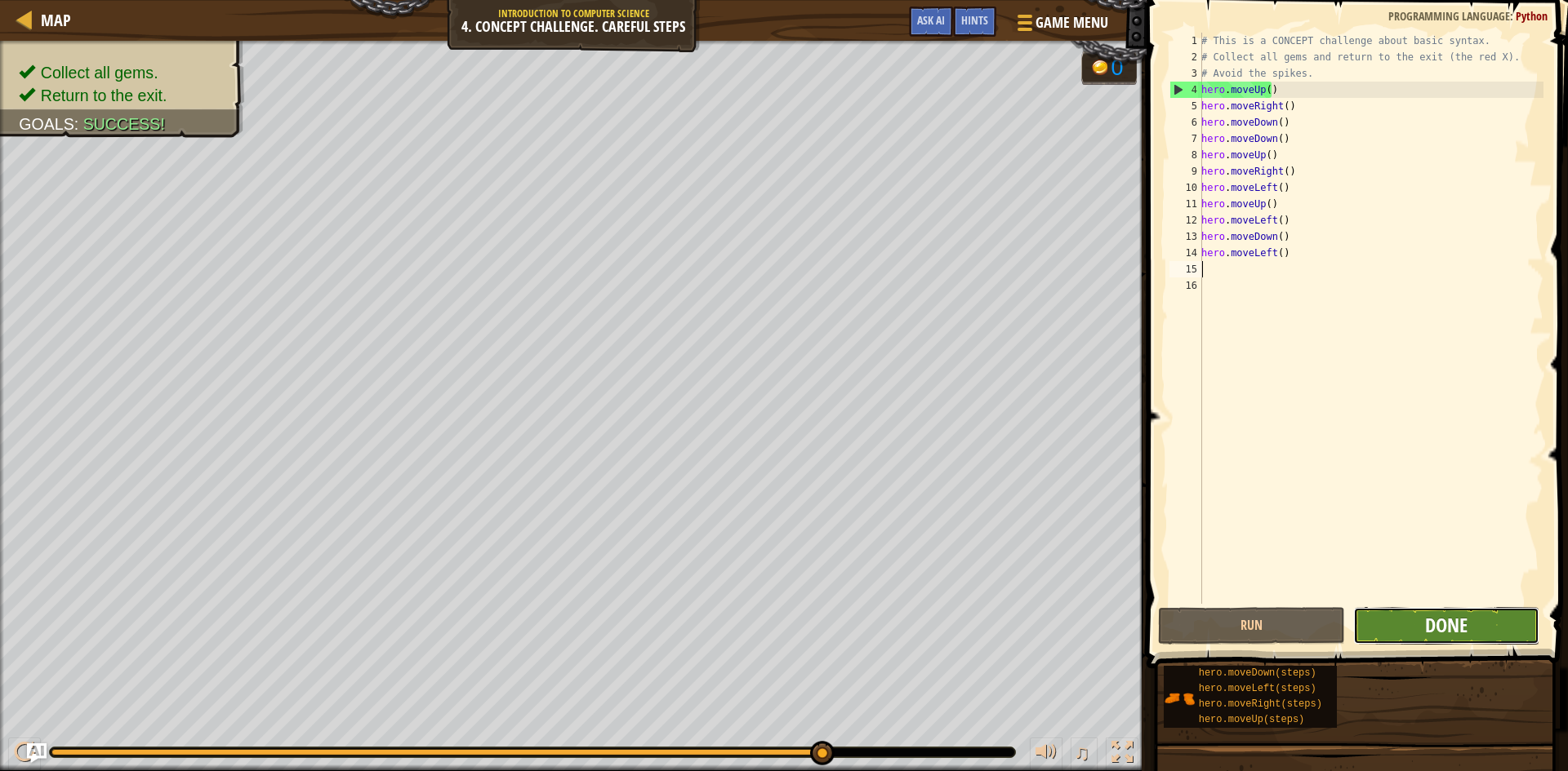
click at [1445, 618] on span "Done" at bounding box center [1446, 625] width 43 height 26
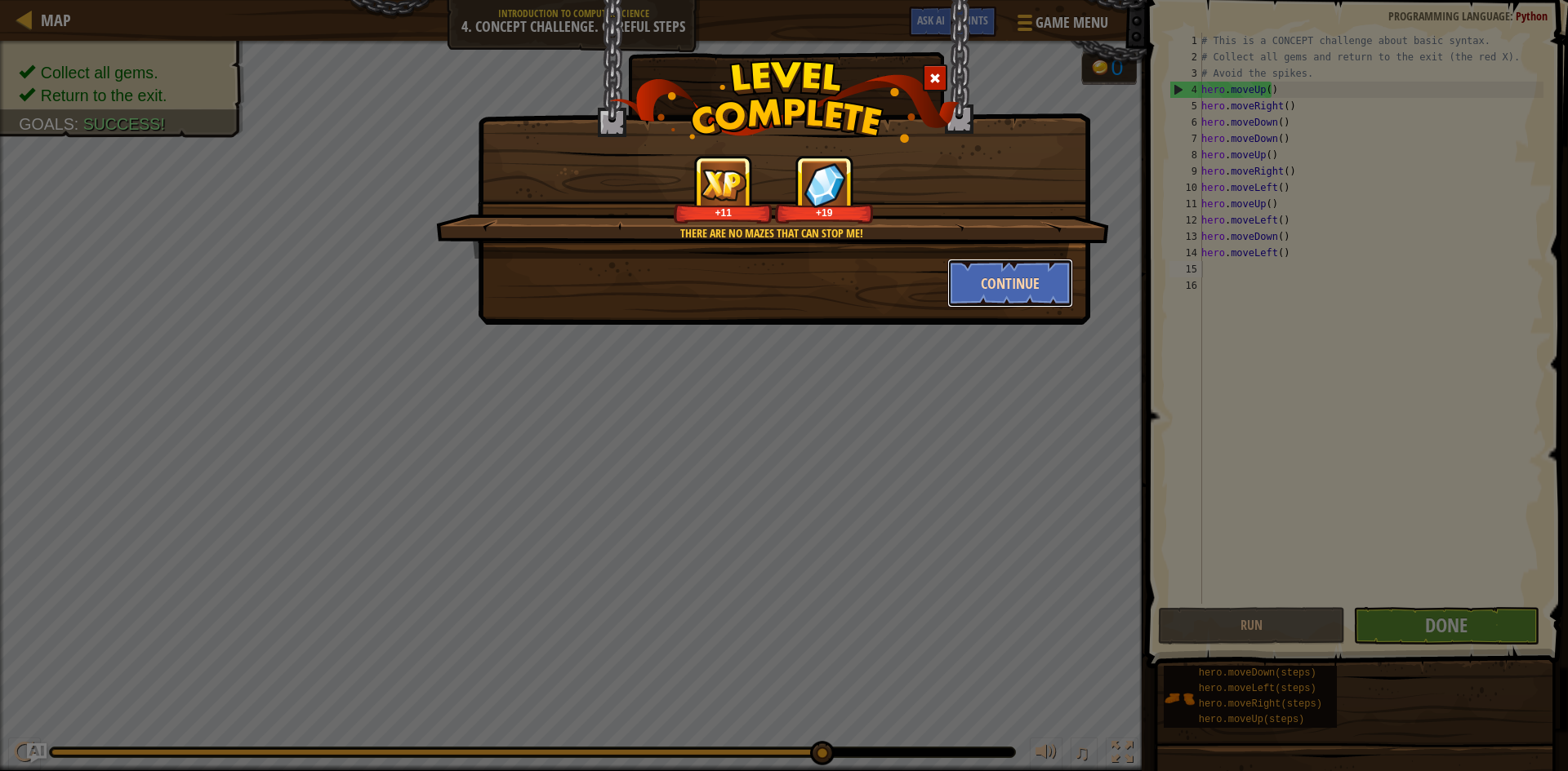
click at [1020, 282] on button "Continue" at bounding box center [1010, 283] width 127 height 49
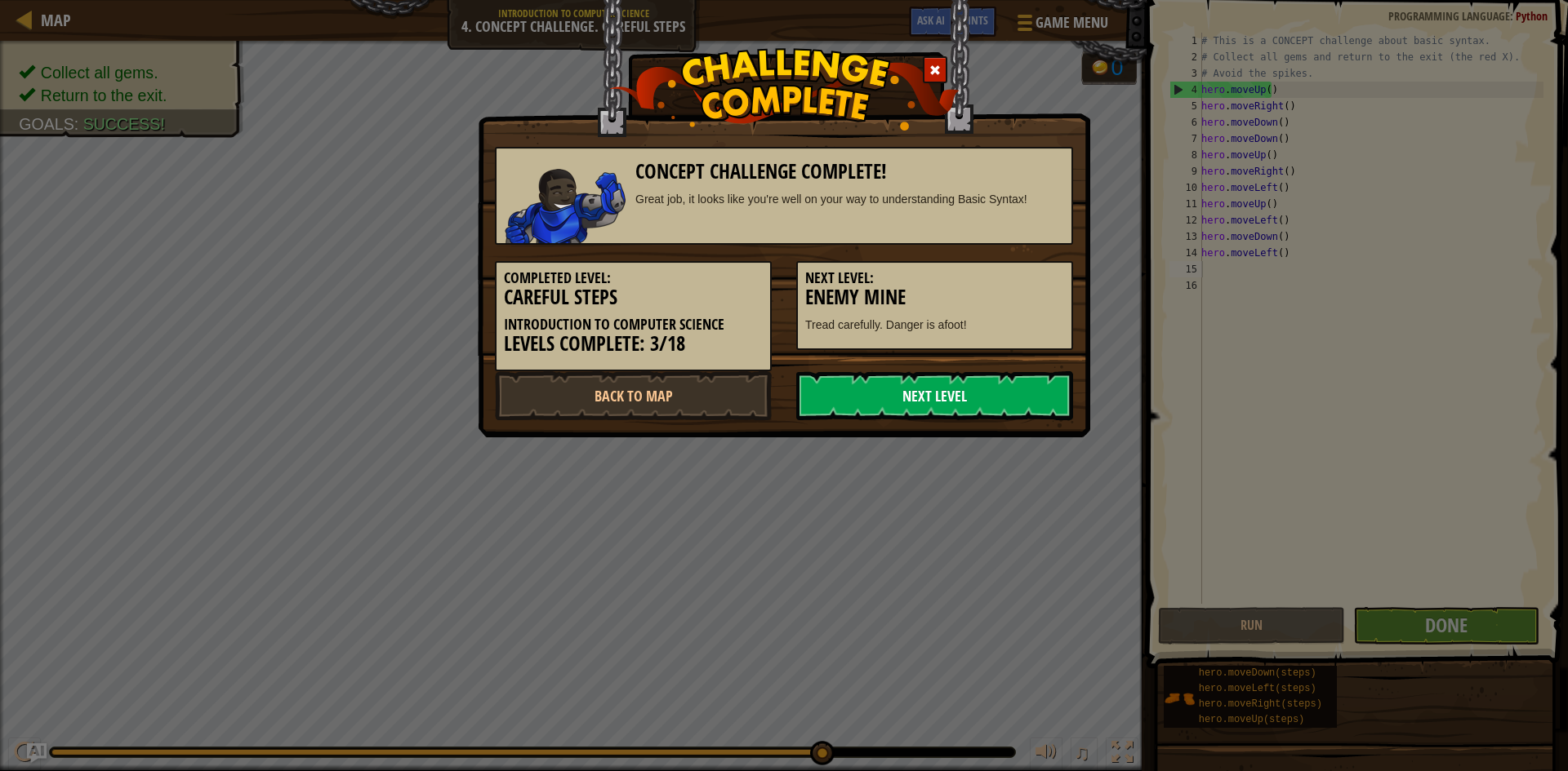
click at [975, 388] on link "Next Level" at bounding box center [934, 396] width 276 height 49
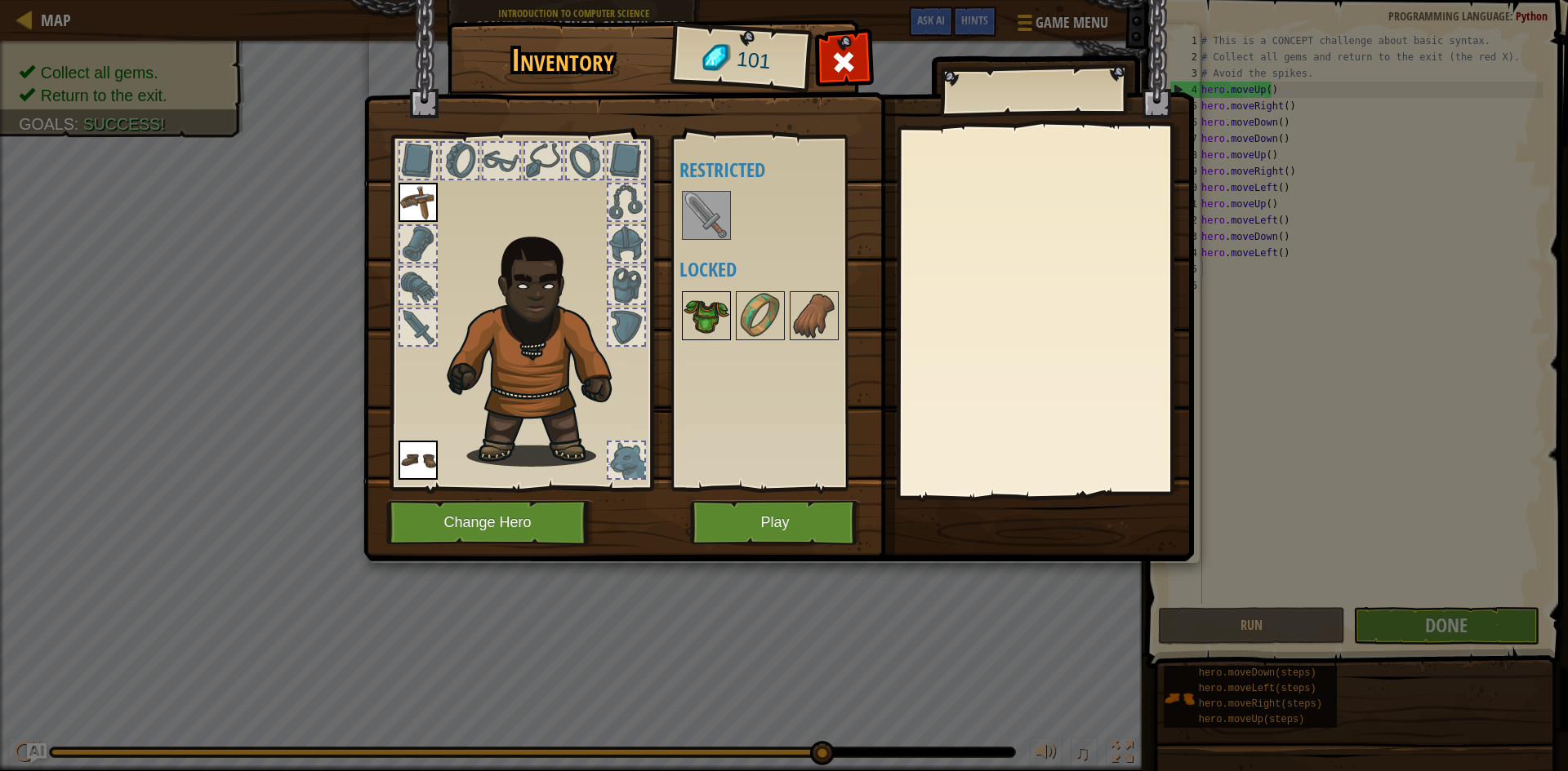
click at [718, 307] on img at bounding box center [707, 316] width 45 height 45
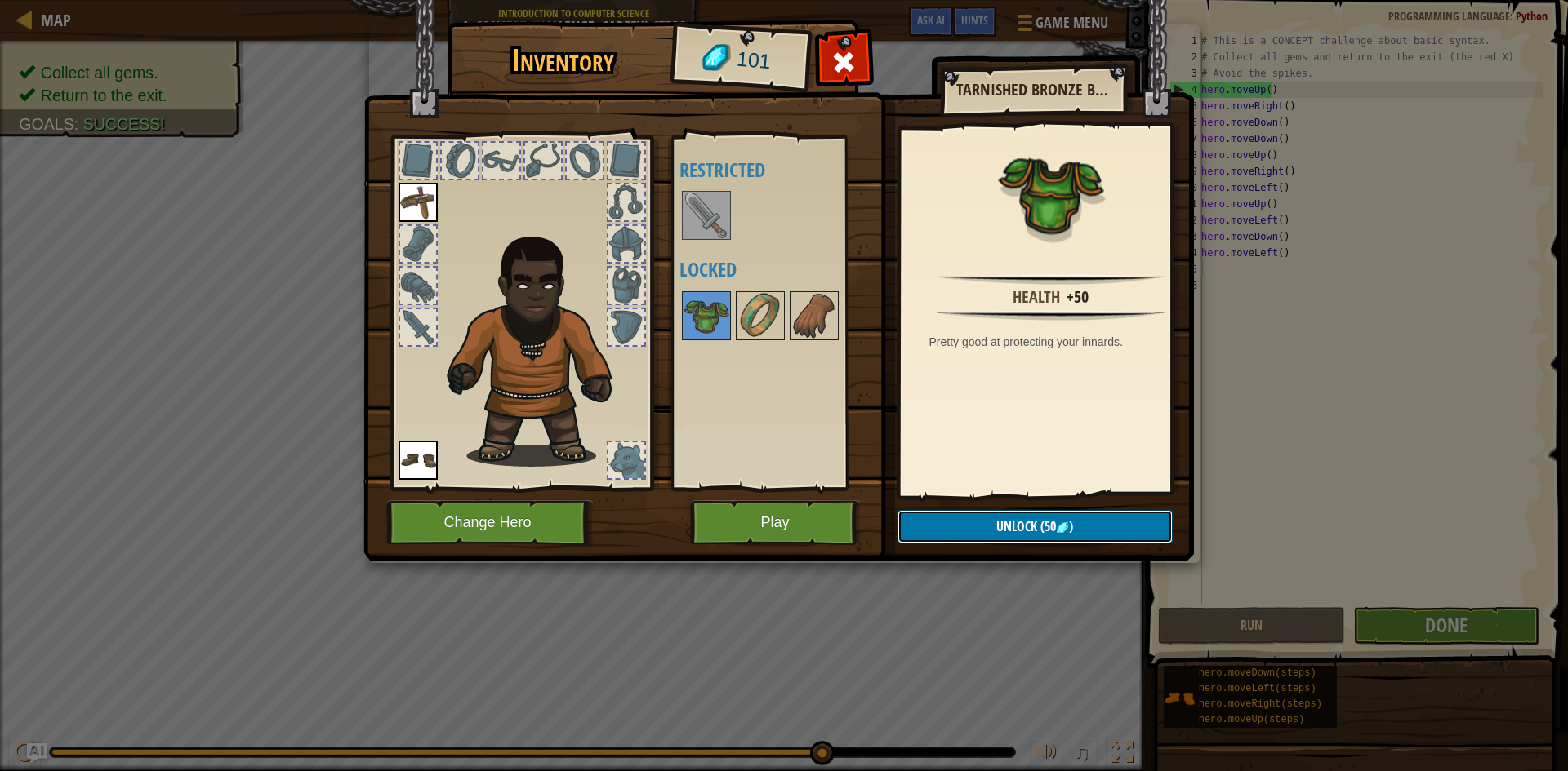
click at [1005, 517] on button "Unlock (50 )" at bounding box center [1035, 527] width 276 height 34
click at [758, 310] on img at bounding box center [760, 316] width 45 height 45
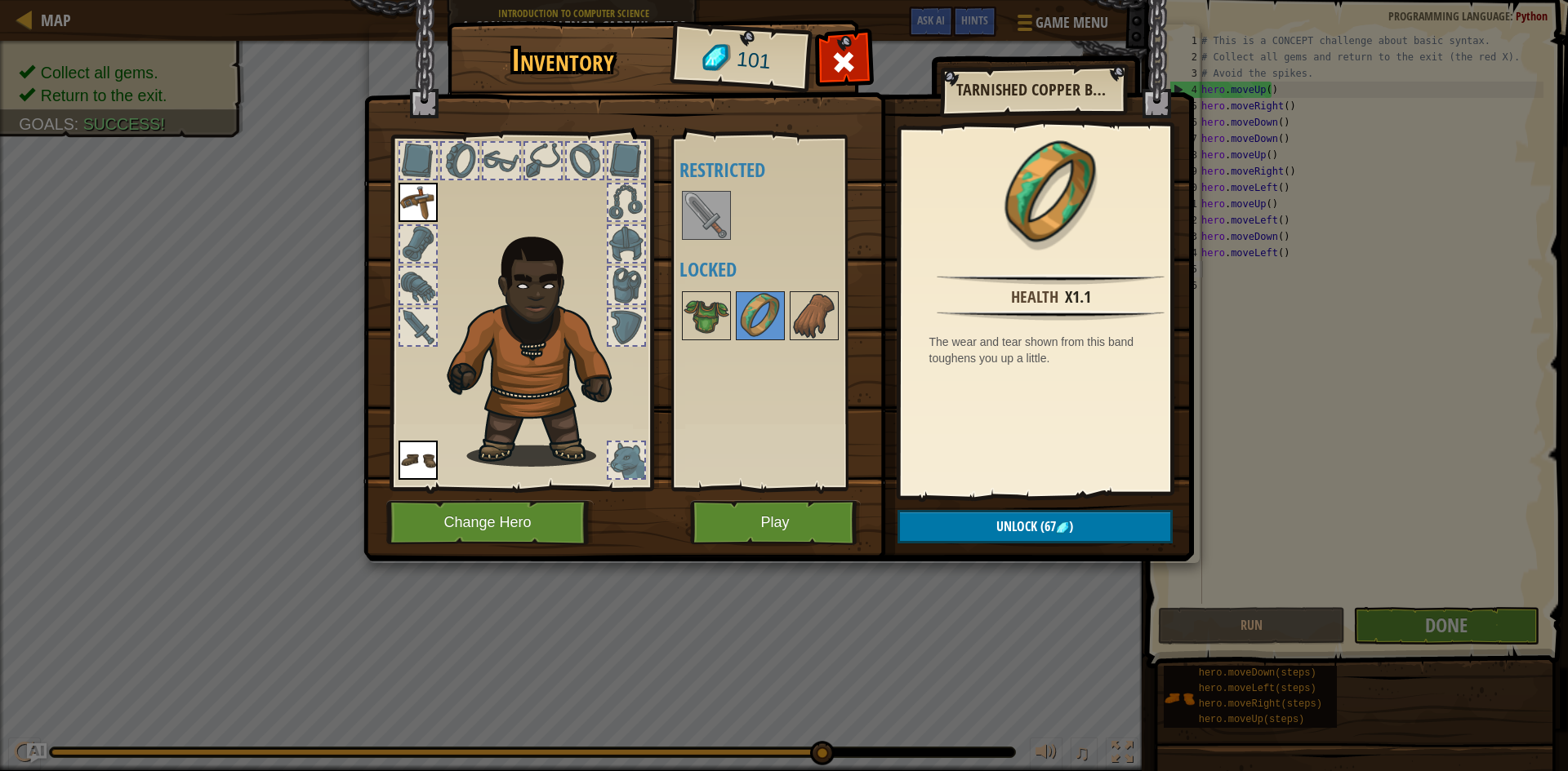
click at [806, 341] on div "Available Equip Equip (double-click to equip) Restricted Locked" at bounding box center [782, 312] width 205 height 340
click at [799, 284] on div "Available Equip Equip (double-click to equip) Restricted Locked" at bounding box center [782, 312] width 205 height 340
click at [803, 317] on img at bounding box center [814, 316] width 45 height 45
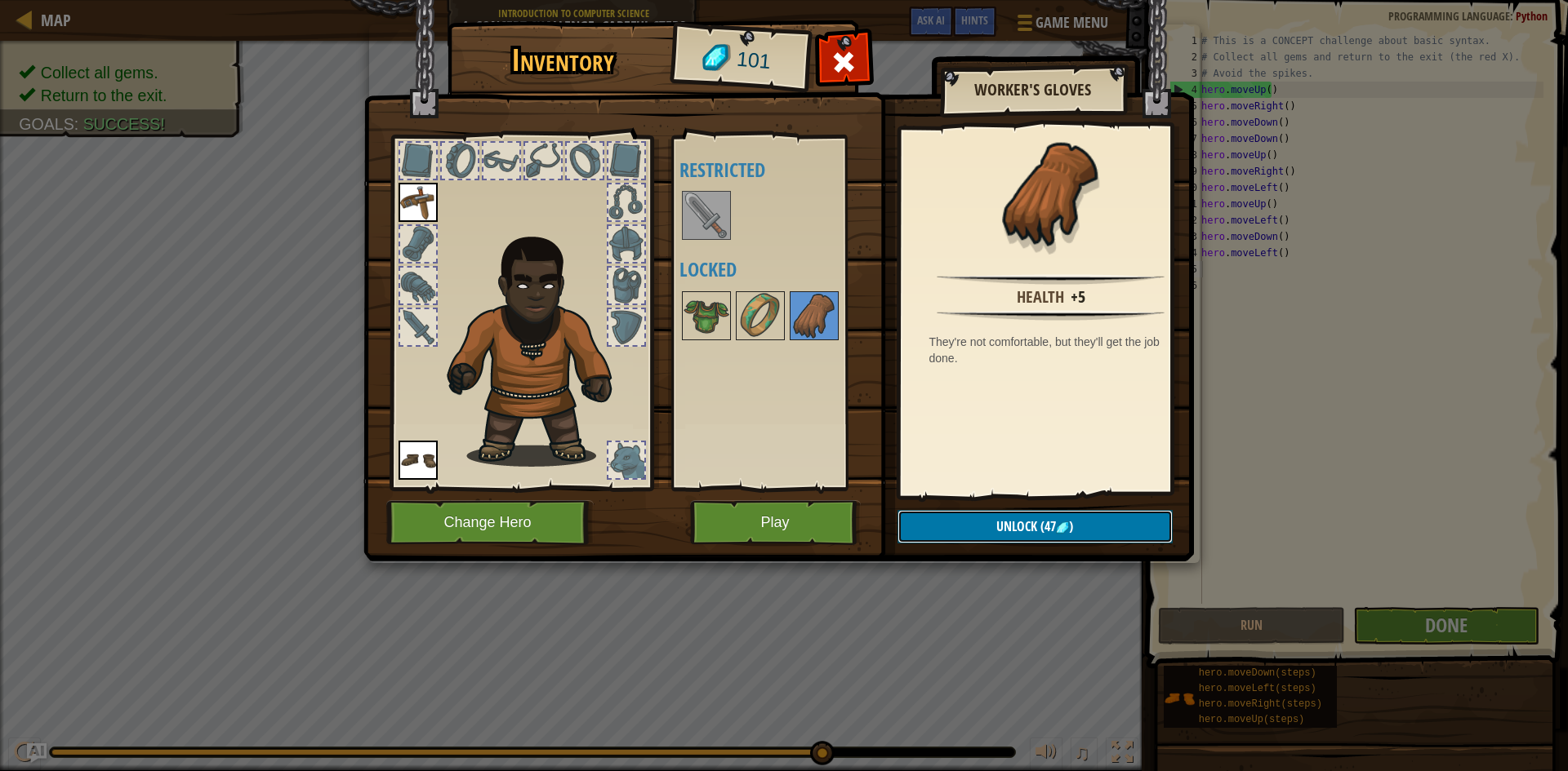
click at [1042, 539] on button "Unlock (47 )" at bounding box center [1035, 527] width 276 height 34
click at [1011, 524] on button "Confirm" at bounding box center [1035, 527] width 276 height 34
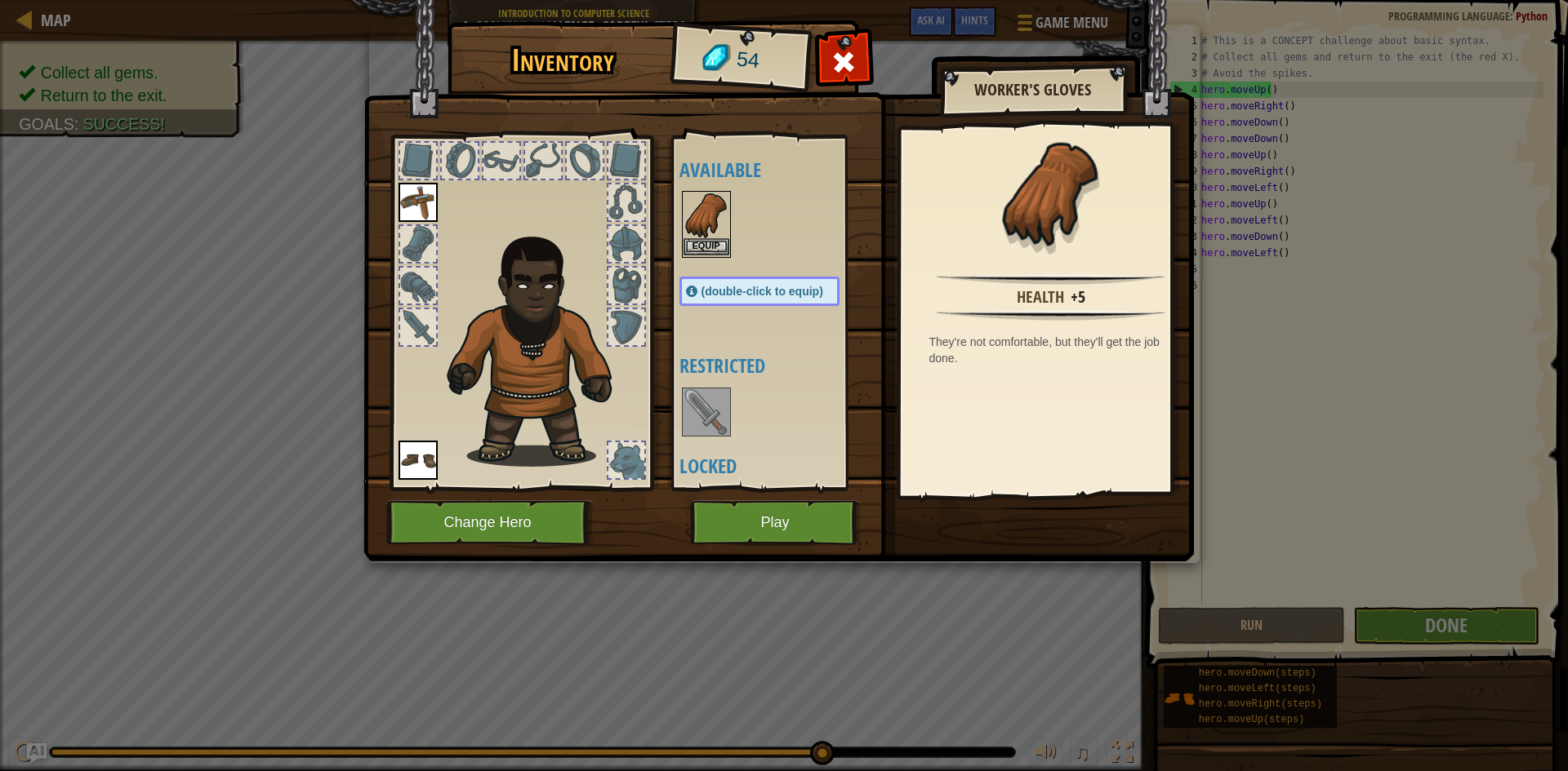
click at [716, 257] on div "Equip" at bounding box center [707, 224] width 49 height 67
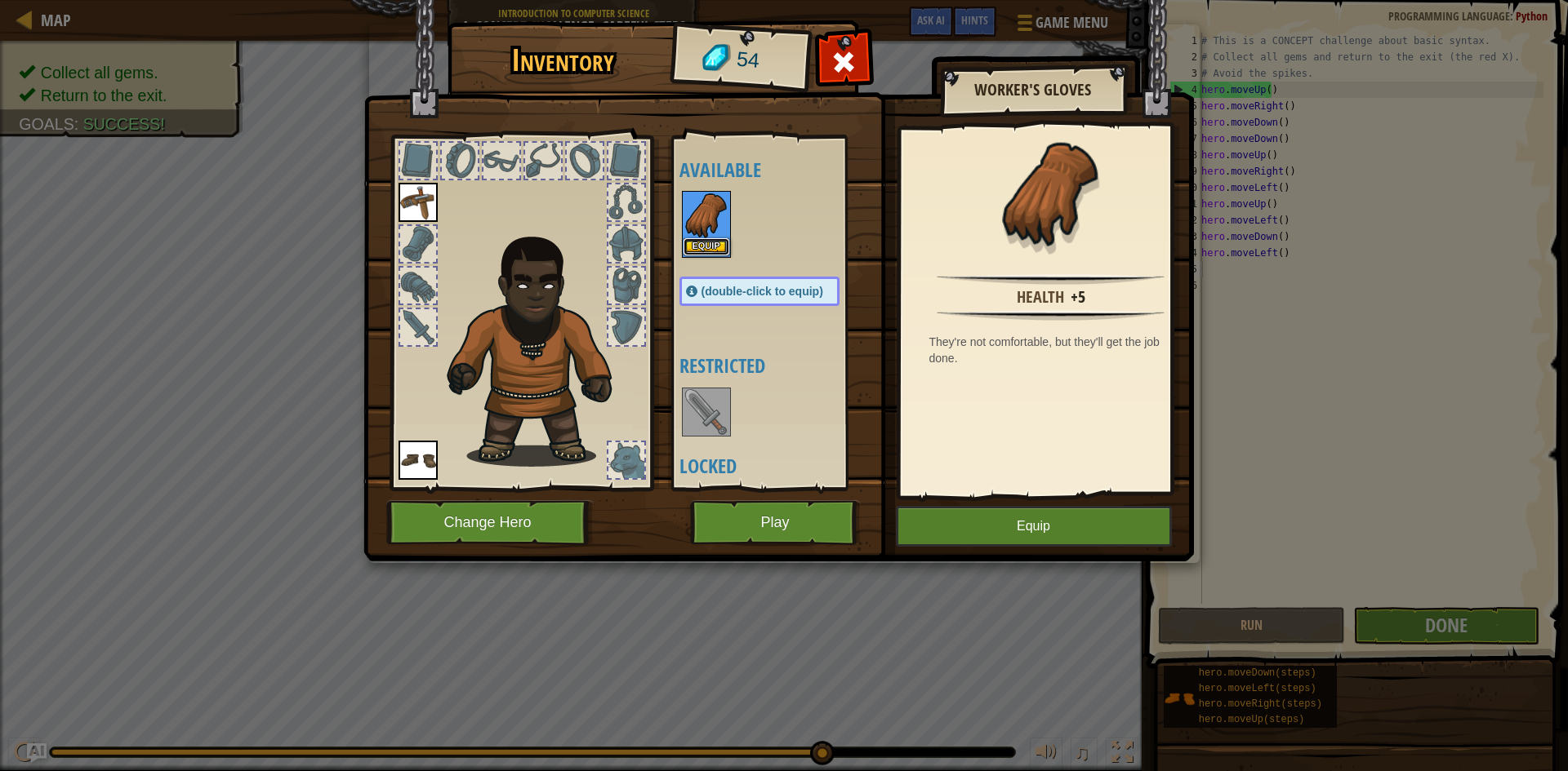
click at [719, 249] on button "Equip" at bounding box center [707, 247] width 45 height 17
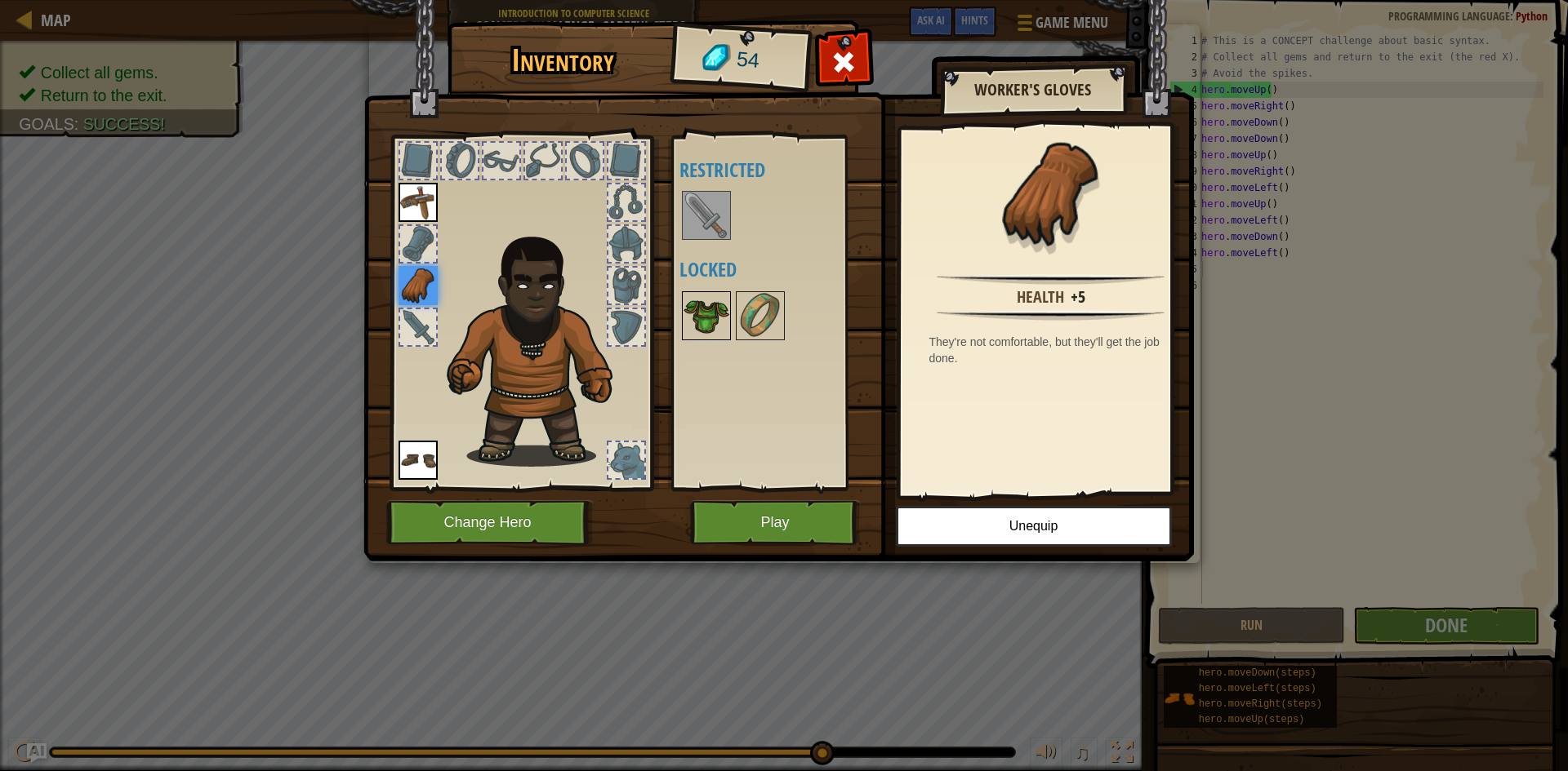
click at [713, 302] on img at bounding box center [707, 316] width 45 height 45
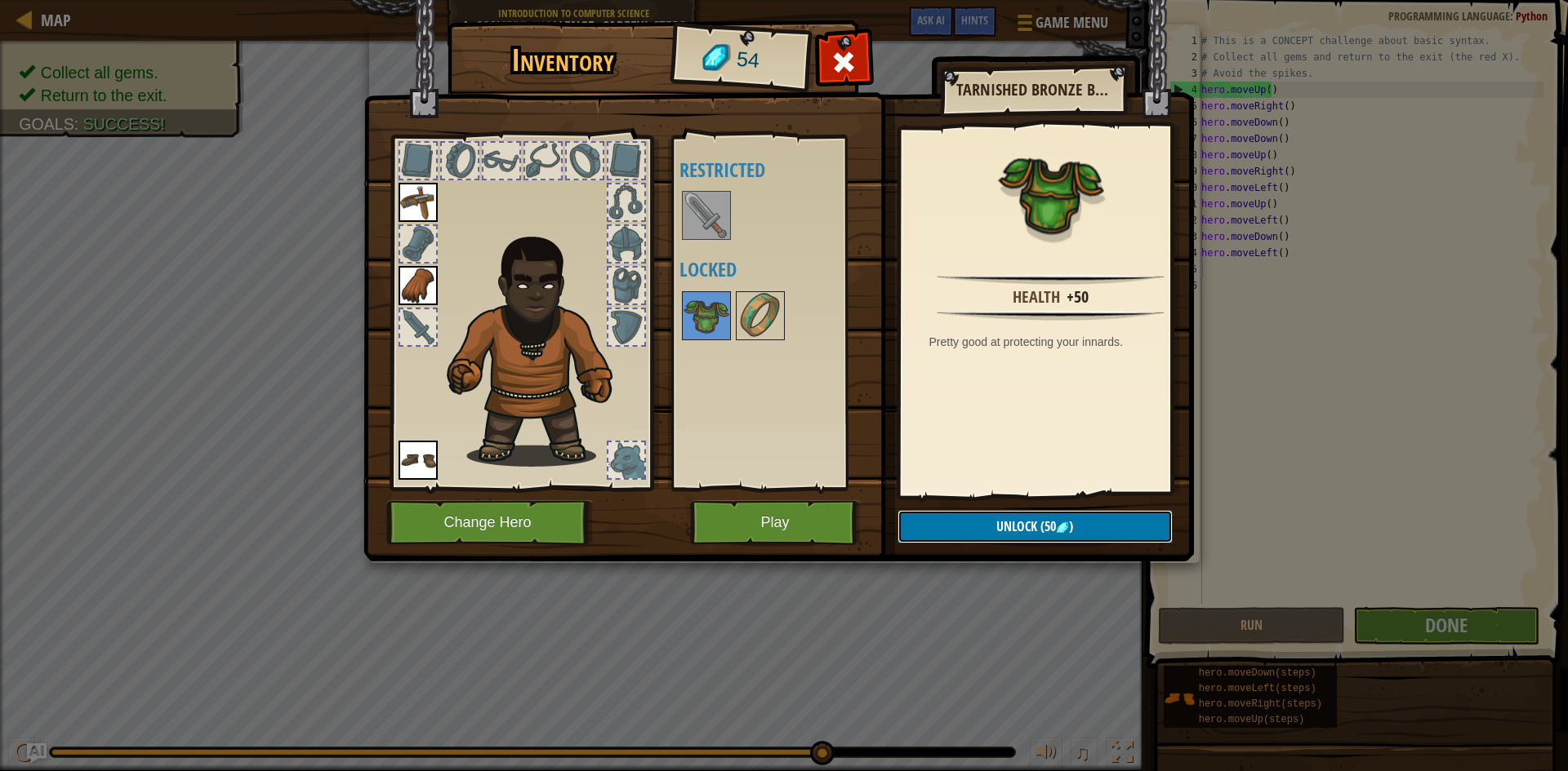
click at [1027, 530] on span "Unlock" at bounding box center [1017, 526] width 41 height 18
click at [1027, 530] on button "Confirm" at bounding box center [1035, 527] width 276 height 34
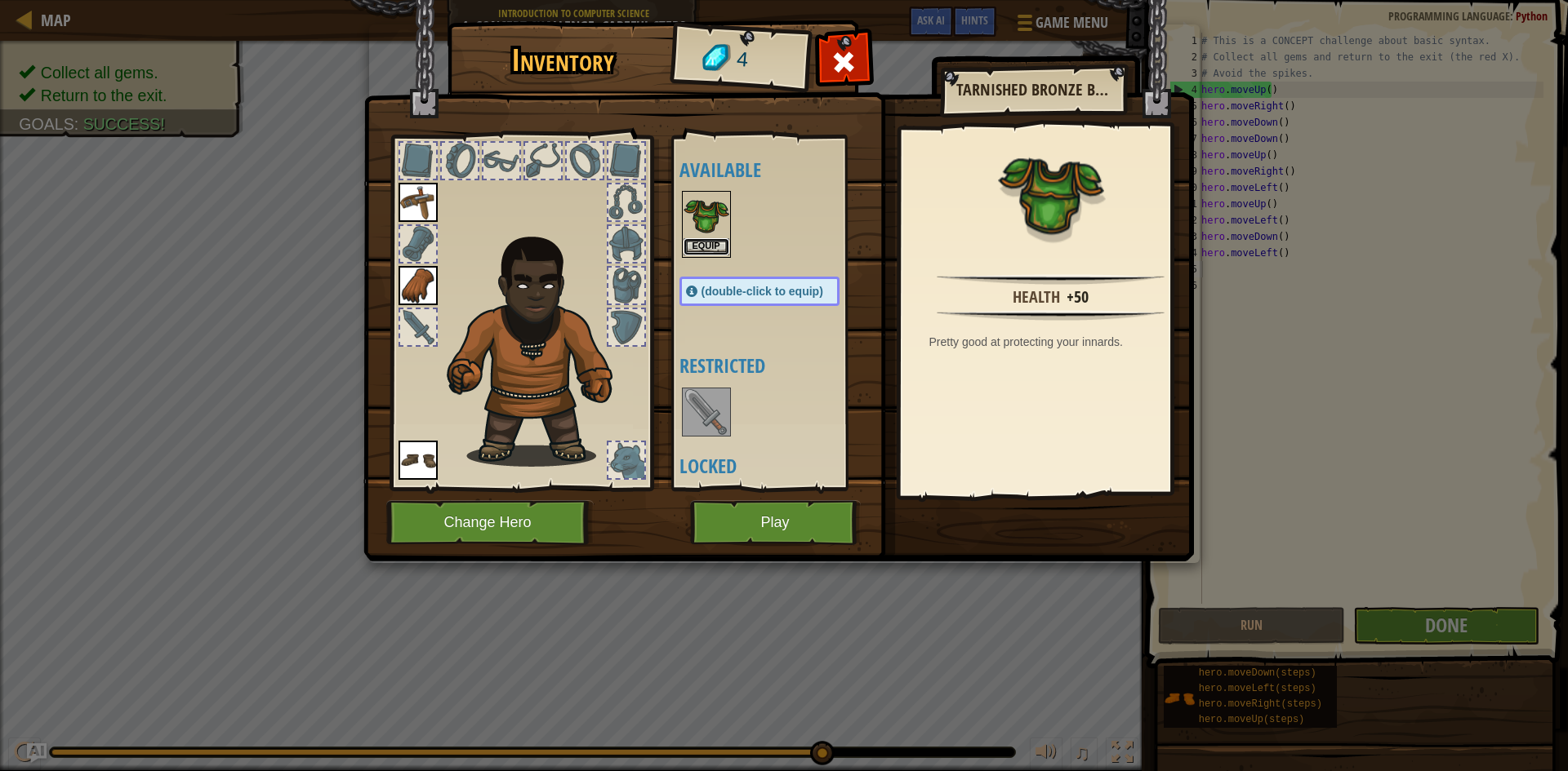
click at [701, 239] on button "Equip" at bounding box center [707, 247] width 45 height 17
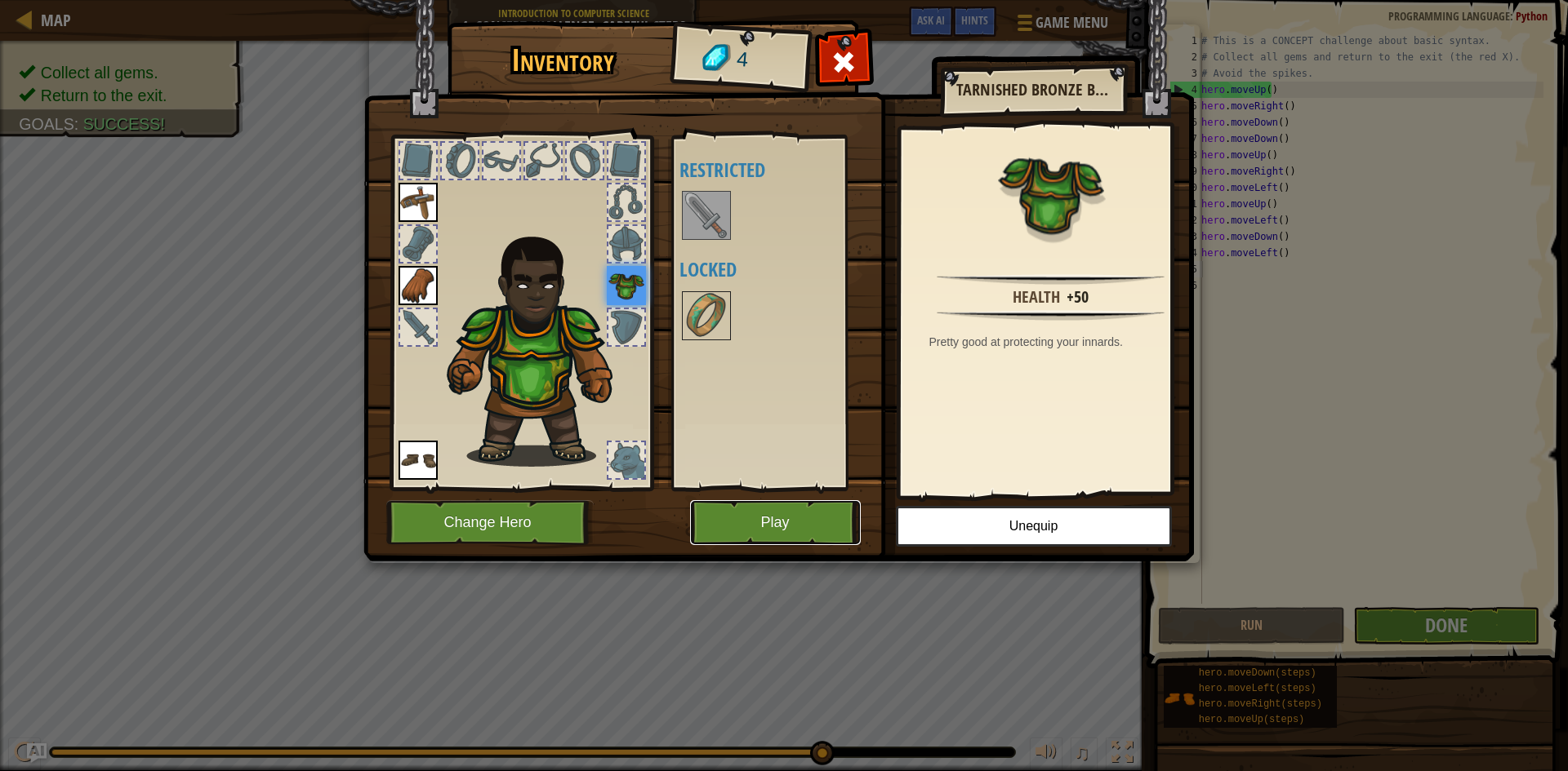
click at [775, 509] on button "Play" at bounding box center [775, 522] width 171 height 45
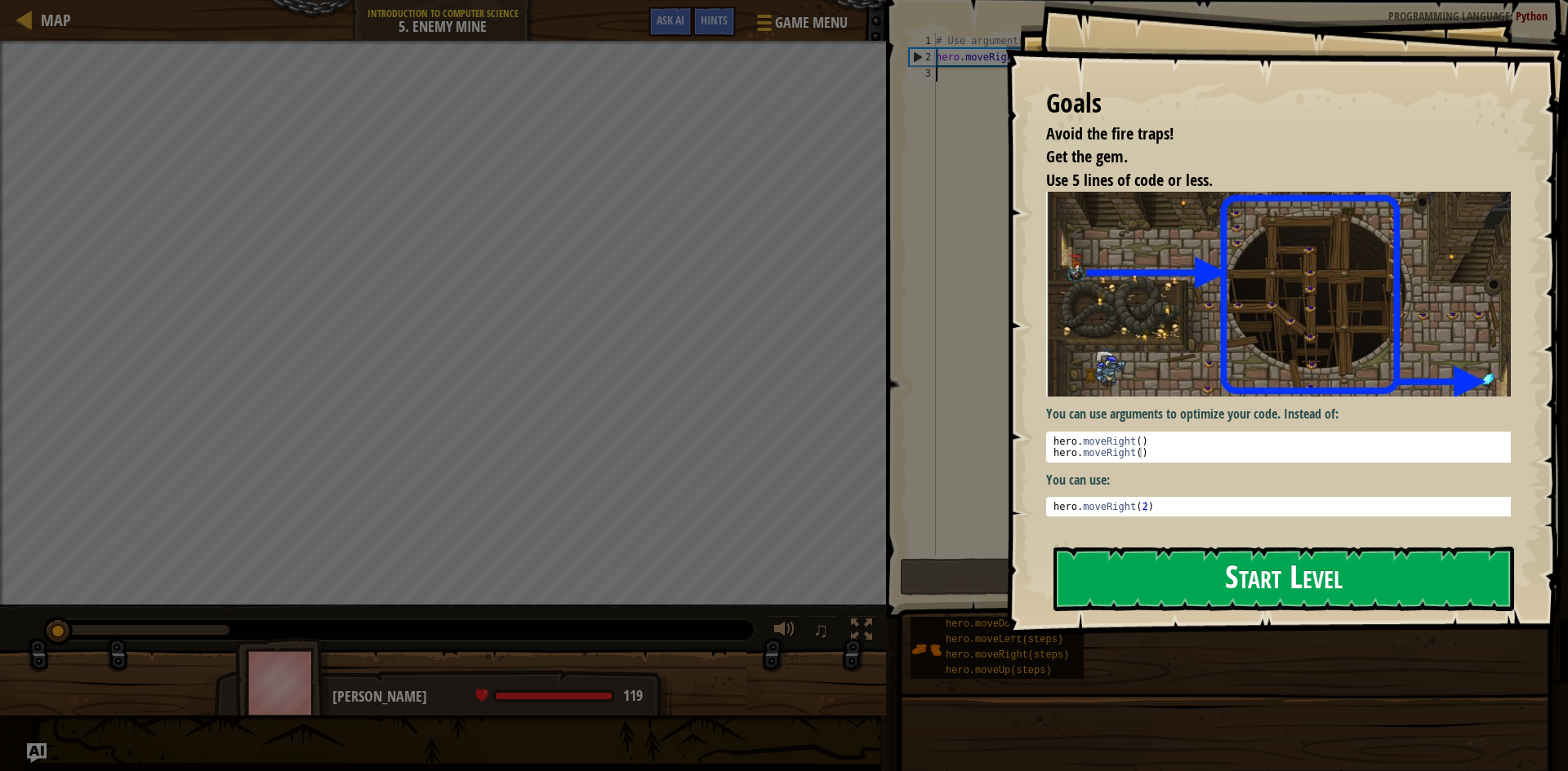
click at [1205, 578] on button "Start Level" at bounding box center [1284, 579] width 460 height 65
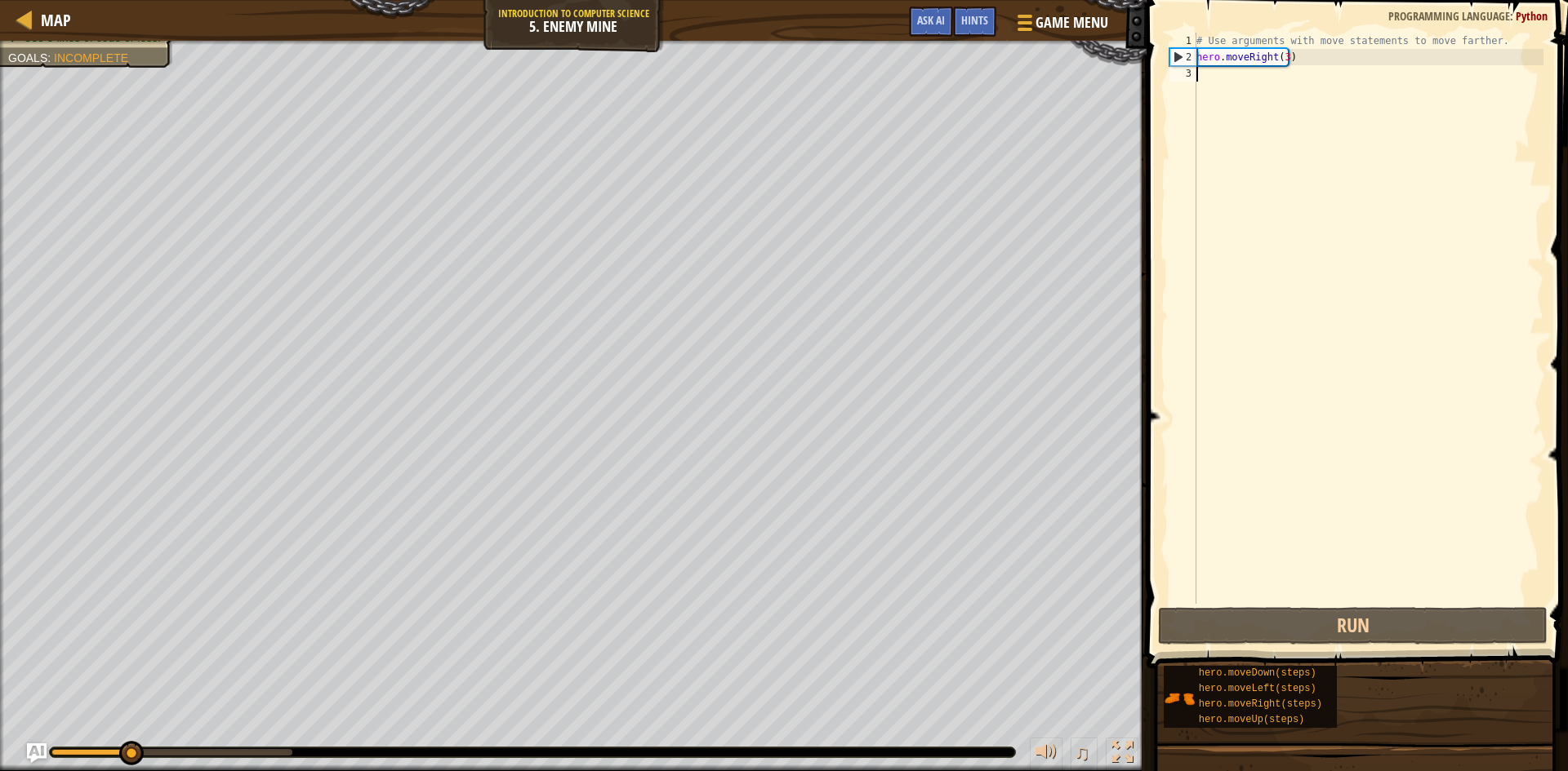
click at [1170, 189] on div "Map Introduction to Computer Science 5. Enemy Mine Game Menu Done Hints Ask AI …" at bounding box center [784, 386] width 1568 height 771
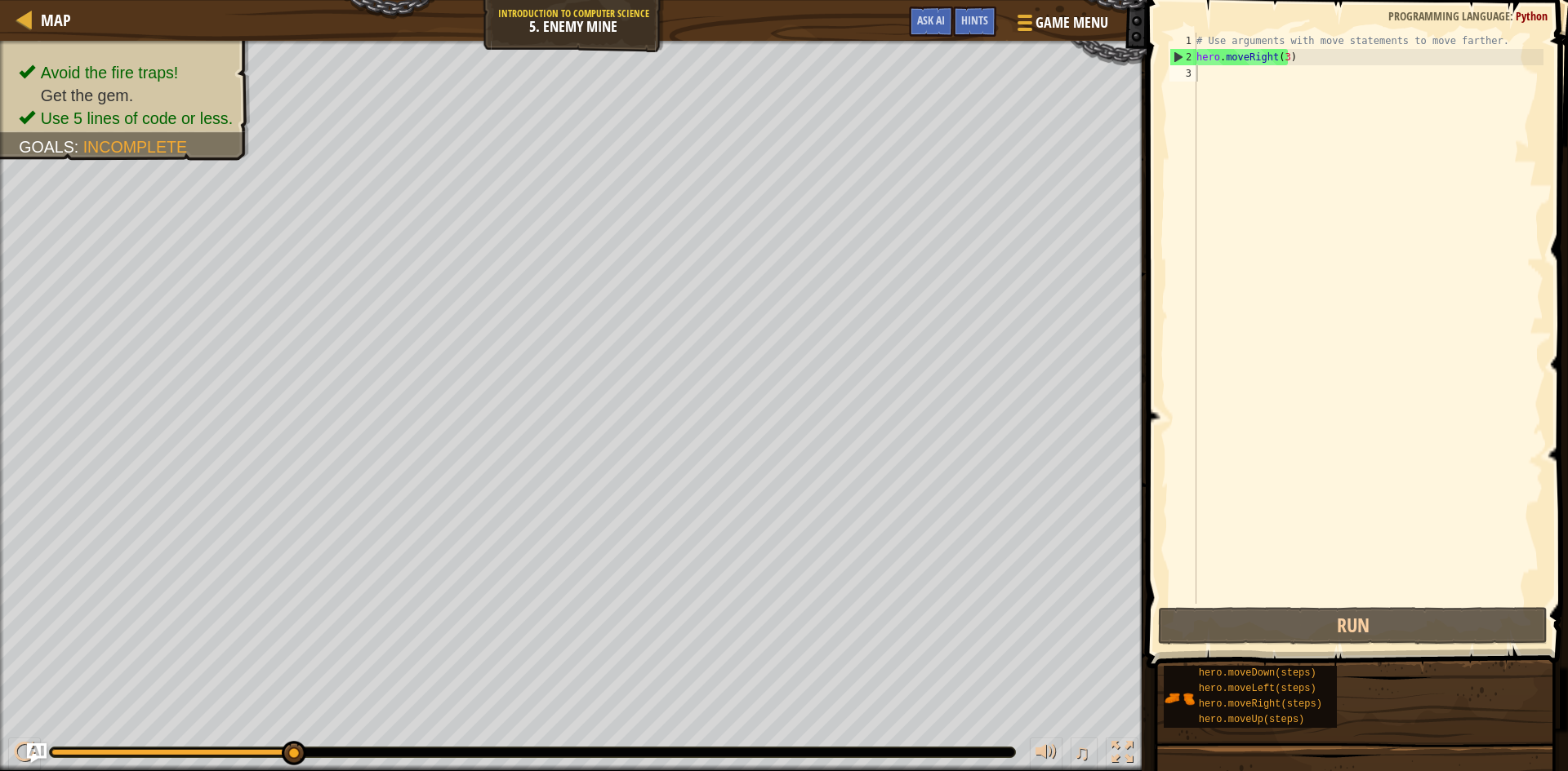
click at [1206, 77] on div "# Use arguments with move statements to move farther. hero . moveRight ( 3 )" at bounding box center [1368, 334] width 350 height 604
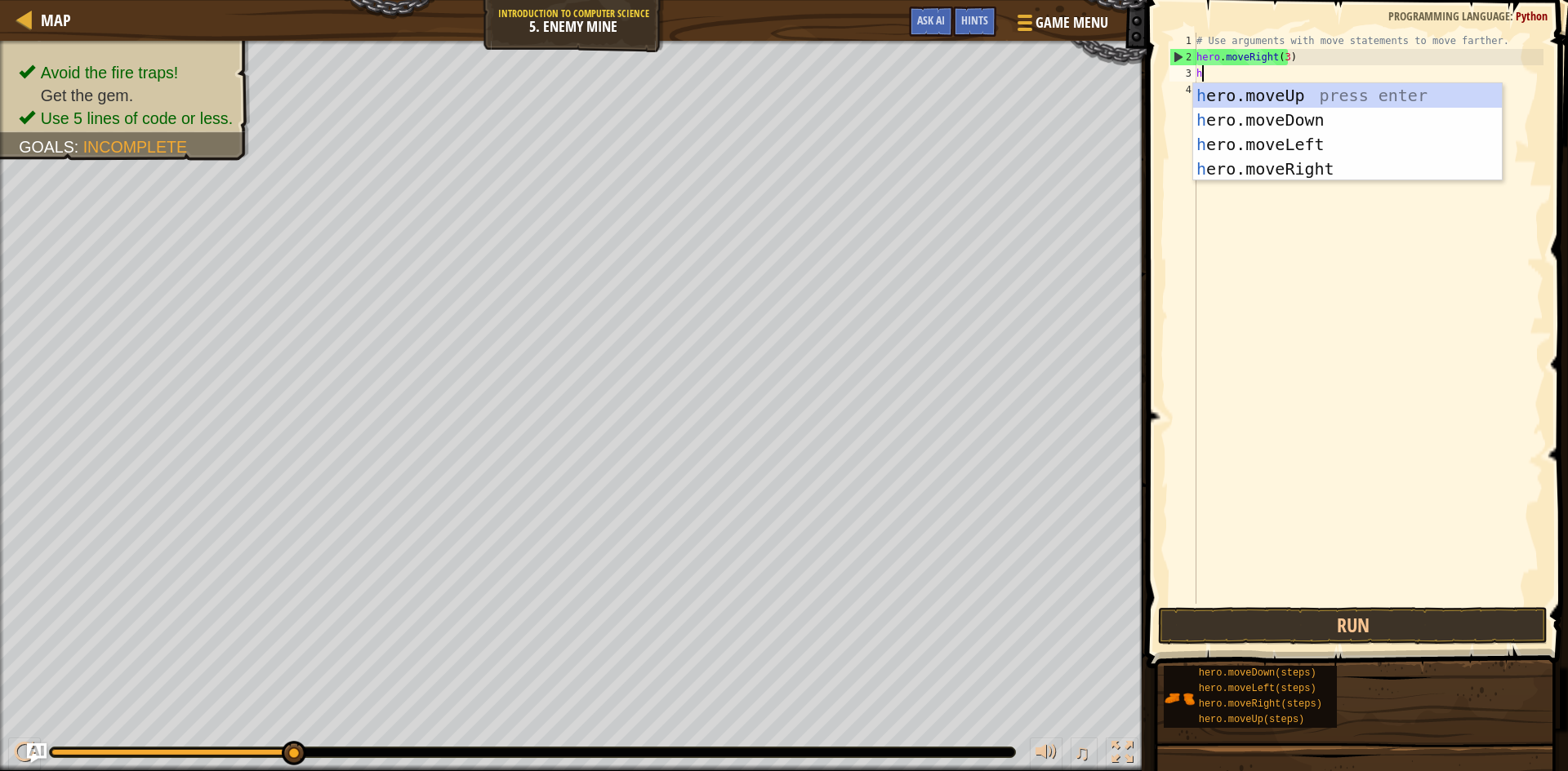
type textarea "hr"
click at [1265, 97] on div "h e r o.moveUp press enter h e r o.moveDown press enter h e r o.moveLeft press …" at bounding box center [1347, 156] width 308 height 147
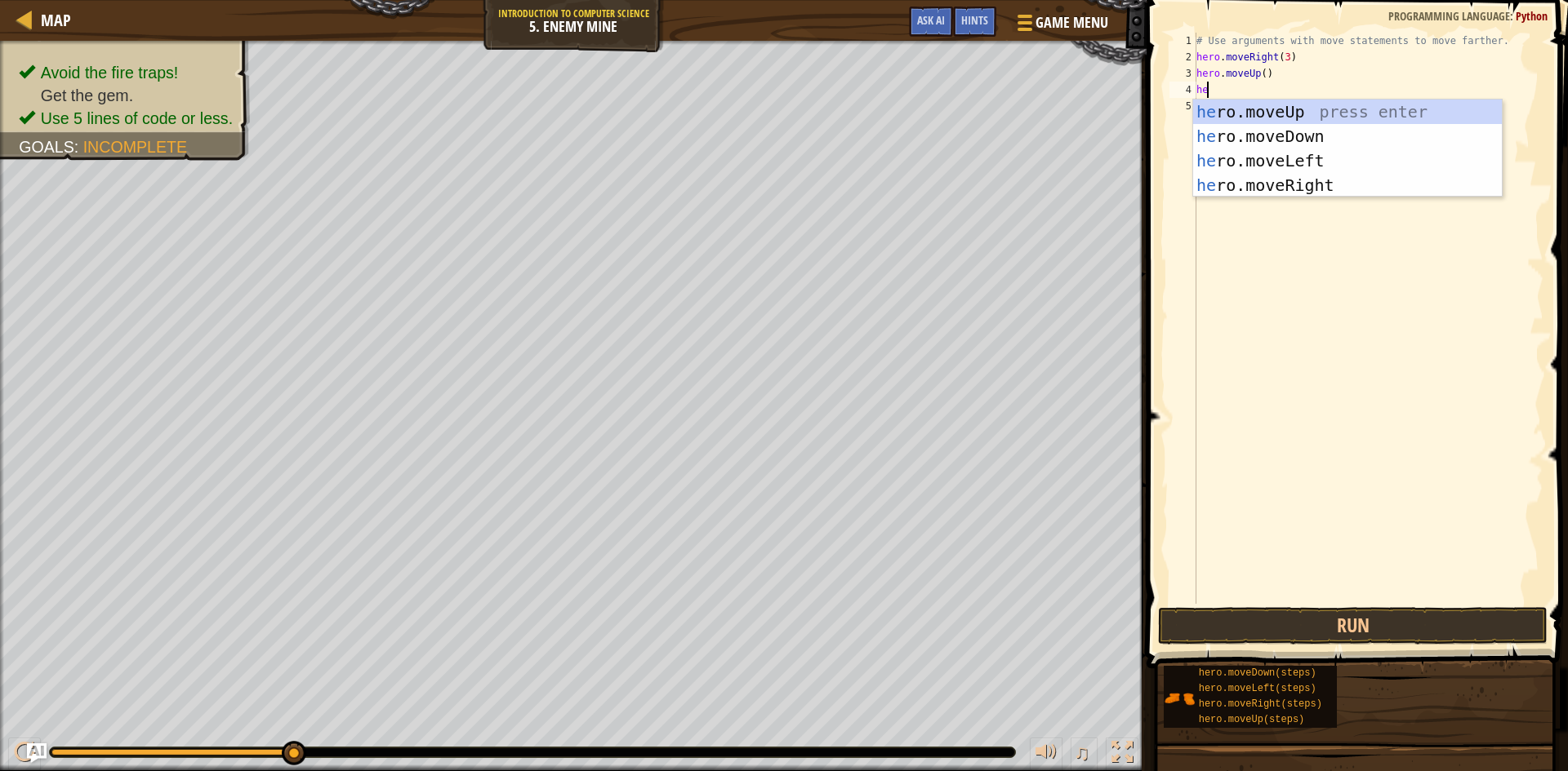
type textarea "her"
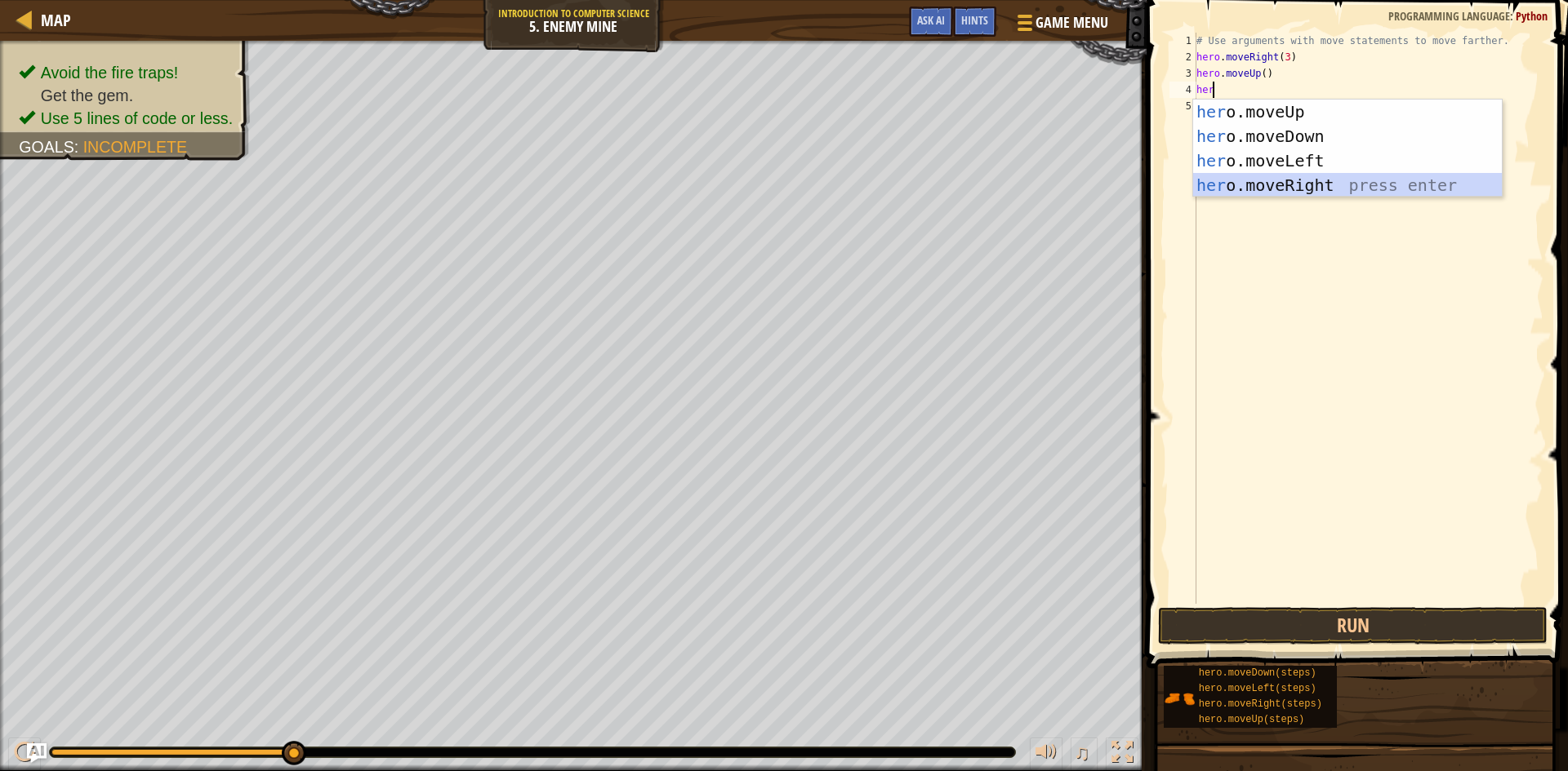
click at [1336, 183] on div "her o.moveUp press enter her o.moveDown press enter her o.moveLeft press enter …" at bounding box center [1347, 173] width 308 height 147
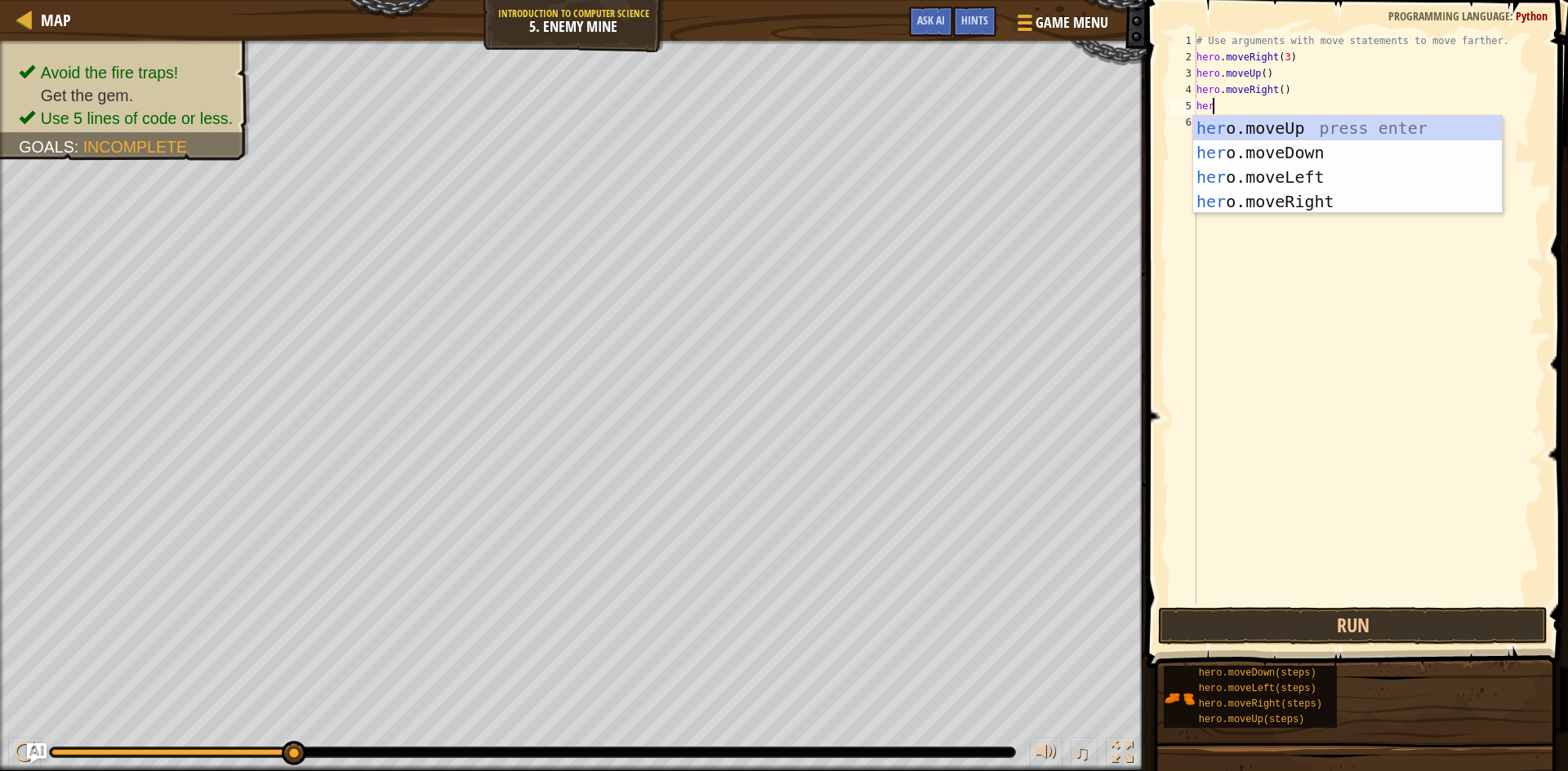
type textarea "hero"
click at [1308, 161] on div "hero .moveUp press enter hero .moveDown press enter hero .moveLeft press enter …" at bounding box center [1347, 189] width 308 height 147
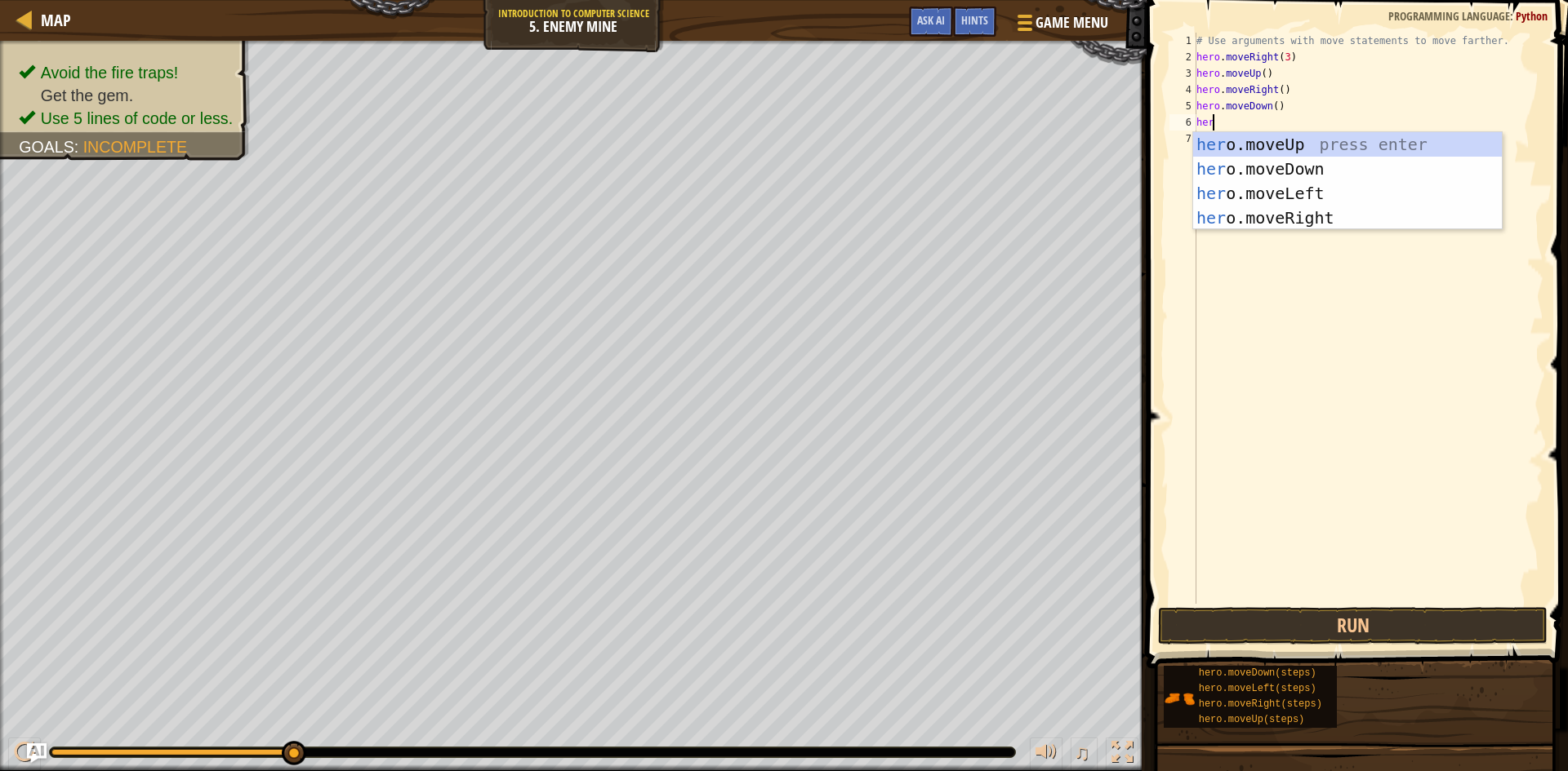
type textarea "hero"
click at [1314, 170] on div "hero .moveUp press enter hero .moveDown press enter hero .moveLeft press enter …" at bounding box center [1347, 205] width 308 height 147
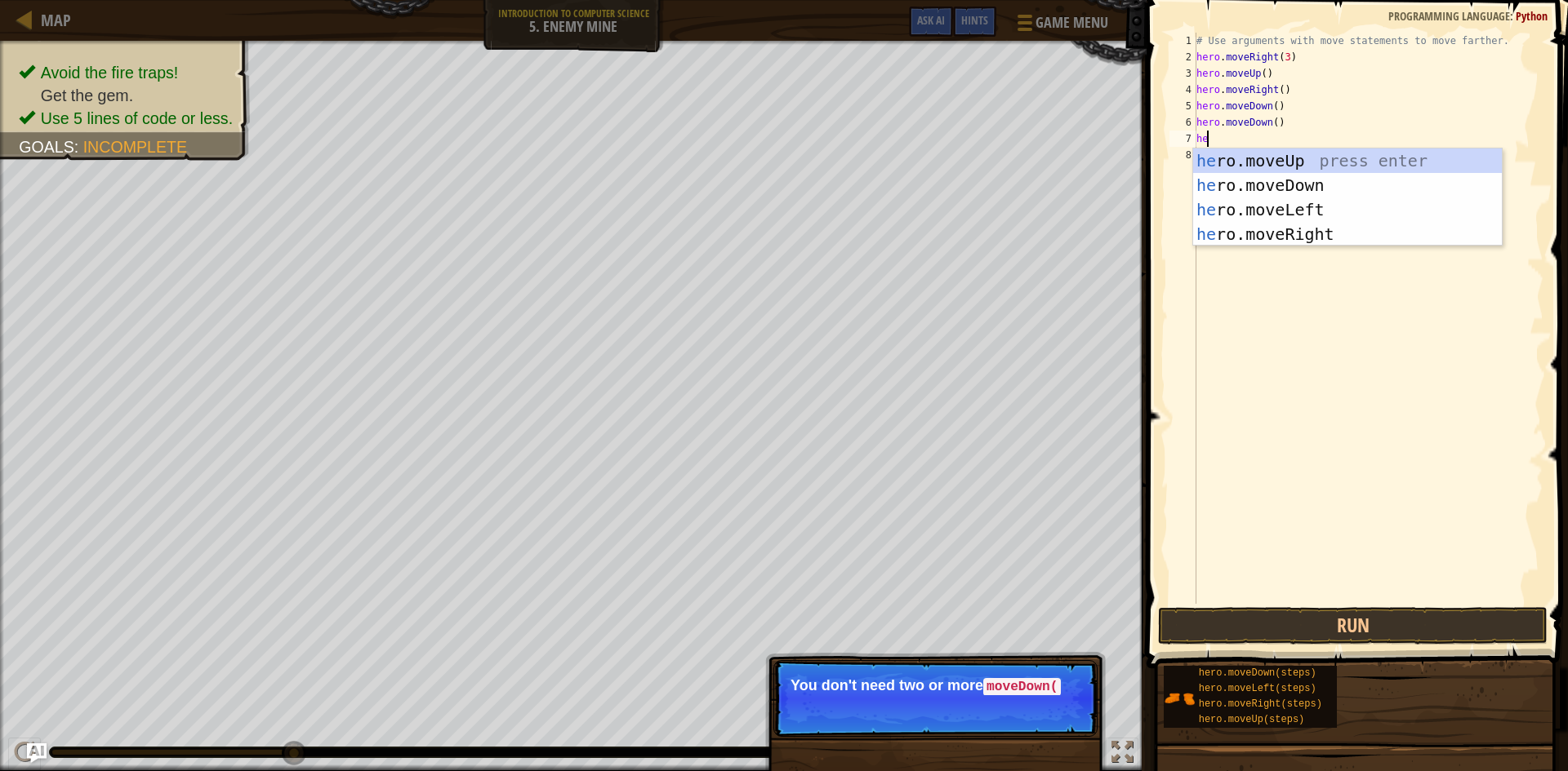
type textarea "her"
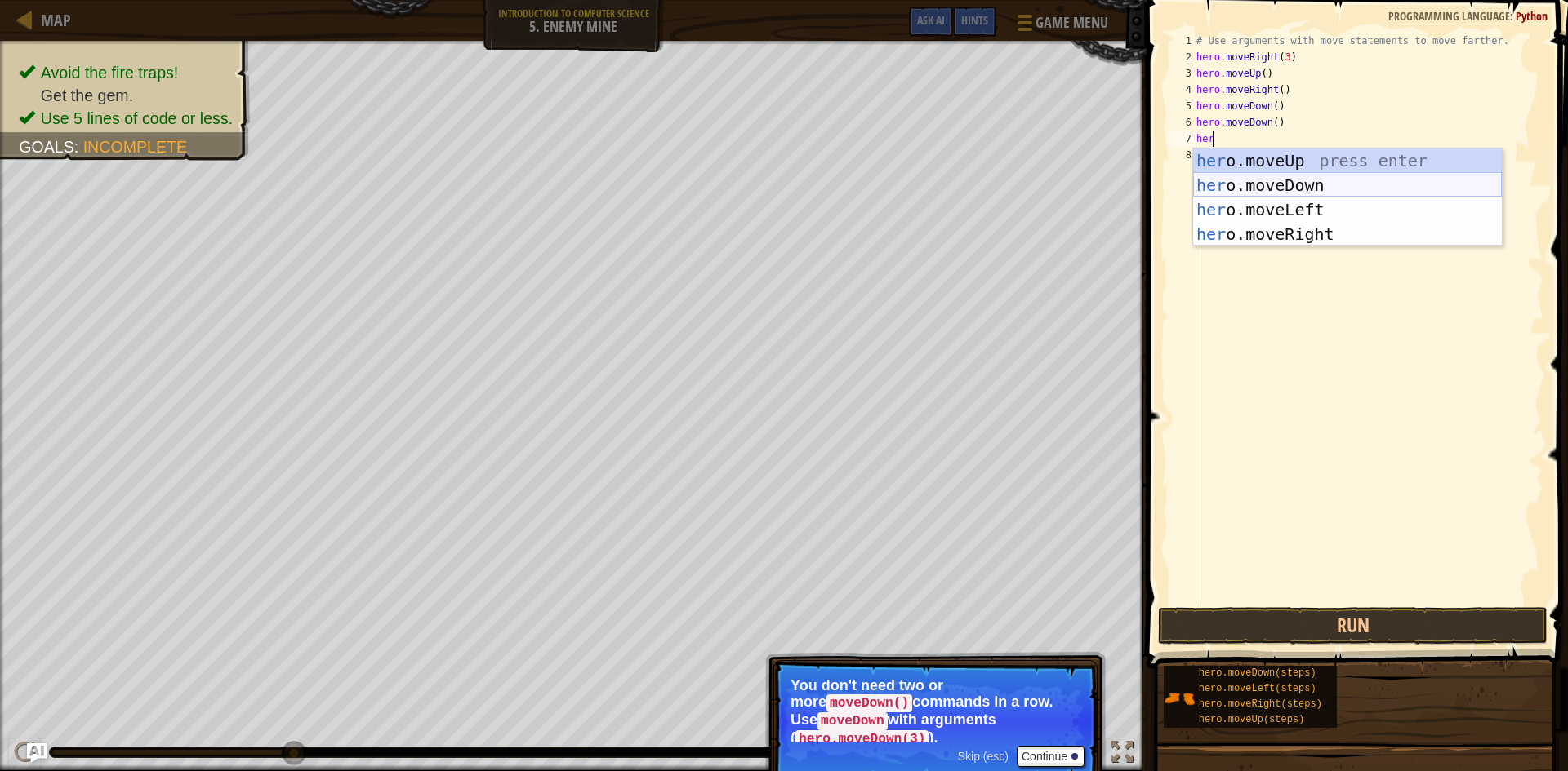
click at [1284, 181] on div "her o.moveUp press enter her o.moveDown press enter her o.moveLeft press enter …" at bounding box center [1347, 222] width 308 height 147
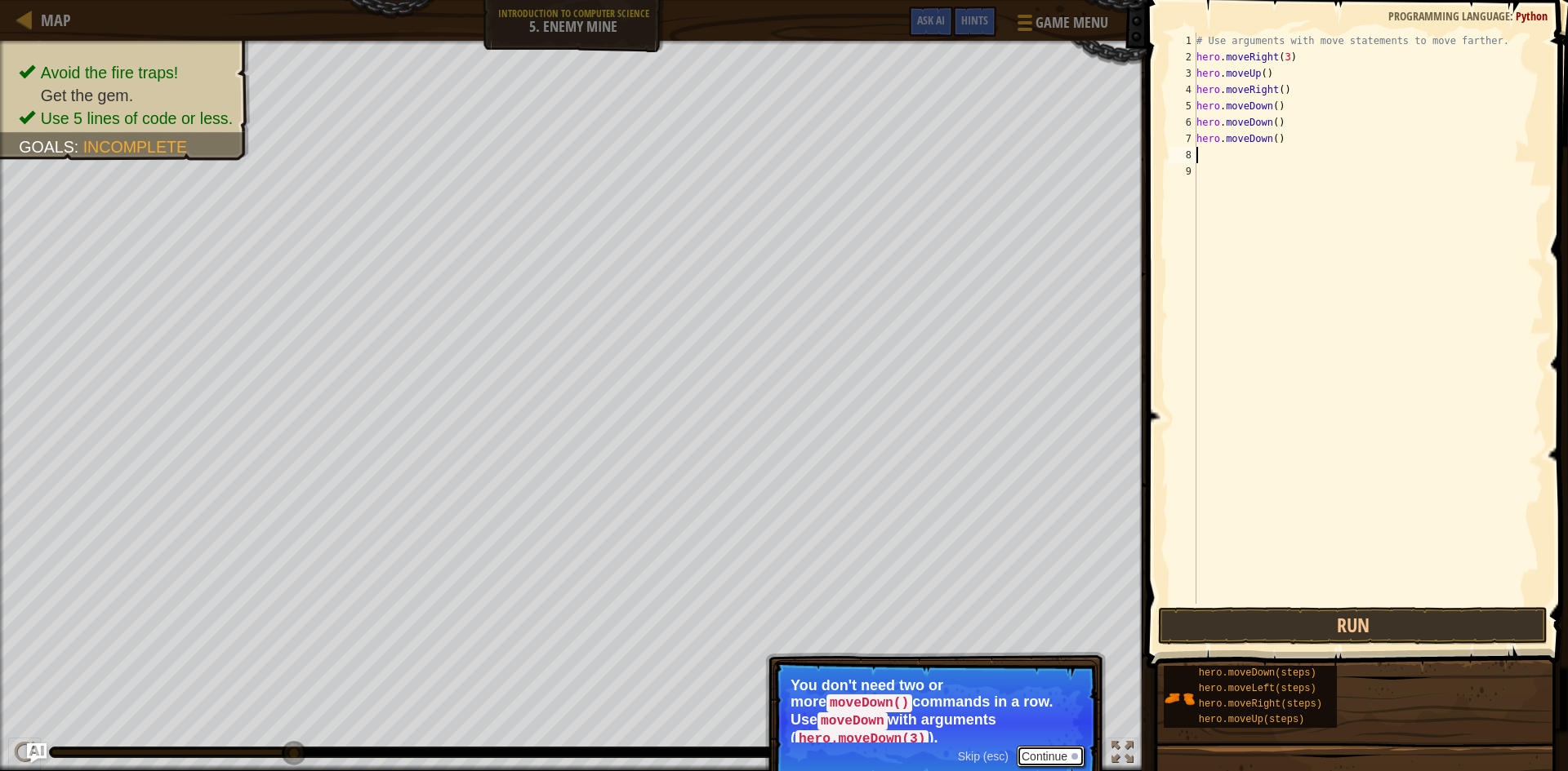
click at [1055, 746] on button "Continue" at bounding box center [1050, 756] width 68 height 21
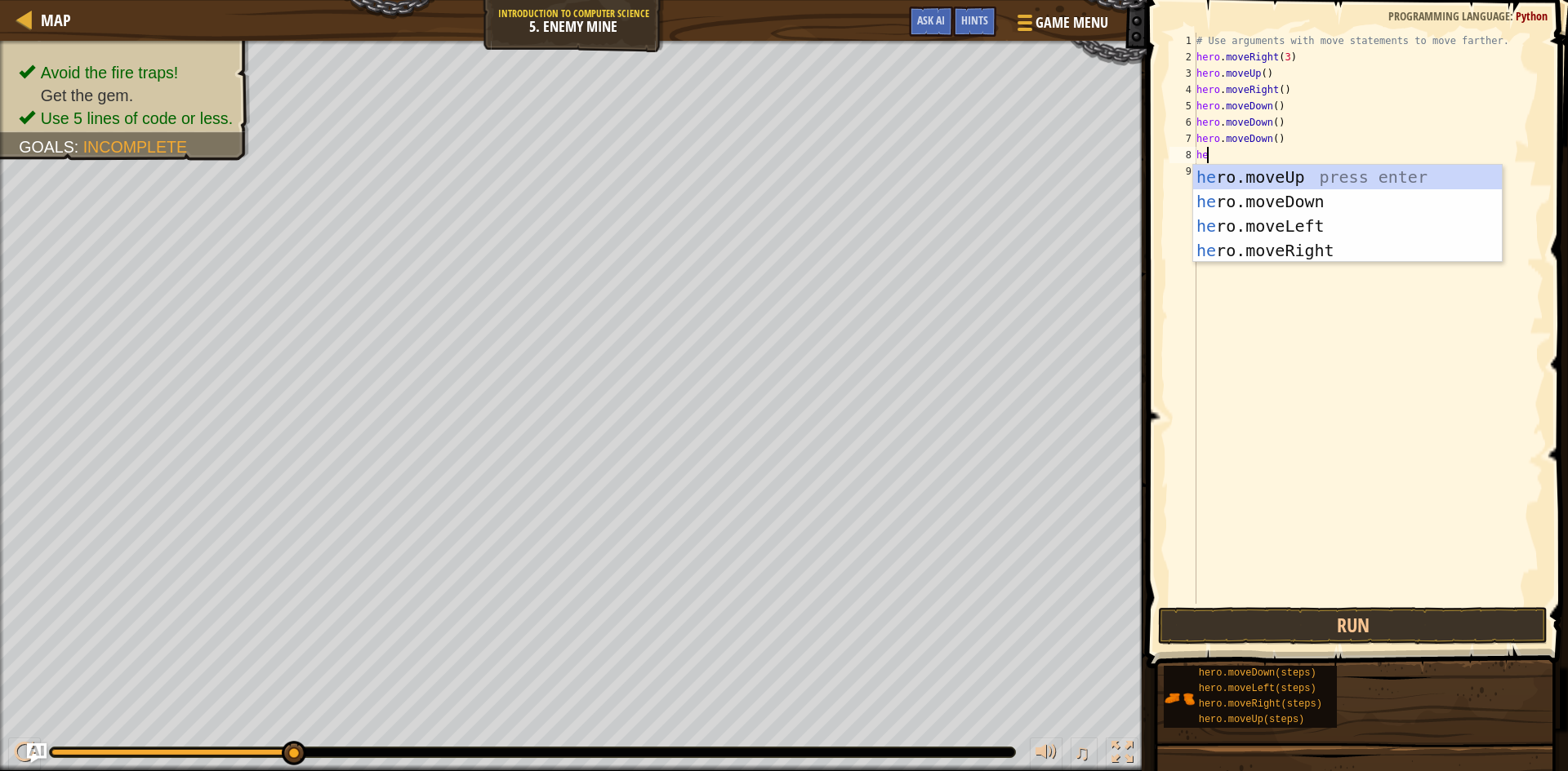
type textarea "her"
click at [1254, 254] on div "her o.moveUp press enter her o.moveDown press enter her o.moveLeft press enter …" at bounding box center [1347, 238] width 308 height 147
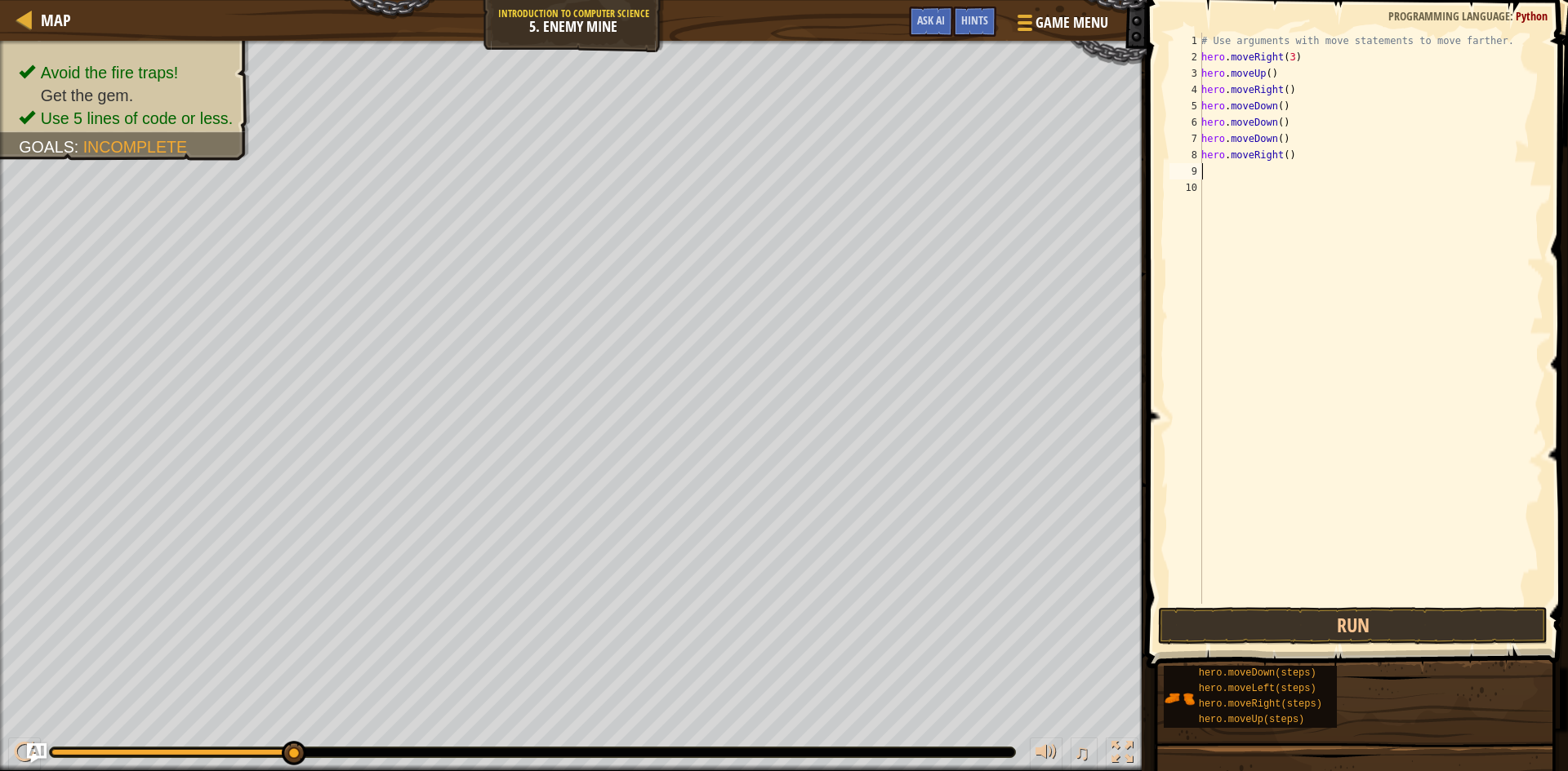
scroll to position [8, 0]
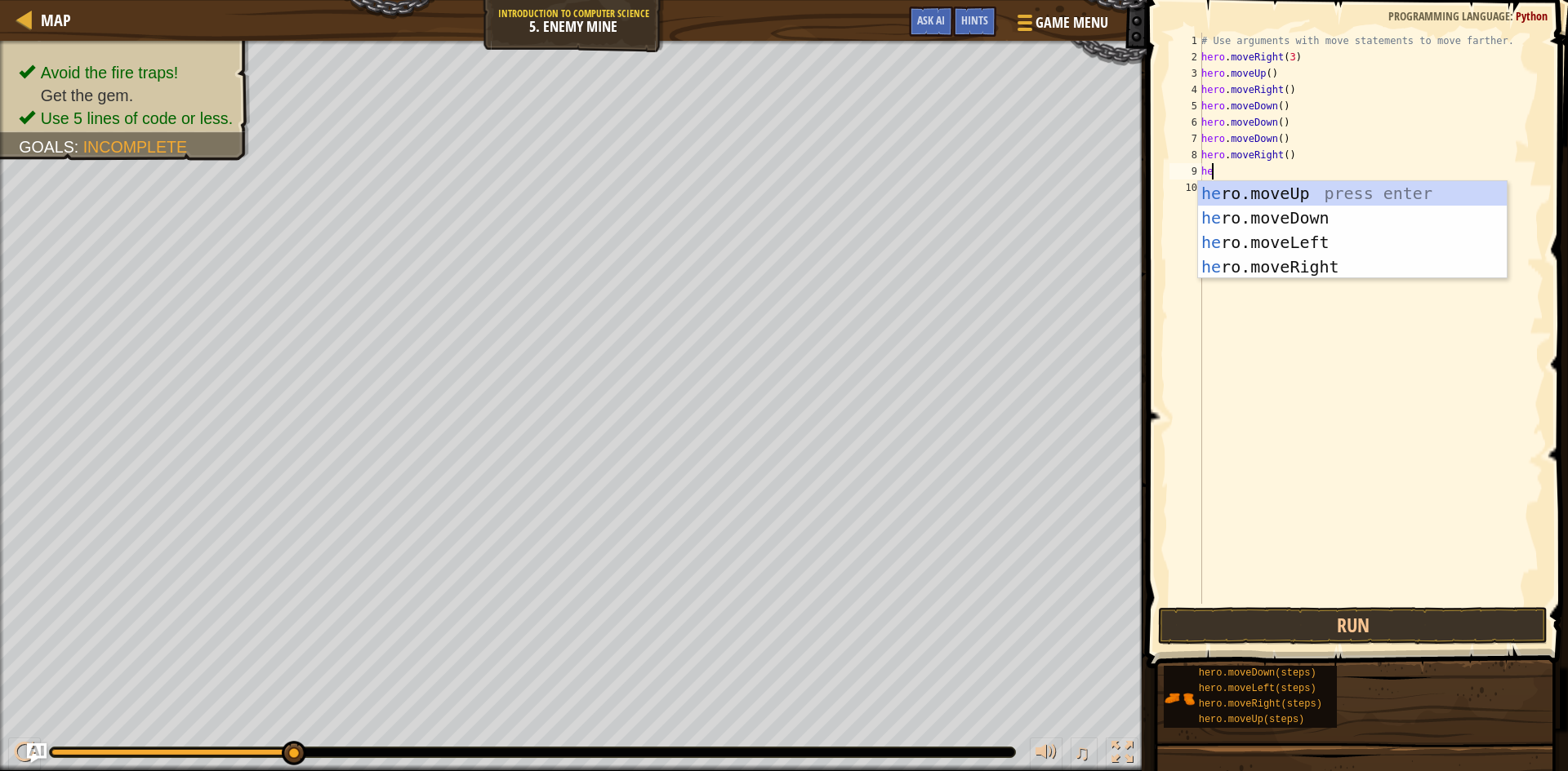
type textarea "her"
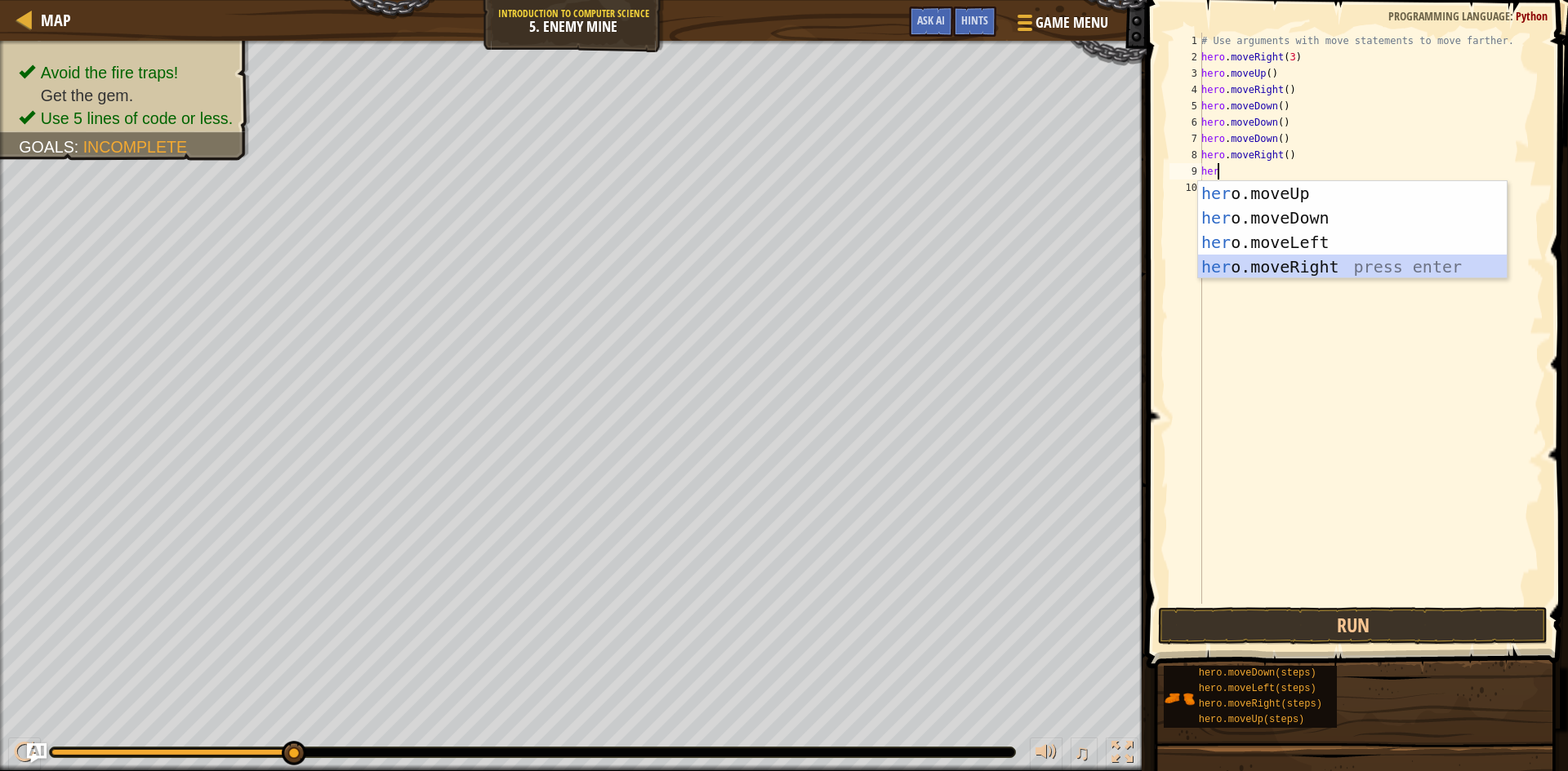
click at [1253, 264] on div "her o.moveUp press enter her o.moveDown press enter her o.moveLeft press enter …" at bounding box center [1352, 254] width 308 height 147
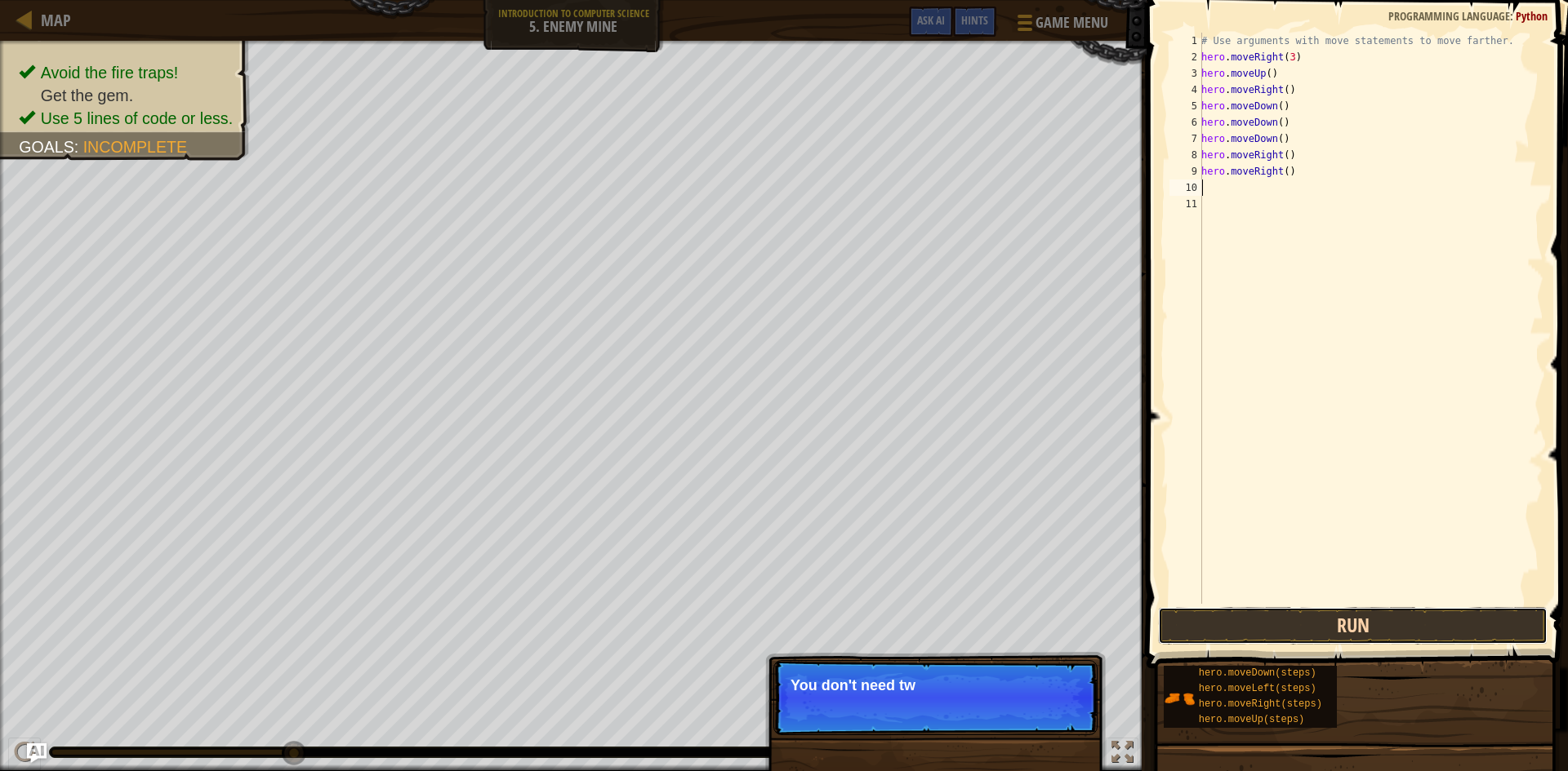
click at [1326, 615] on button "Run" at bounding box center [1353, 626] width 390 height 38
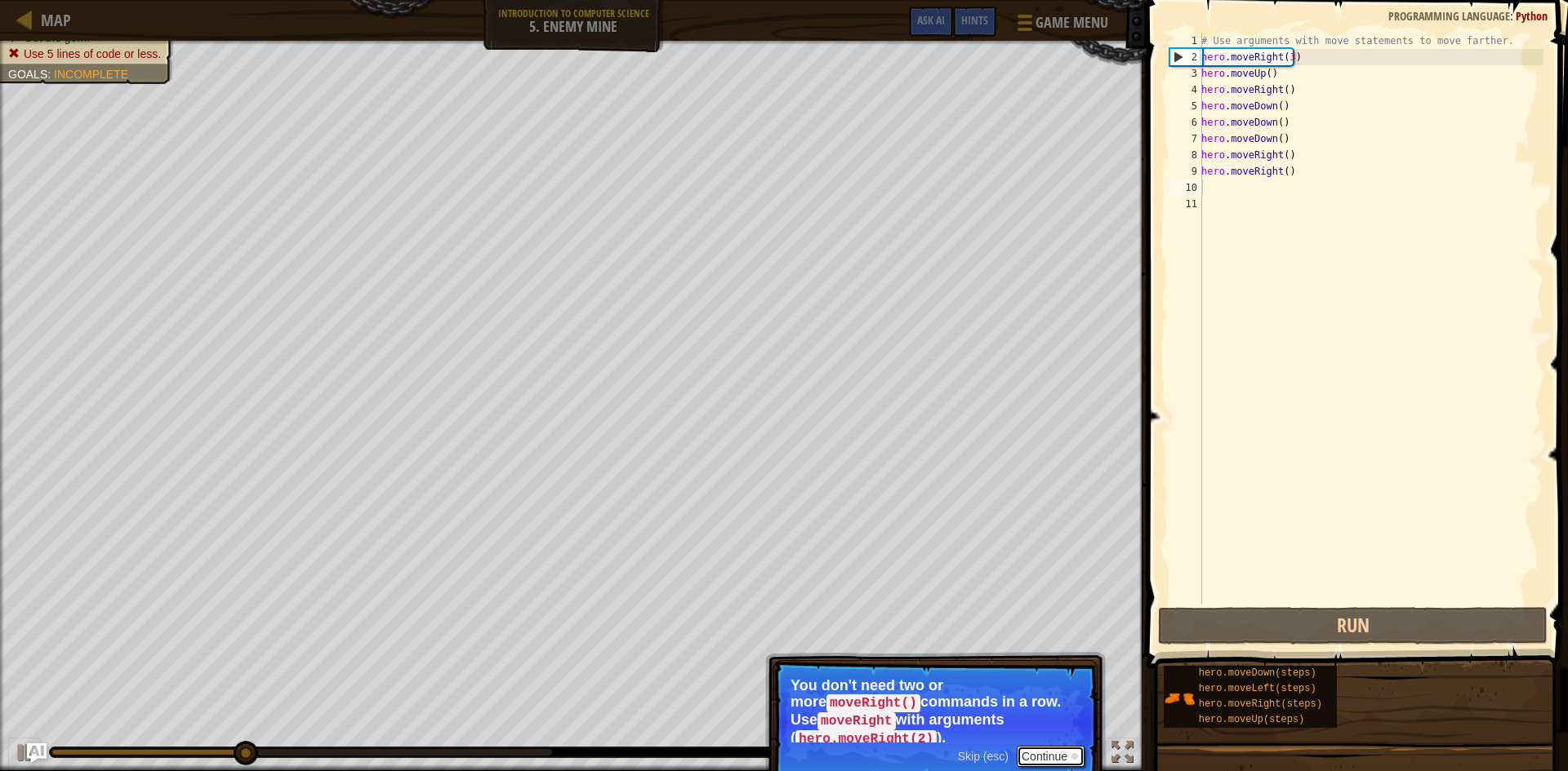
click at [1056, 746] on button "Continue" at bounding box center [1050, 756] width 68 height 21
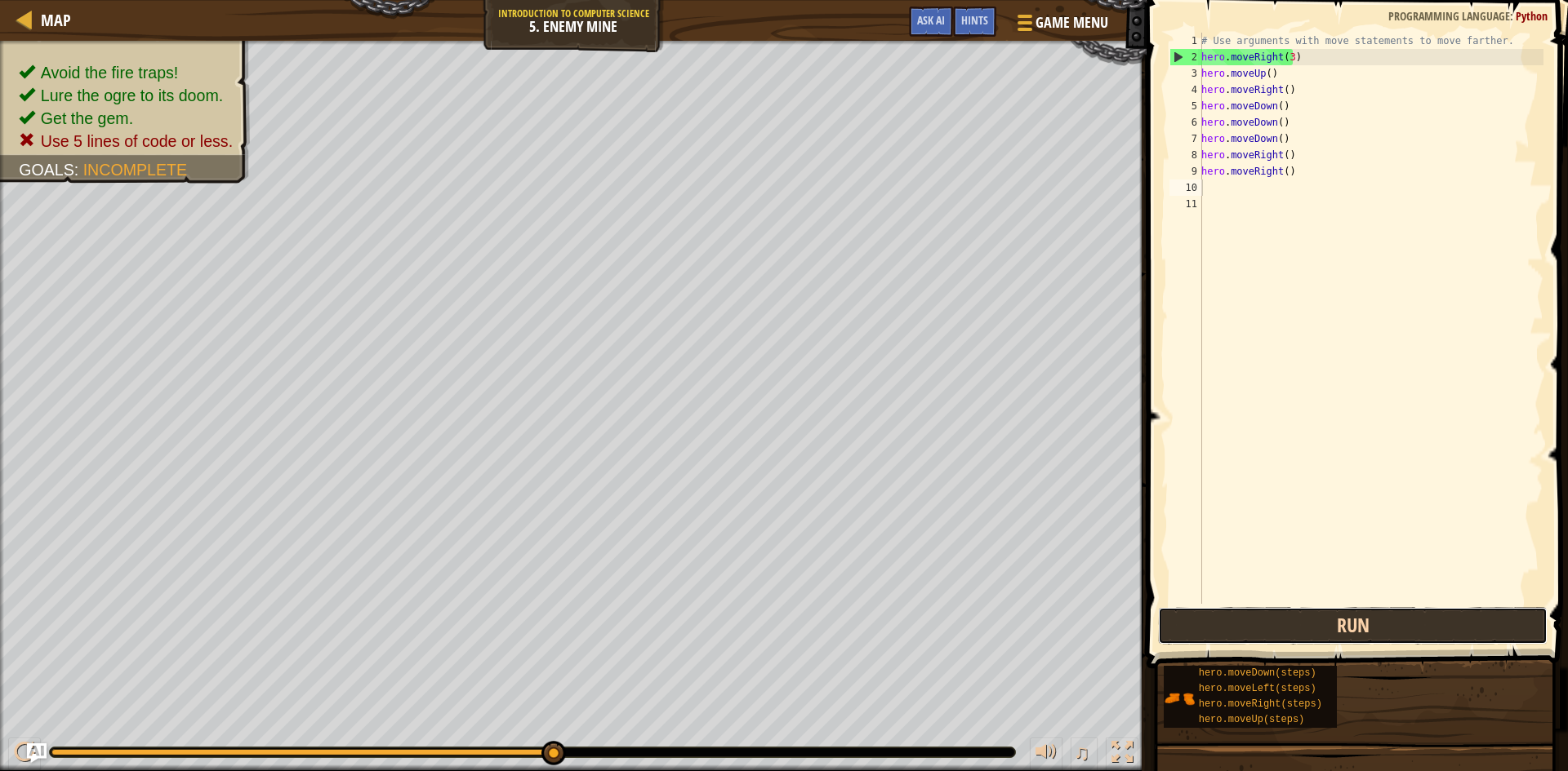
click at [1225, 628] on button "Run" at bounding box center [1353, 626] width 390 height 38
click at [1274, 104] on div "# Use arguments with move statements to move farther. hero . moveRight ( 3 ) he…" at bounding box center [1371, 334] width 345 height 604
click at [1276, 111] on div "# Use arguments with move statements to move farther. hero . moveRight ( 3 ) he…" at bounding box center [1371, 334] width 345 height 604
click at [1286, 141] on div "# Use arguments with move statements to move farther. hero . moveRight ( 3 ) he…" at bounding box center [1371, 334] width 345 height 604
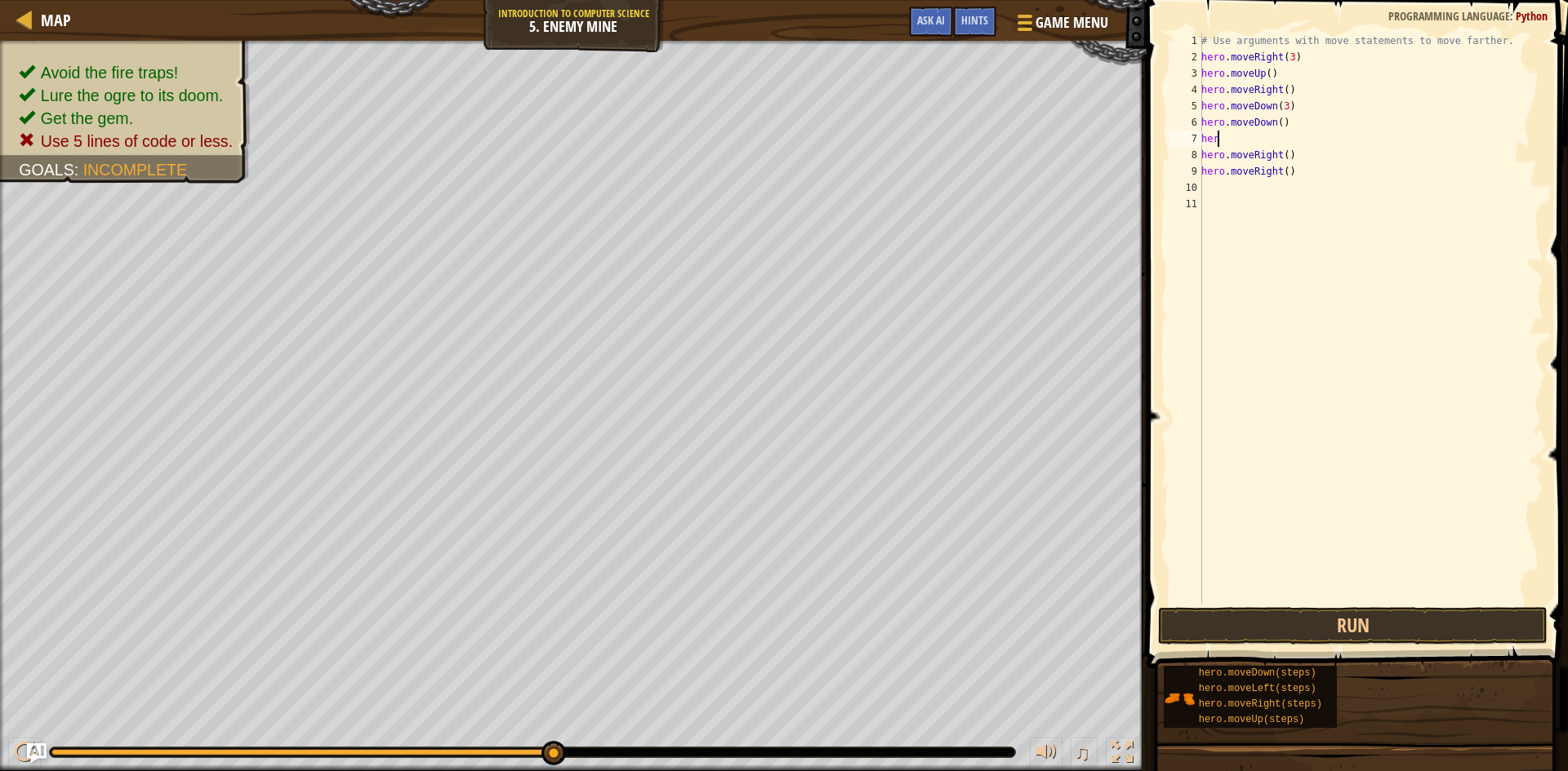
scroll to position [8, 0]
type textarea "h"
click at [1287, 144] on div "# Use arguments with move statements to move farther. hero . moveRight ( 3 ) he…" at bounding box center [1368, 334] width 350 height 604
type textarea "h"
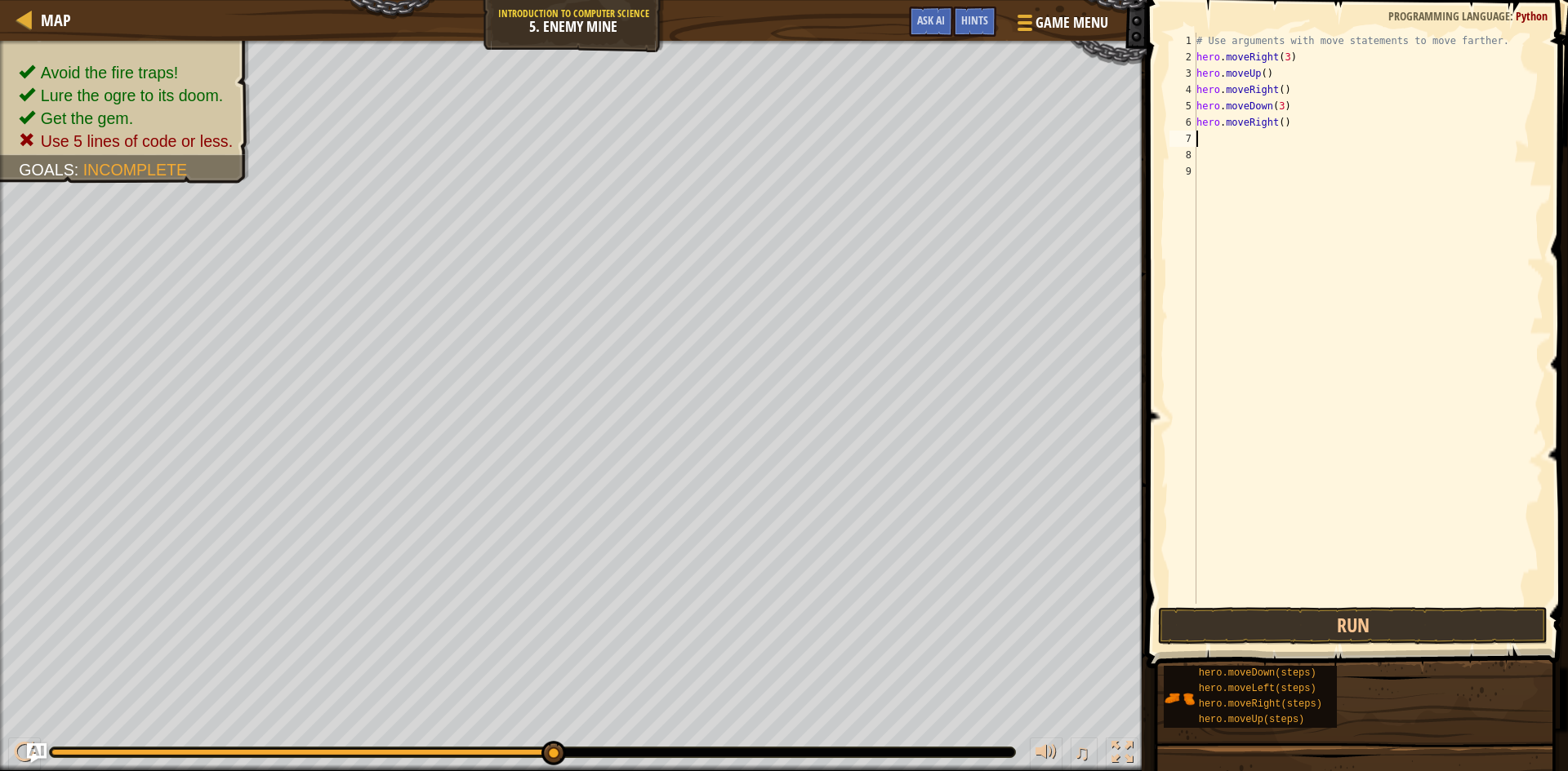
click at [1276, 123] on div "# Use arguments with move statements to move farther. hero . moveRight ( 3 ) he…" at bounding box center [1368, 334] width 350 height 604
type textarea "hero.moveRight(2)"
click at [1334, 632] on button "Run" at bounding box center [1353, 626] width 390 height 38
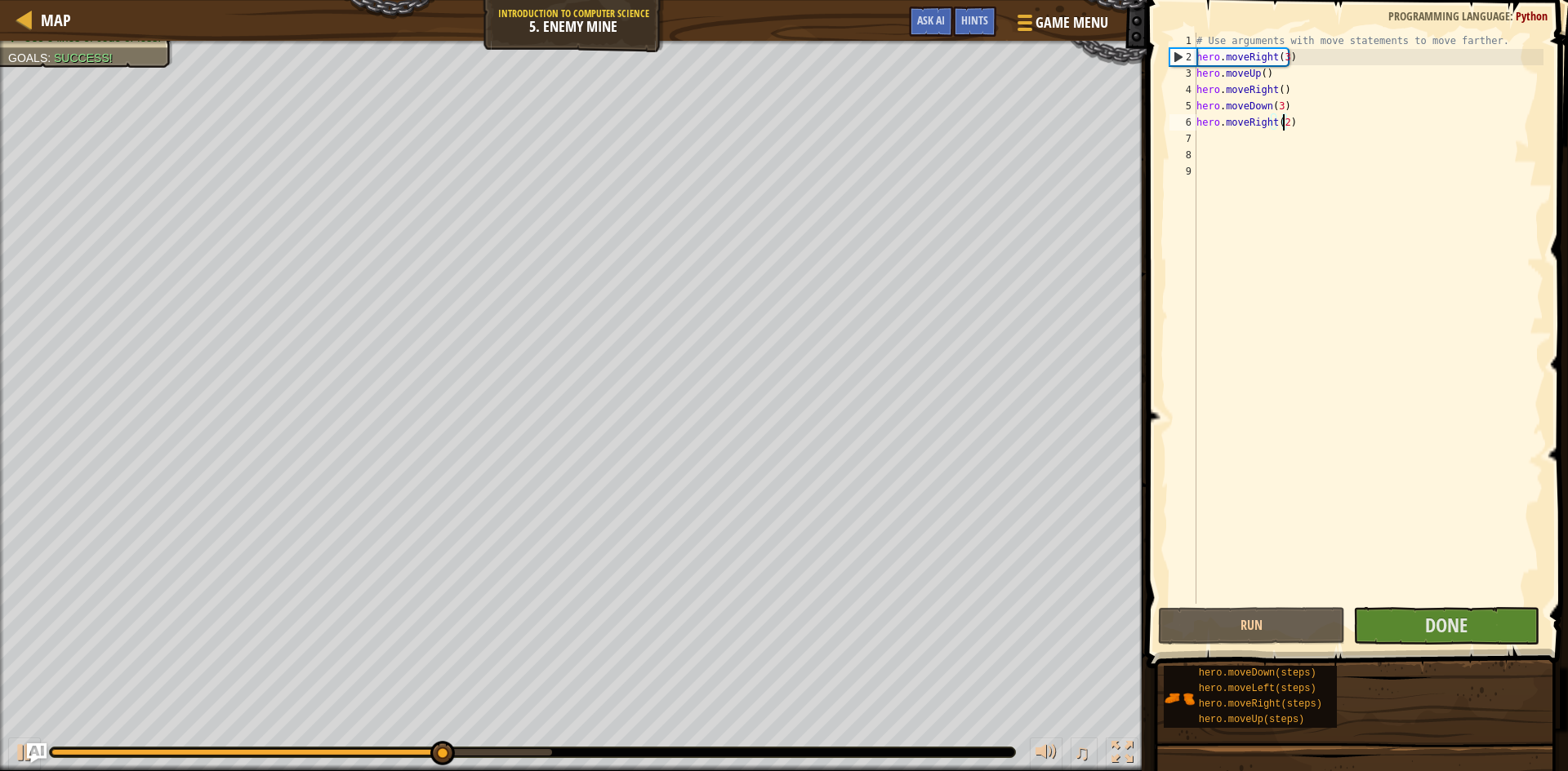
click at [1336, 474] on div "# Use arguments with move statements to move farther. hero . moveRight ( 3 ) he…" at bounding box center [1368, 334] width 350 height 604
click at [1407, 616] on button "Done" at bounding box center [1447, 626] width 187 height 38
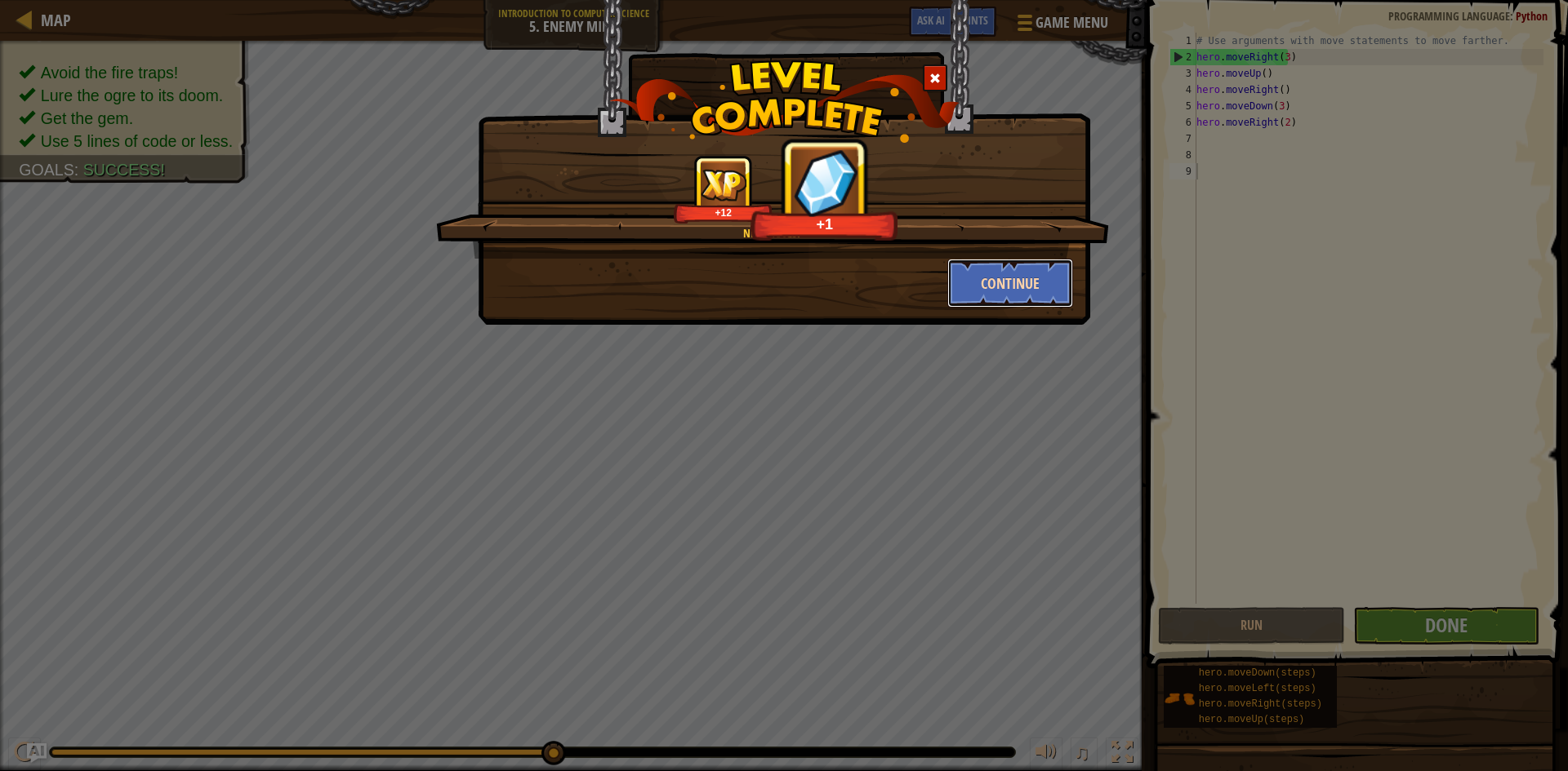
click at [1024, 271] on button "Continue" at bounding box center [1010, 283] width 127 height 49
